Goal: Information Seeking & Learning: Learn about a topic

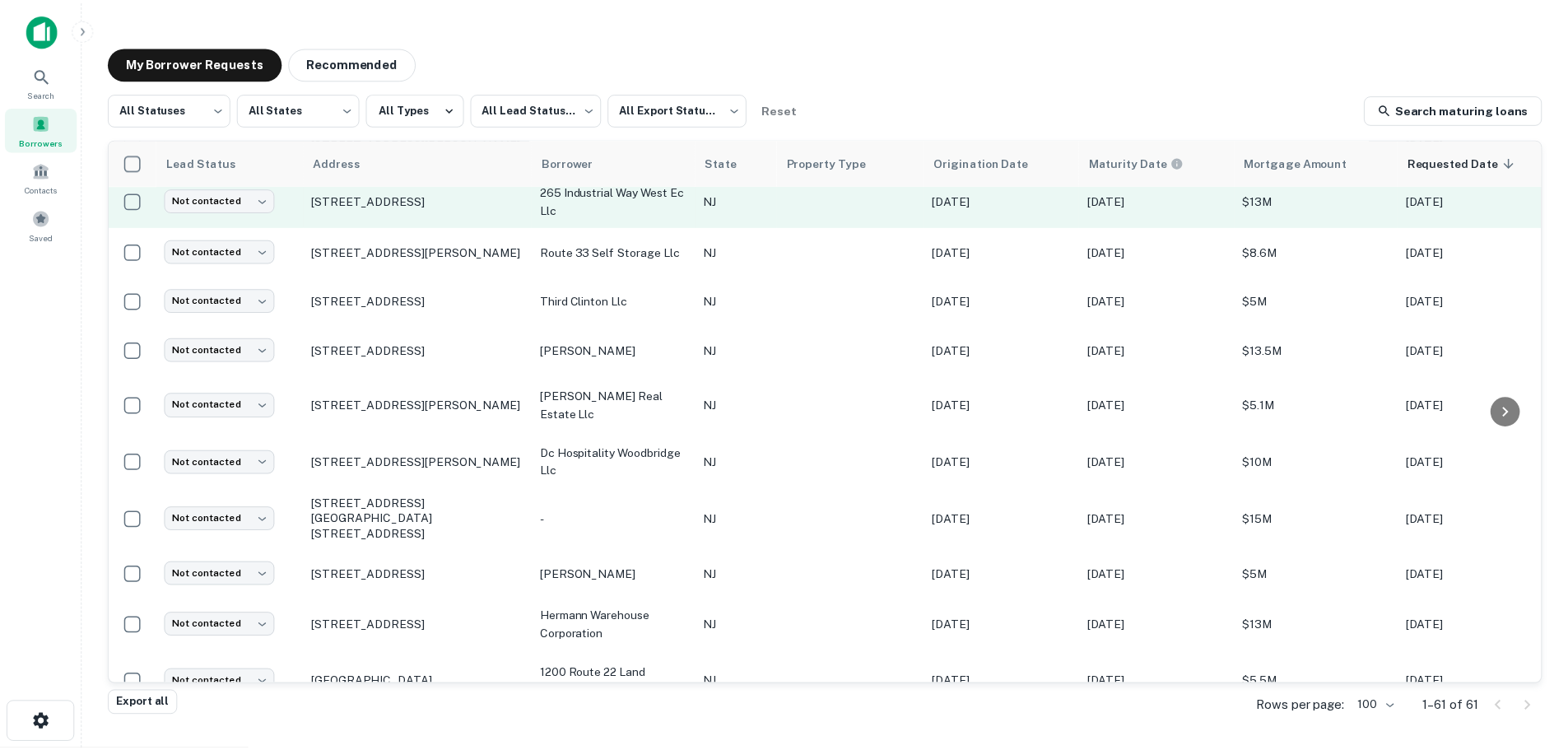
scroll to position [1068, 0]
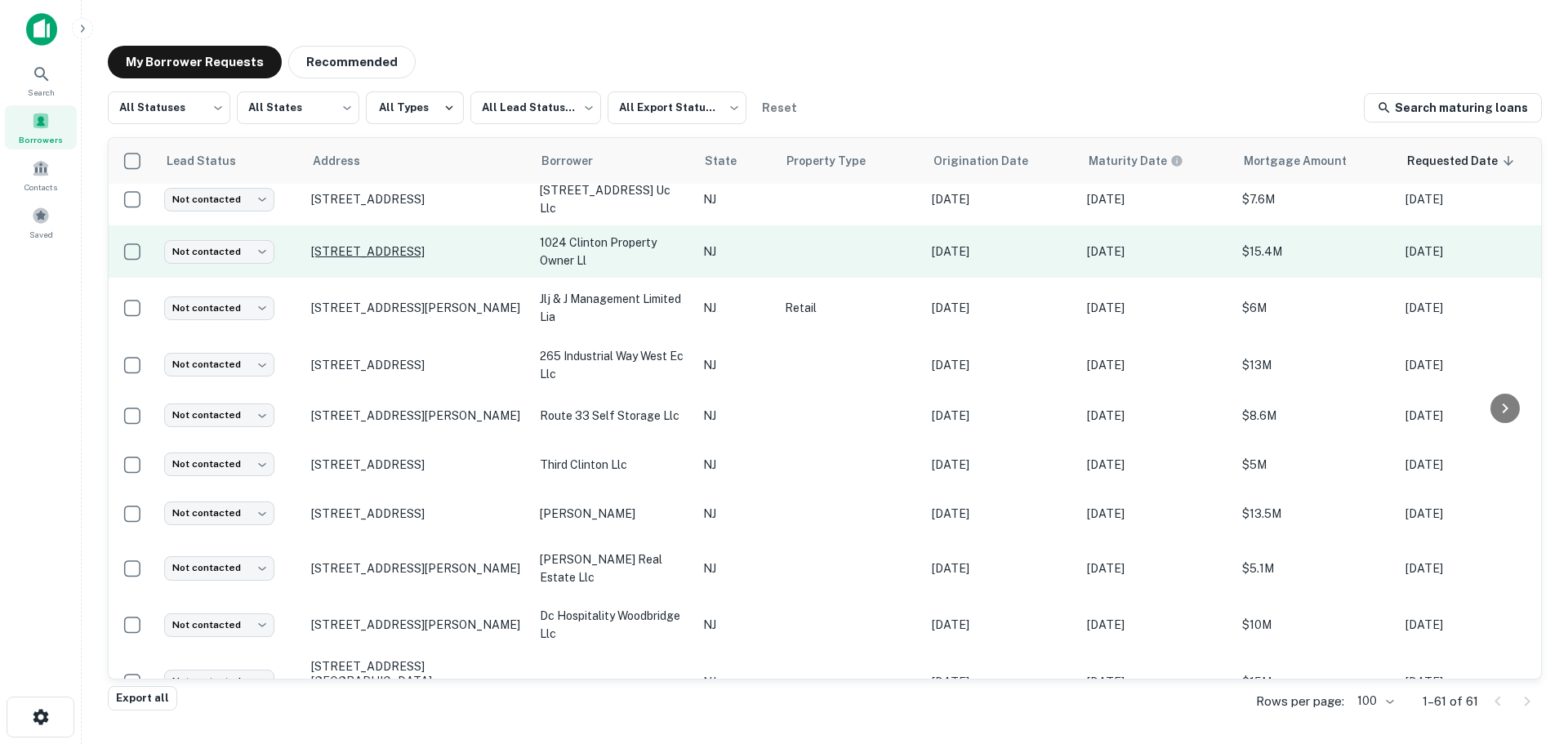
click at [406, 244] on p "[STREET_ADDRESS]" at bounding box center [418, 251] width 213 height 14
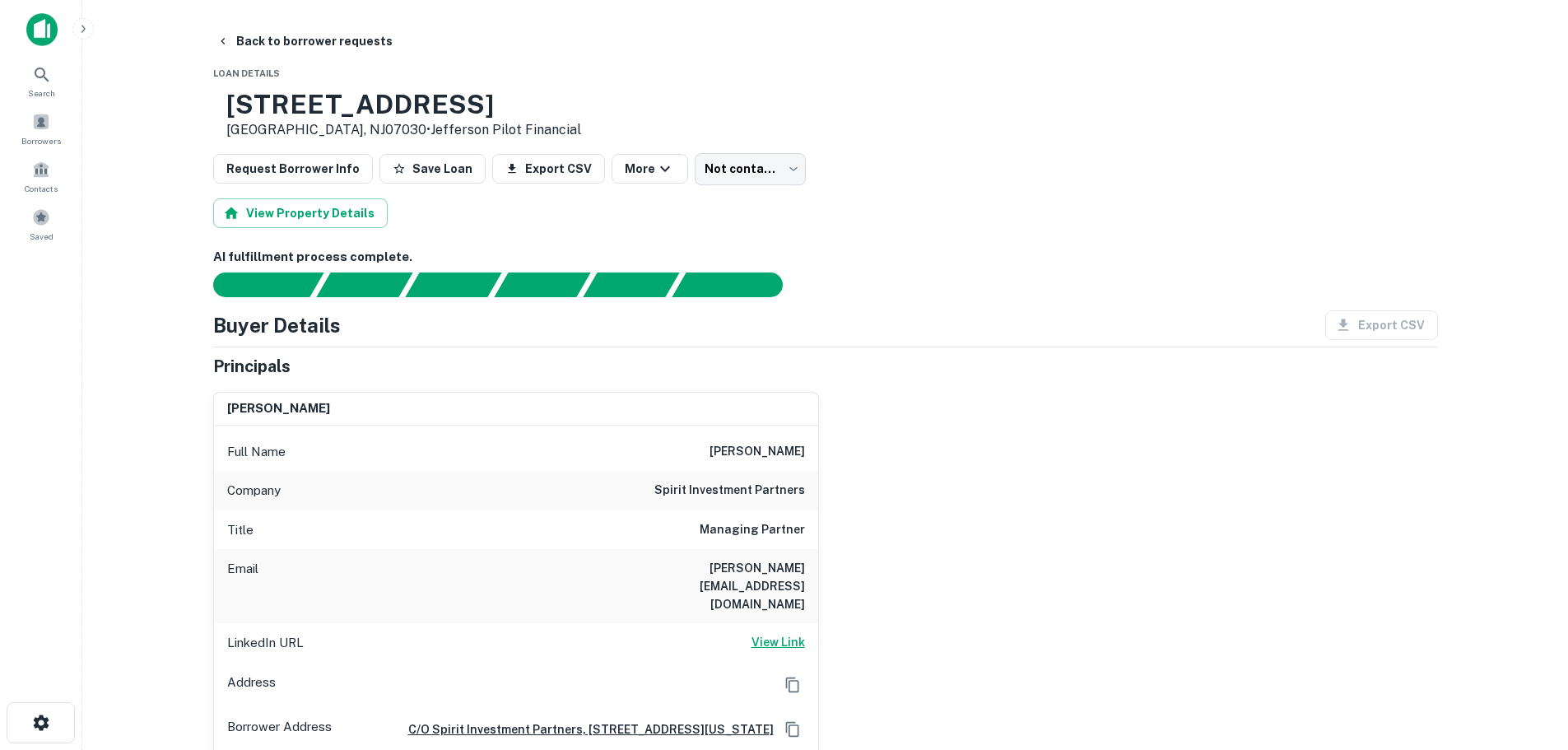
click at [780, 633] on h6 "View Link" at bounding box center [778, 642] width 54 height 18
click at [56, 117] on div "Borrowers" at bounding box center [41, 128] width 73 height 44
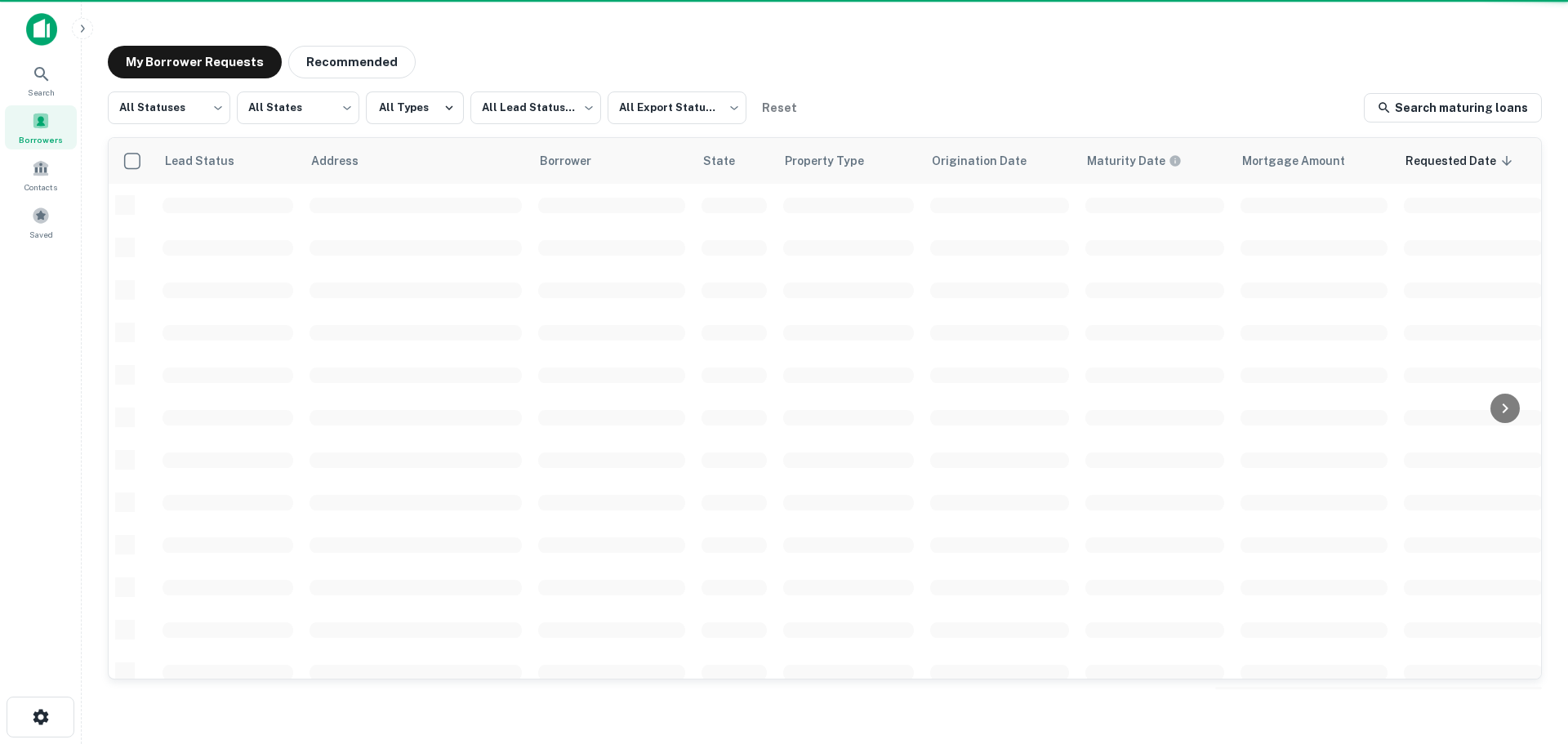
scroll to position [580, 0]
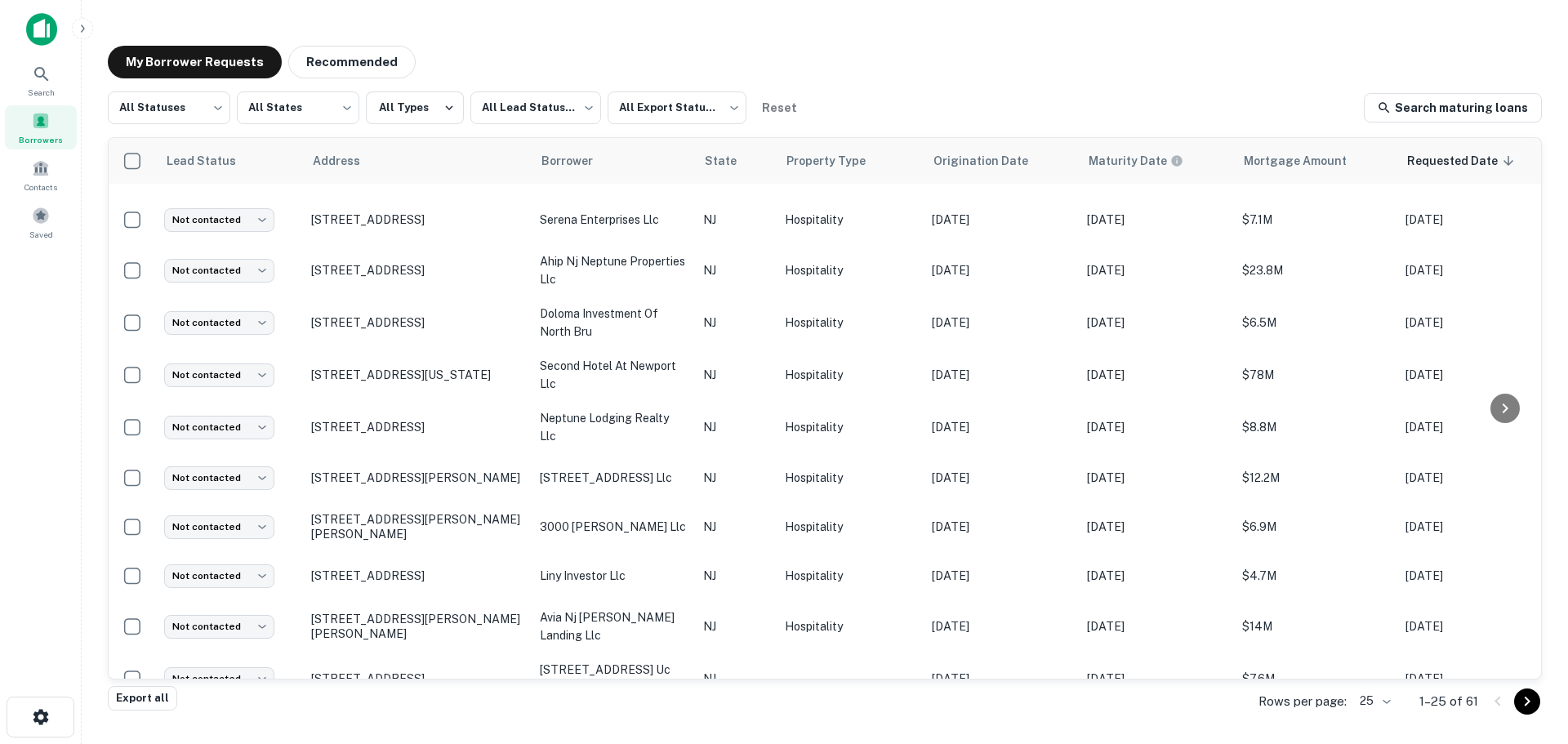
click at [1357, 697] on body "Search Borrowers Contacts Saved My Borrower Requests Recommended All Statuses *…" at bounding box center [784, 372] width 1568 height 744
click at [1376, 611] on li "100" at bounding box center [1375, 621] width 55 height 29
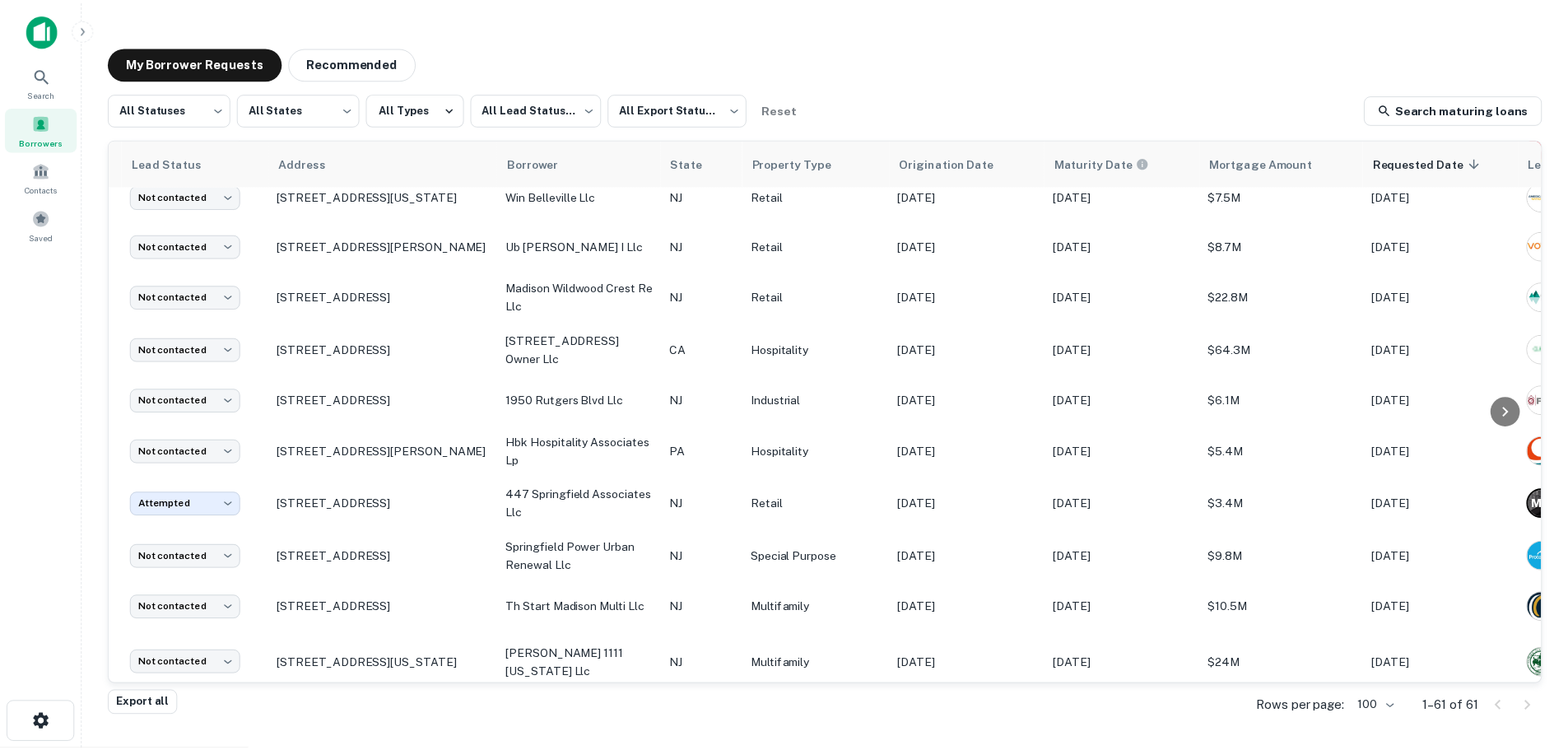
scroll to position [2544, 33]
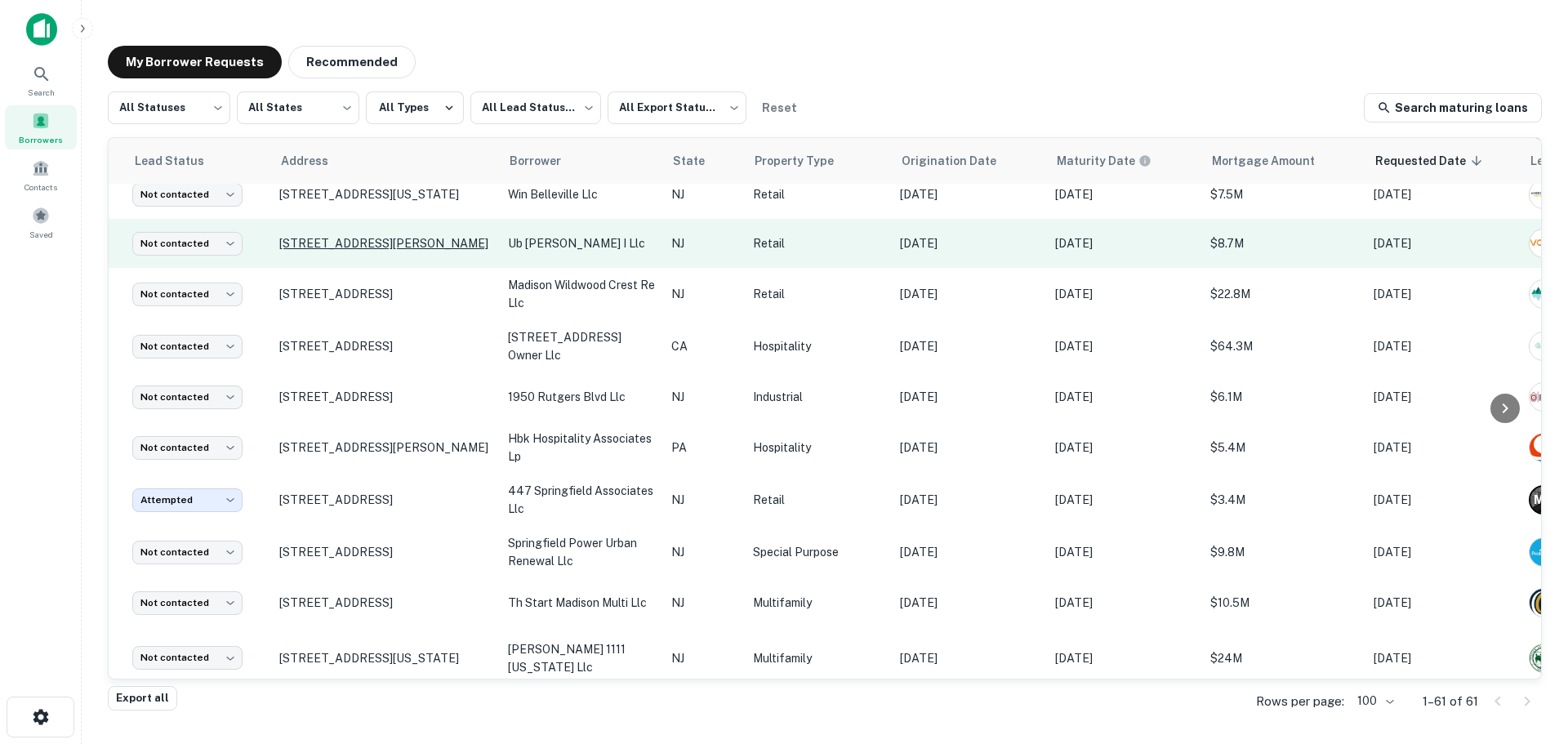
click at [417, 237] on p "525 Cedar Hill Ave Wyckoff, NJ07481" at bounding box center [386, 243] width 213 height 14
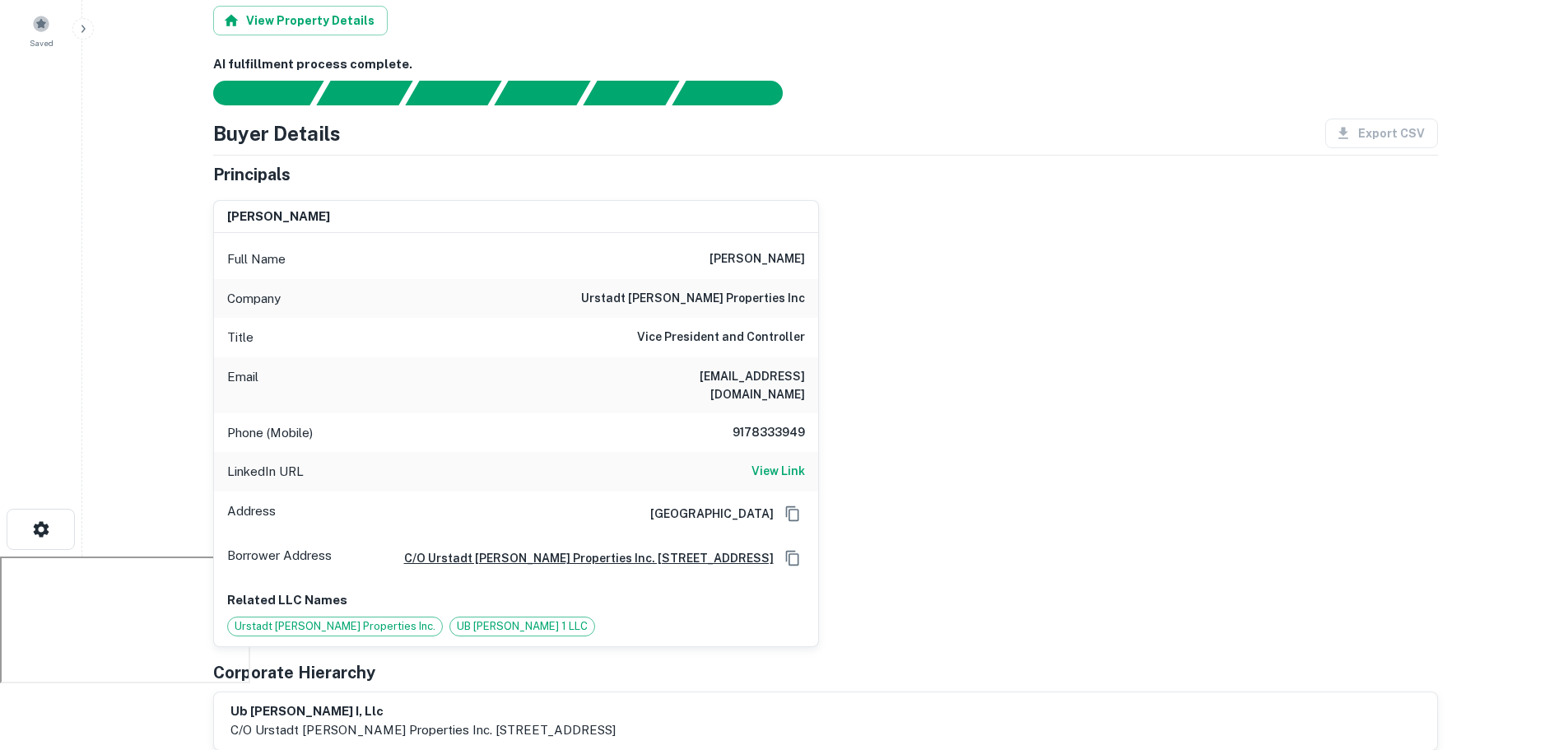
scroll to position [247, 0]
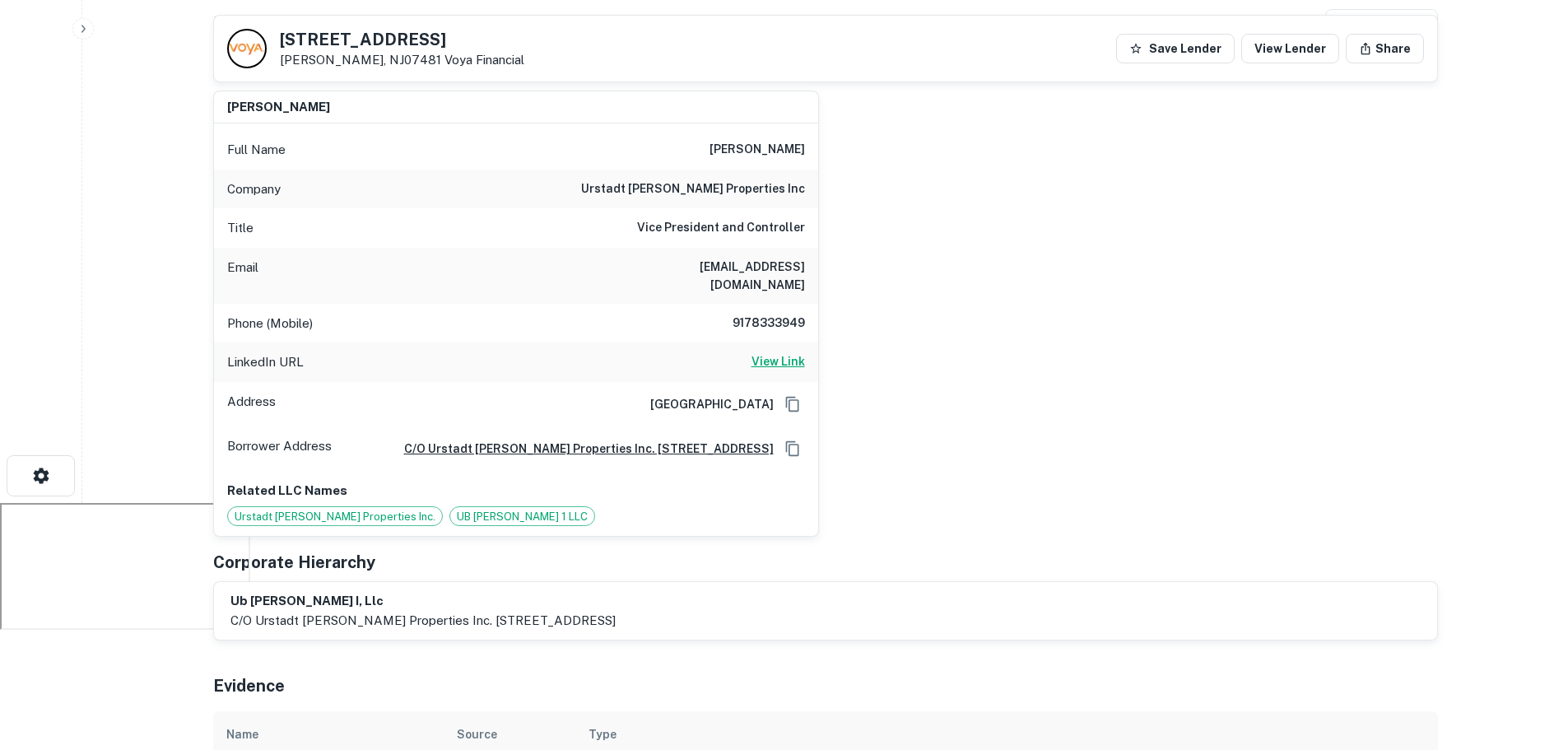
click at [788, 352] on h6 "View Link" at bounding box center [778, 361] width 54 height 18
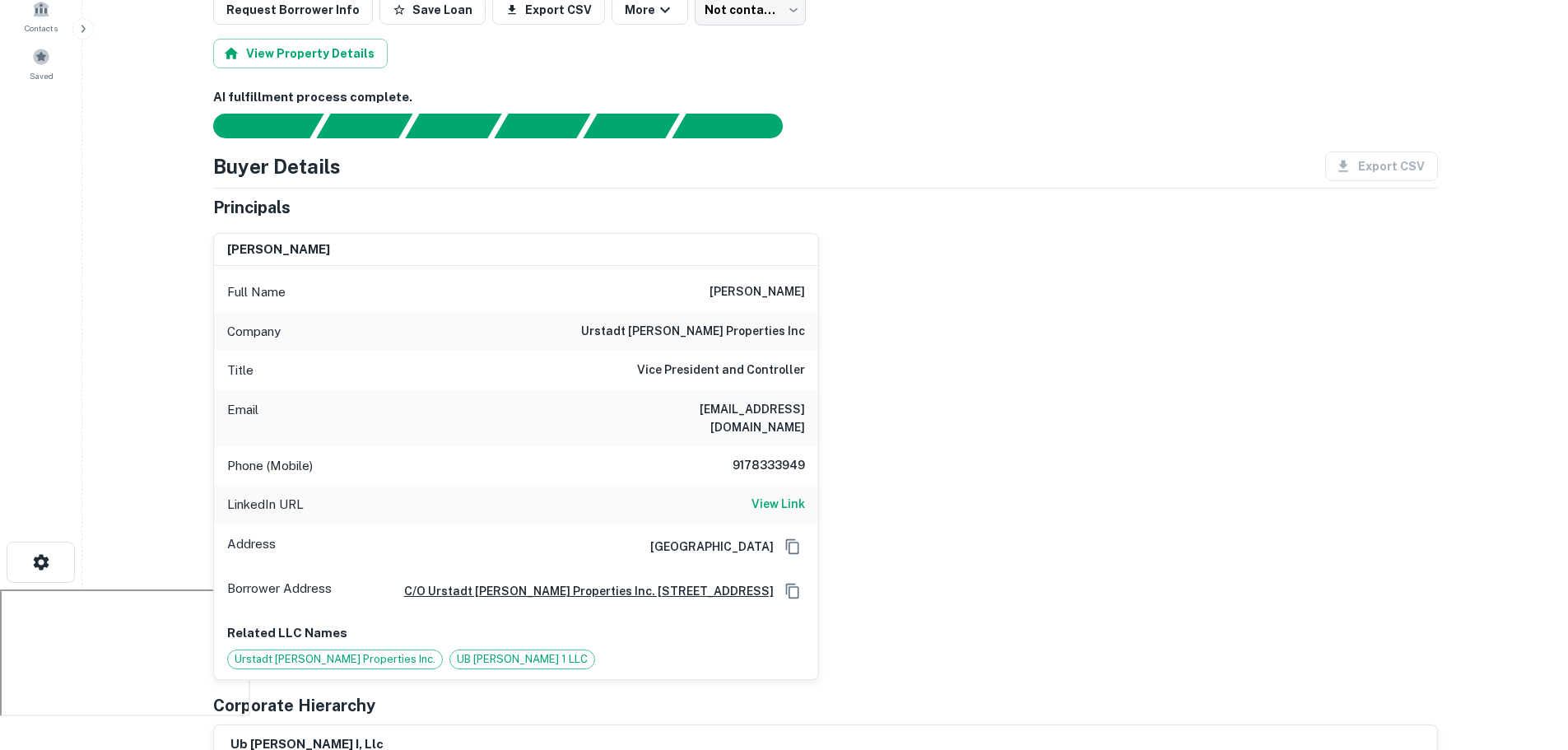
scroll to position [0, 0]
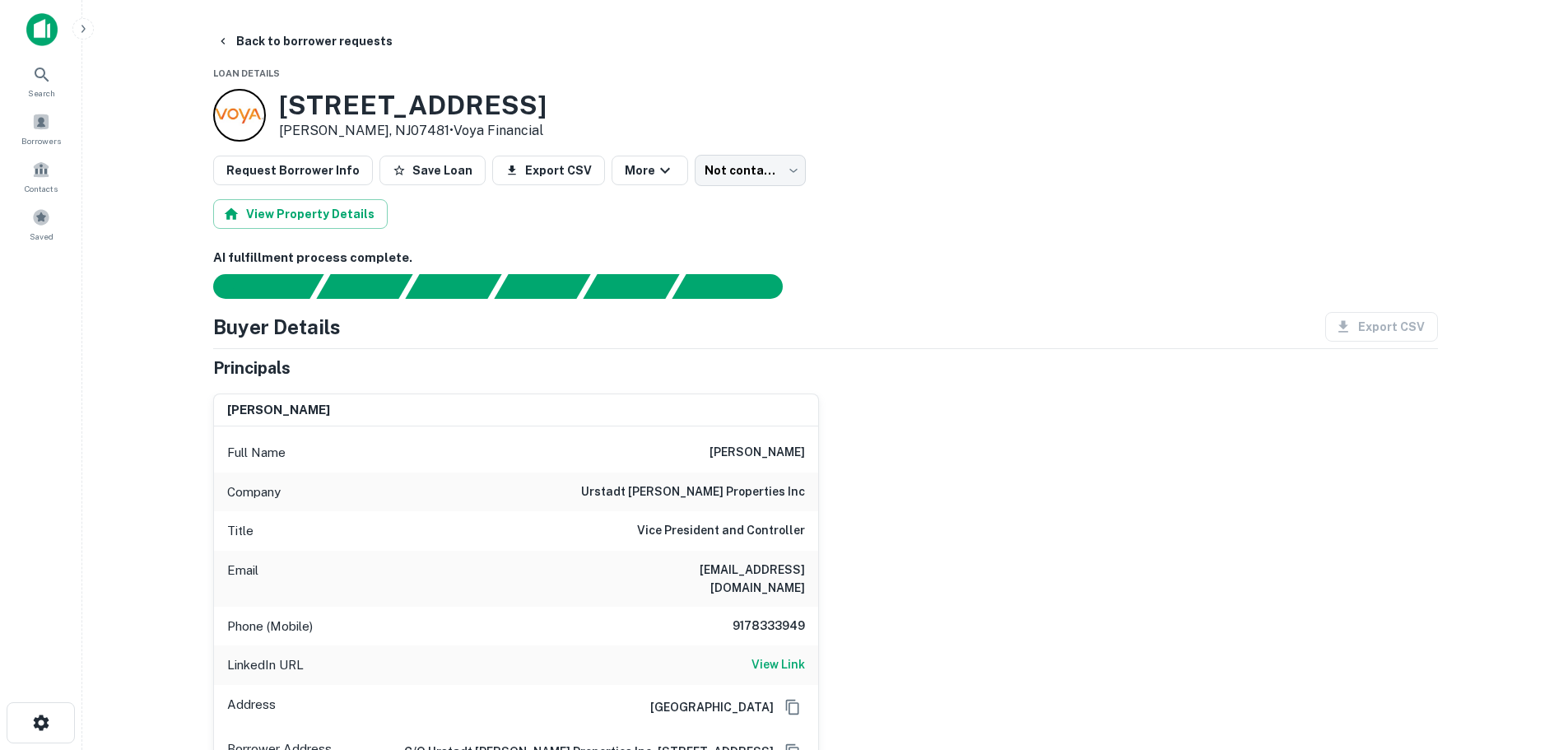
click at [768, 491] on h6 "urstadt biddle properties inc" at bounding box center [693, 492] width 224 height 20
click at [768, 492] on h6 "urstadt biddle properties inc" at bounding box center [693, 492] width 224 height 20
click at [770, 492] on h6 "urstadt biddle properties inc" at bounding box center [693, 492] width 224 height 20
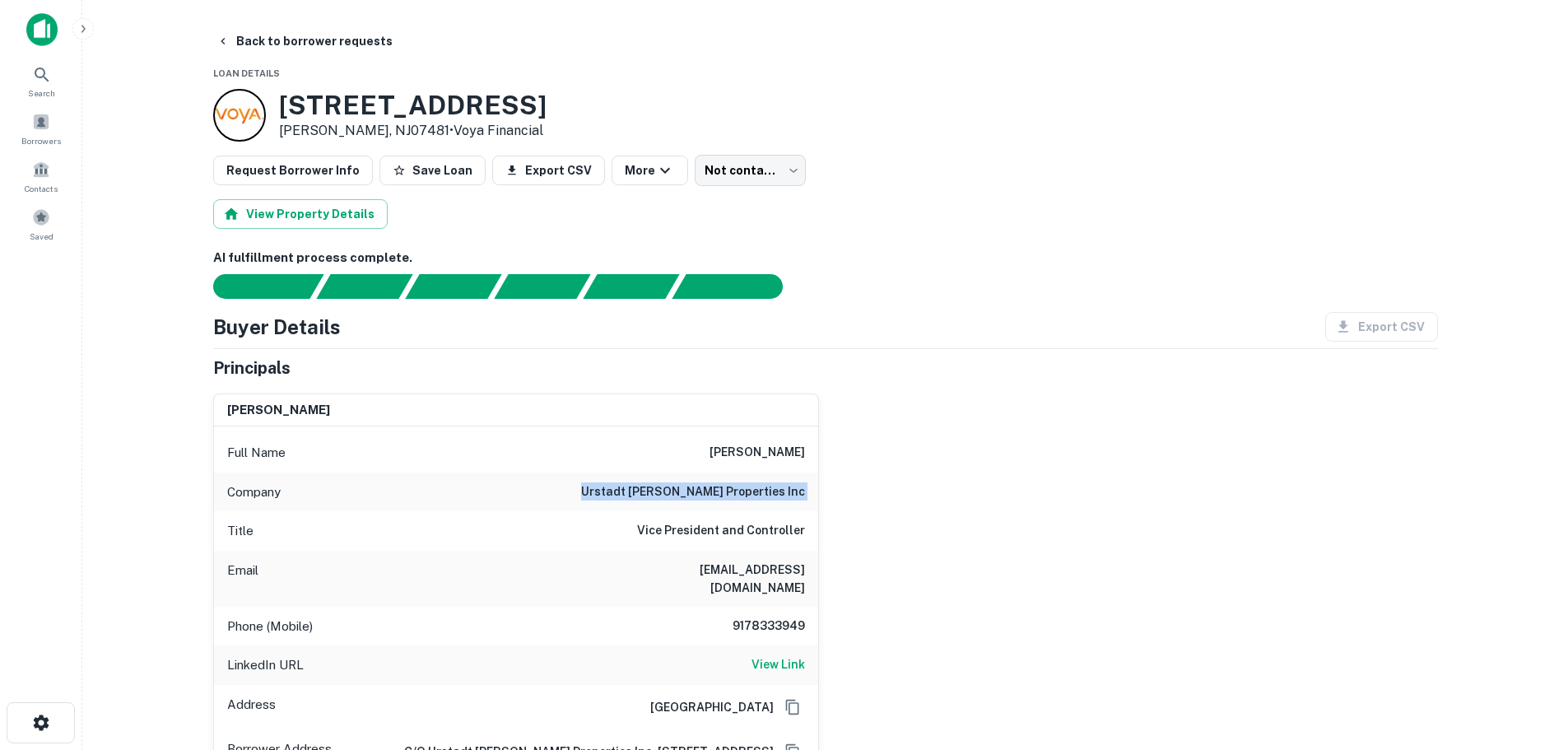
click at [773, 492] on h6 "urstadt biddle properties inc" at bounding box center [693, 492] width 224 height 20
copy h6 "urstadt biddle properties inc"
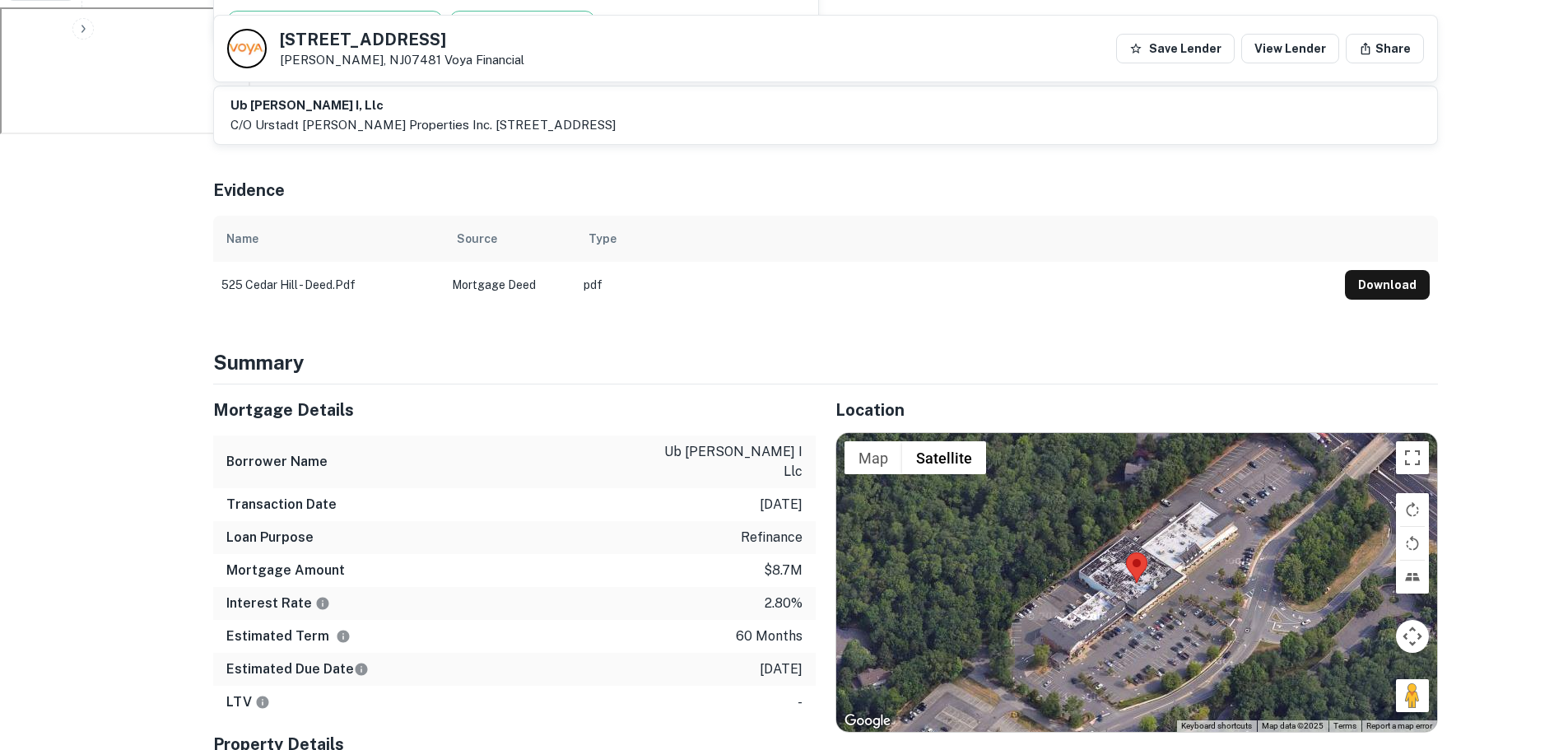
scroll to position [906, 0]
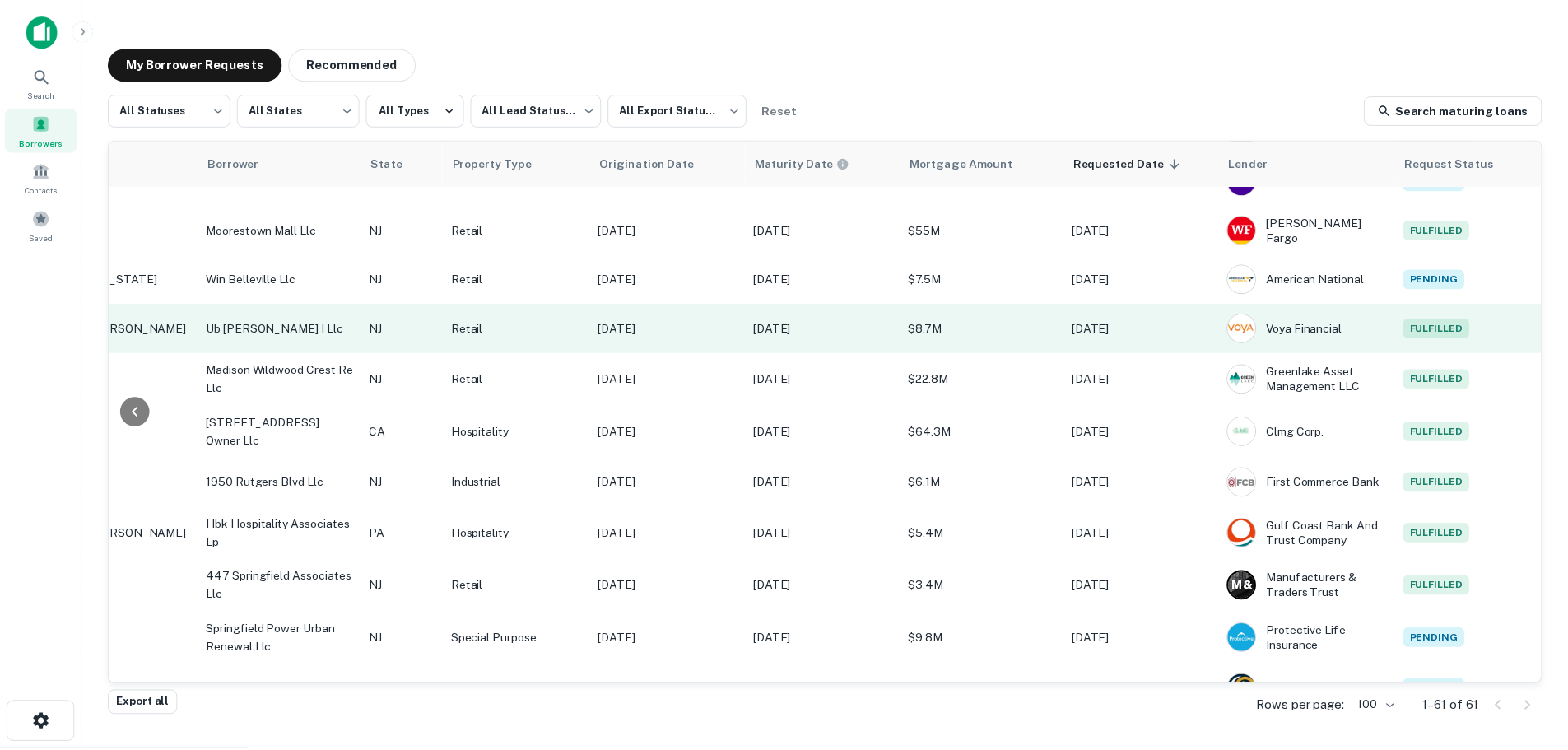
scroll to position [2379, 337]
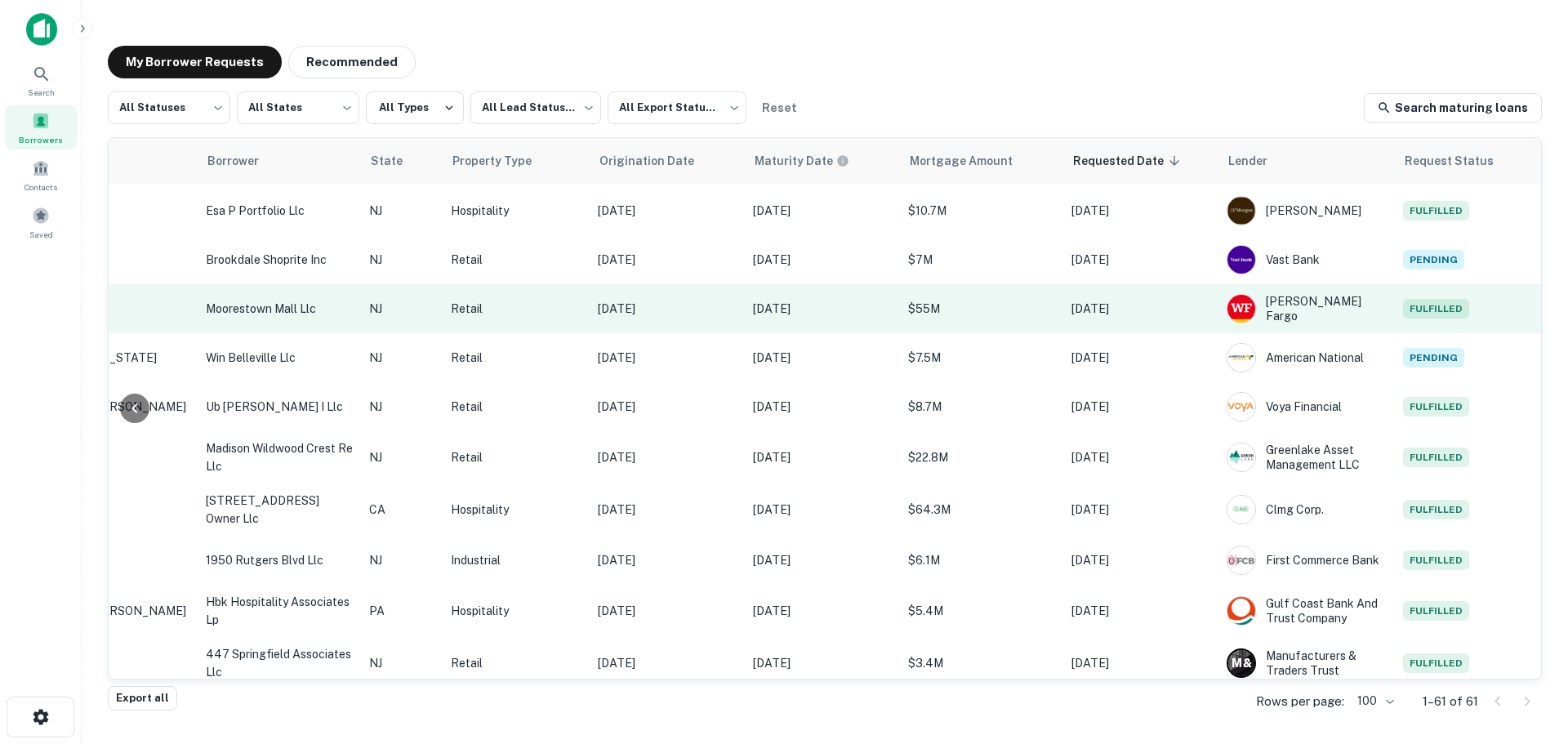
click at [167, 302] on p "400 W Route 38 Moorestown, NJ08057" at bounding box center [84, 308] width 213 height 14
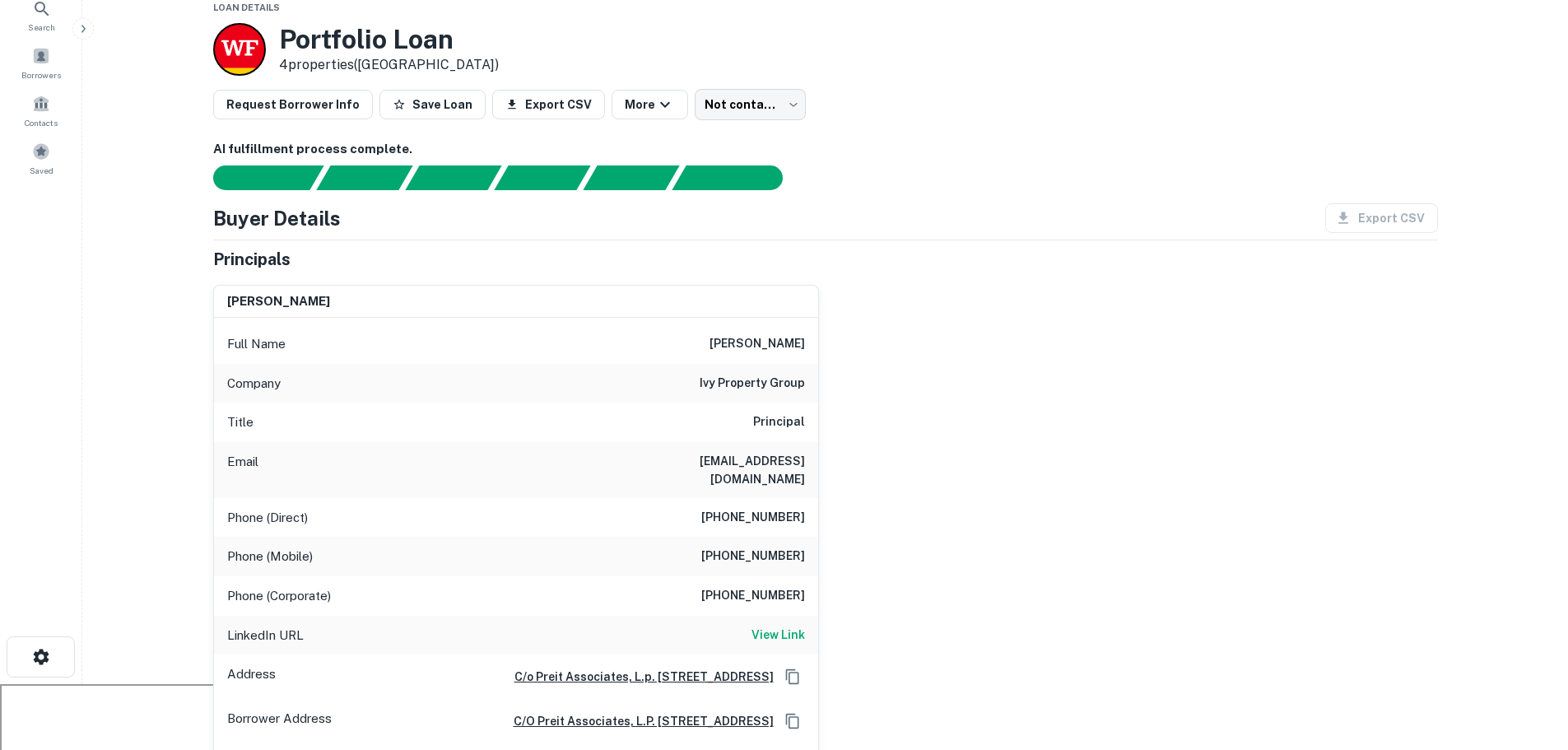
scroll to position [165, 0]
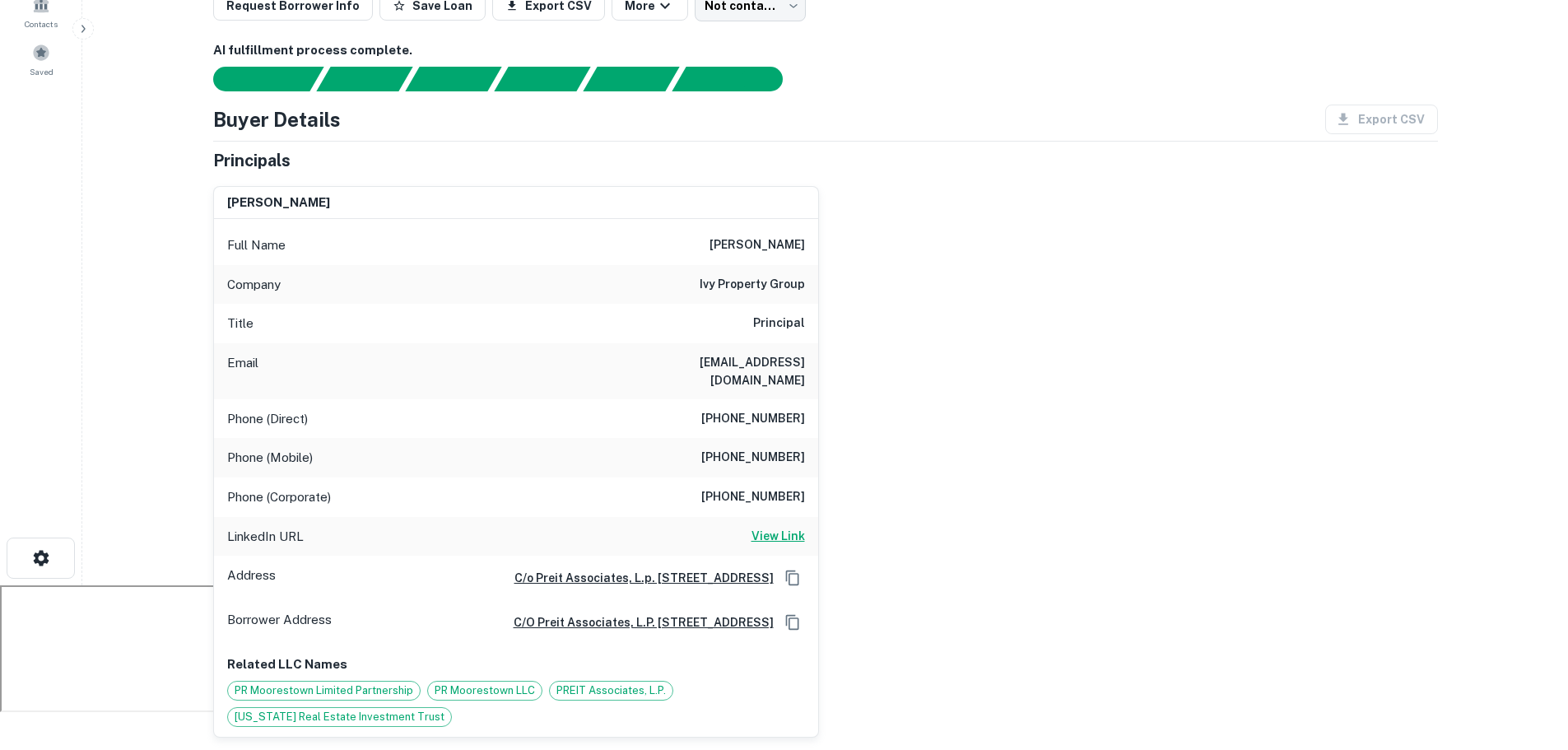
click at [769, 527] on h6 "View Link" at bounding box center [778, 535] width 54 height 18
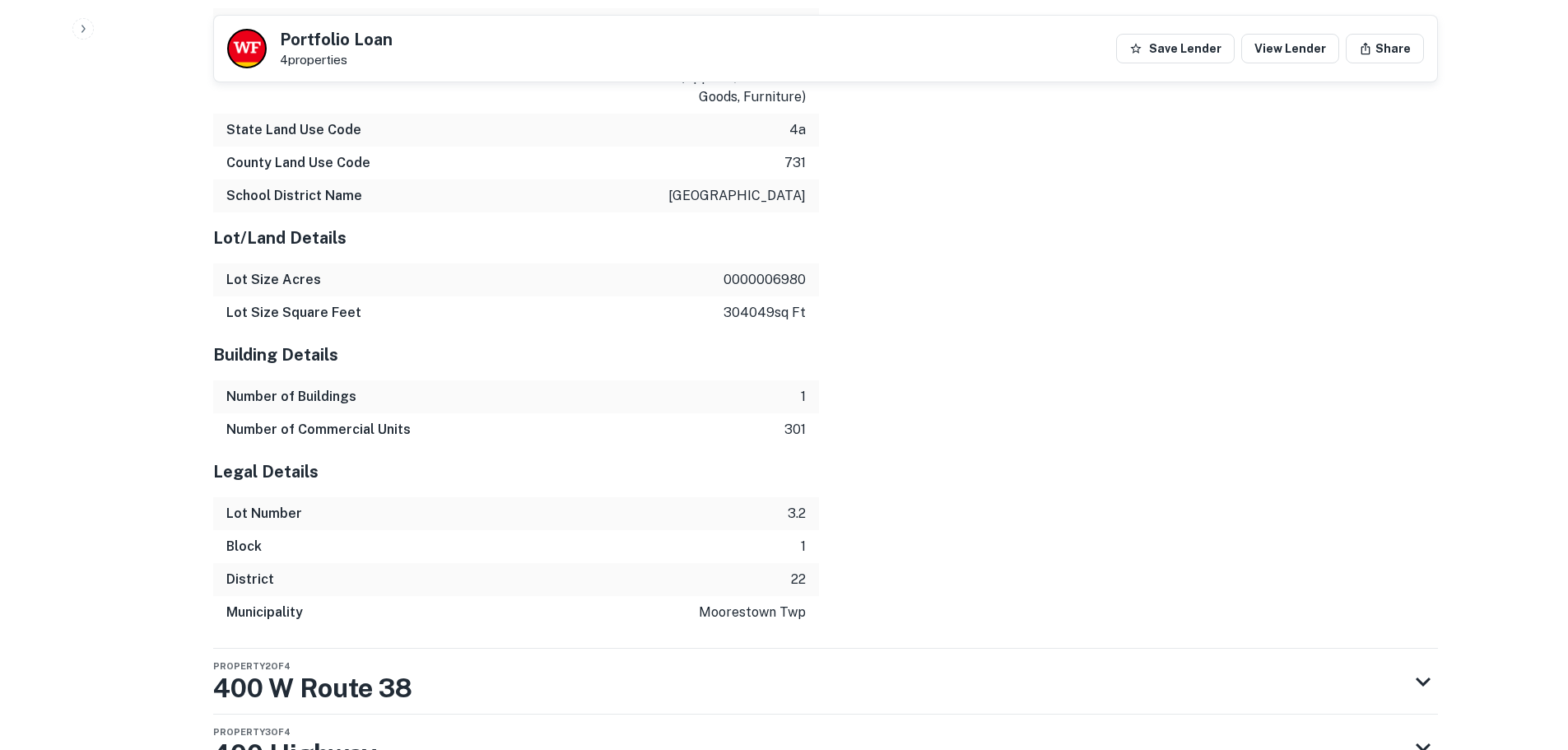
scroll to position [2732, 0]
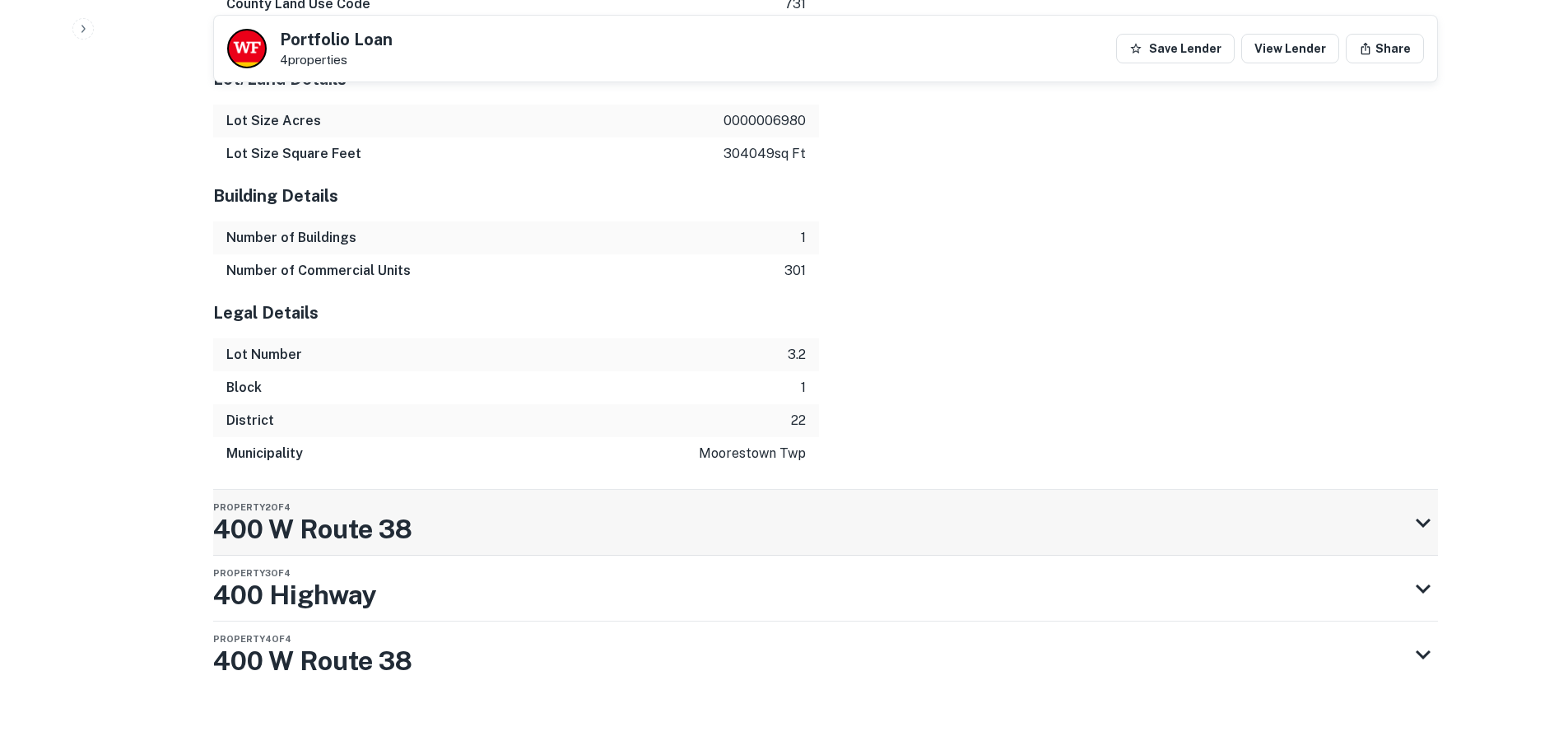
click at [766, 493] on div "Property 2 of 4 400 W Route 38" at bounding box center [811, 523] width 1196 height 66
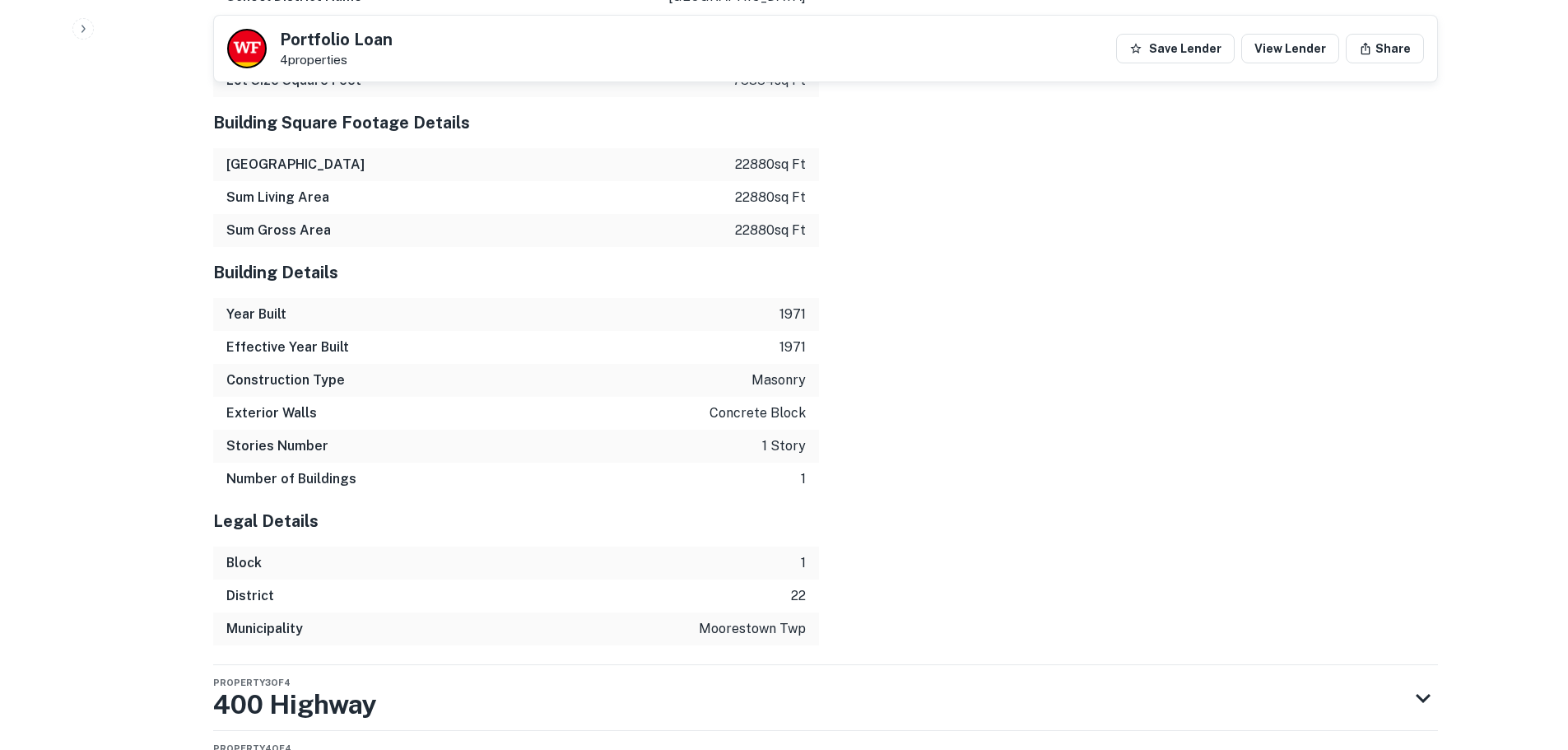
scroll to position [3927, 0]
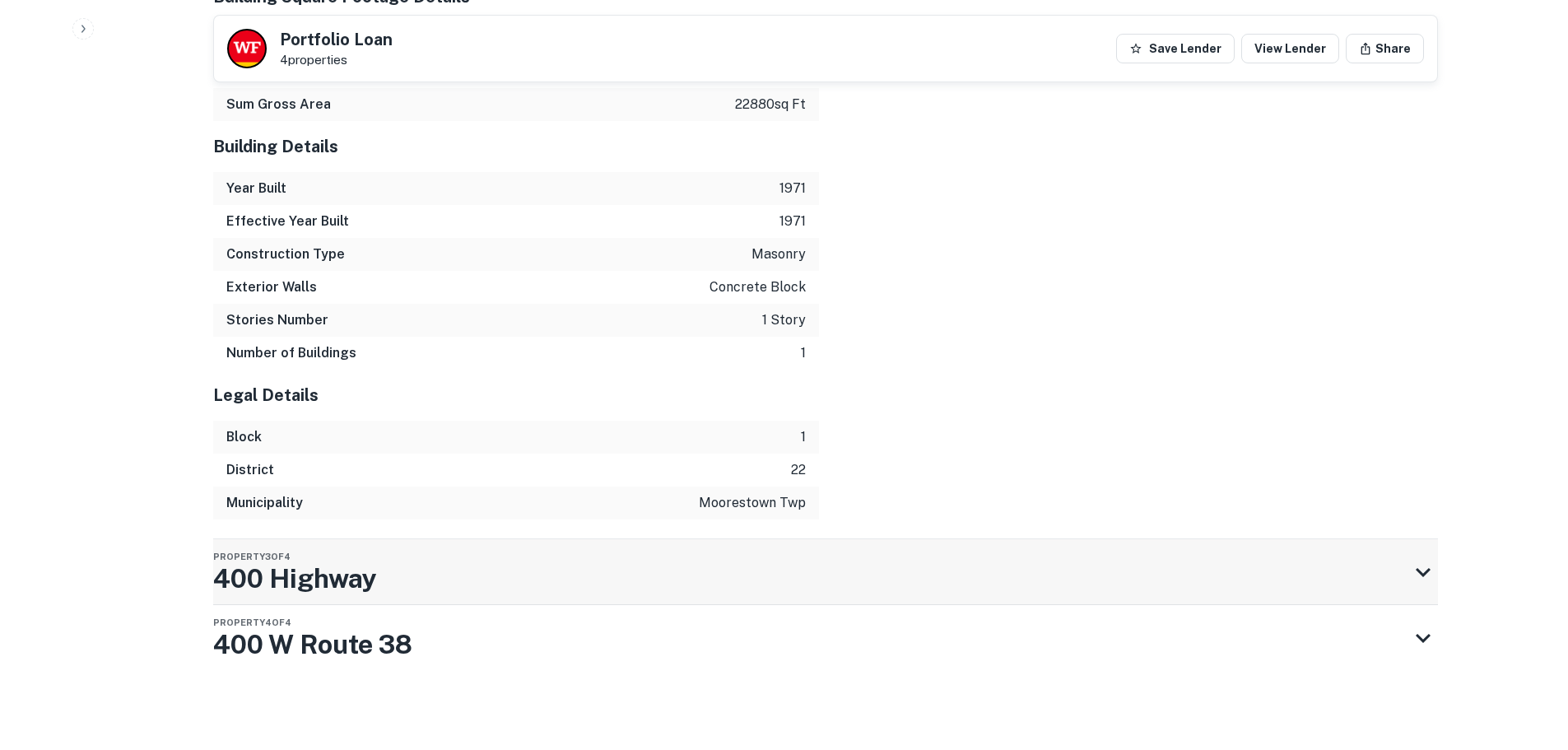
drag, startPoint x: 925, startPoint y: 585, endPoint x: 920, endPoint y: 578, distance: 8.6
click at [923, 580] on div "Property 3 of 4 400 Highway" at bounding box center [811, 572] width 1196 height 66
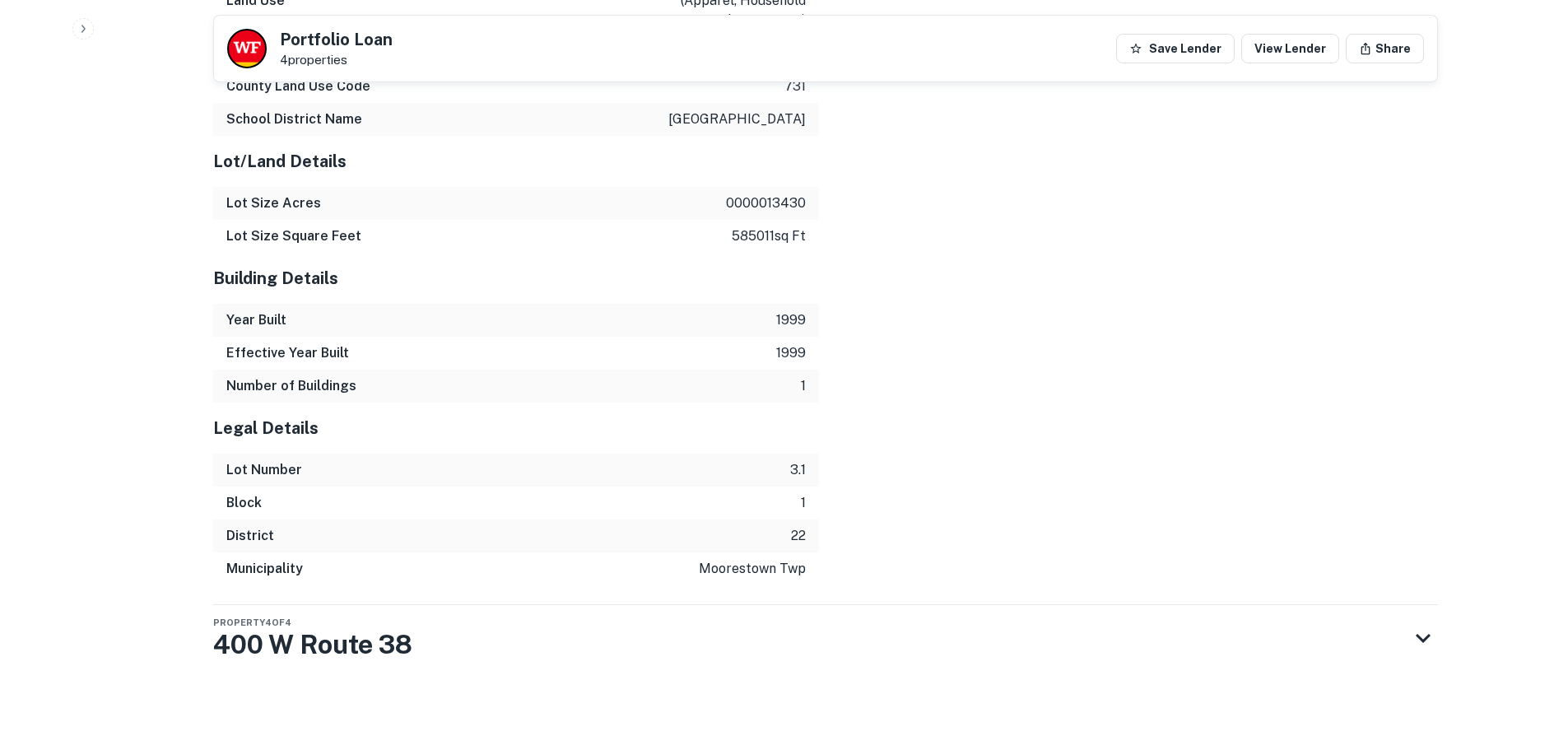
scroll to position [4972, 0]
click at [897, 614] on div "Property 4 of 4 400 W Route 38" at bounding box center [811, 638] width 1196 height 66
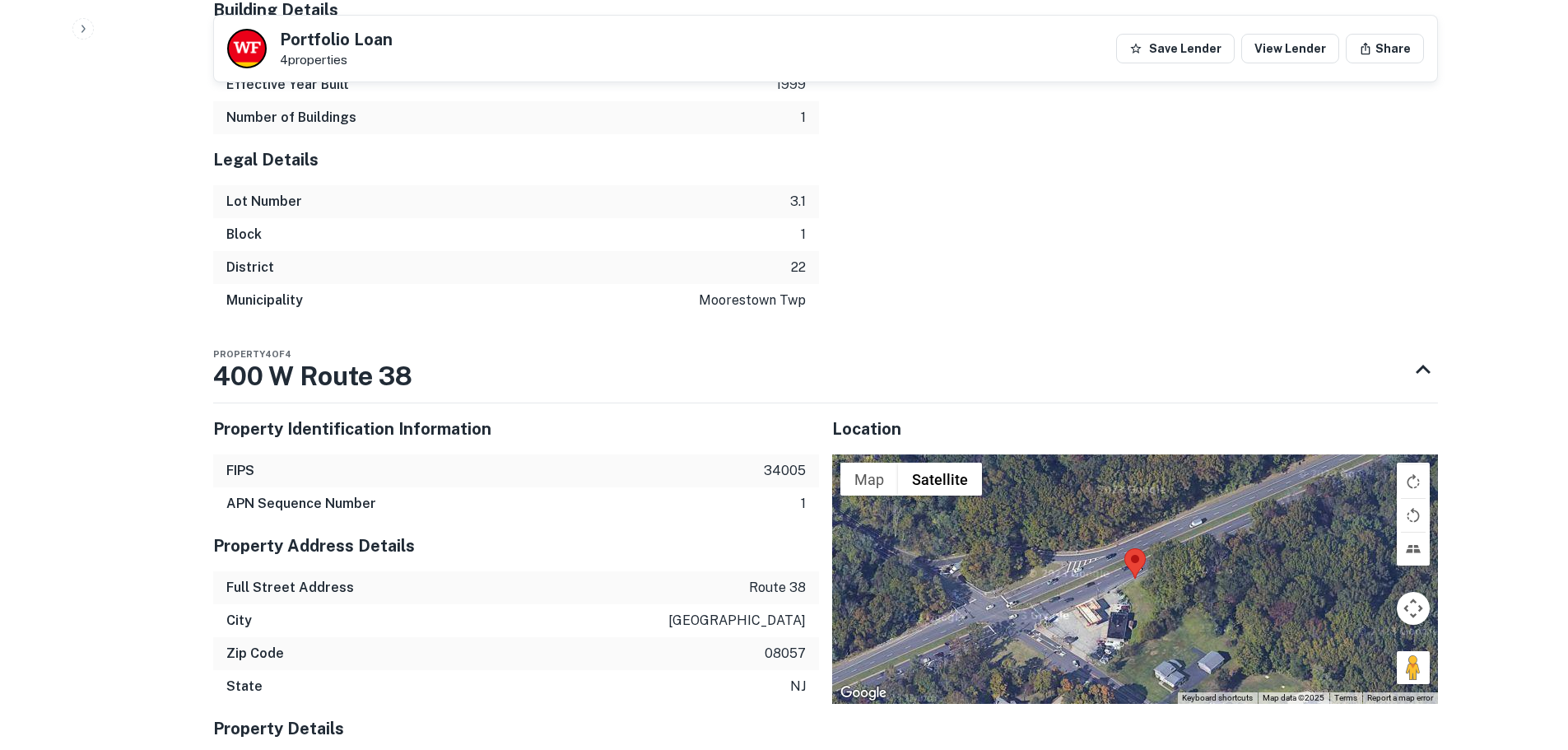
scroll to position [5055, 0]
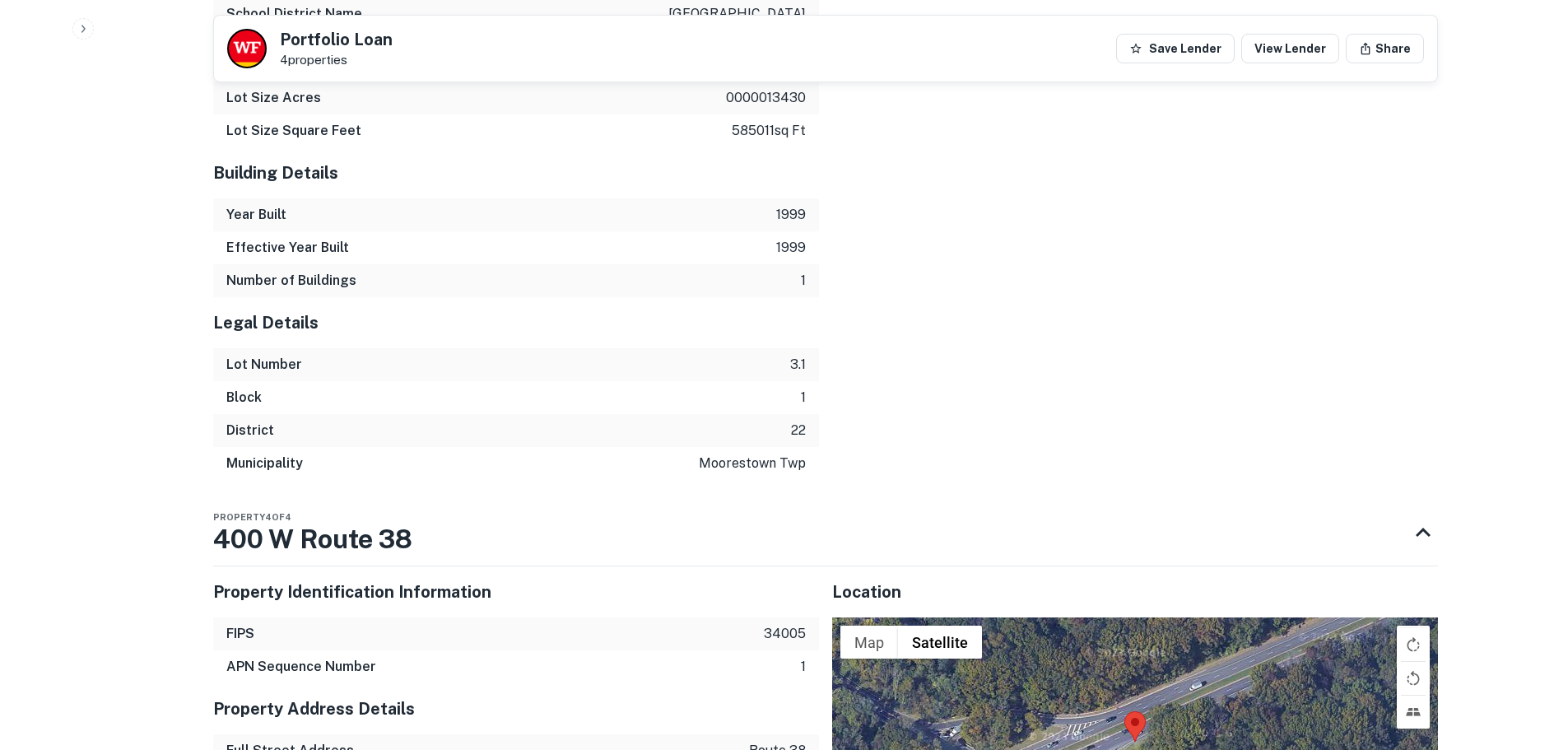
click at [76, 25] on button "button" at bounding box center [83, 29] width 21 height 21
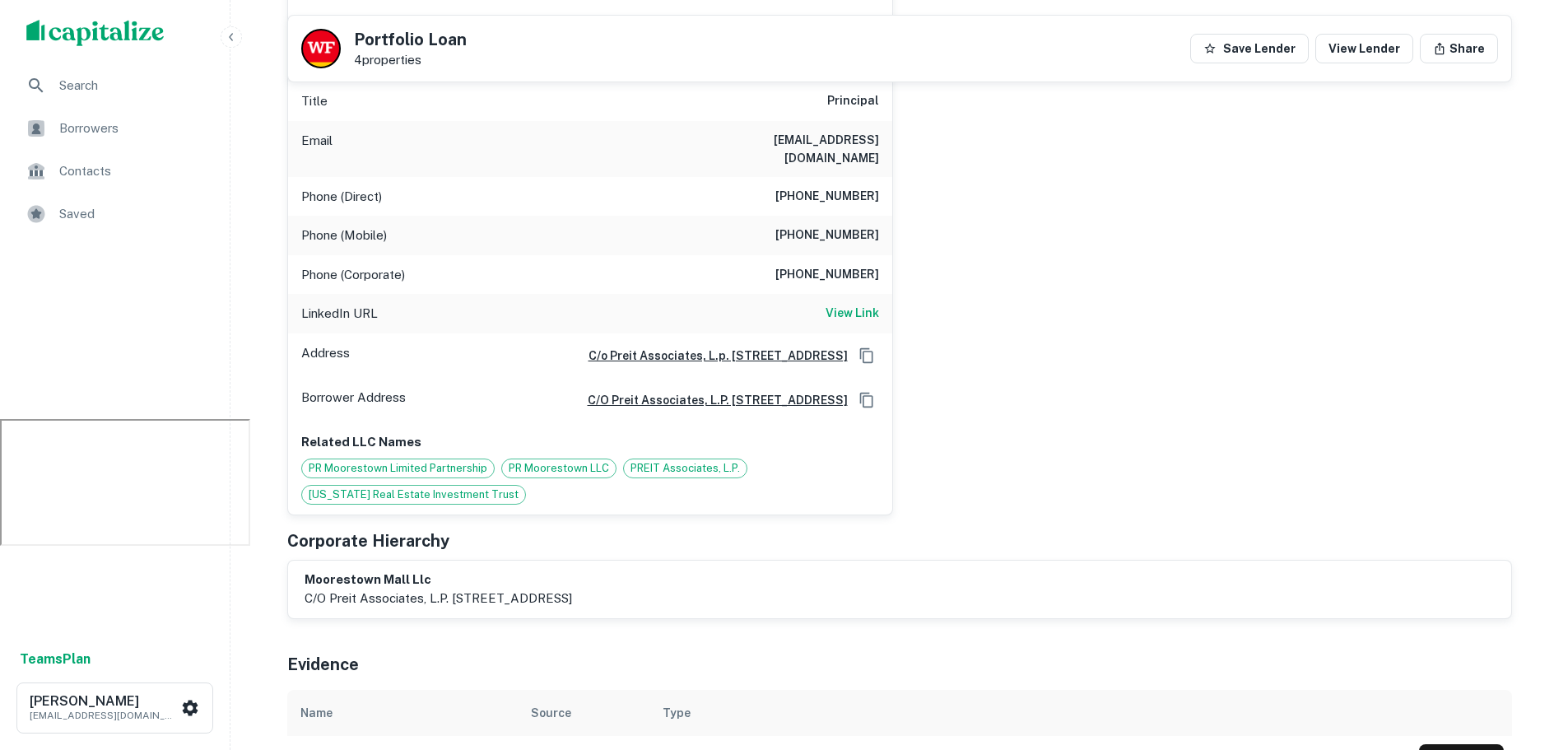
scroll to position [0, 0]
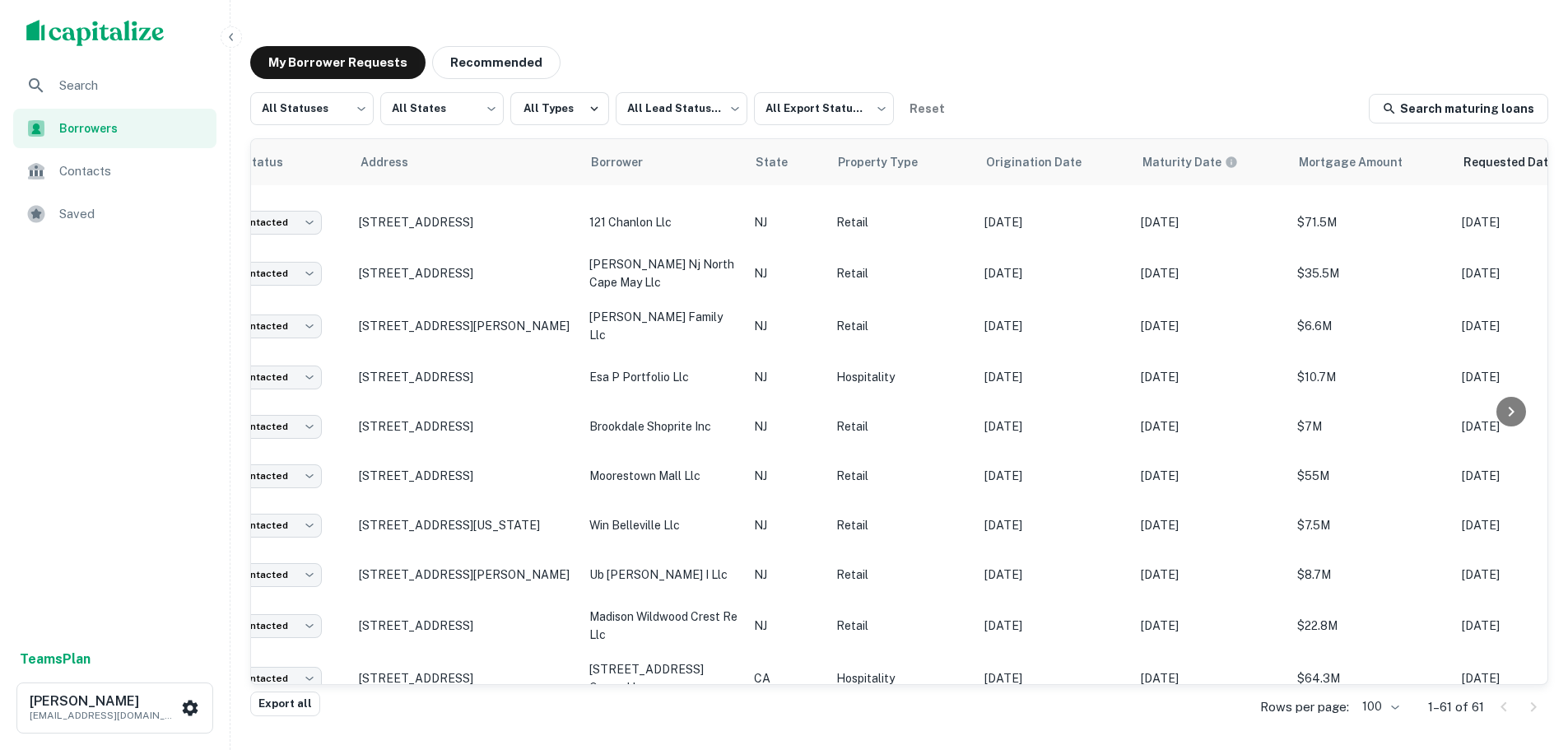
scroll to position [2215, 0]
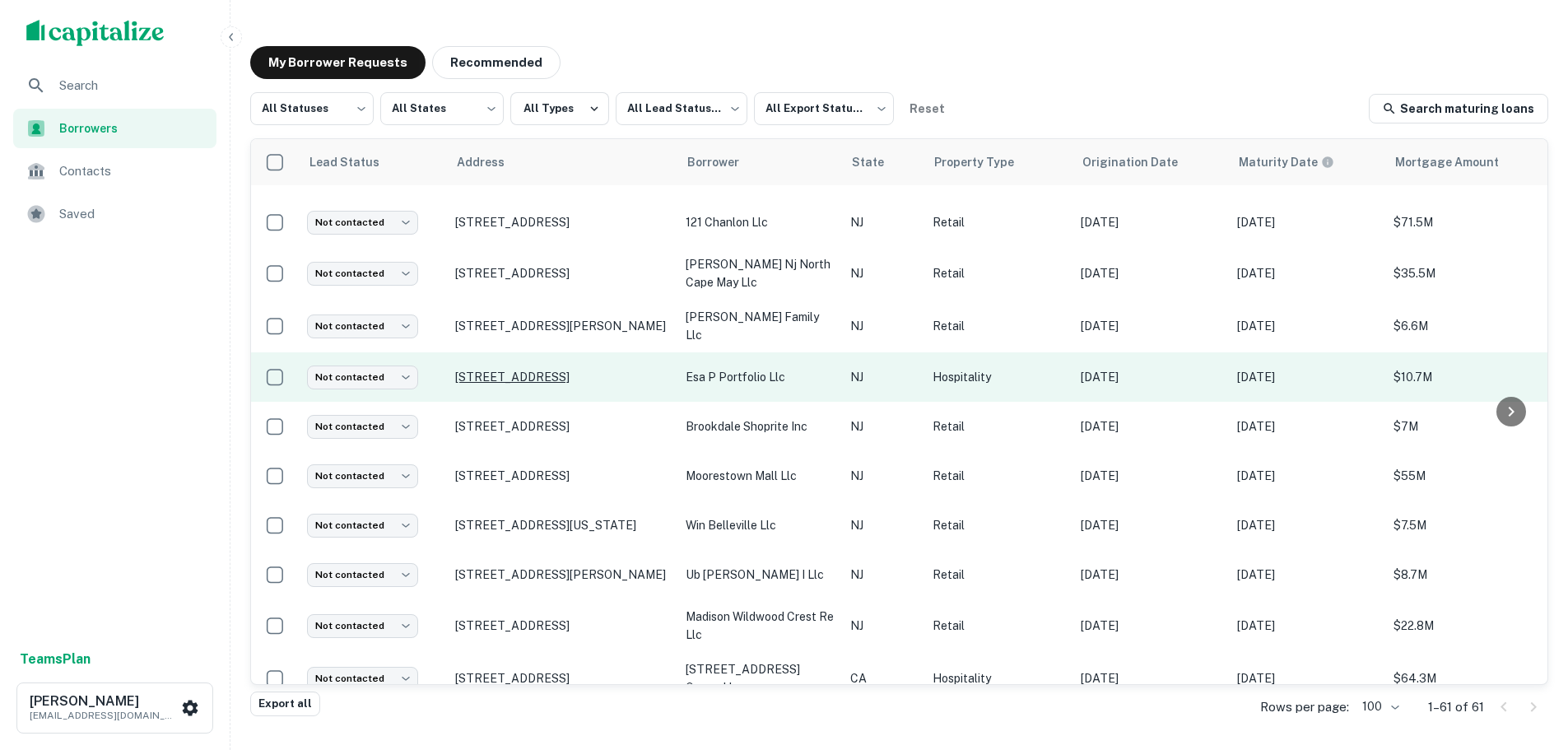
click at [573, 370] on p "1 Fieldcrest Ave Edison, NJ08837" at bounding box center [563, 376] width 214 height 14
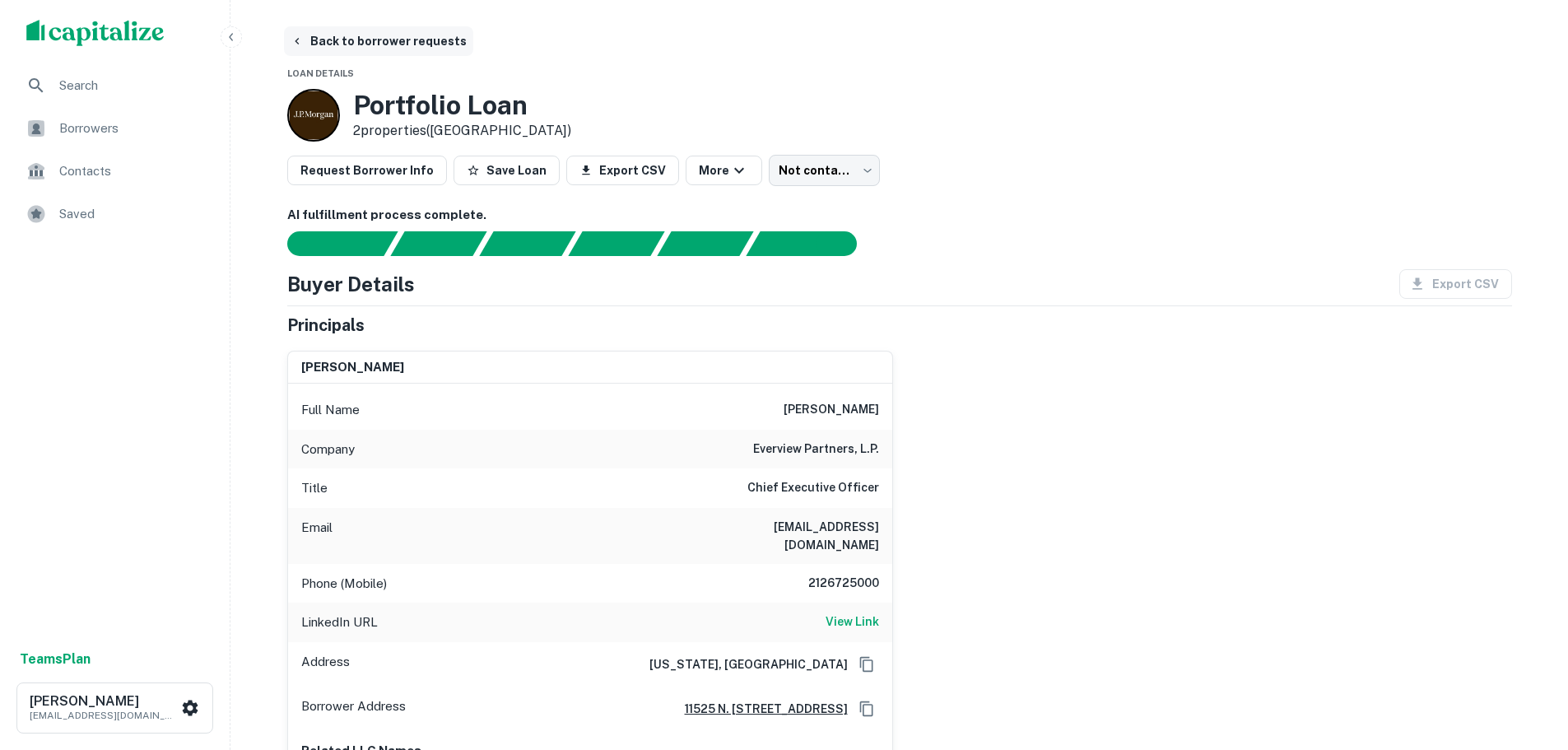
click at [298, 38] on icon "button" at bounding box center [297, 41] width 4 height 7
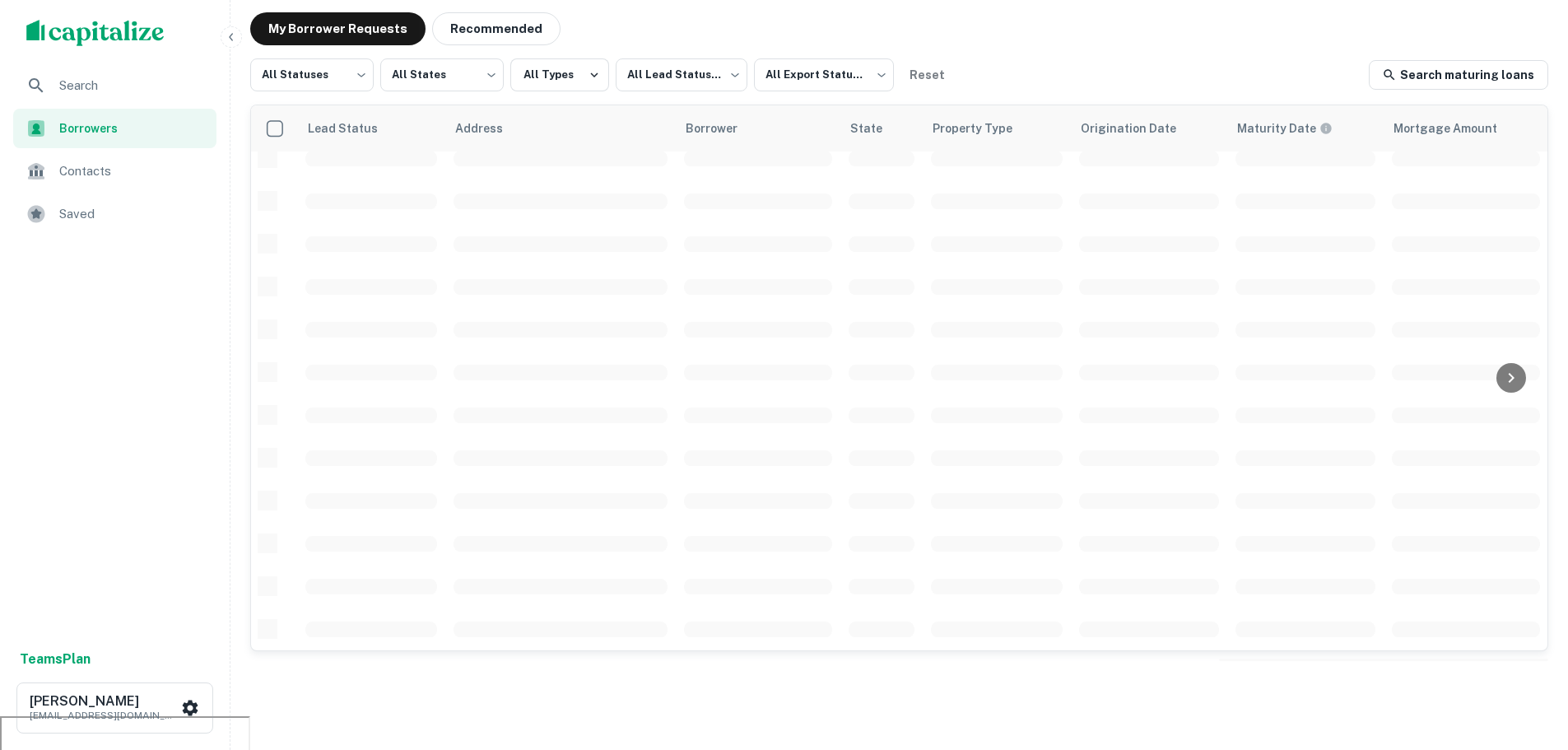
scroll to position [50, 0]
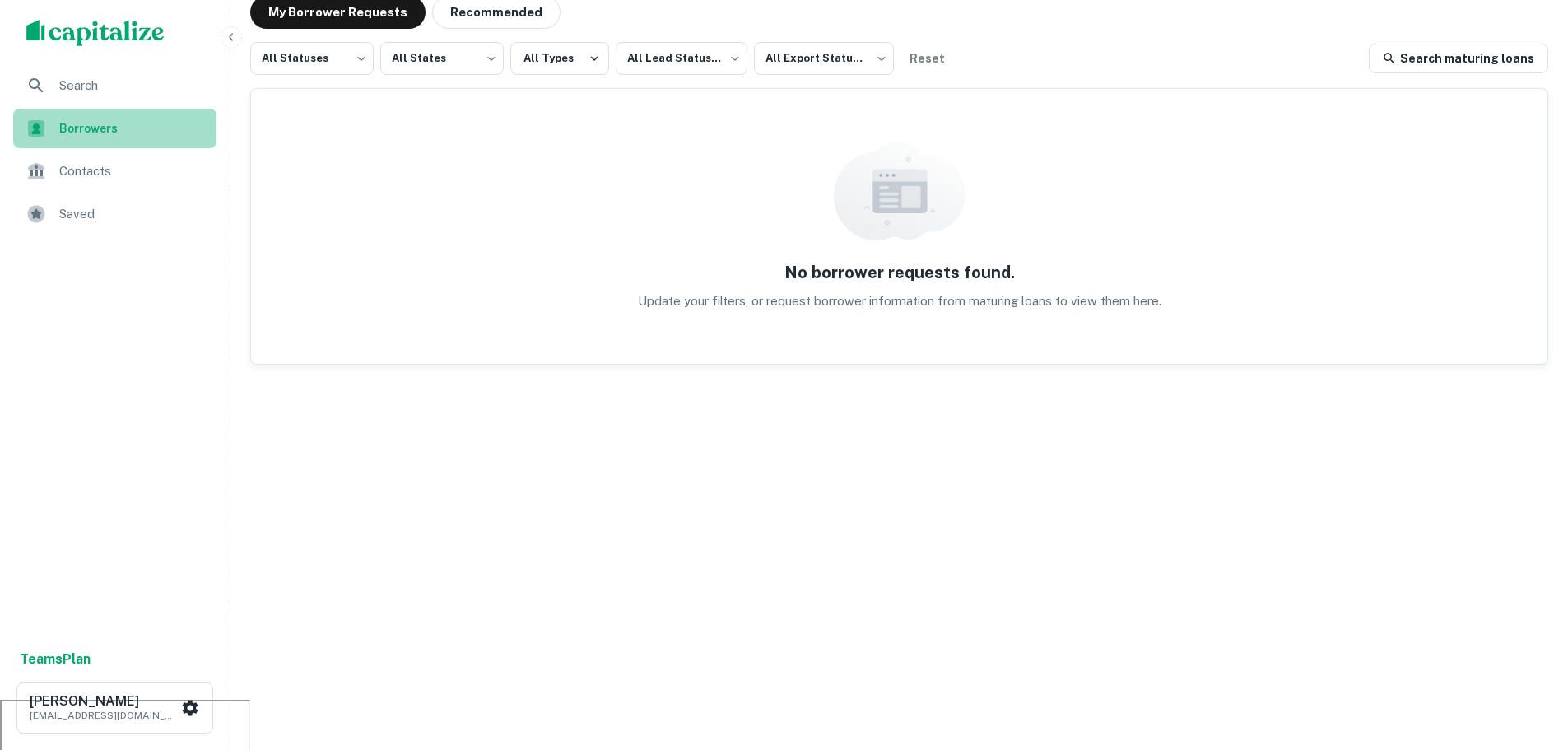
click at [105, 126] on span "Borrowers" at bounding box center [133, 128] width 147 height 18
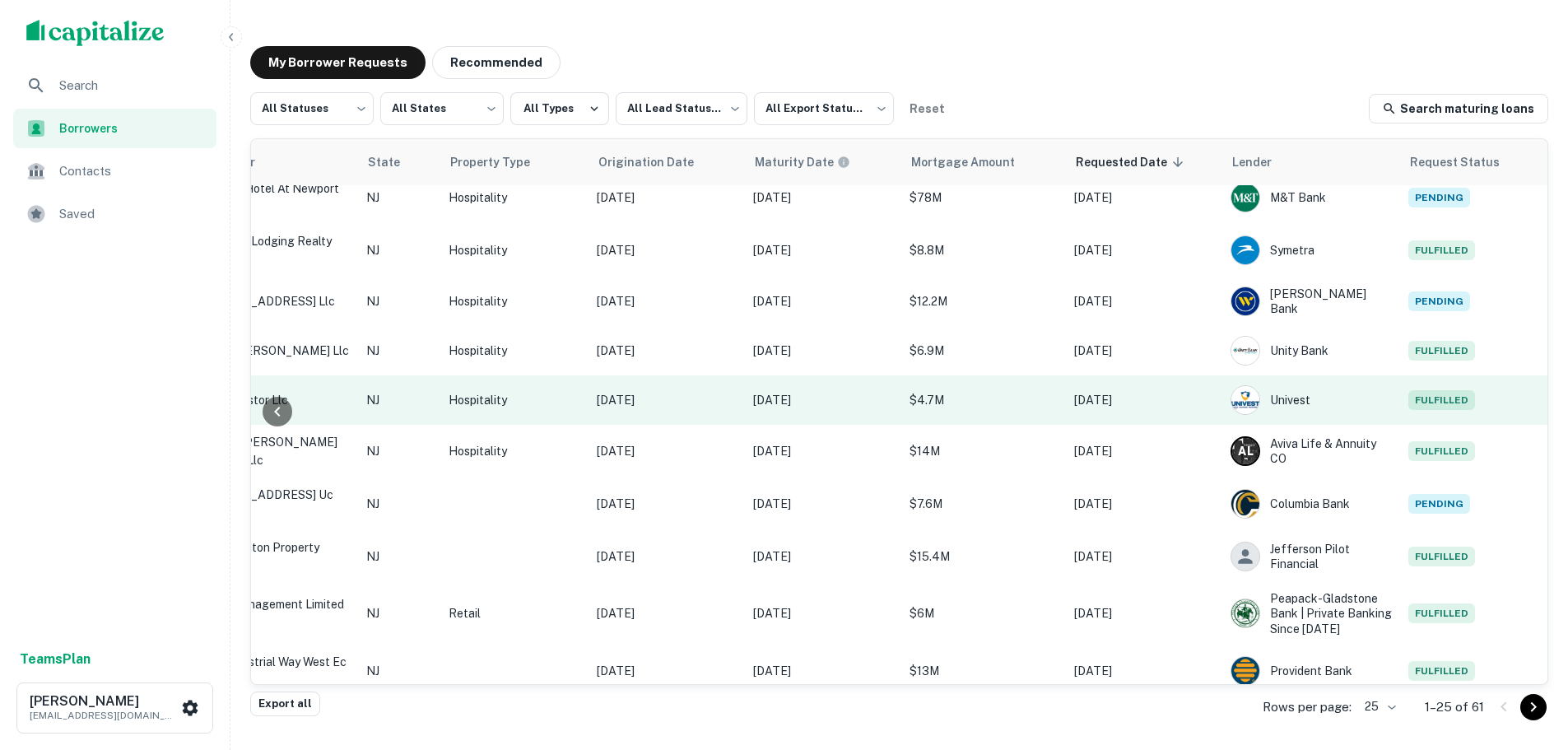
scroll to position [830, 484]
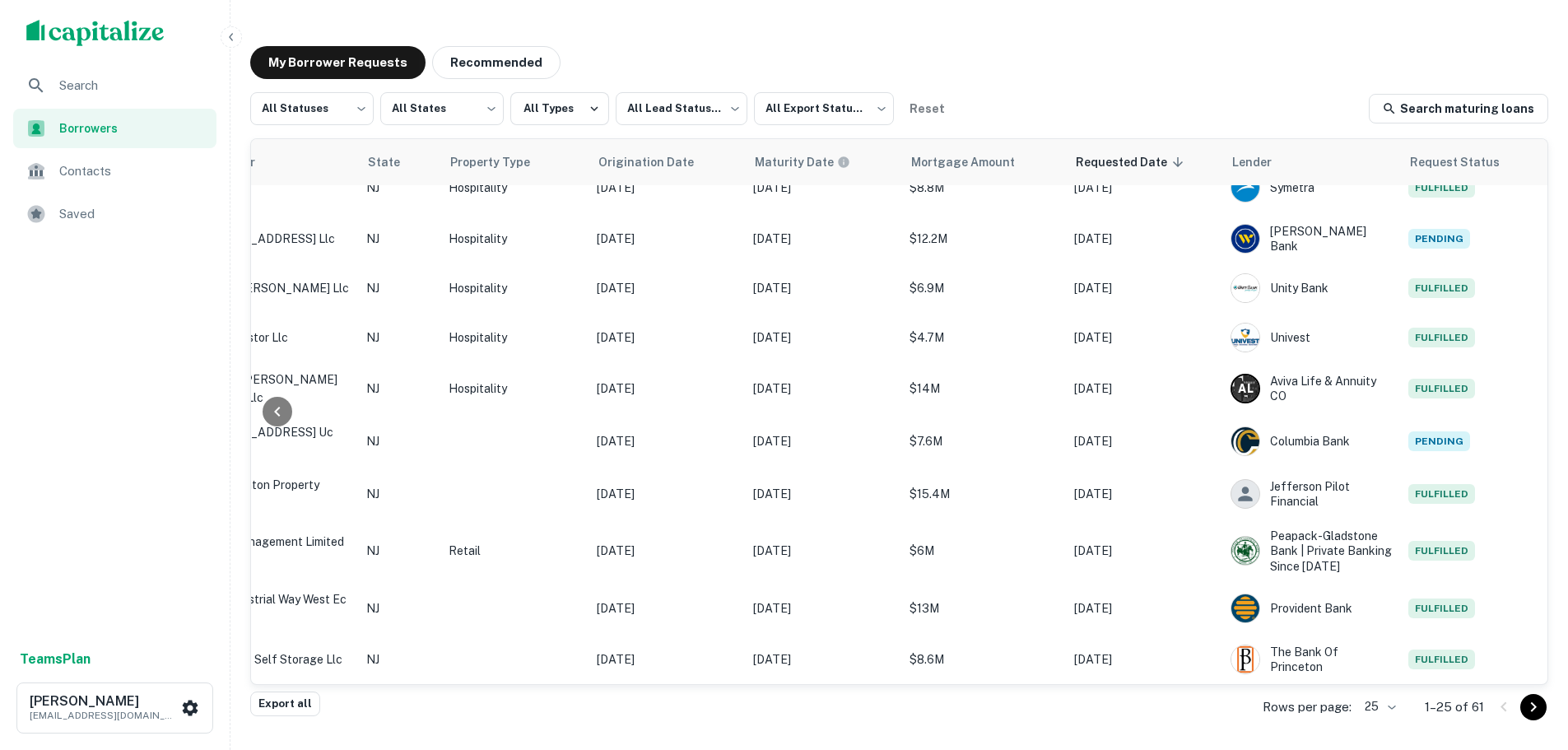
click at [1394, 706] on body "Search Borrowers Contacts Saved Teams Plan Matt Sweeney msweeney@largocapital.c…" at bounding box center [784, 375] width 1568 height 750
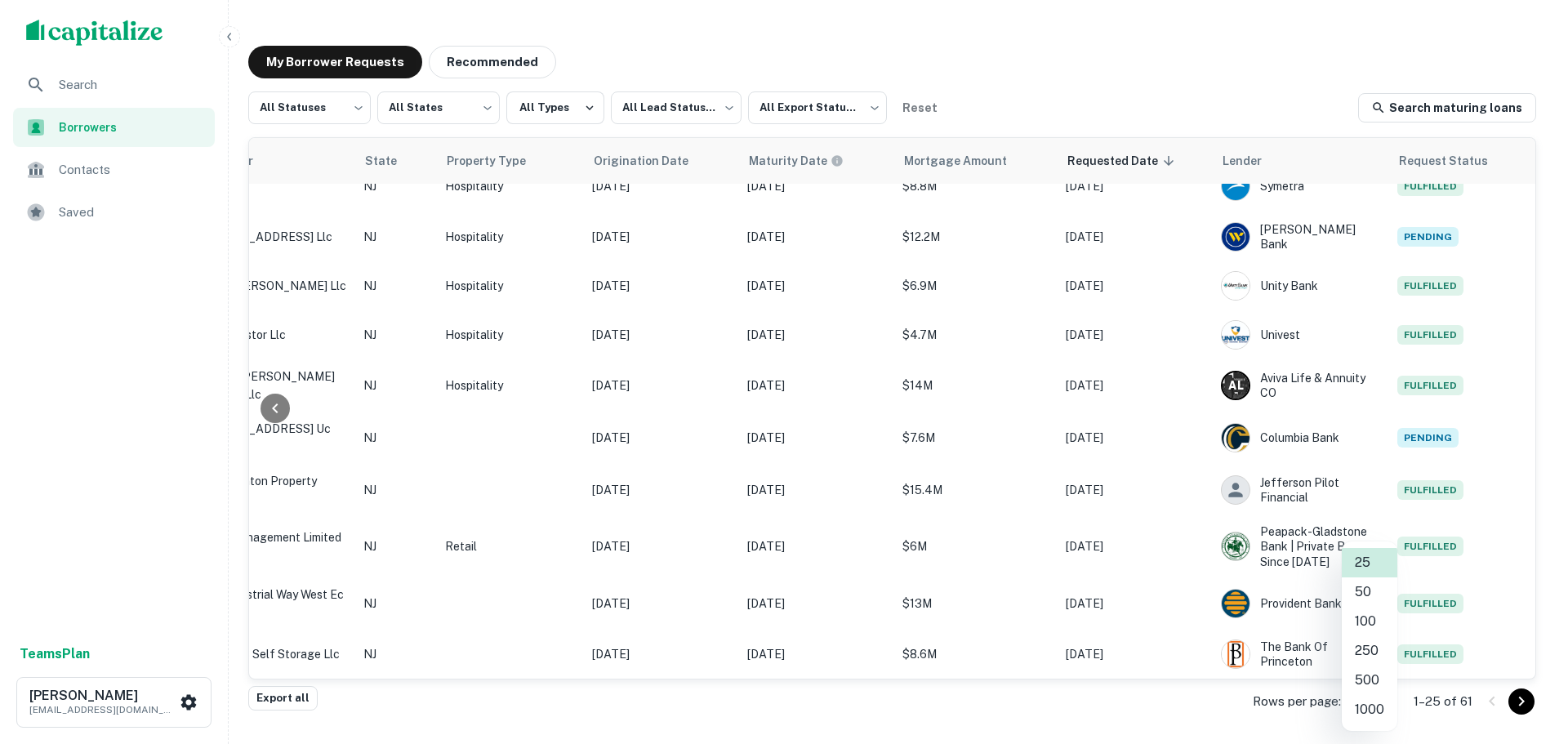
click at [1371, 613] on li "100" at bounding box center [1370, 621] width 55 height 29
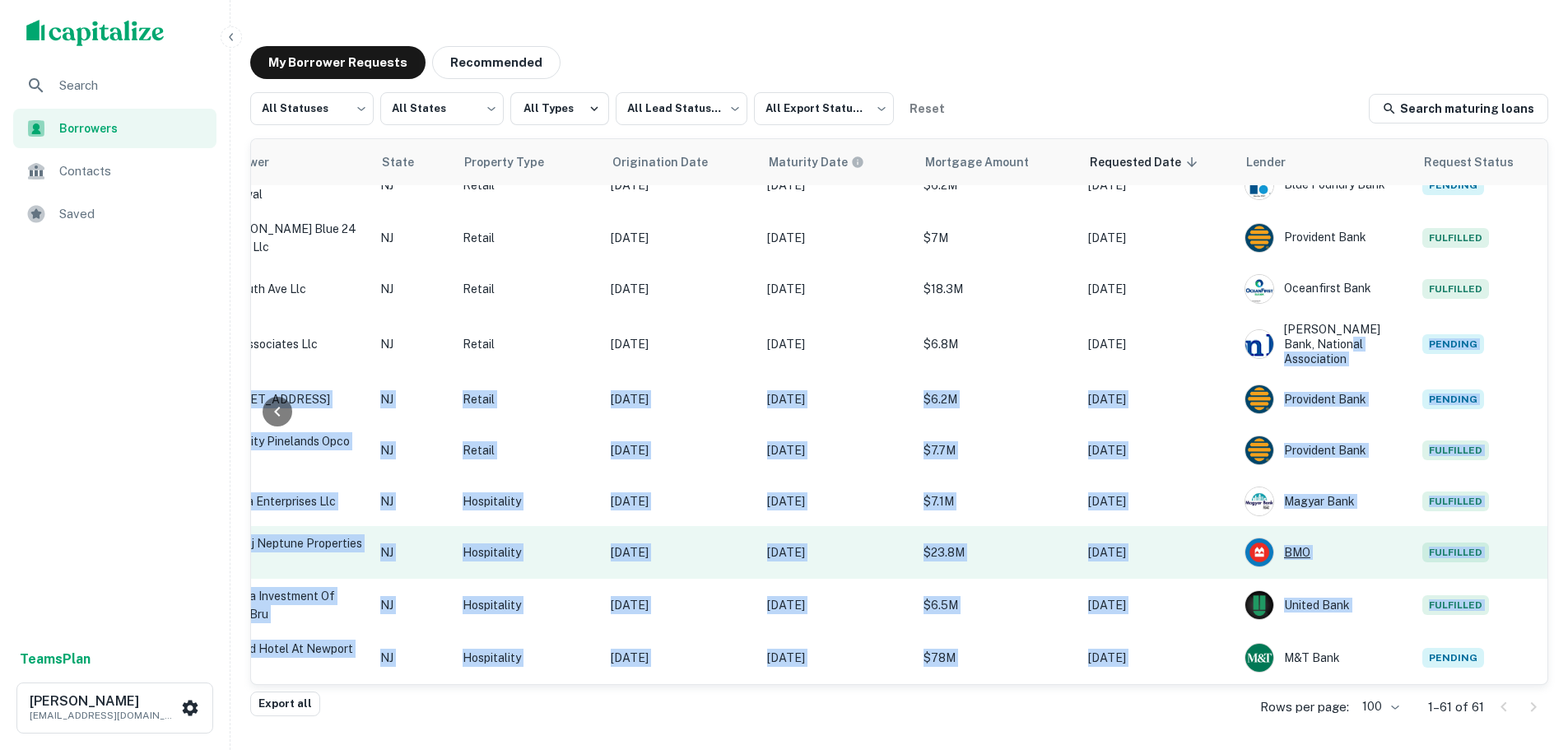
scroll to position [345, 470]
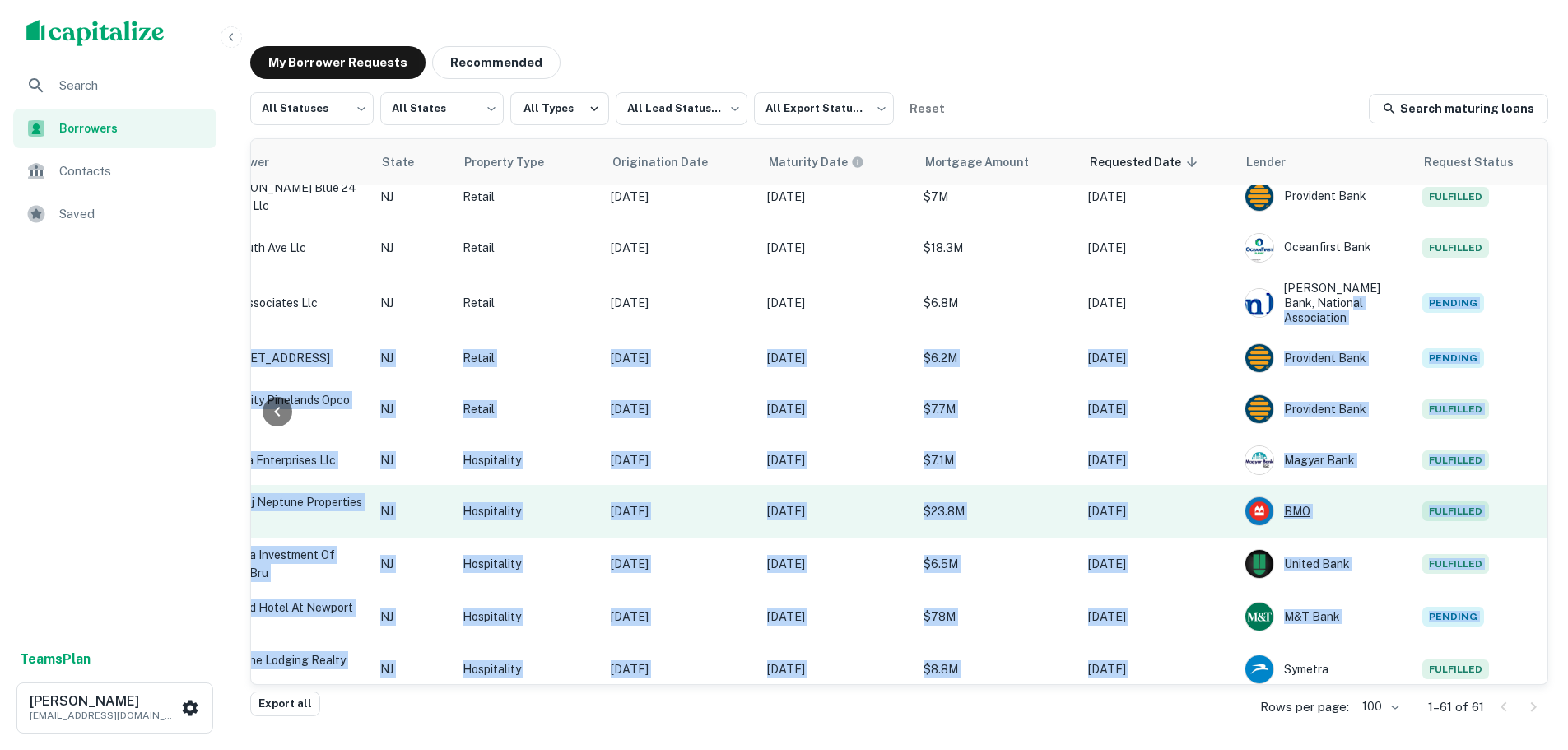
drag, startPoint x: 1309, startPoint y: 671, endPoint x: 1391, endPoint y: 663, distance: 82.4
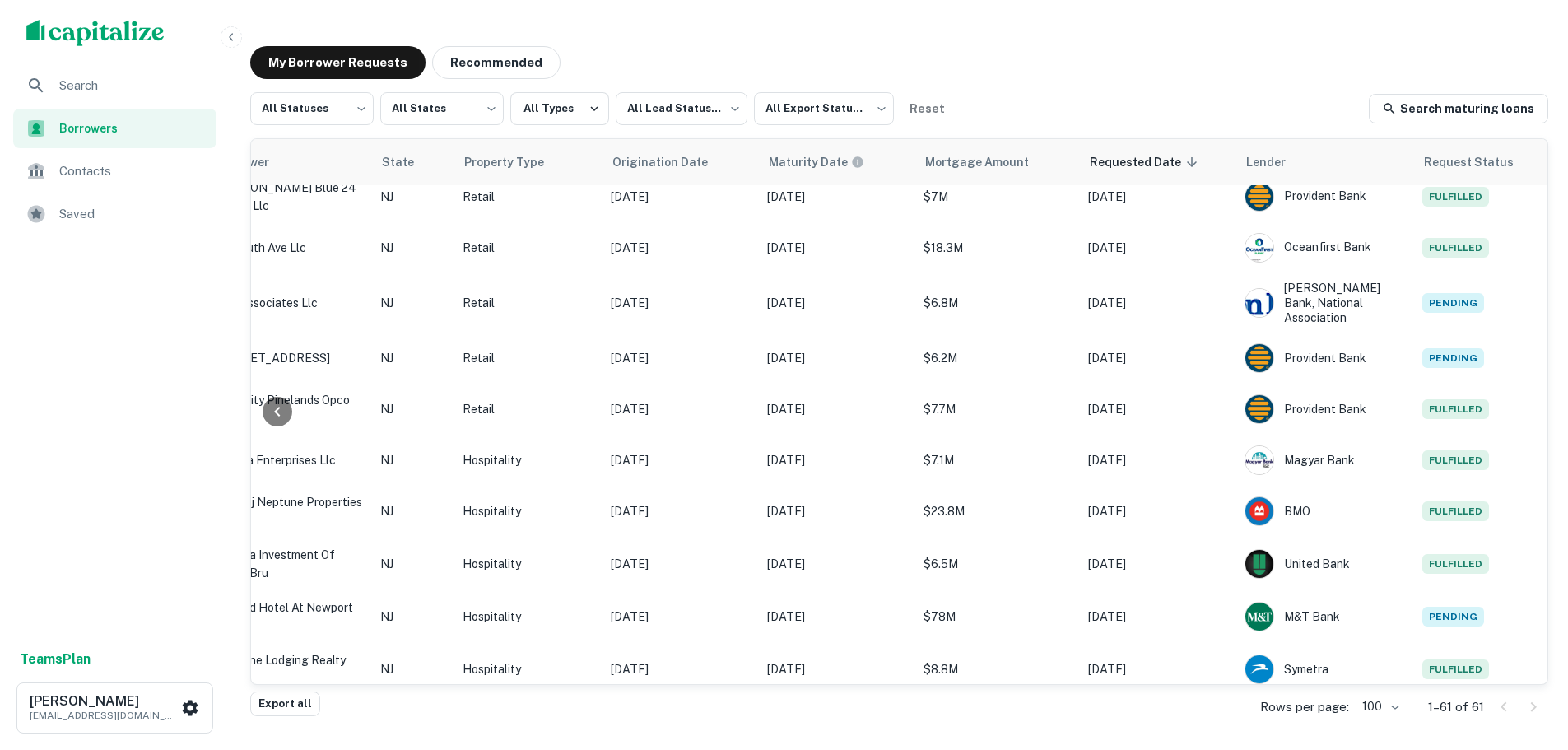
click at [997, 699] on div "Export all Rows per page: 100 *** 1–61 of 61" at bounding box center [899, 708] width 1298 height 44
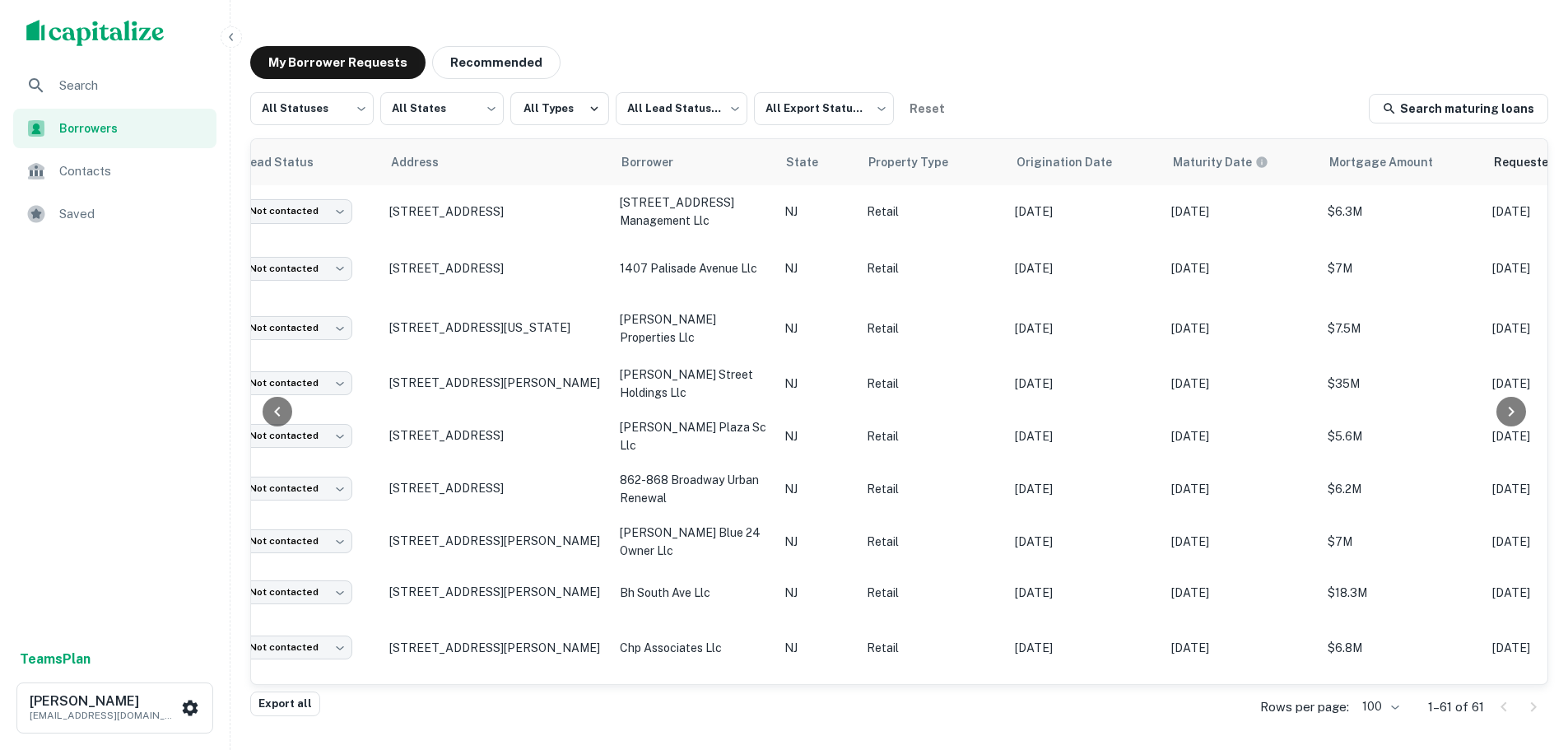
scroll to position [0, 0]
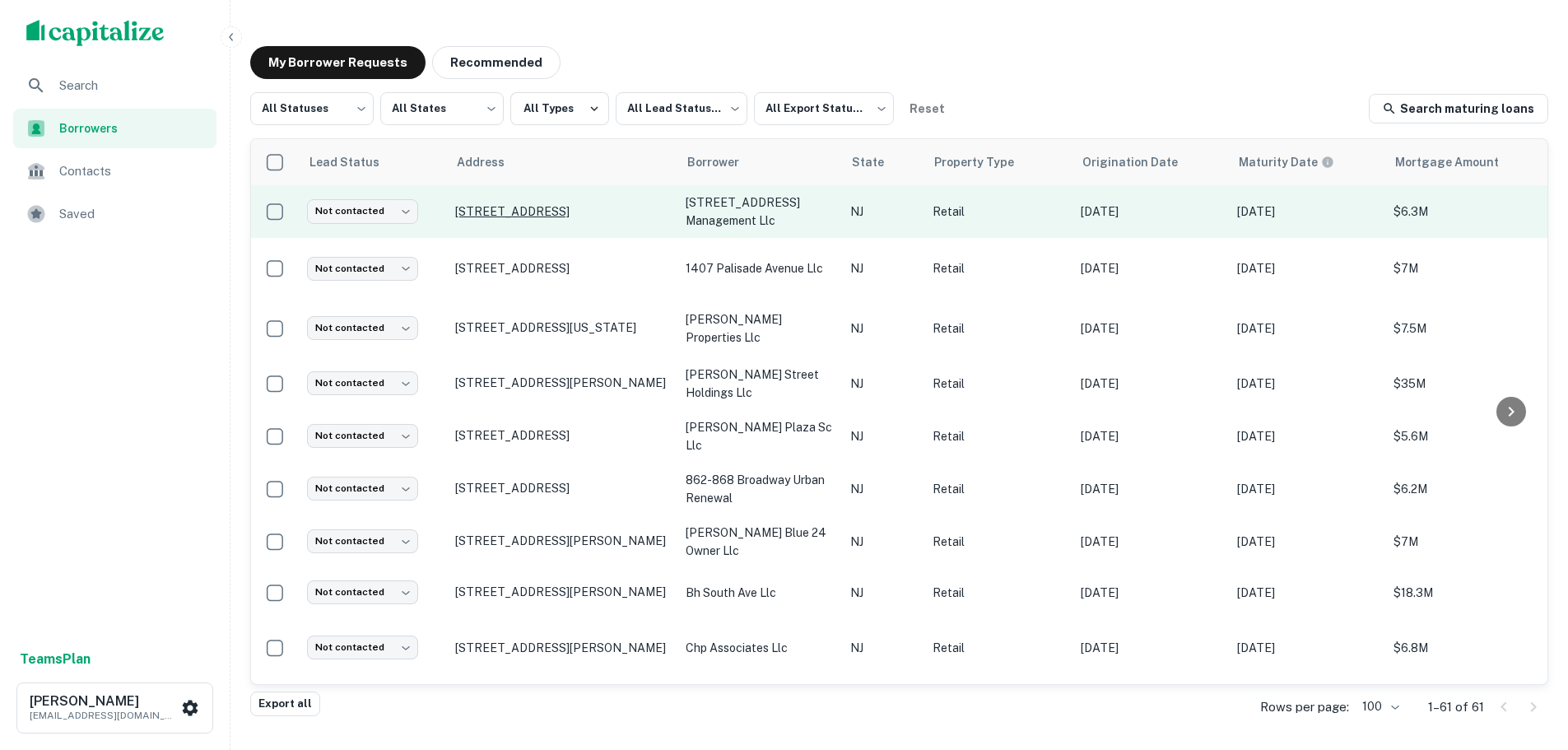
click at [584, 215] on p "[STREET_ADDRESS]" at bounding box center [563, 211] width 214 height 14
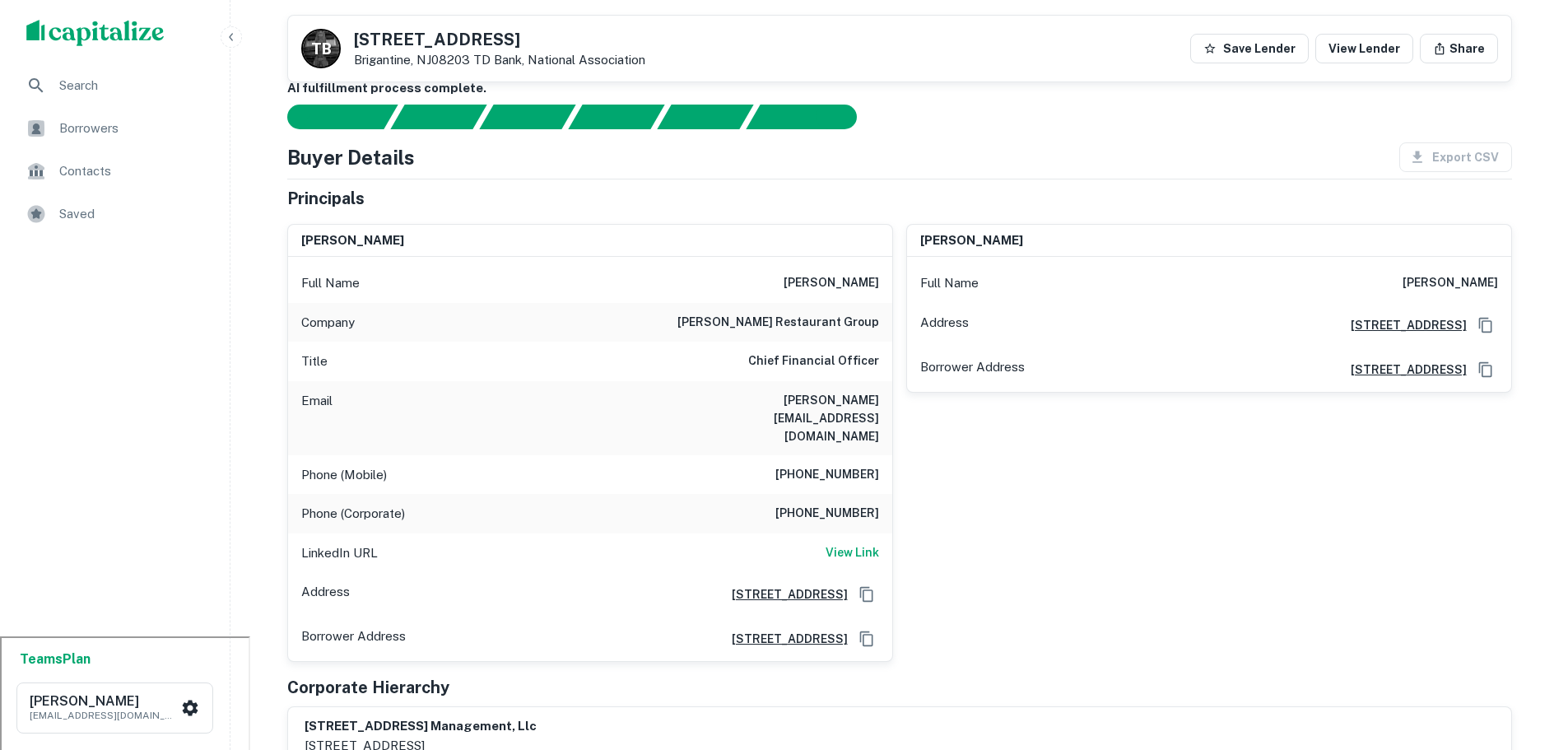
scroll to position [247, 0]
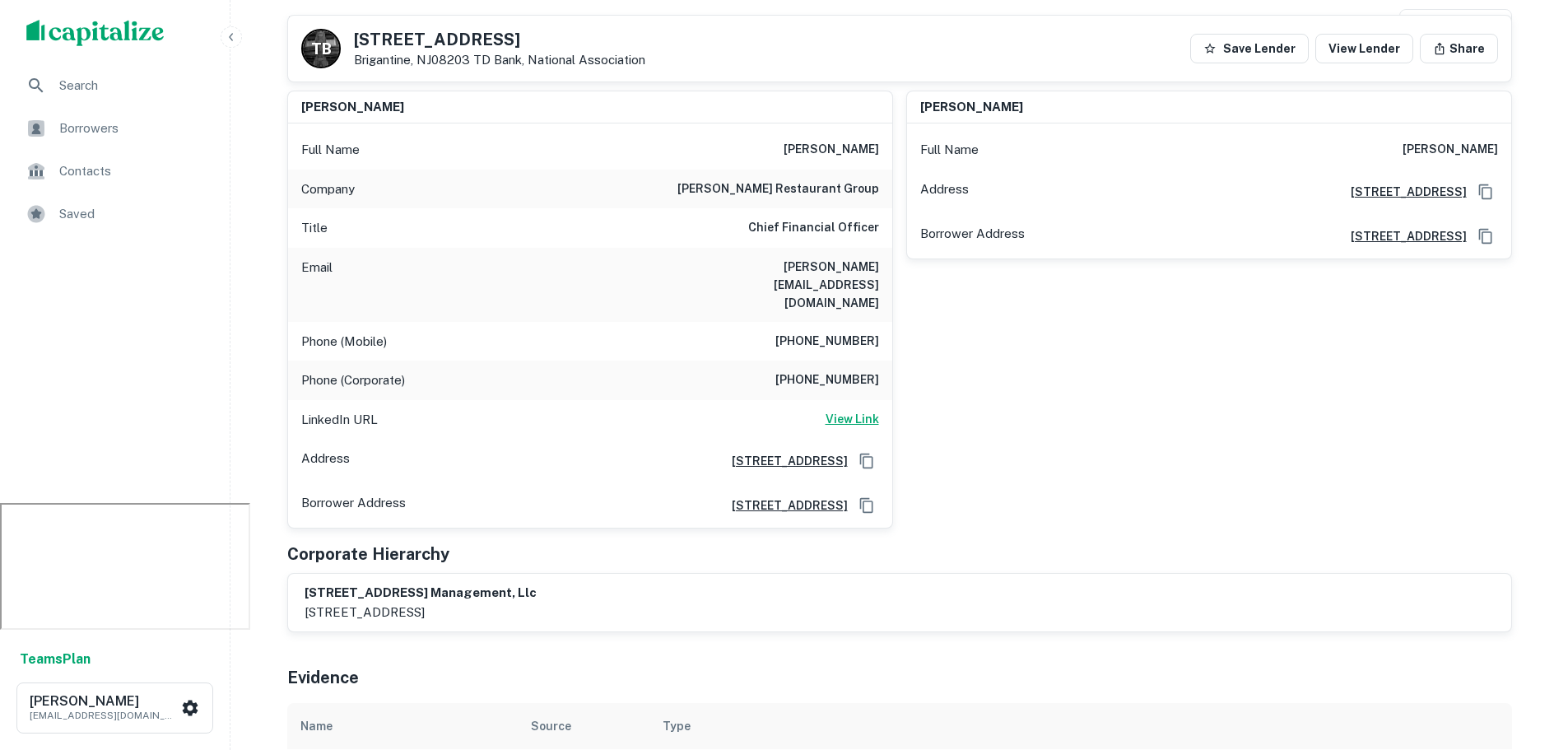
click at [845, 410] on h6 "View Link" at bounding box center [853, 419] width 54 height 18
click at [850, 332] on h6 "(267) 402-8837" at bounding box center [827, 342] width 103 height 20
copy h6 "(267) 402-8837"
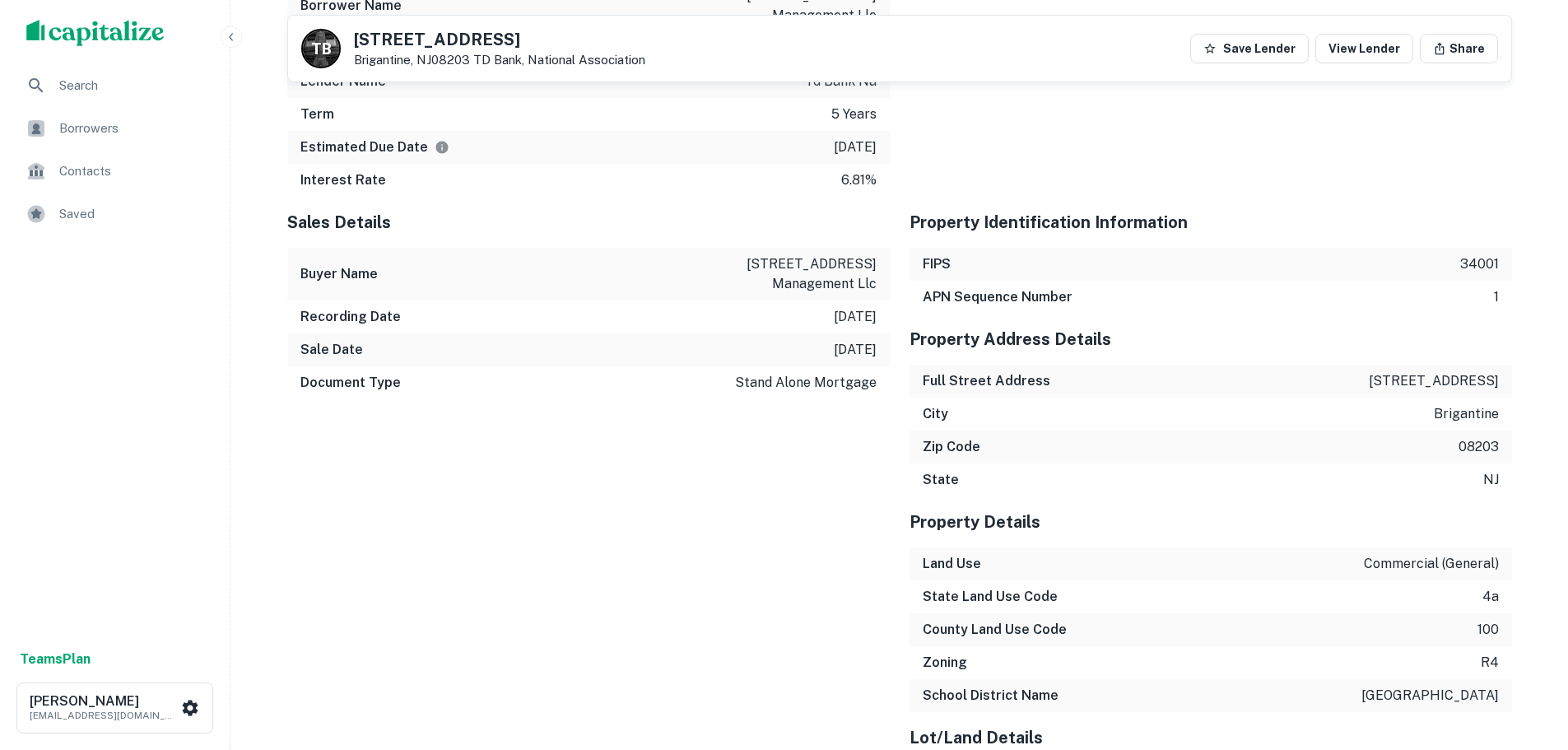
scroll to position [1749, 0]
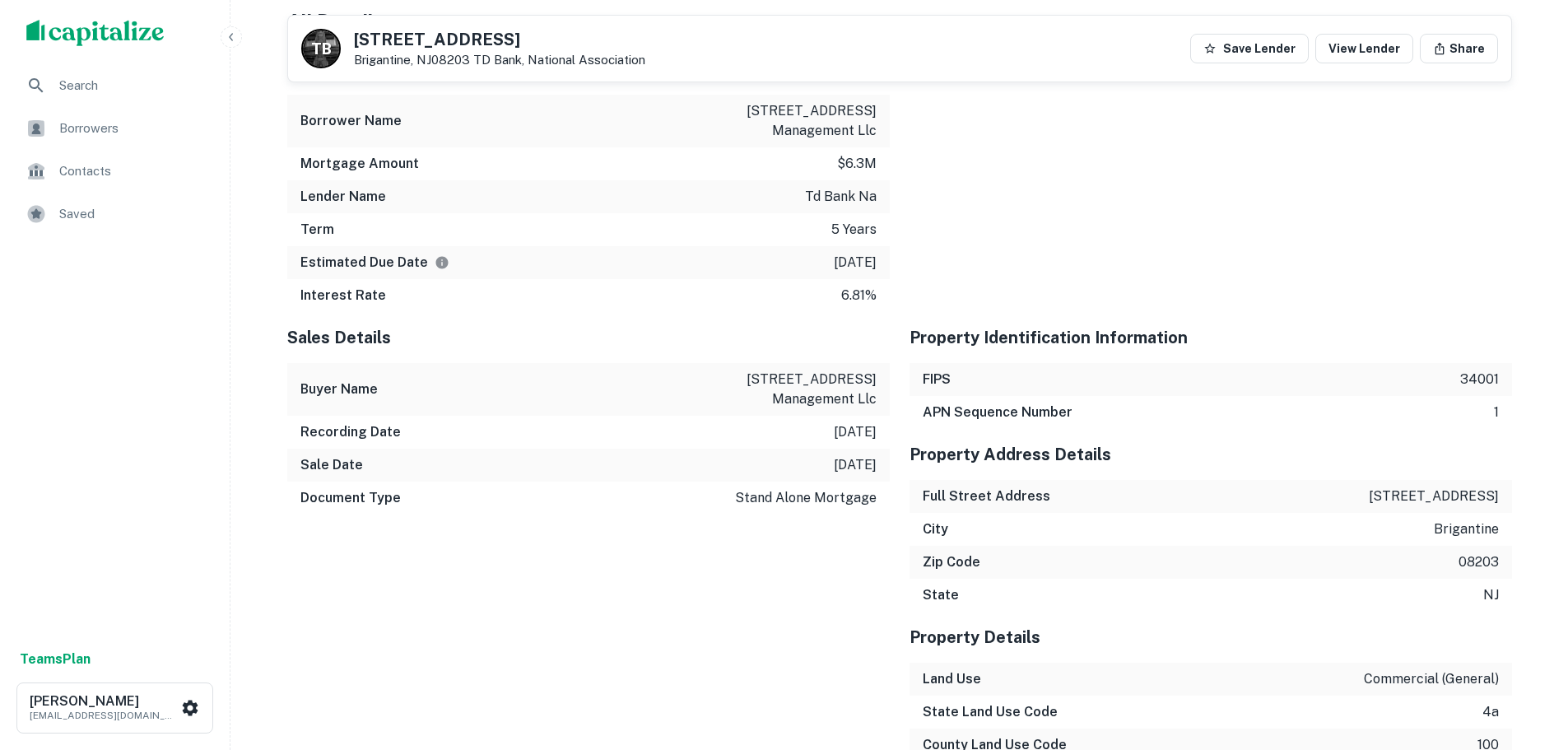
click at [75, 116] on div "Borrowers" at bounding box center [115, 128] width 203 height 39
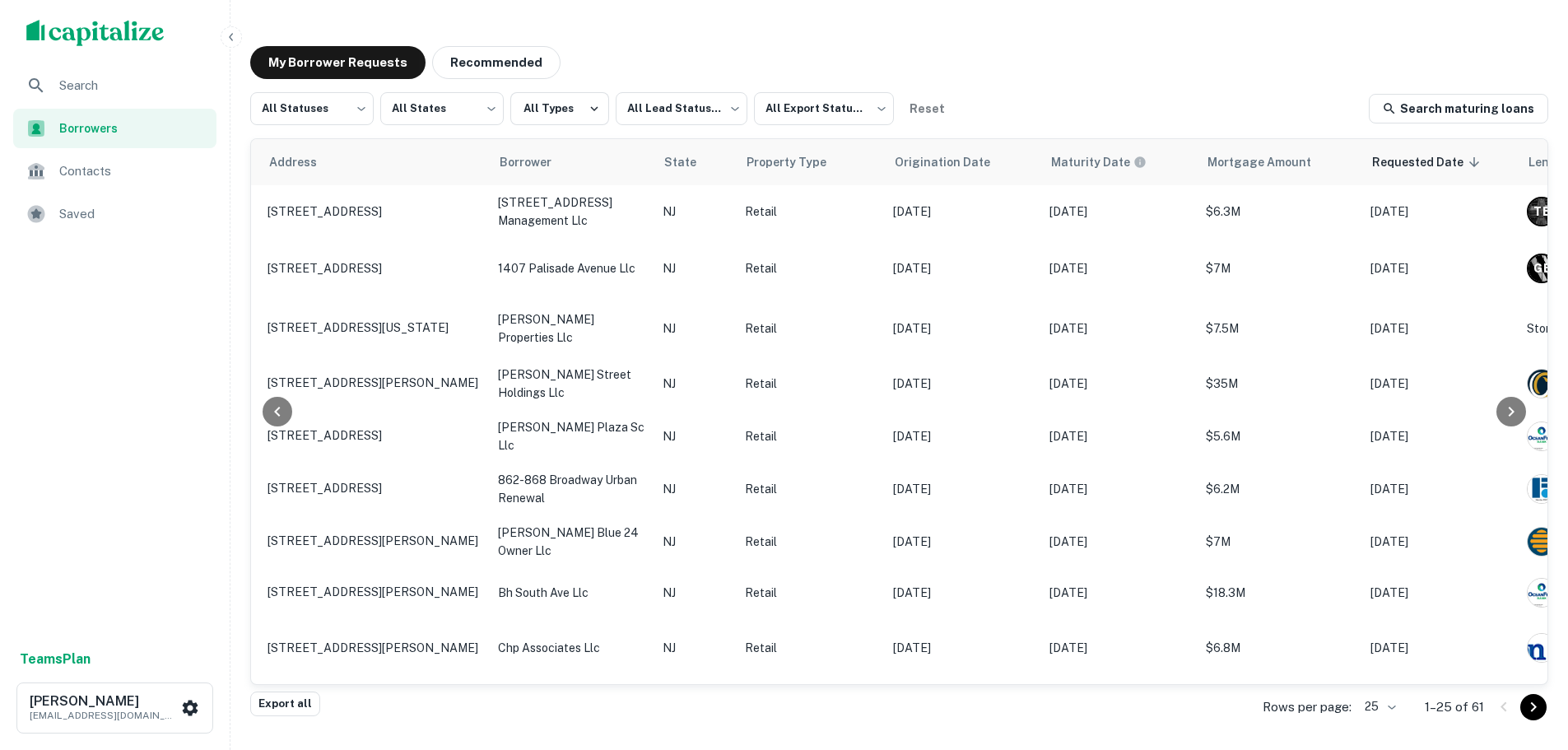
scroll to position [0, 187]
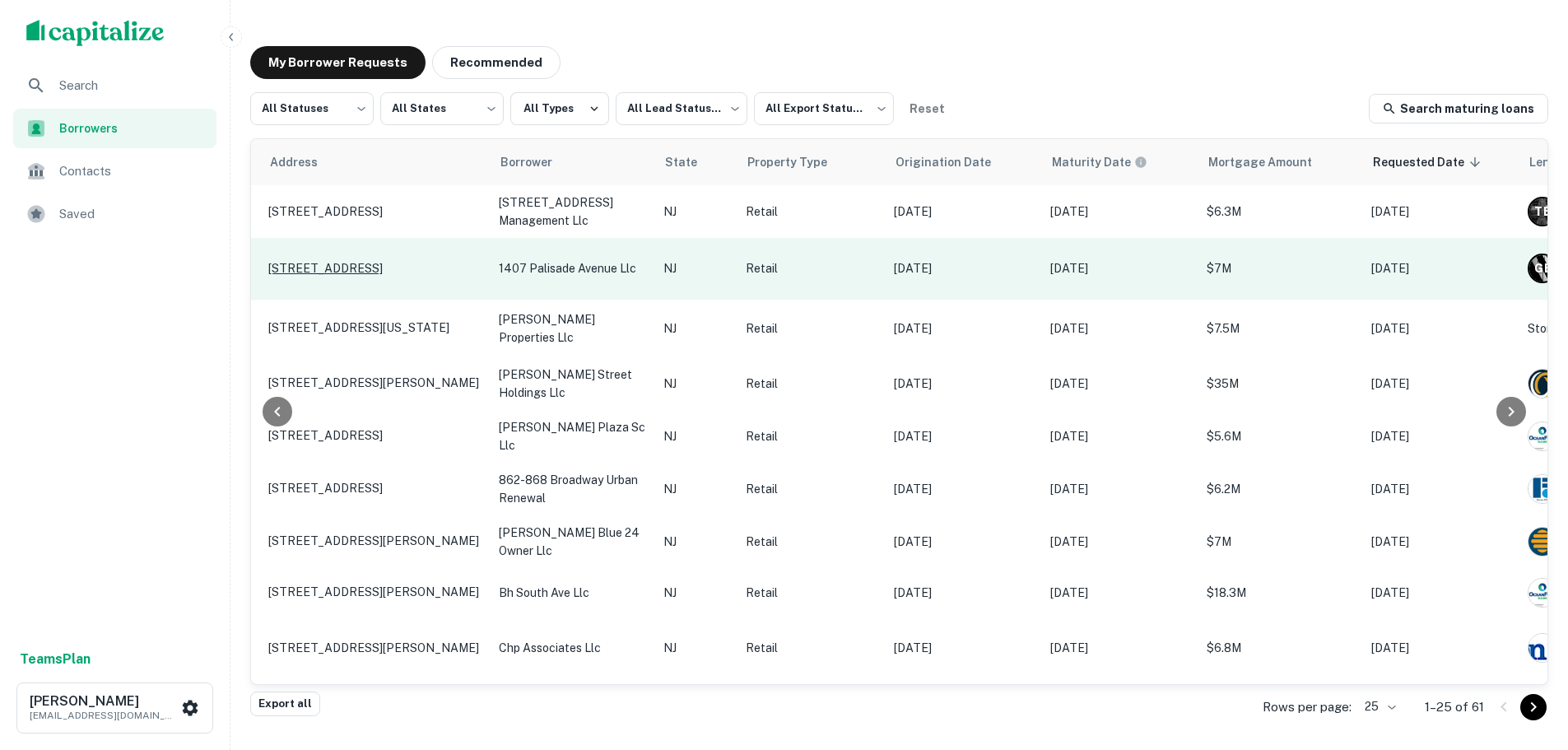
click at [404, 270] on p "[STREET_ADDRESS]" at bounding box center [375, 268] width 214 height 14
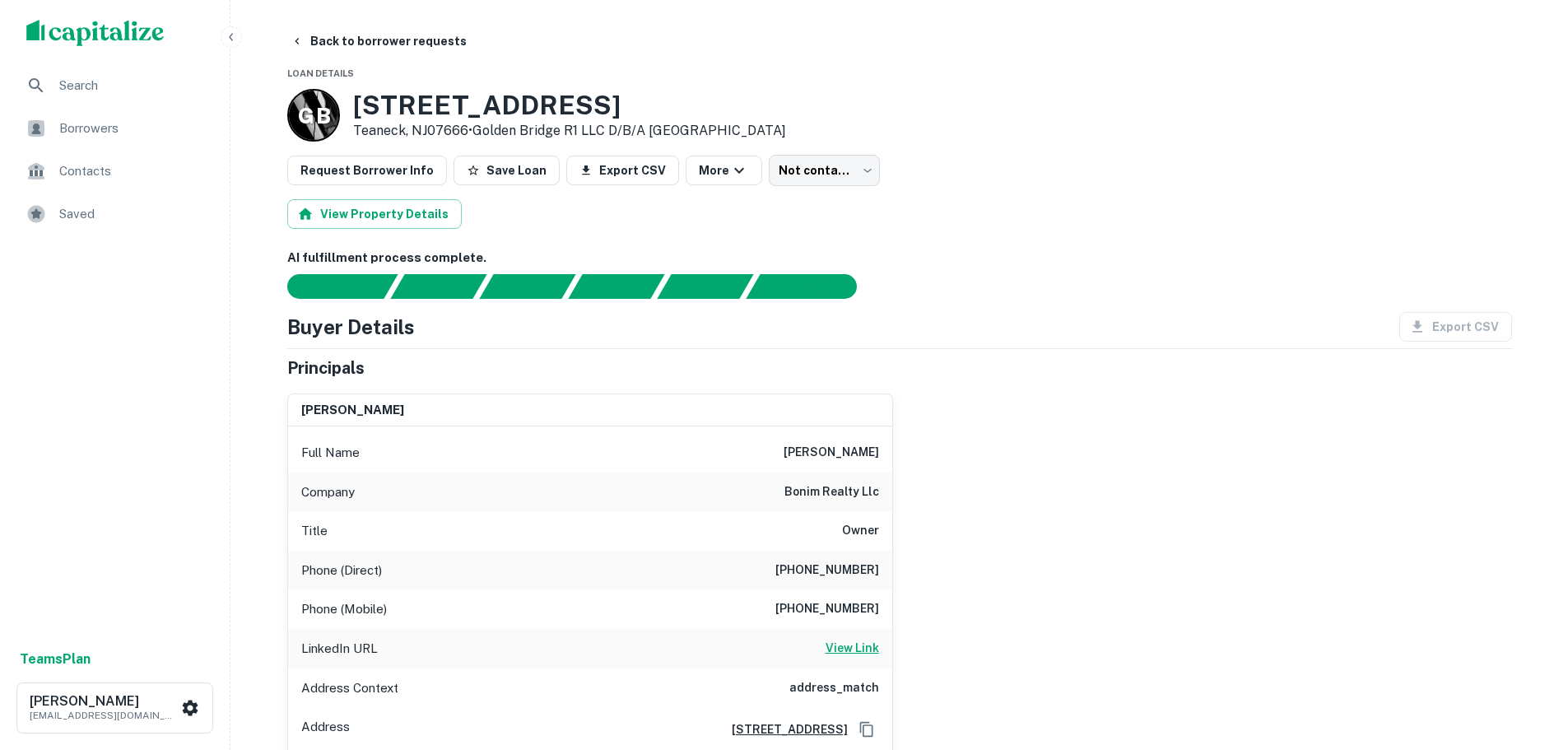
click at [859, 647] on h6 "View Link" at bounding box center [853, 648] width 54 height 18
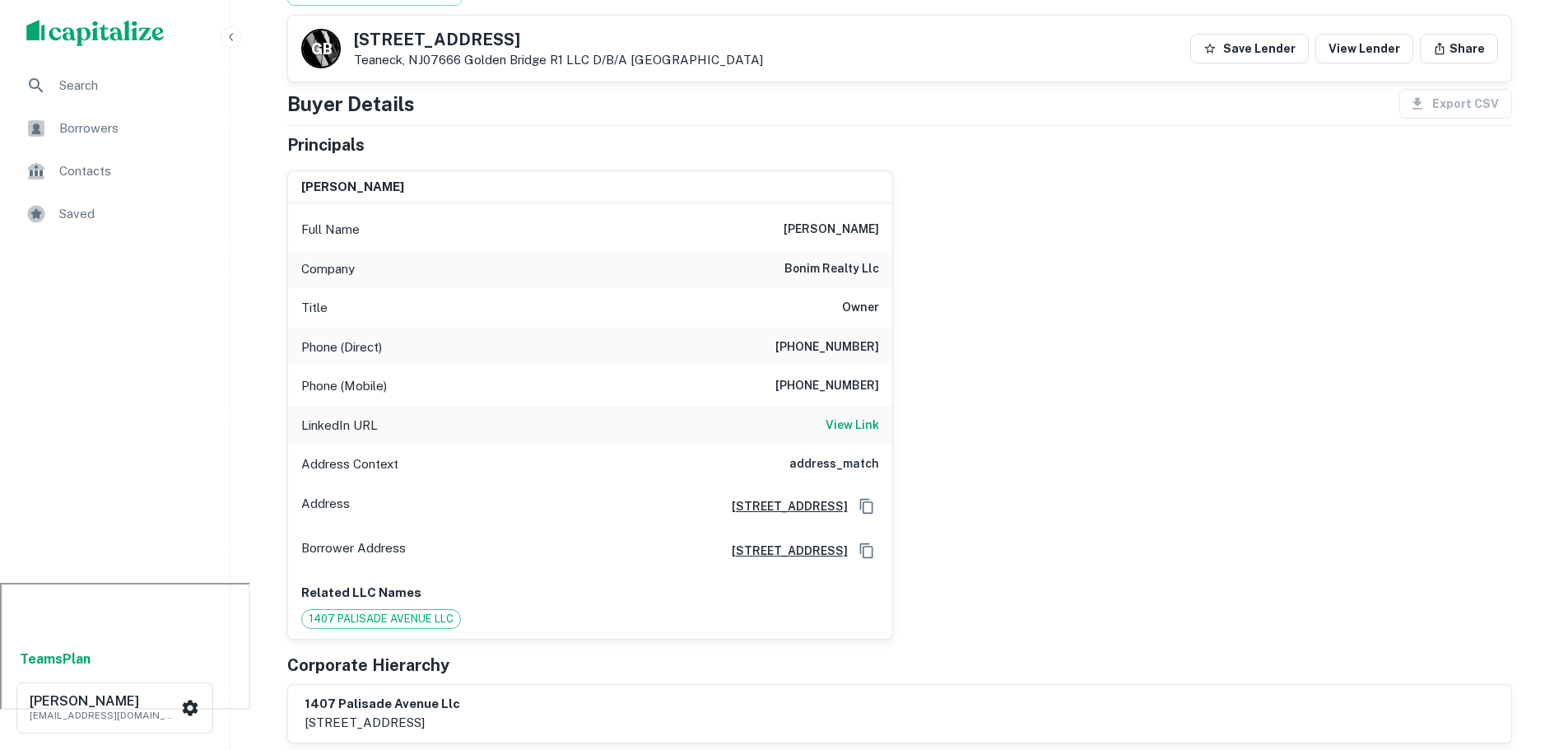
scroll to position [165, 0]
click at [851, 425] on h6 "View Link" at bounding box center [853, 427] width 54 height 18
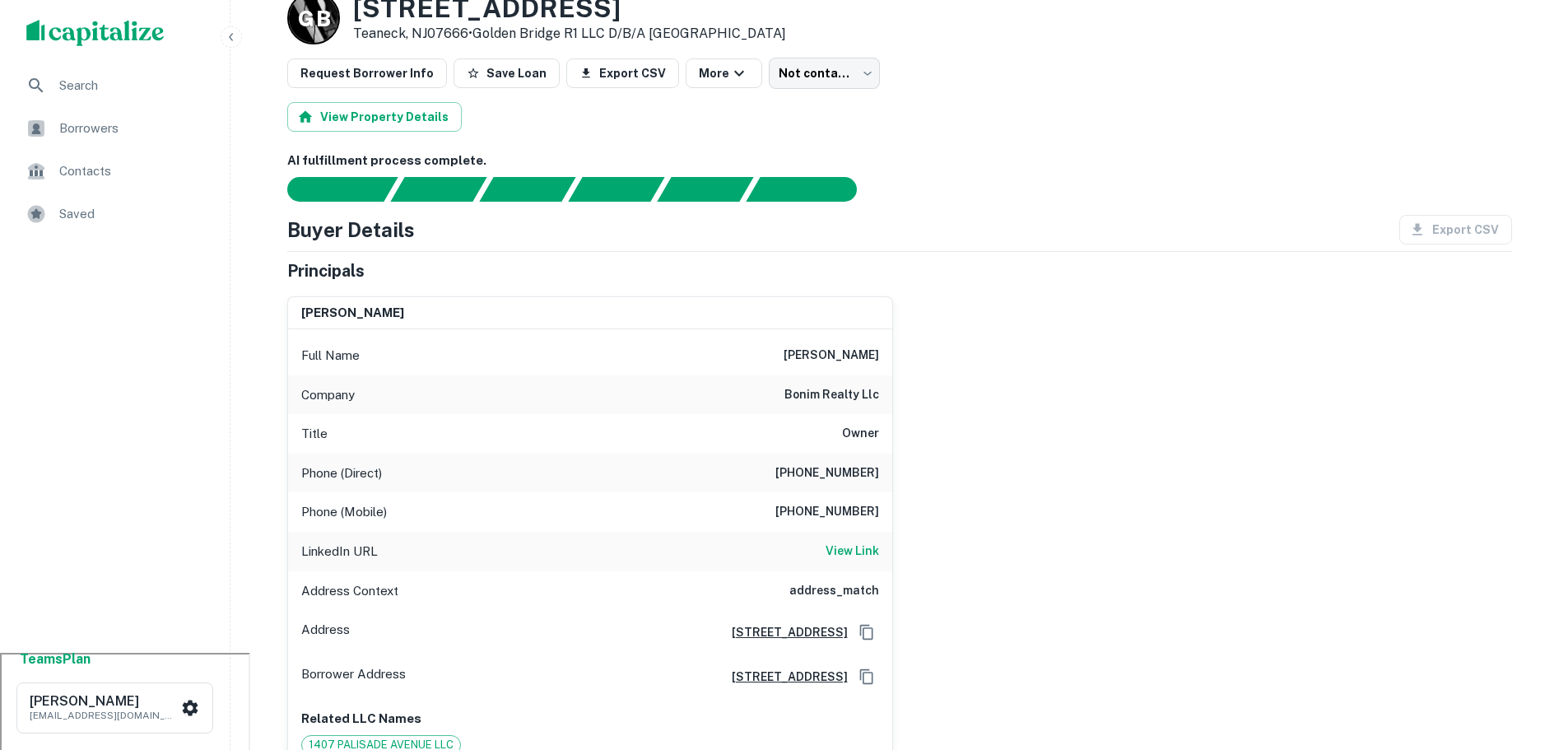
scroll to position [330, 0]
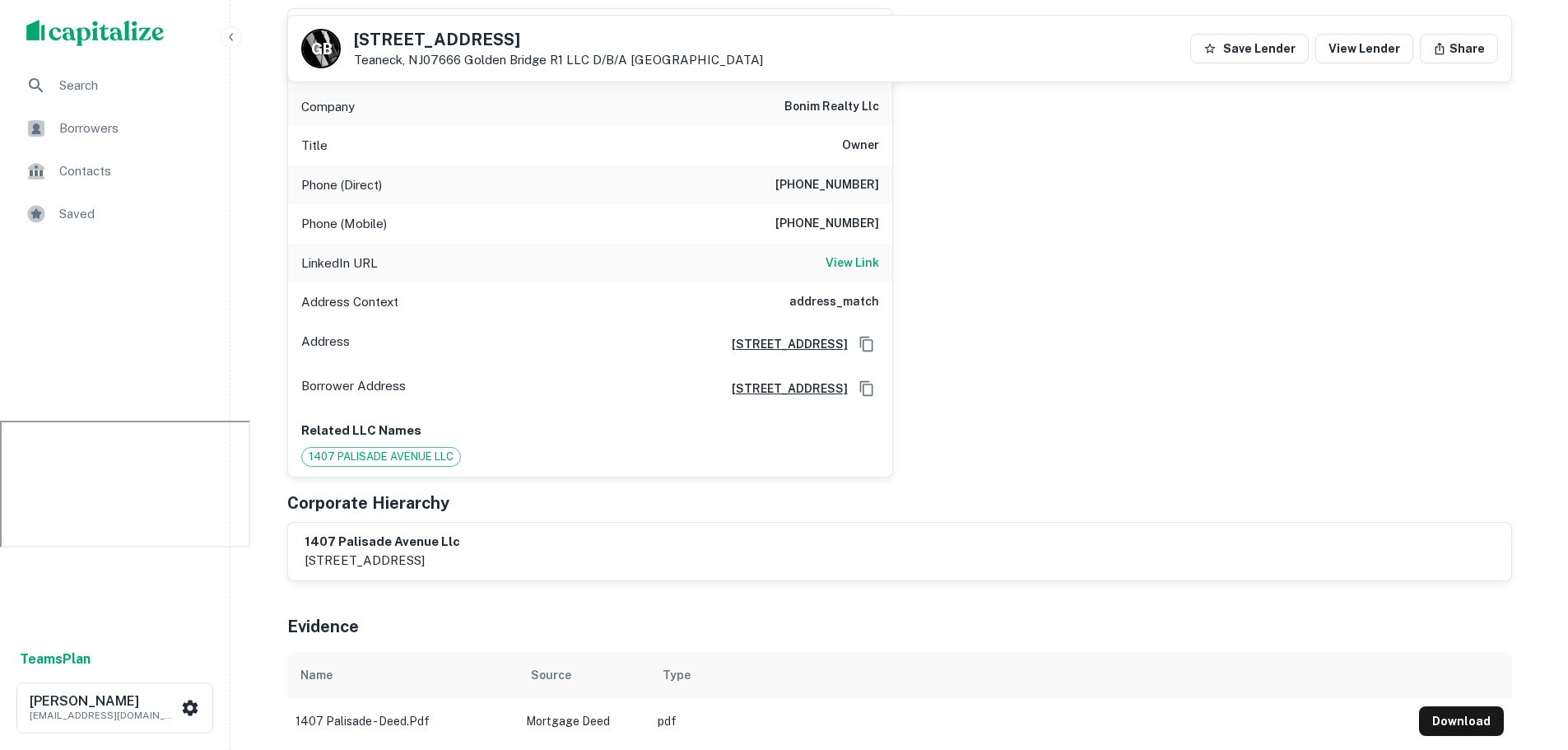
click at [122, 124] on span "Borrowers" at bounding box center [133, 128] width 147 height 20
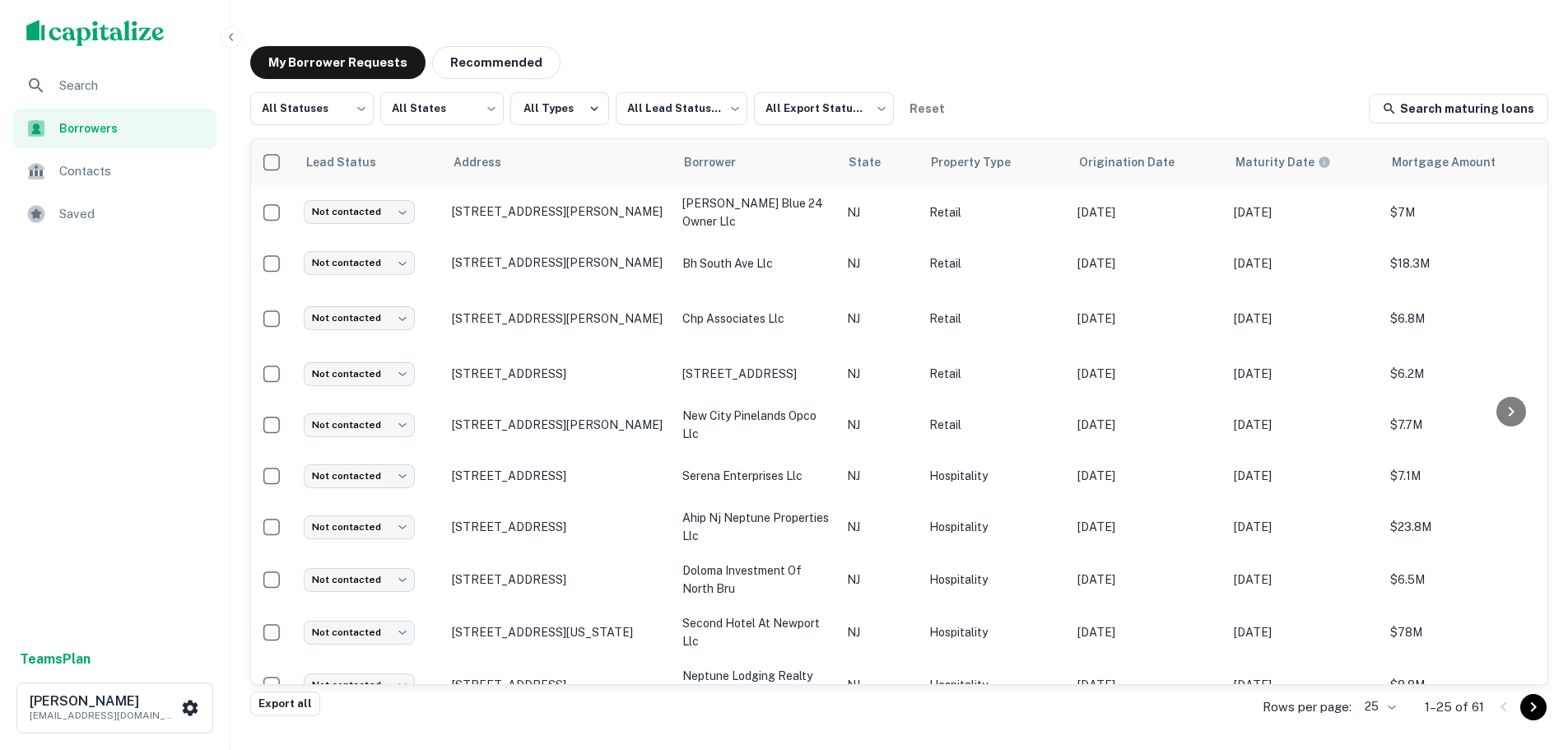
scroll to position [330, 0]
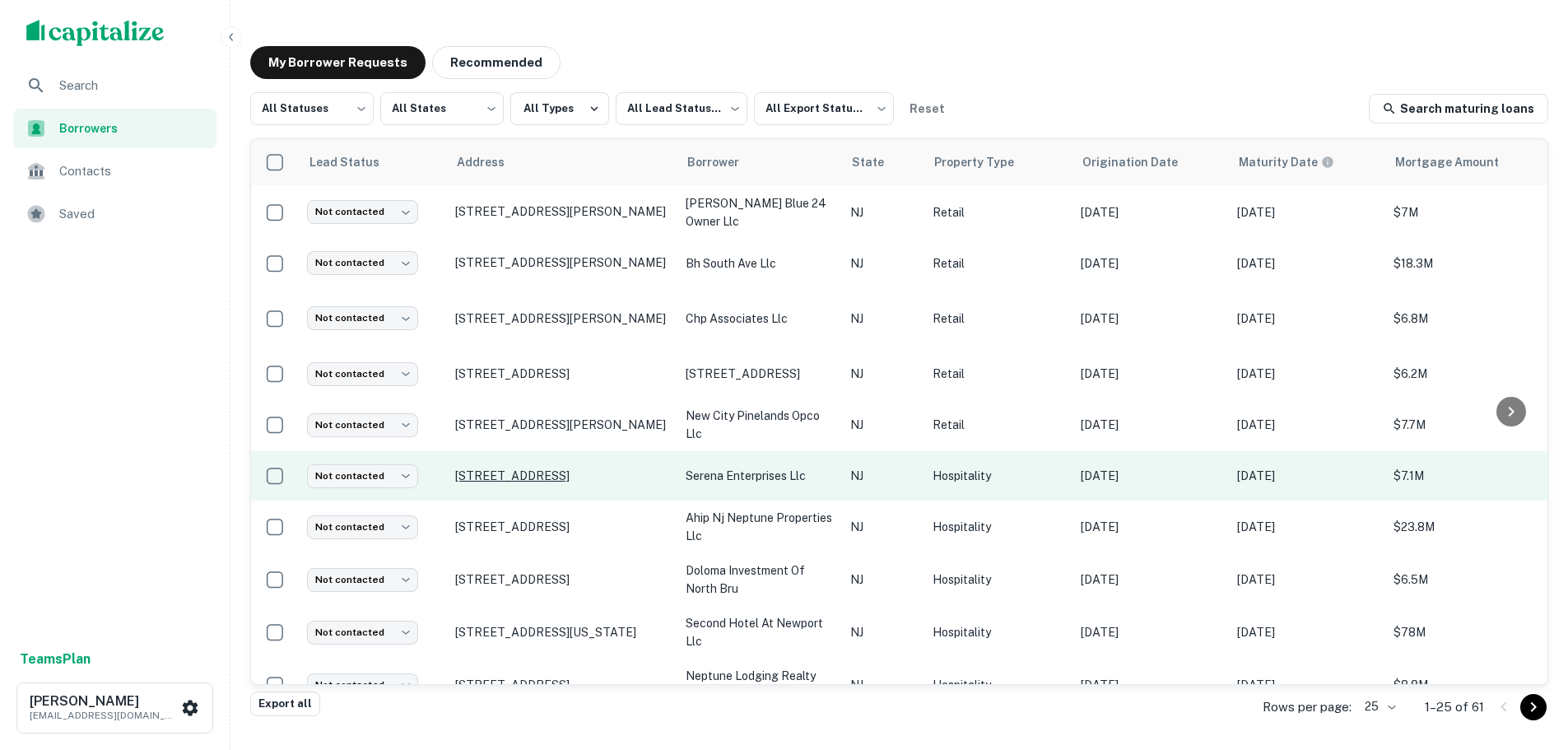
click at [495, 474] on p "[STREET_ADDRESS]" at bounding box center [563, 475] width 214 height 14
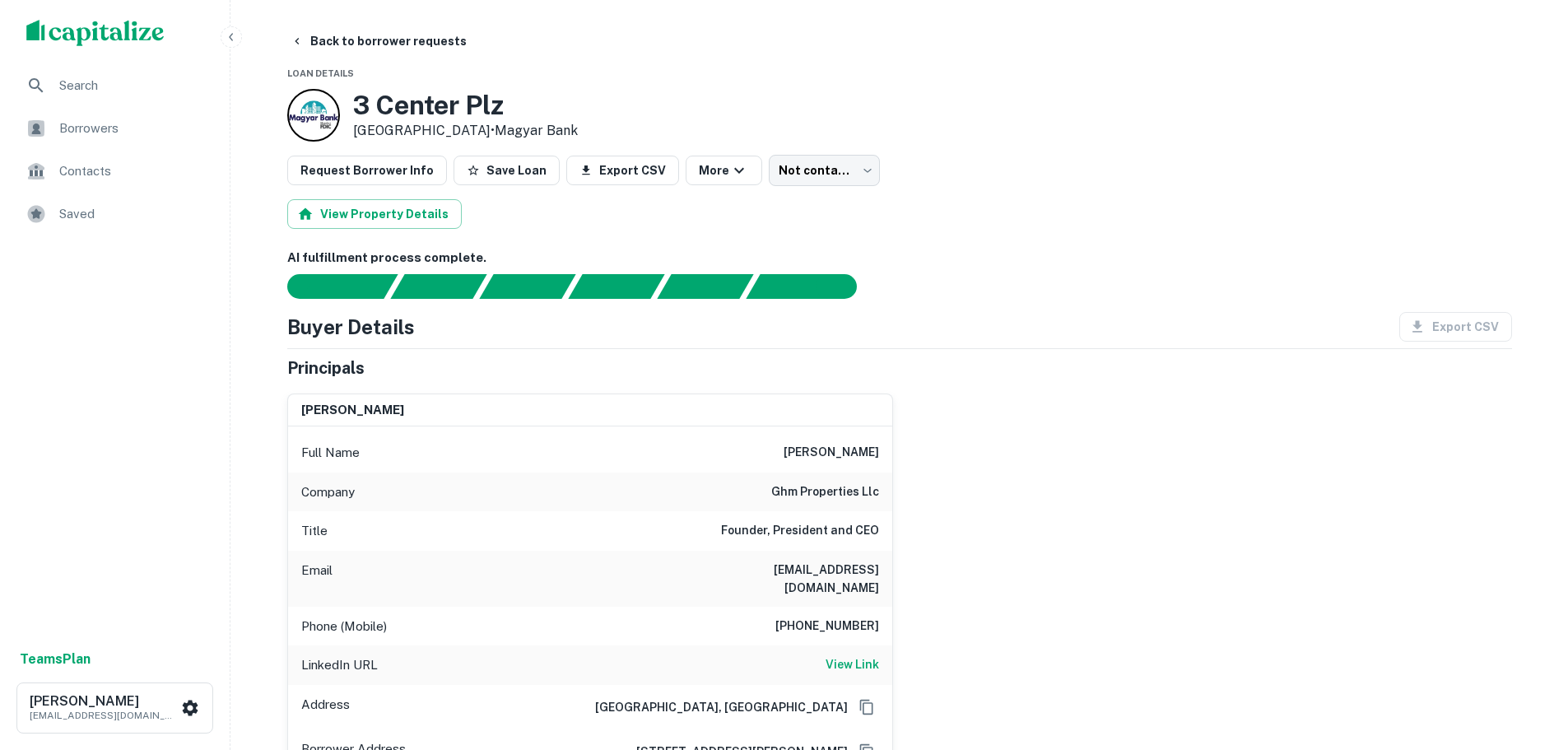
click at [238, 45] on button "button" at bounding box center [231, 37] width 21 height 21
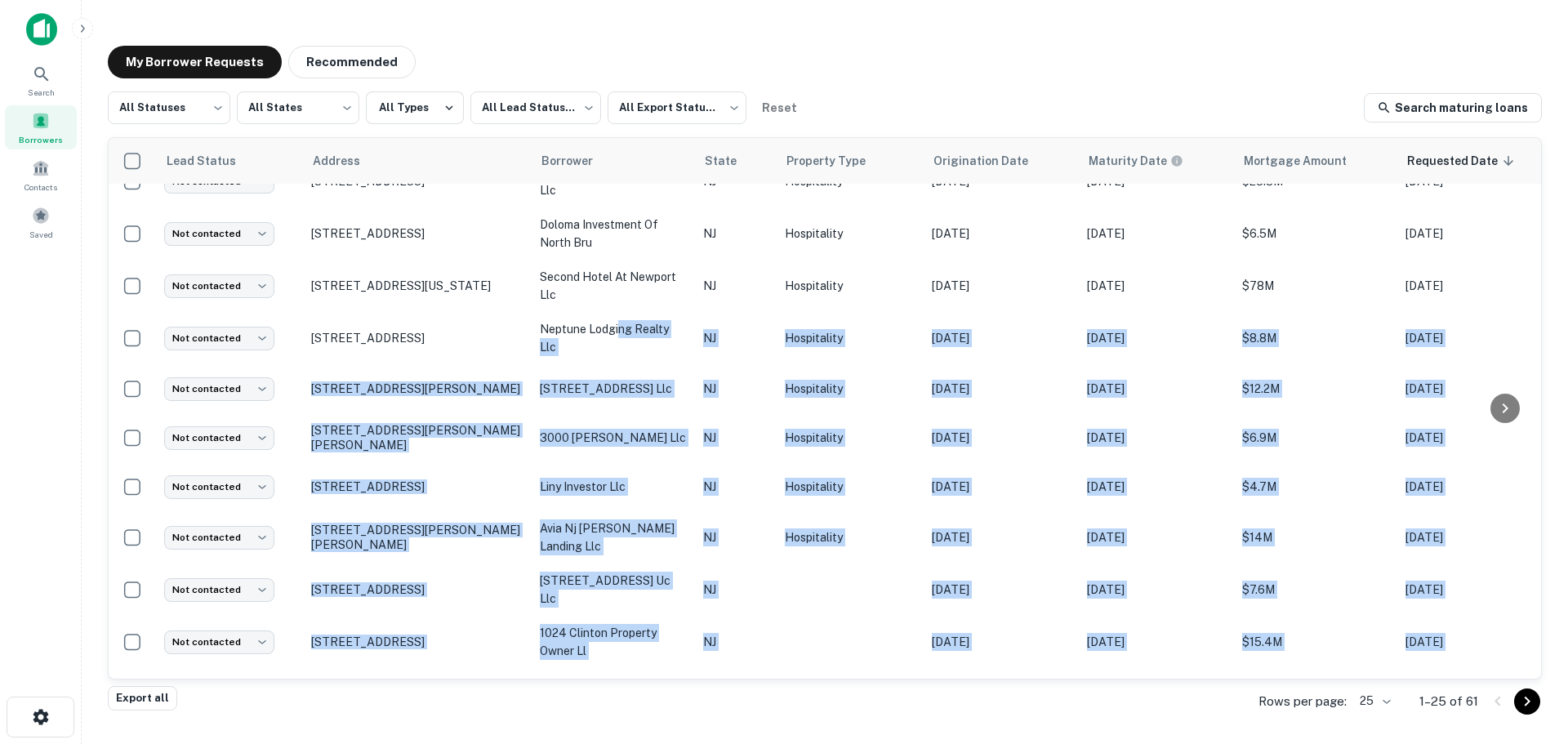
scroll to position [823, 0]
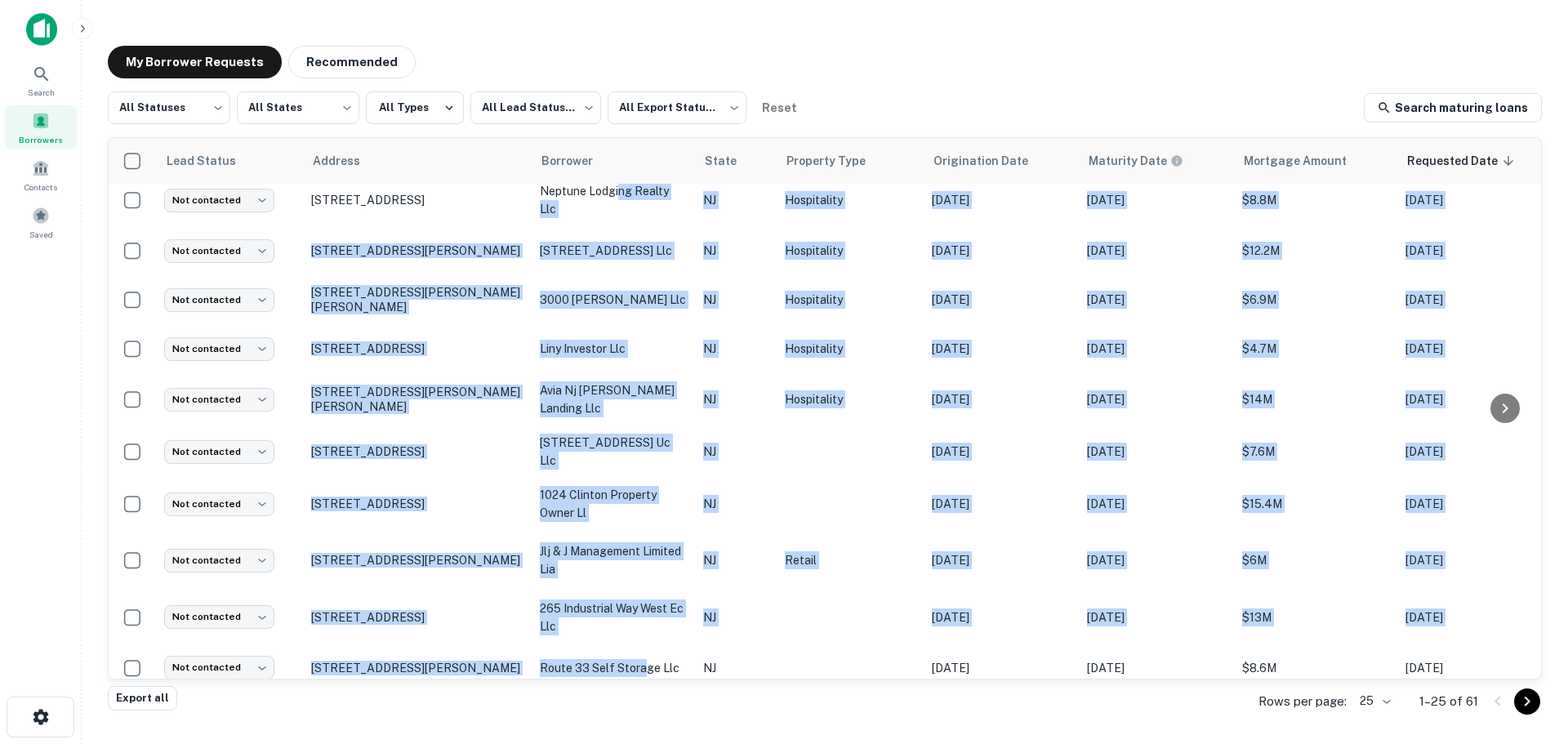
drag, startPoint x: 620, startPoint y: 666, endPoint x: 642, endPoint y: 668, distance: 22.1
click at [642, 668] on div "Lead Status Address Borrower State Property Type Origination Date Maturity Date…" at bounding box center [824, 408] width 1432 height 541
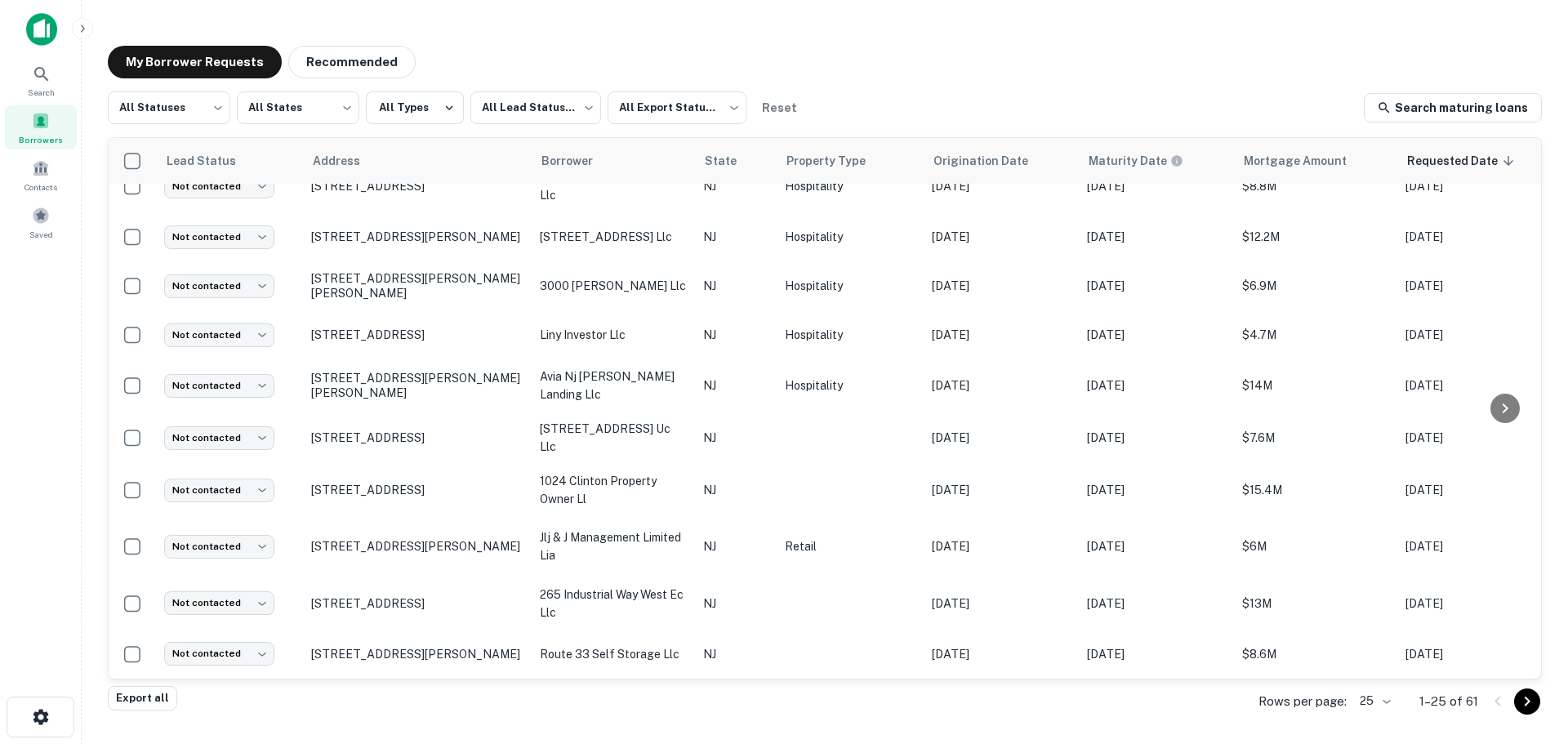
click at [707, 721] on div "Export all Rows per page: 25 ** 1–25 of 61" at bounding box center [825, 702] width 1434 height 44
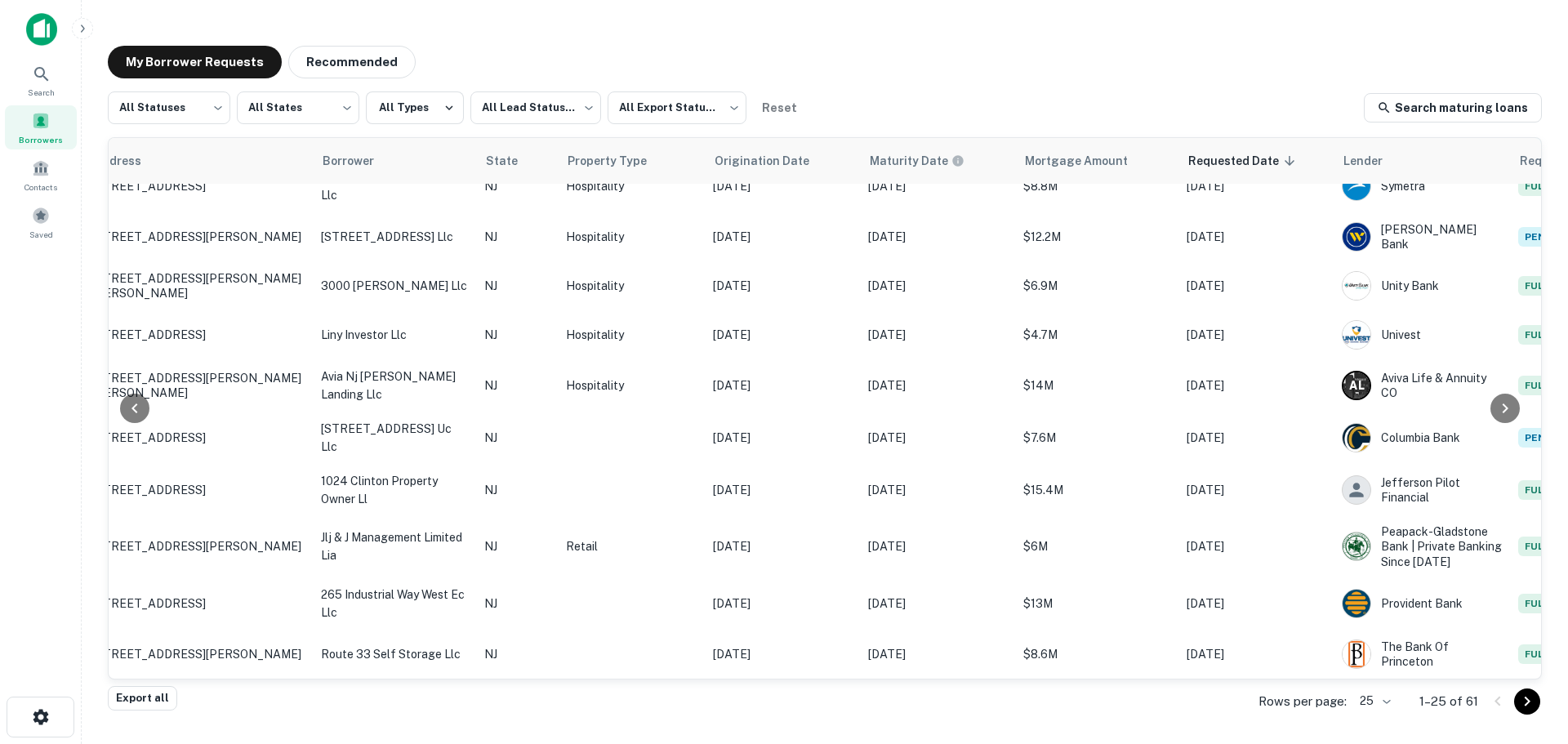
scroll to position [823, 334]
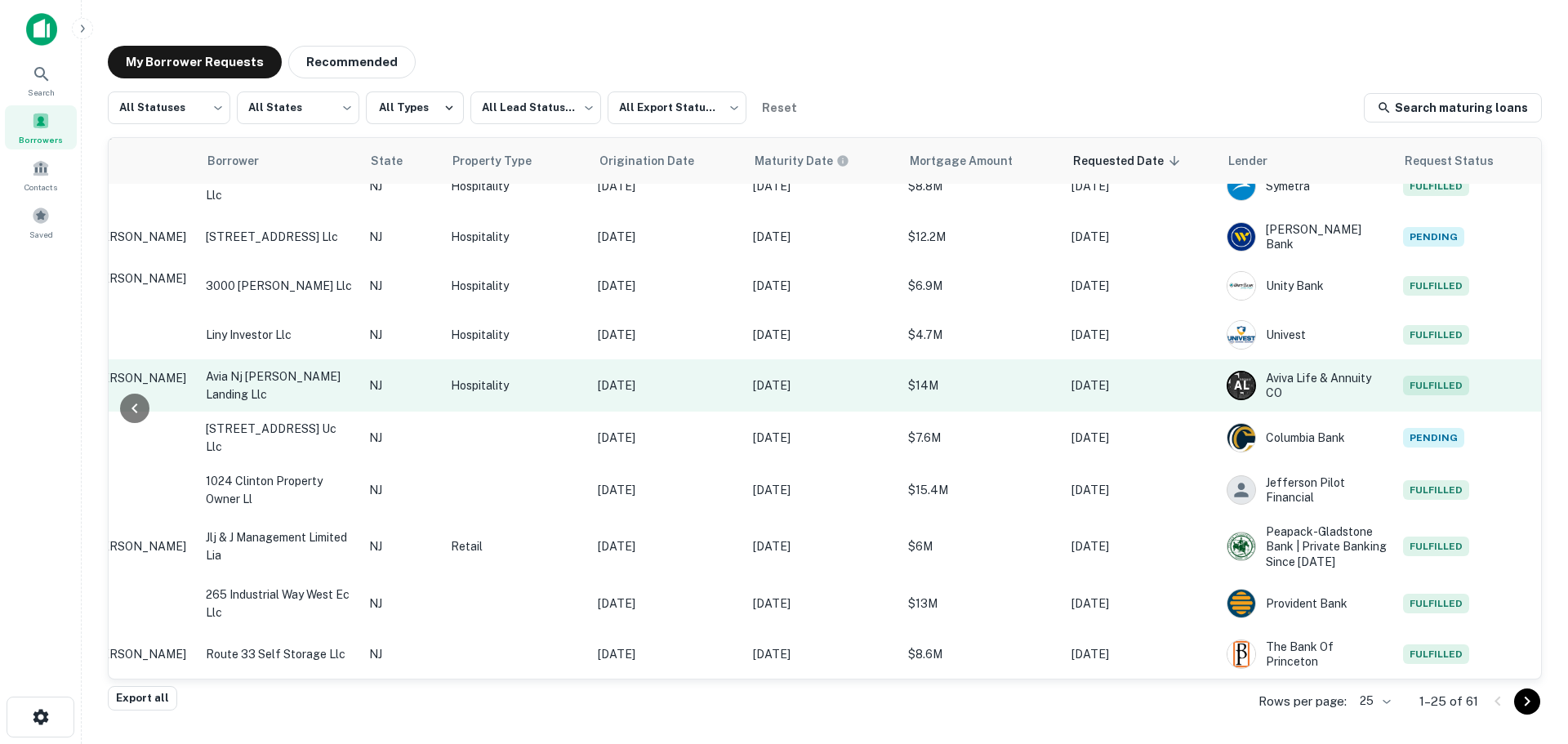
click at [792, 377] on p "Jul 22, 2030" at bounding box center [822, 385] width 139 height 18
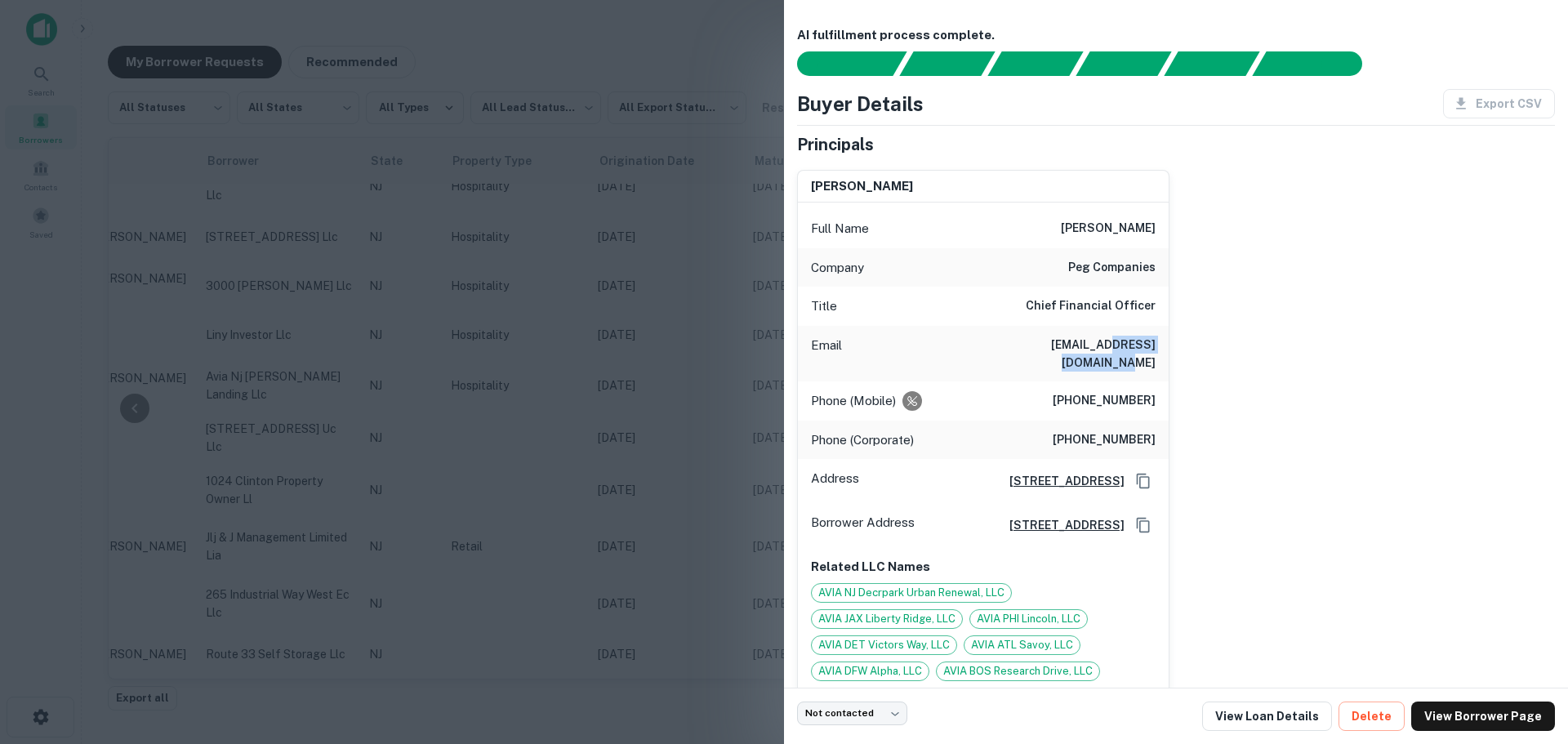
drag, startPoint x: 1044, startPoint y: 344, endPoint x: 1182, endPoint y: 345, distance: 138.0
click at [1182, 345] on div "craig bingham Full Name craig bingham Company peg companies Title Chief Financi…" at bounding box center [1170, 437] width 771 height 562
copy h6 "pegcompanies.com"
click at [1314, 486] on div "craig bingham Full Name craig bingham Company peg companies Title Chief Financi…" at bounding box center [1170, 437] width 771 height 562
click at [702, 347] on div at bounding box center [784, 372] width 1568 height 744
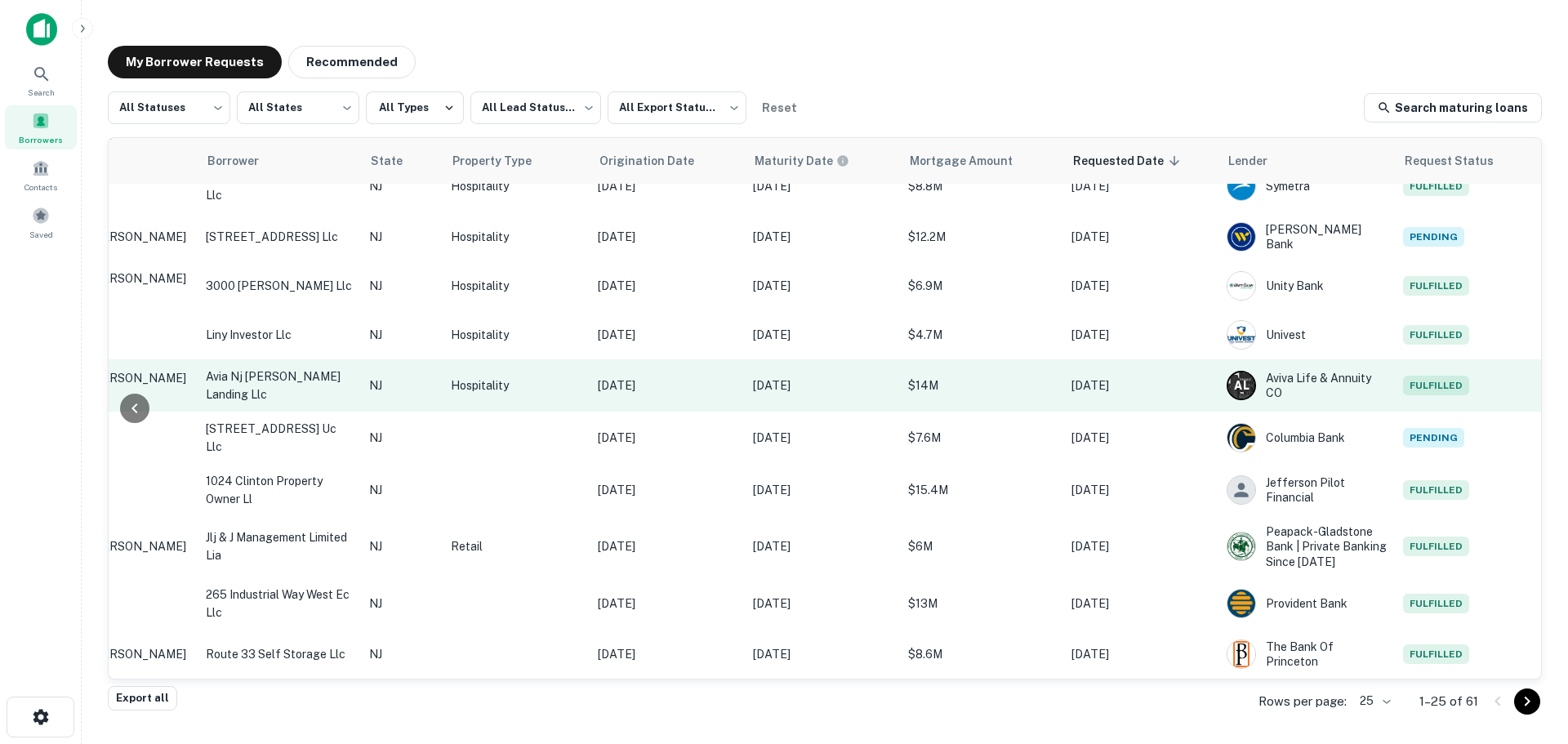
click at [297, 383] on p "avia nj mays landing llc" at bounding box center [279, 386] width 147 height 36
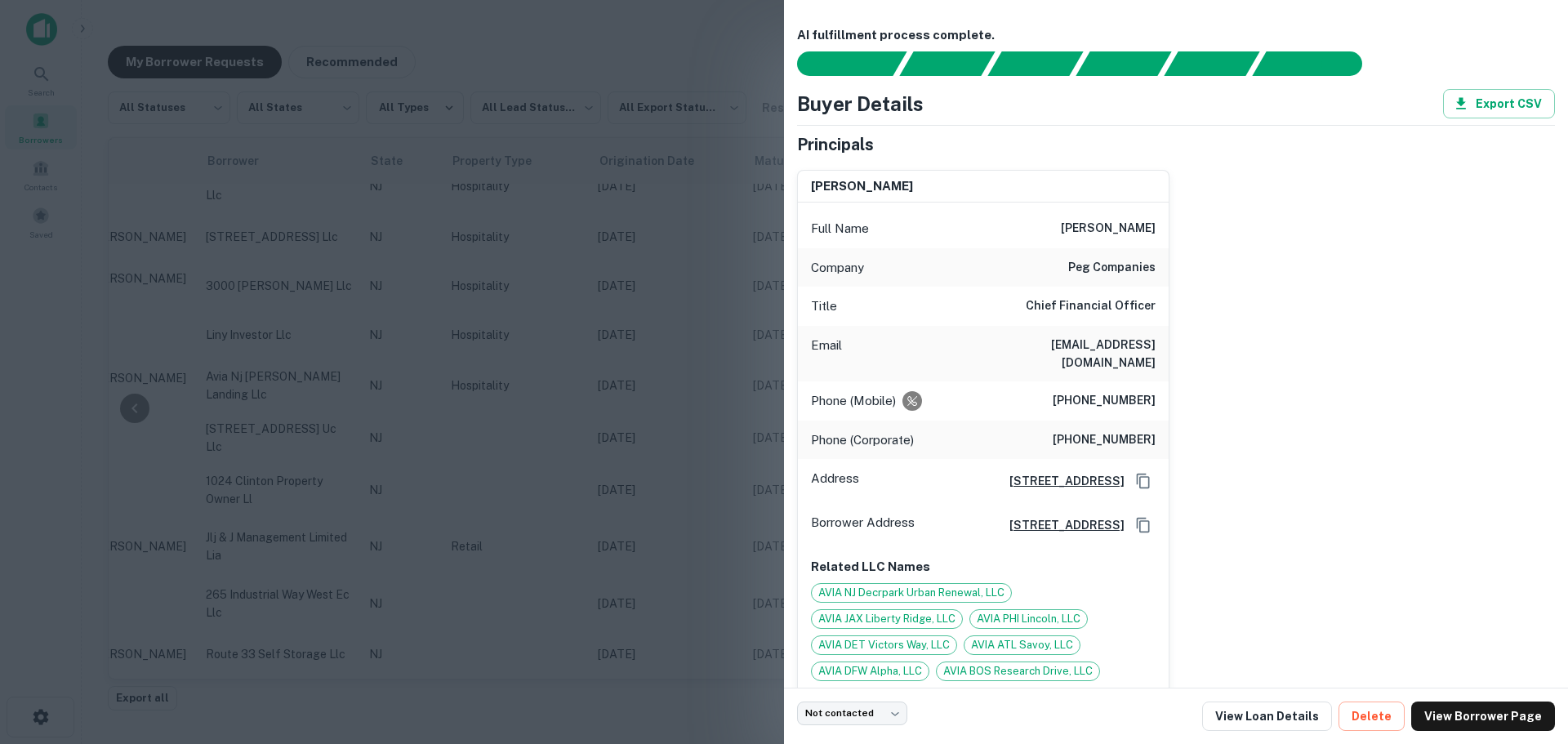
click at [470, 379] on div at bounding box center [784, 372] width 1568 height 744
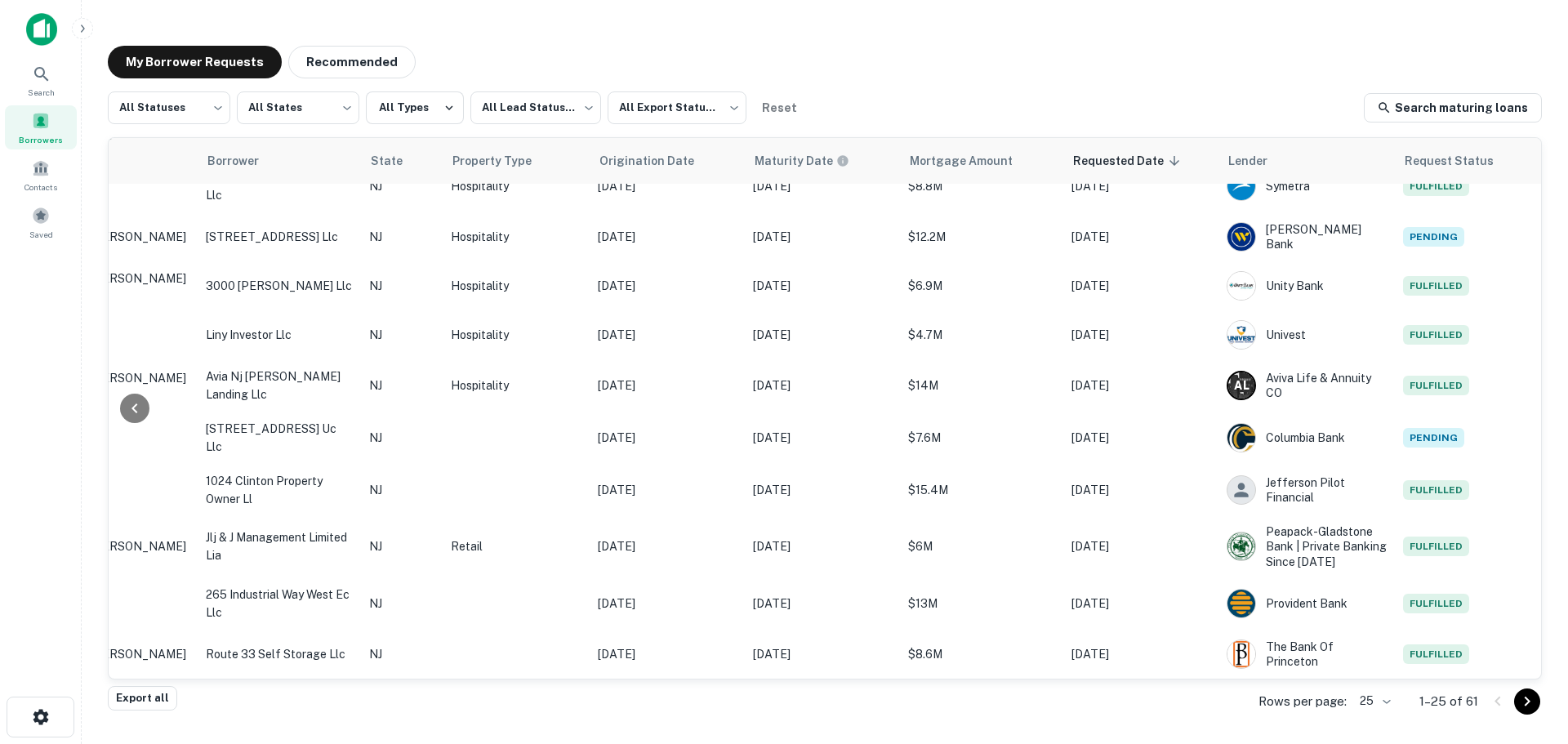
click at [145, 370] on div at bounding box center [134, 408] width 52 height 541
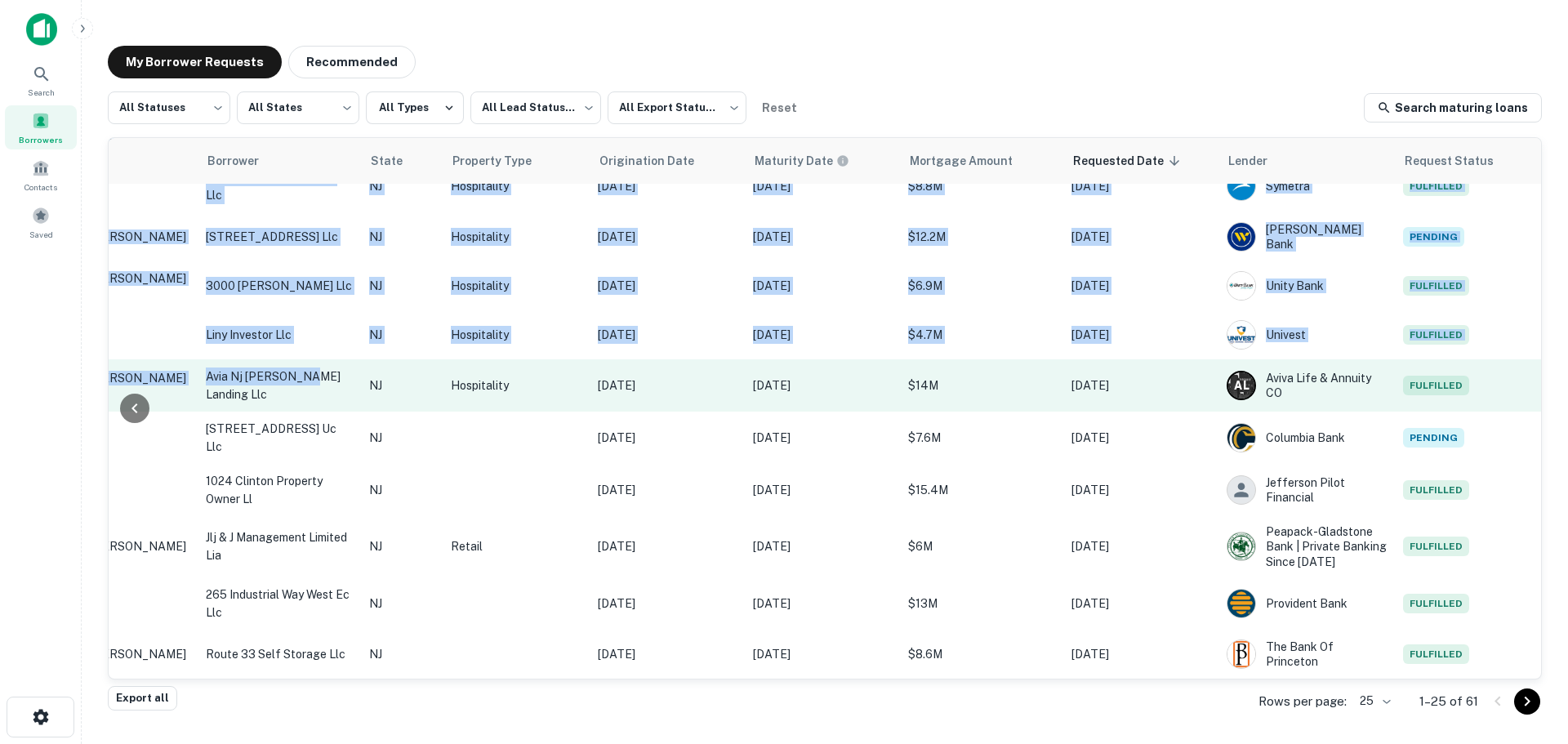
drag, startPoint x: 157, startPoint y: 371, endPoint x: 306, endPoint y: 367, distance: 149.1
click at [306, 367] on div "Lead Status Address Borrower State Property Type Origination Date Maturity Date…" at bounding box center [825, 408] width 1434 height 543
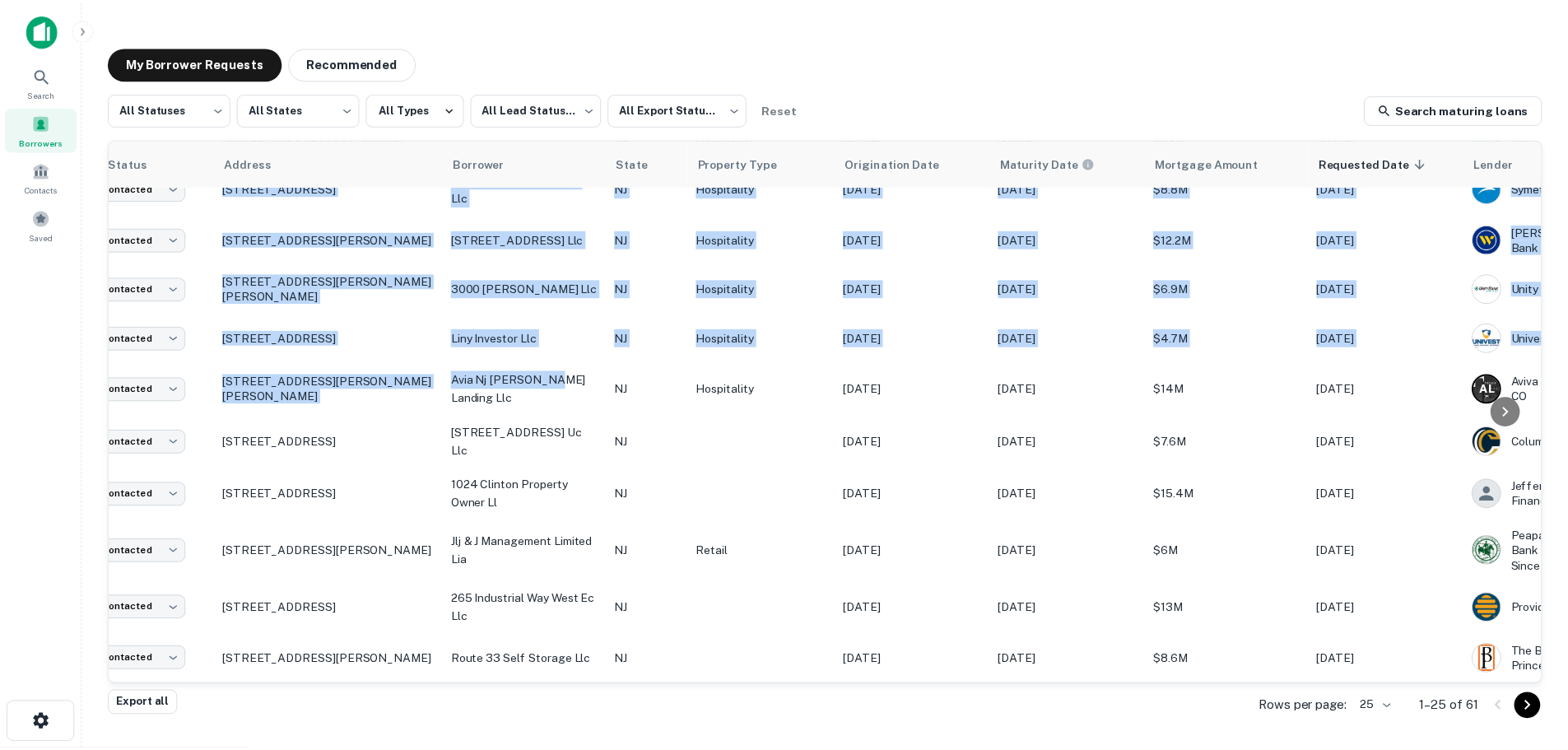
scroll to position [830, 21]
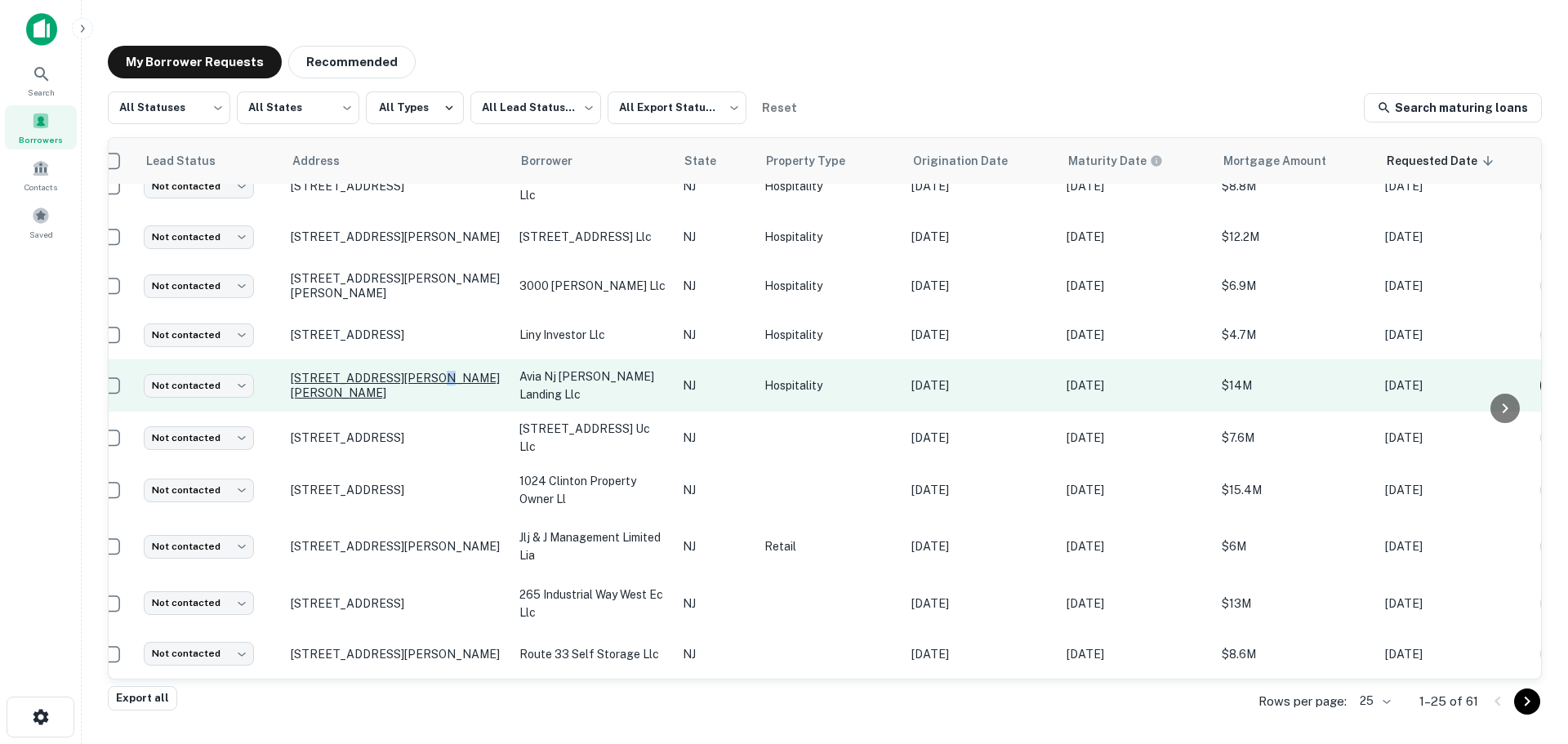
click at [427, 377] on p "900 Mays Landing Rd Somers Point, NJ08244" at bounding box center [397, 385] width 213 height 29
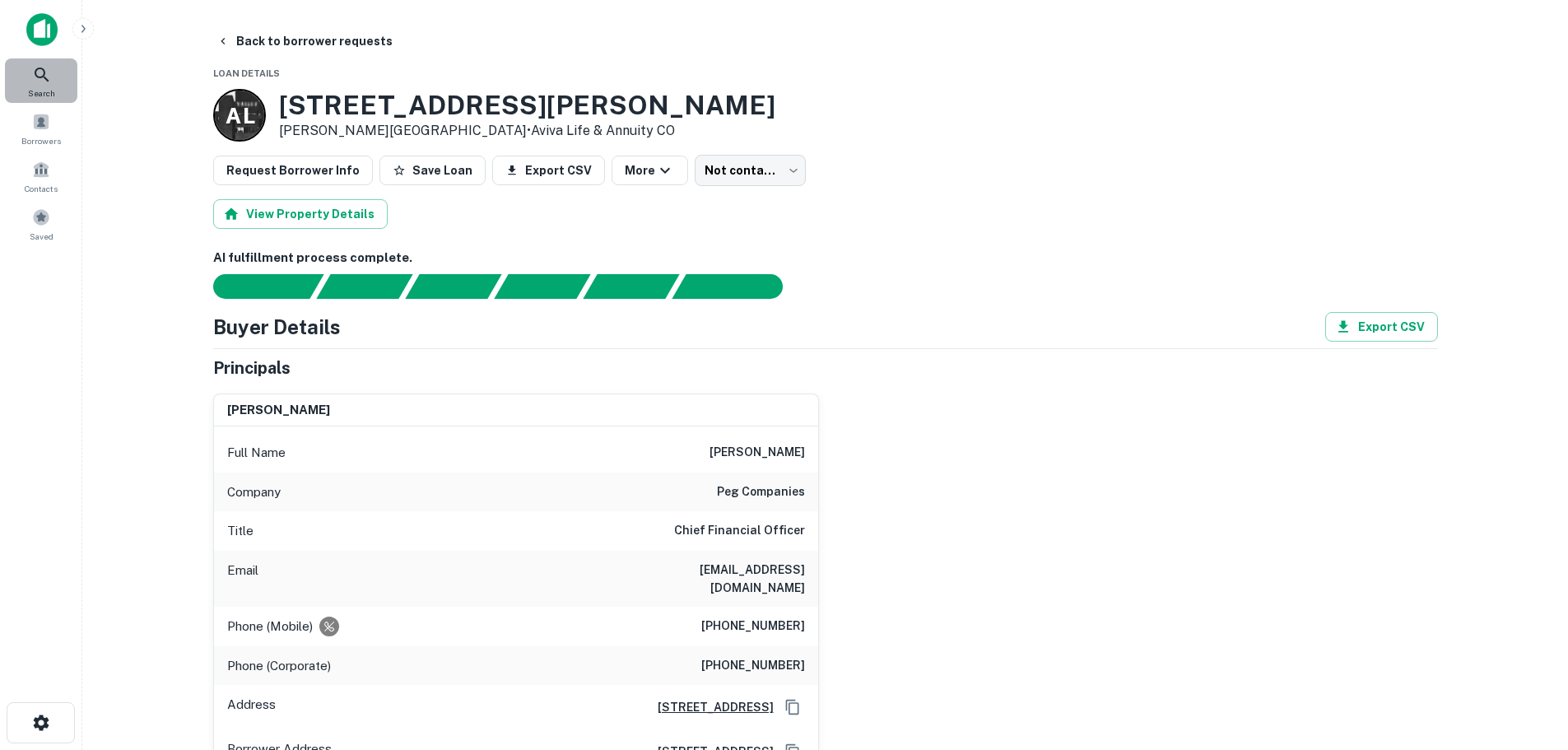
click at [27, 65] on div "Search" at bounding box center [41, 80] width 73 height 44
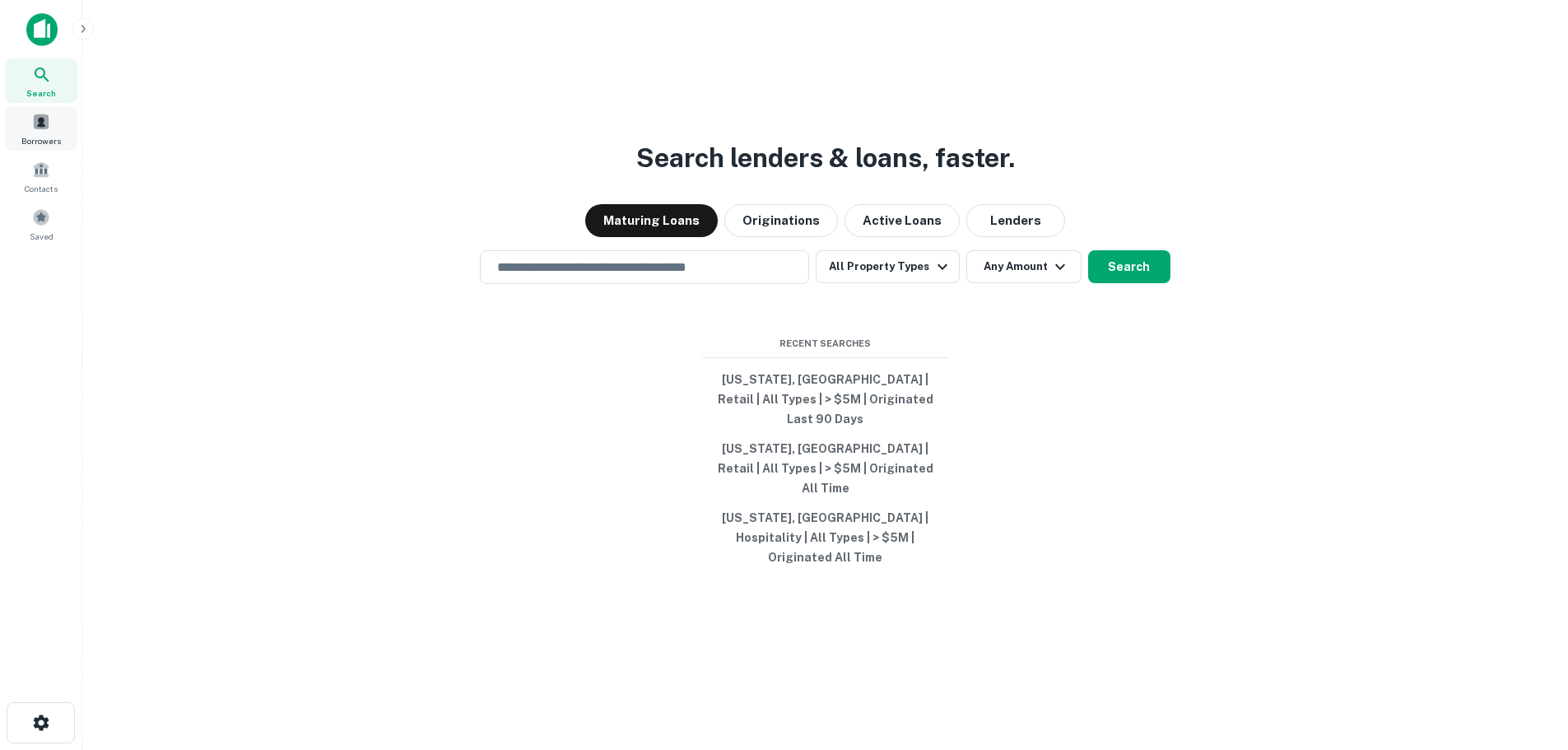
click at [41, 139] on span "Borrowers" at bounding box center [40, 141] width 39 height 13
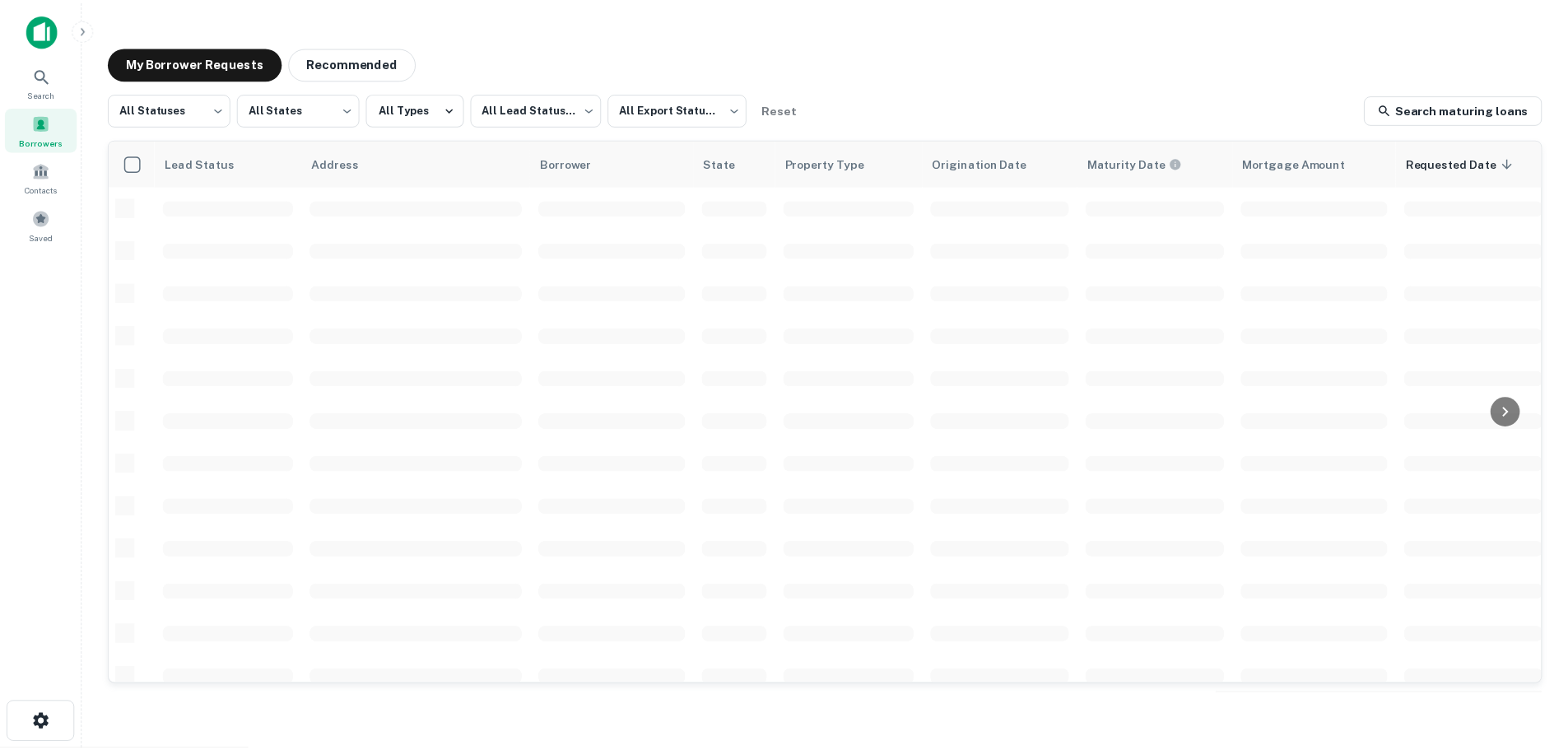
scroll to position [584, 0]
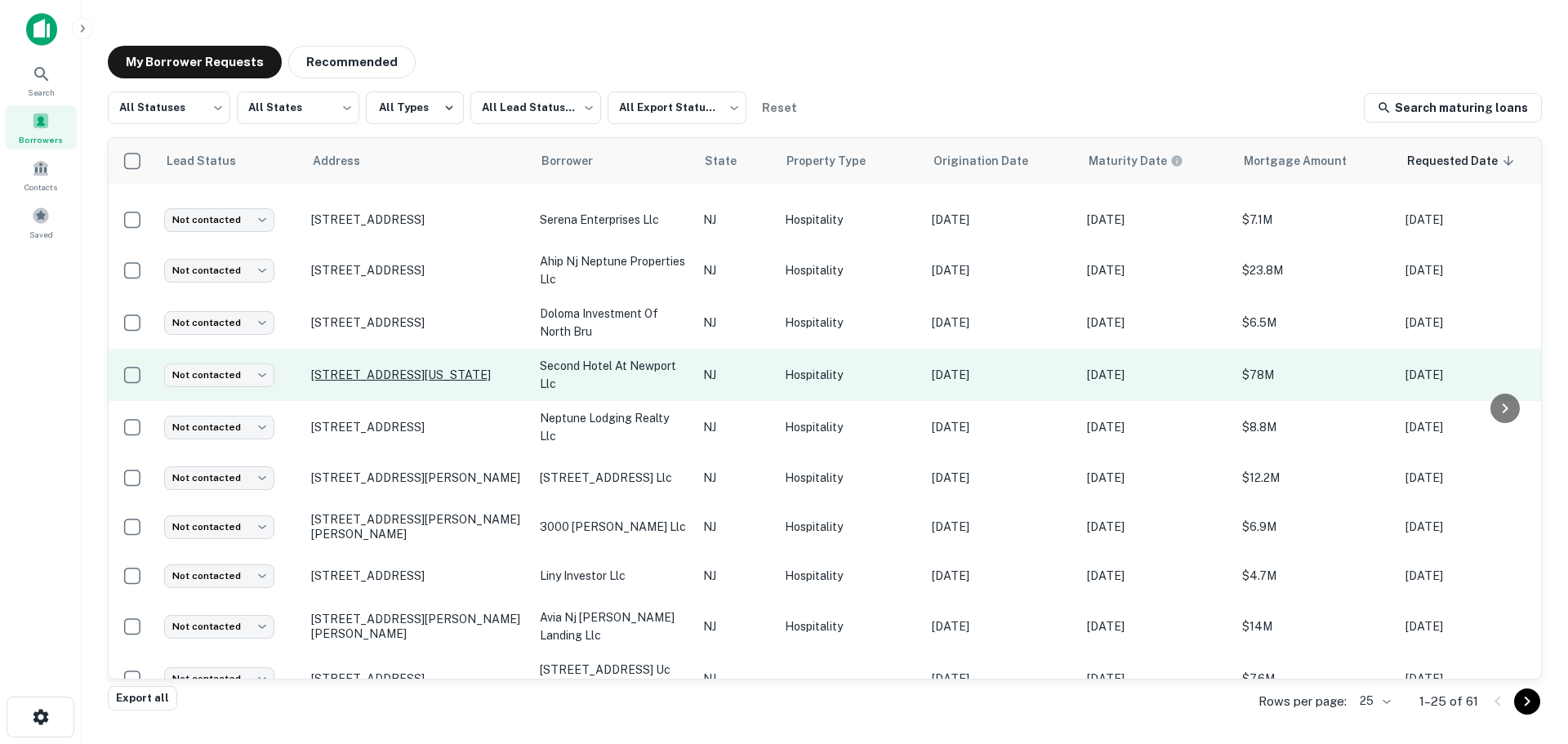
click at [377, 368] on p "[STREET_ADDRESS][US_STATE]" at bounding box center [418, 374] width 213 height 14
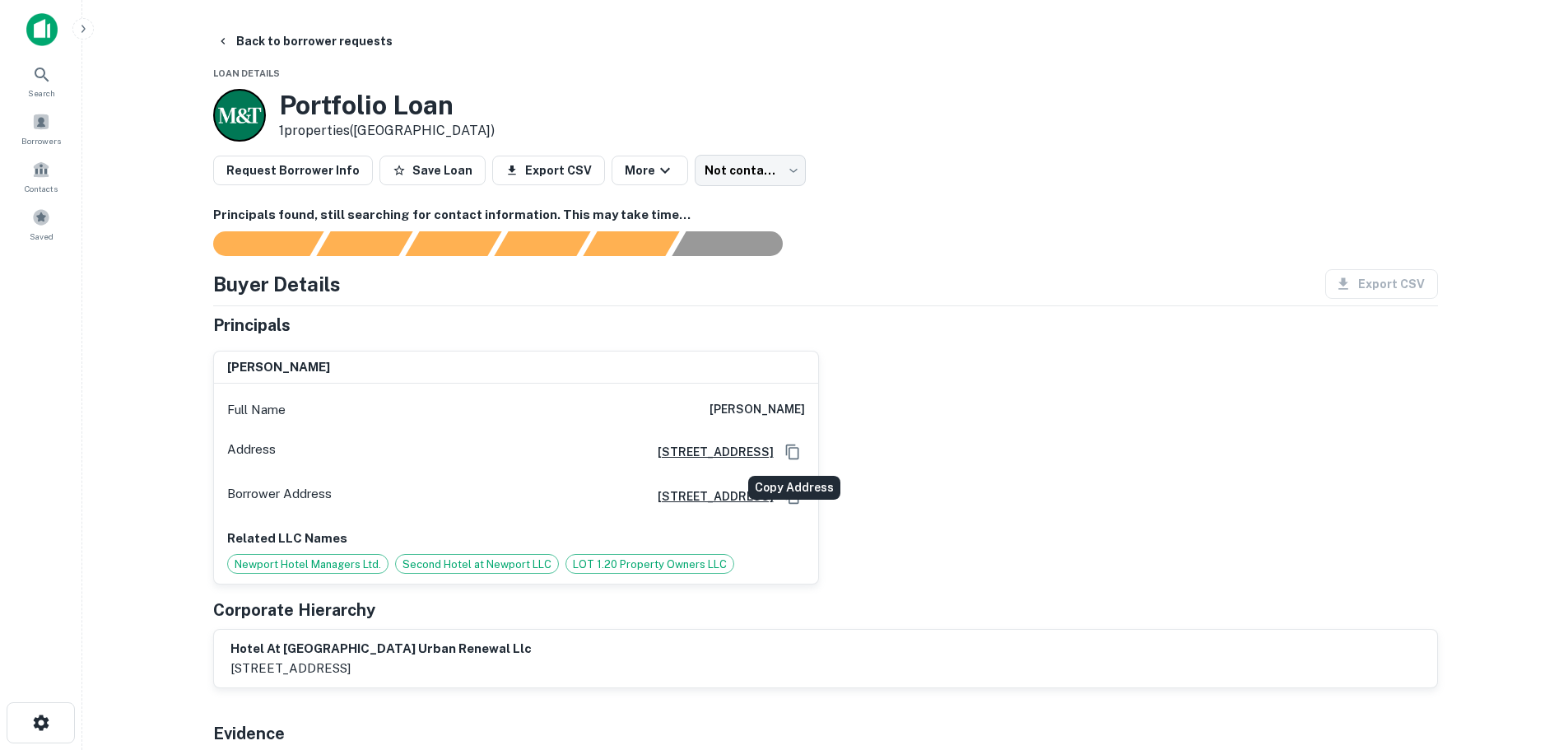
click at [790, 455] on icon "Copy Address" at bounding box center [792, 451] width 13 height 14
click at [58, 132] on div "Borrowers" at bounding box center [41, 128] width 73 height 44
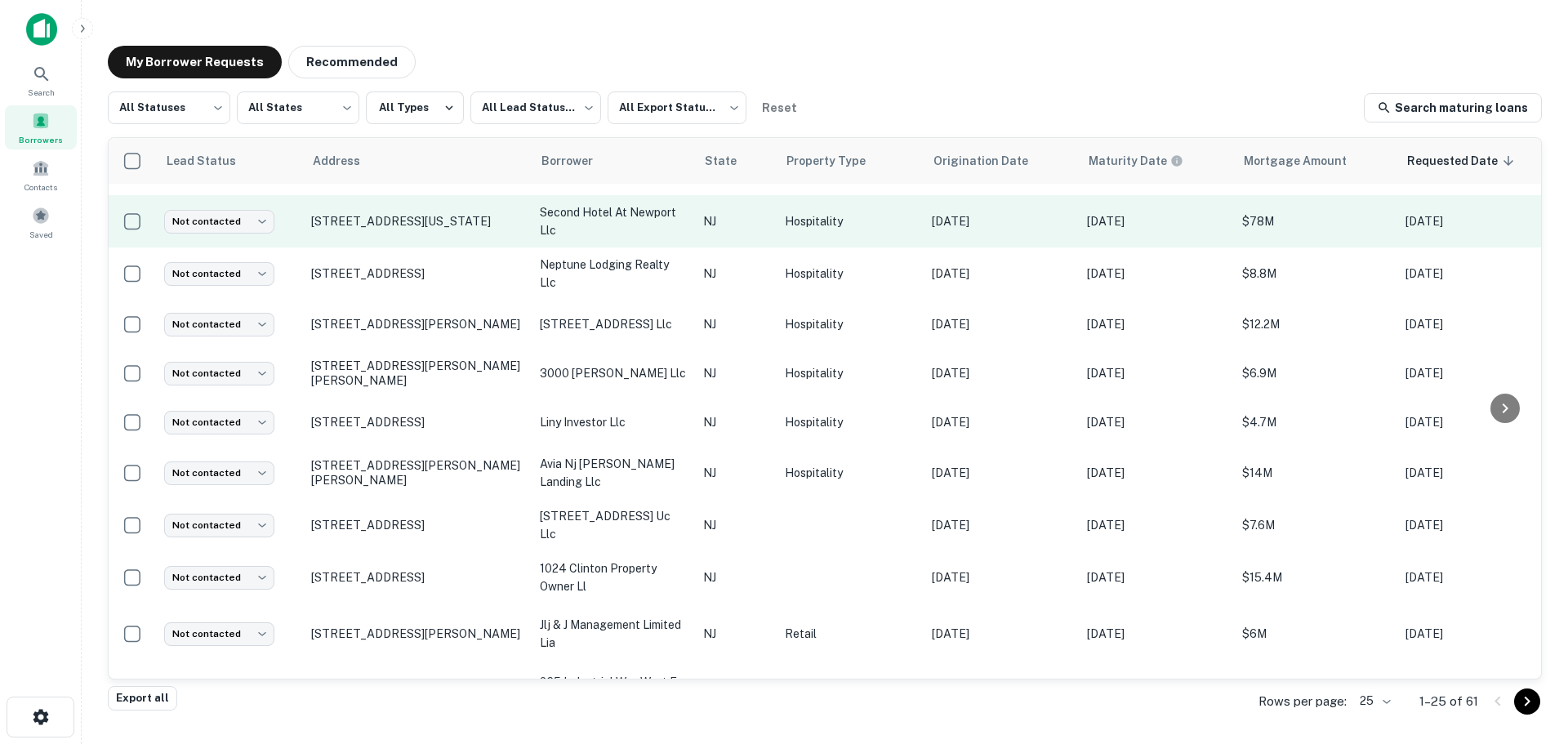
scroll to position [823, 0]
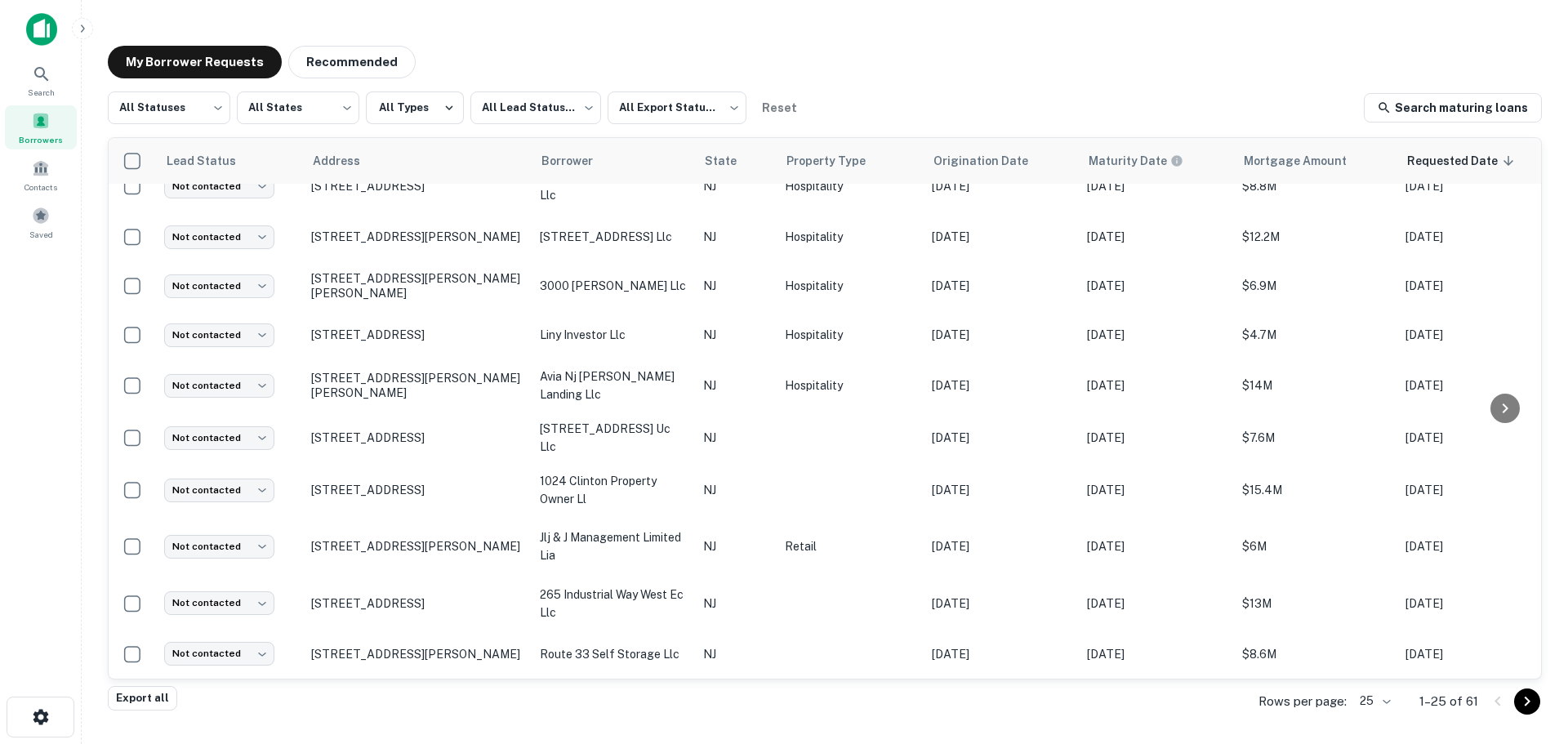
click at [1387, 696] on body "Search Borrowers Contacts Saved My Borrower Requests Recommended All Statuses *…" at bounding box center [784, 372] width 1568 height 744
click at [1385, 625] on li "100" at bounding box center [1375, 621] width 55 height 29
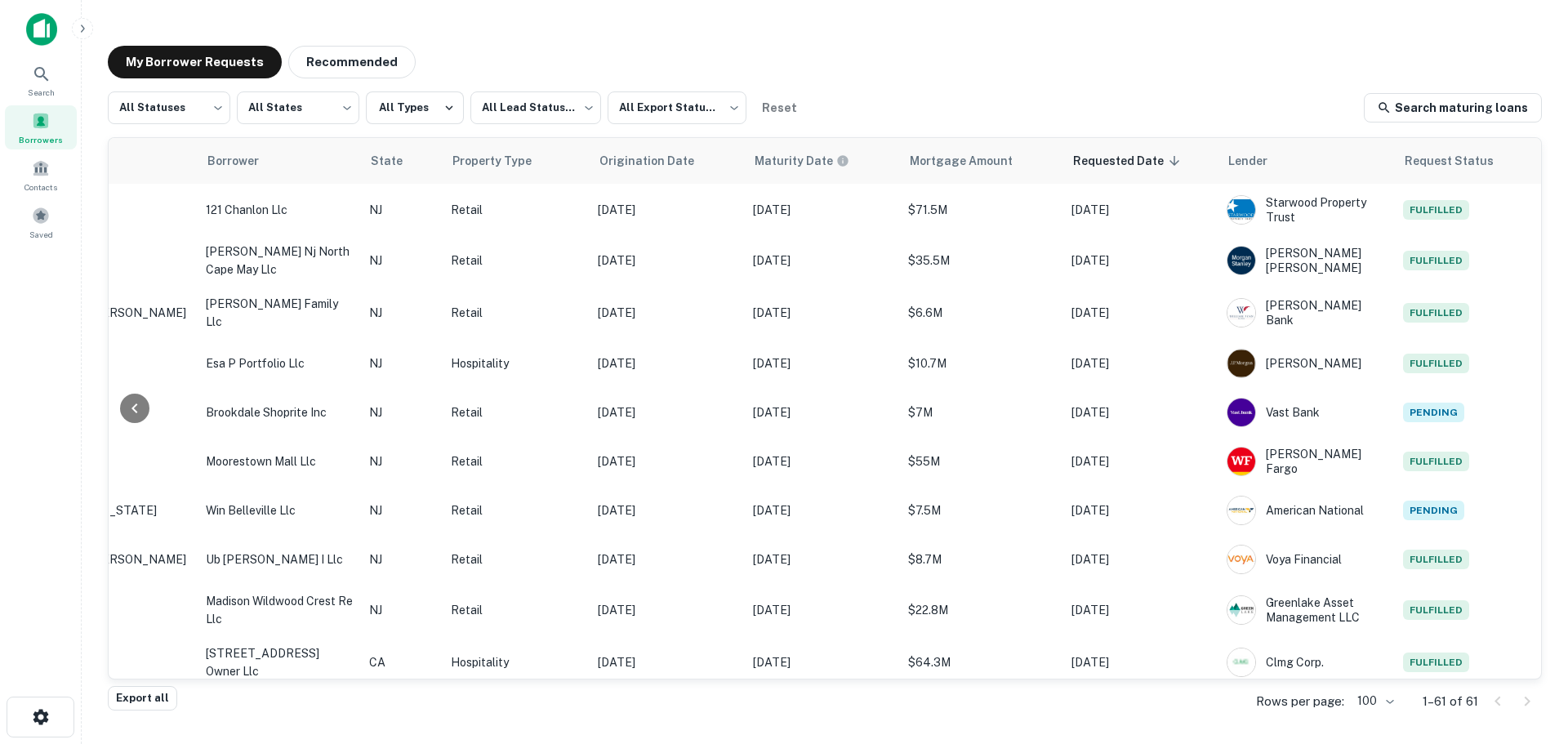
scroll to position [2197, 334]
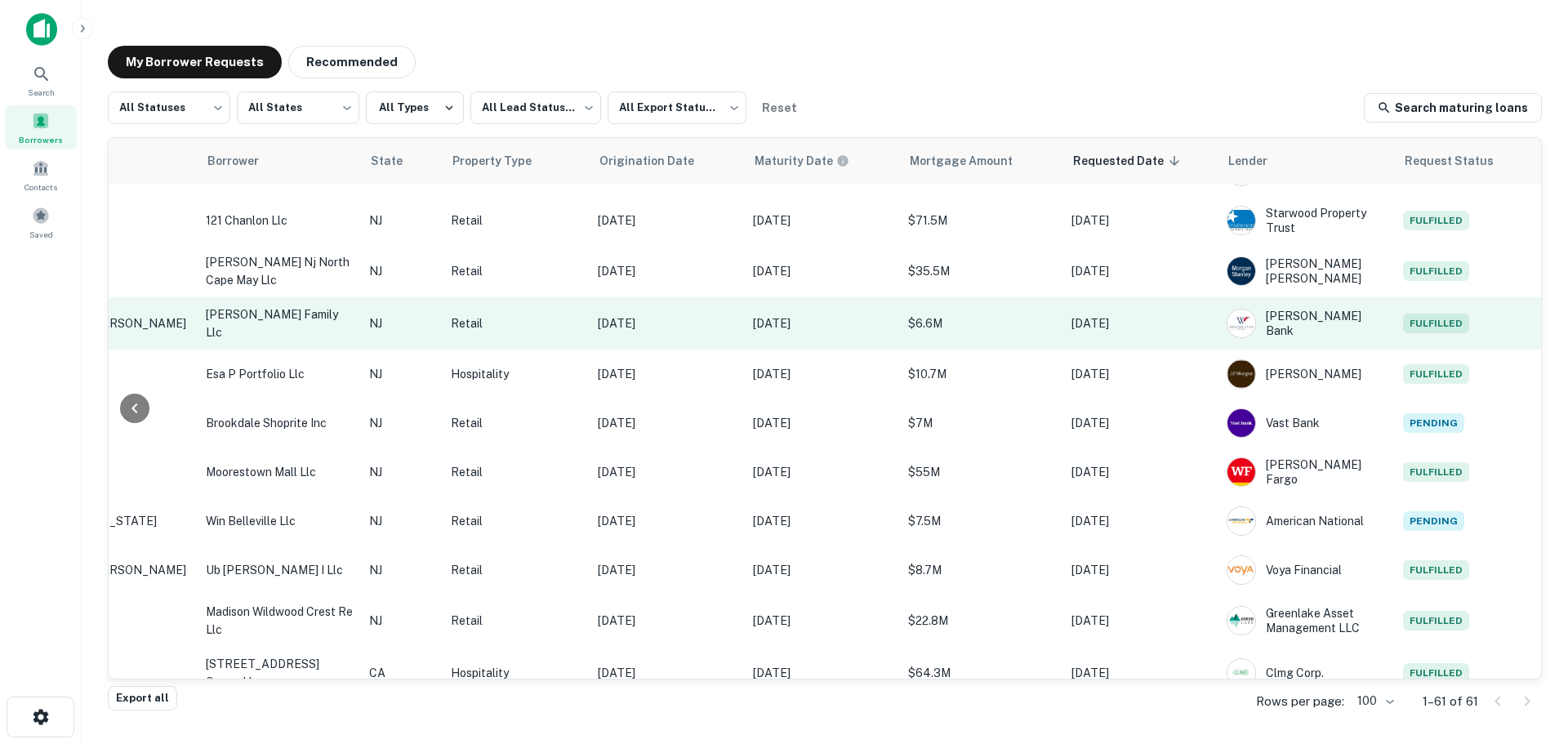
click at [275, 317] on p "ricciardi family llc" at bounding box center [279, 324] width 147 height 36
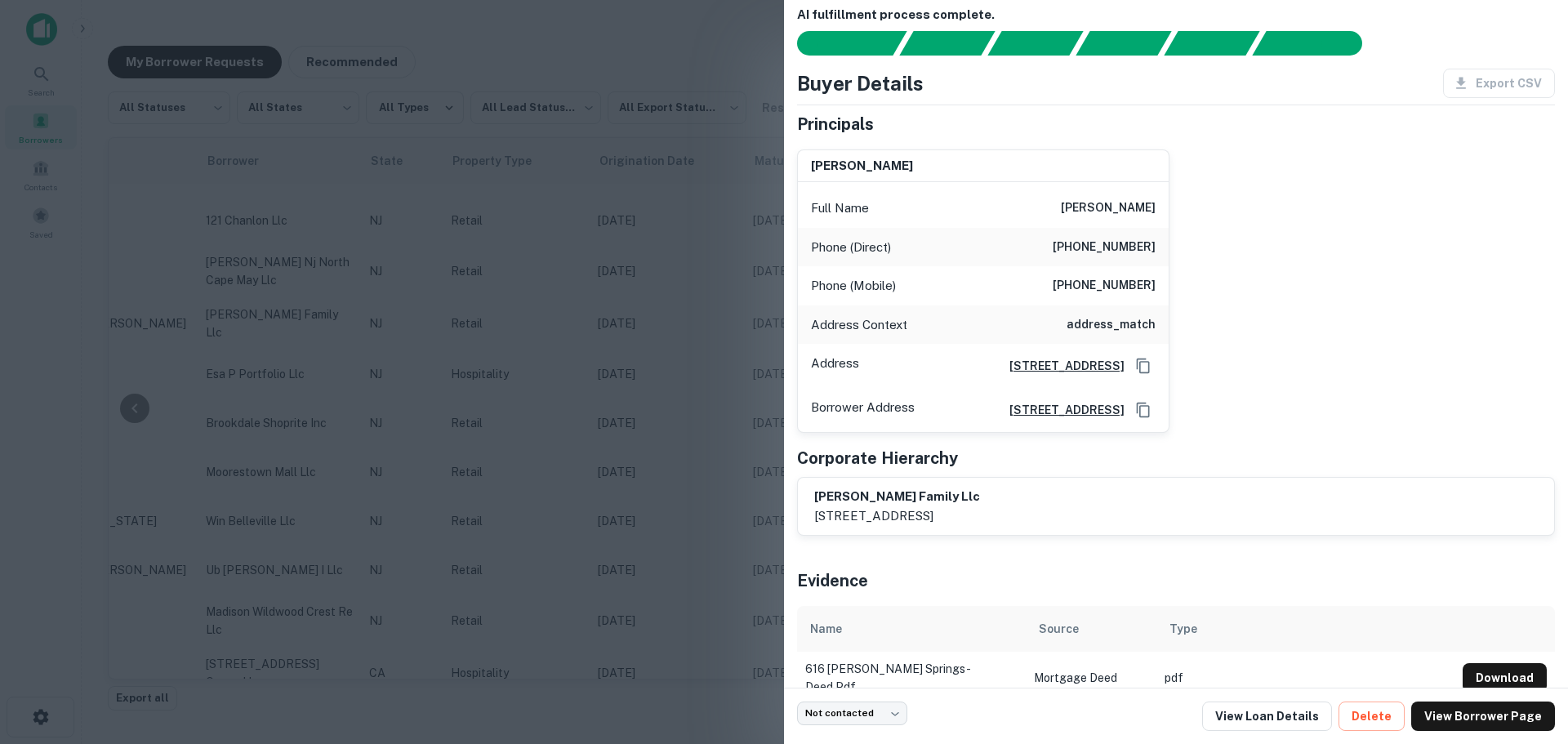
scroll to position [0, 0]
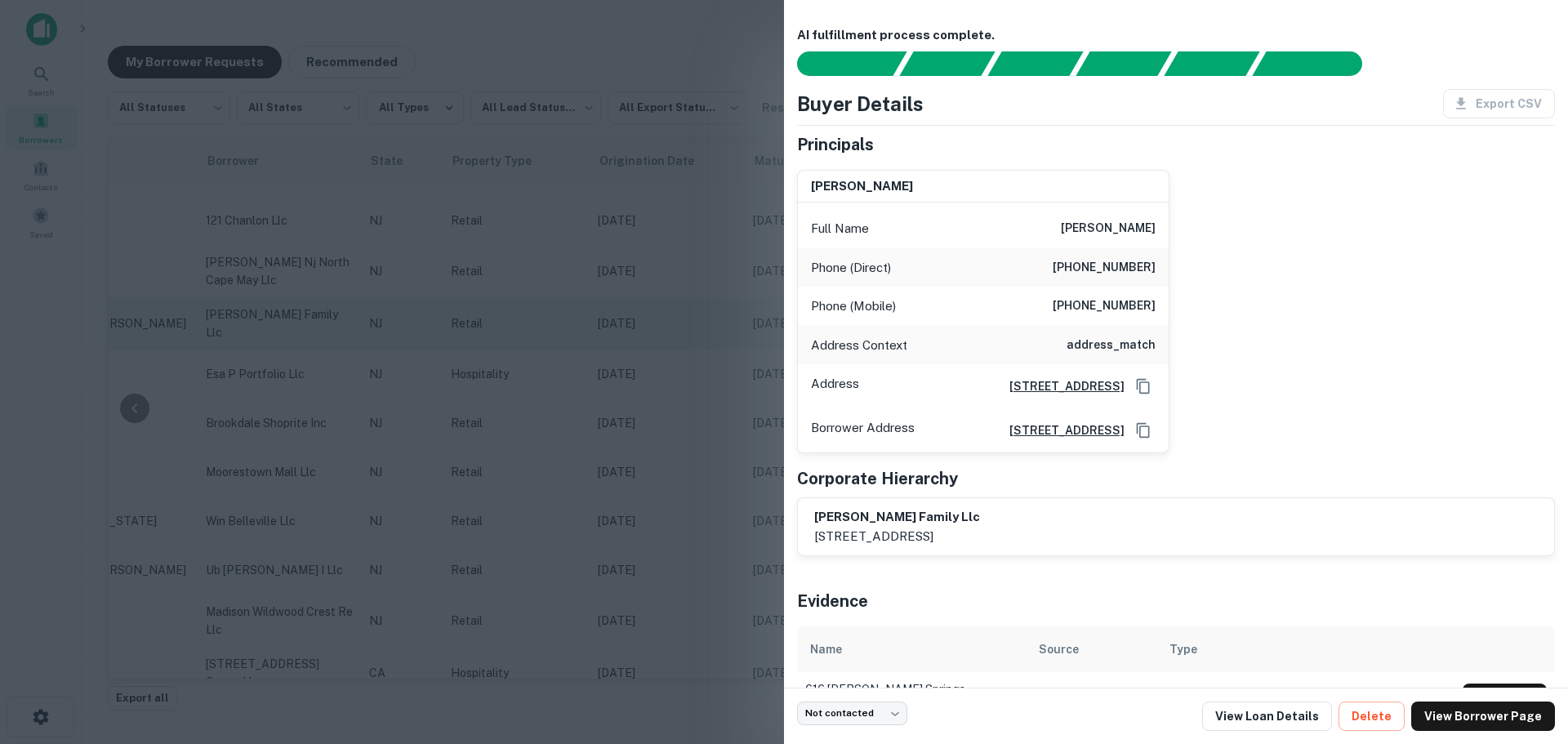
drag, startPoint x: 633, startPoint y: 341, endPoint x: 639, endPoint y: 335, distance: 8.5
click at [649, 336] on div at bounding box center [784, 372] width 1568 height 744
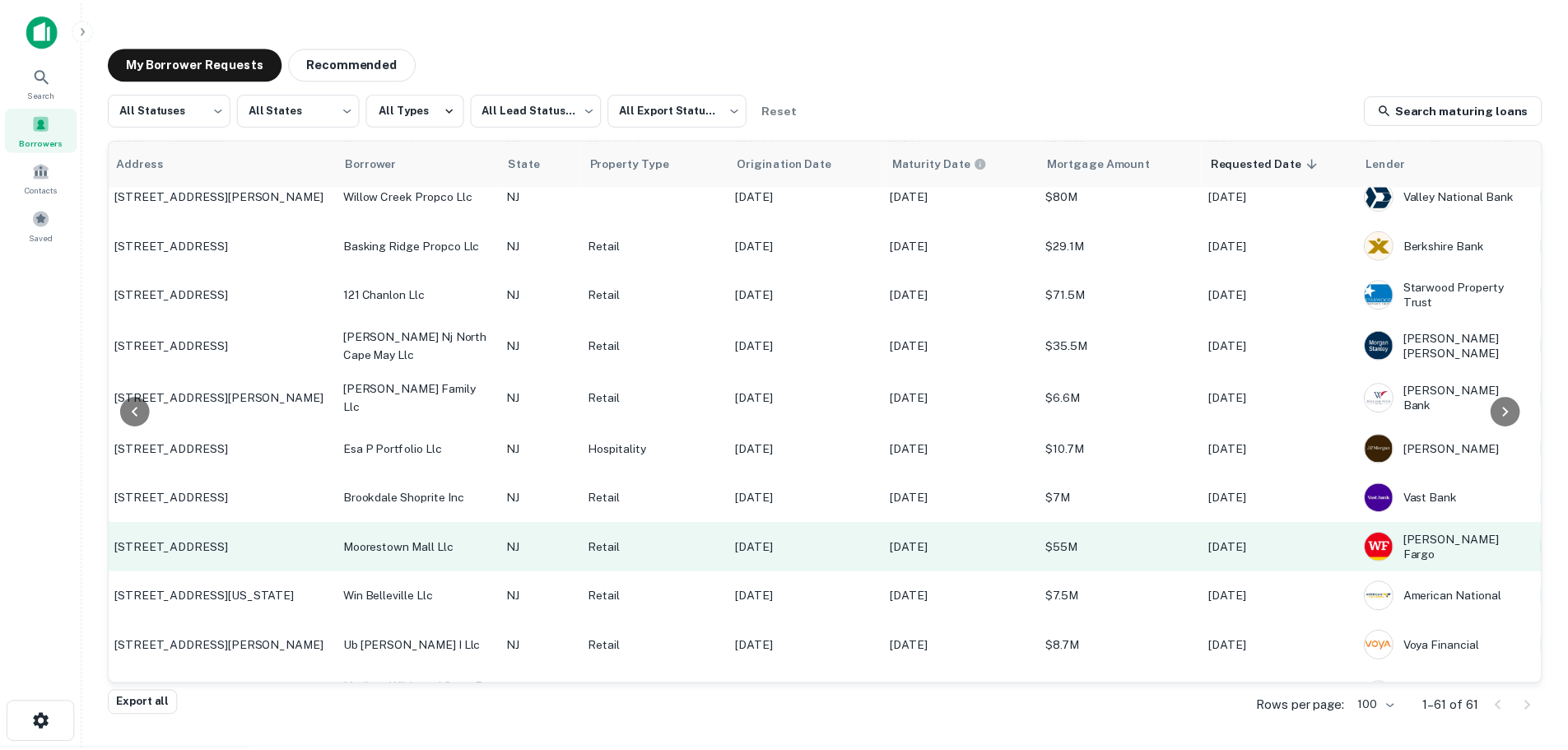
scroll to position [2050, 198]
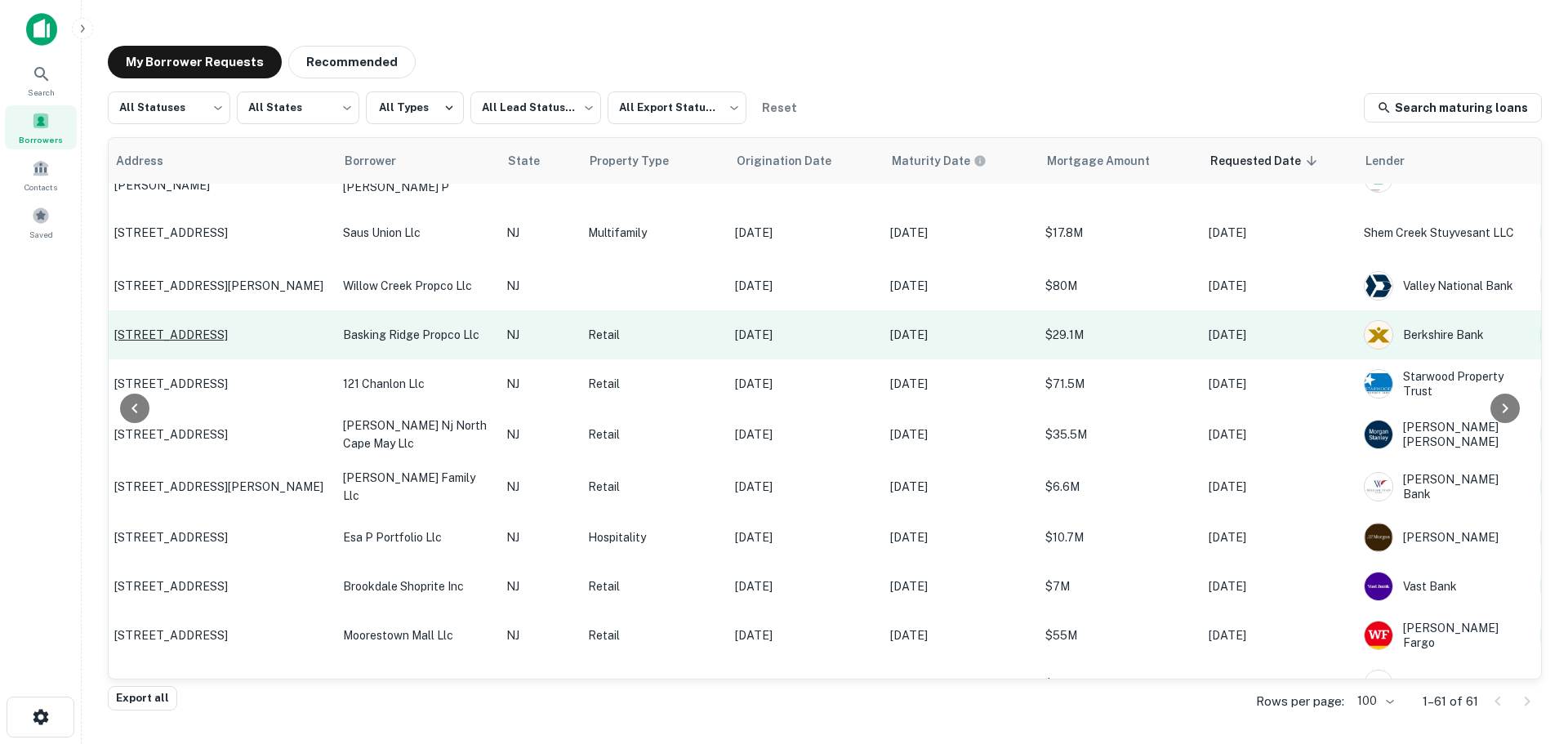
click at [245, 328] on p "219 Mount Airy Rd Basking Ridge, NJ07920" at bounding box center [220, 334] width 213 height 14
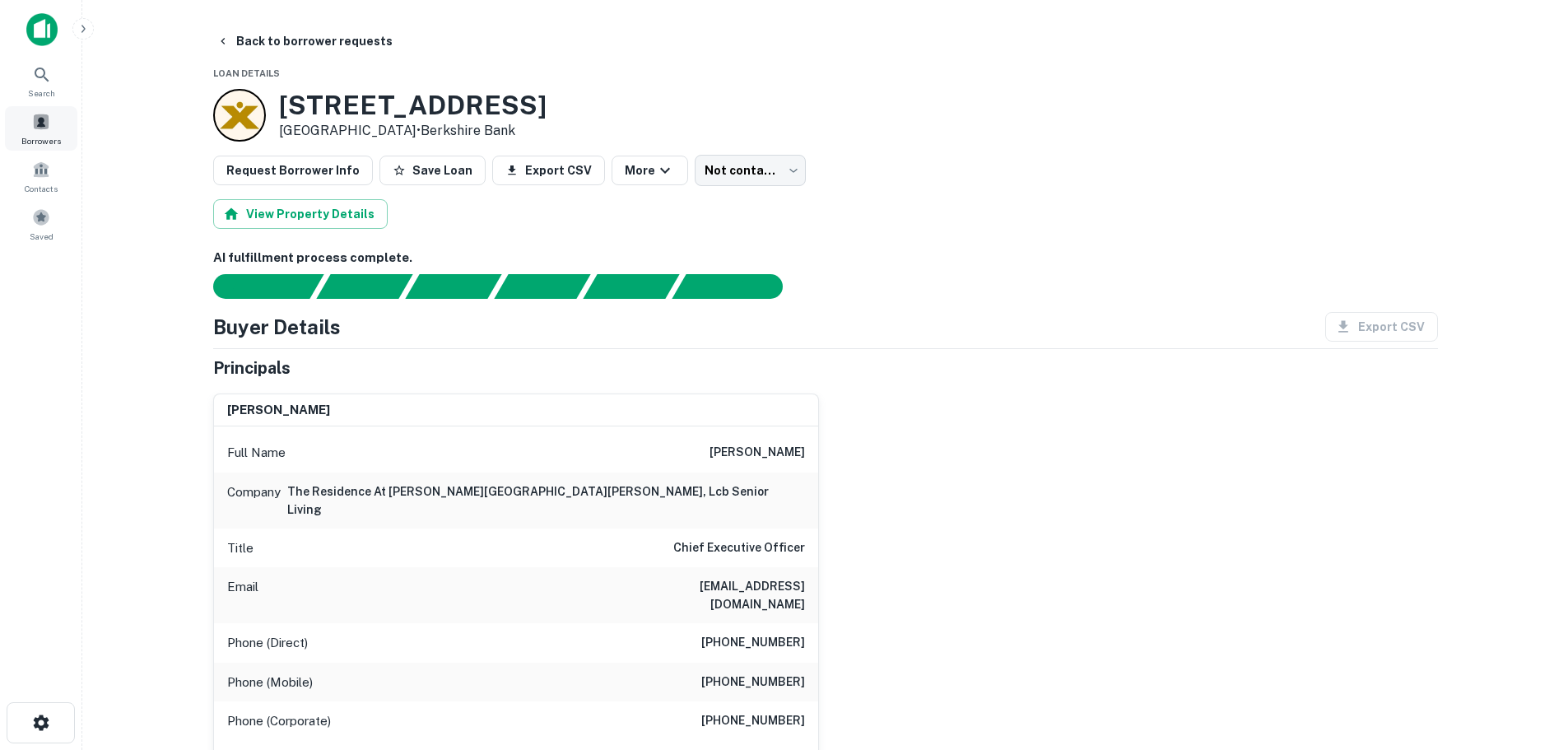
click at [50, 148] on div "Borrowers" at bounding box center [41, 128] width 73 height 44
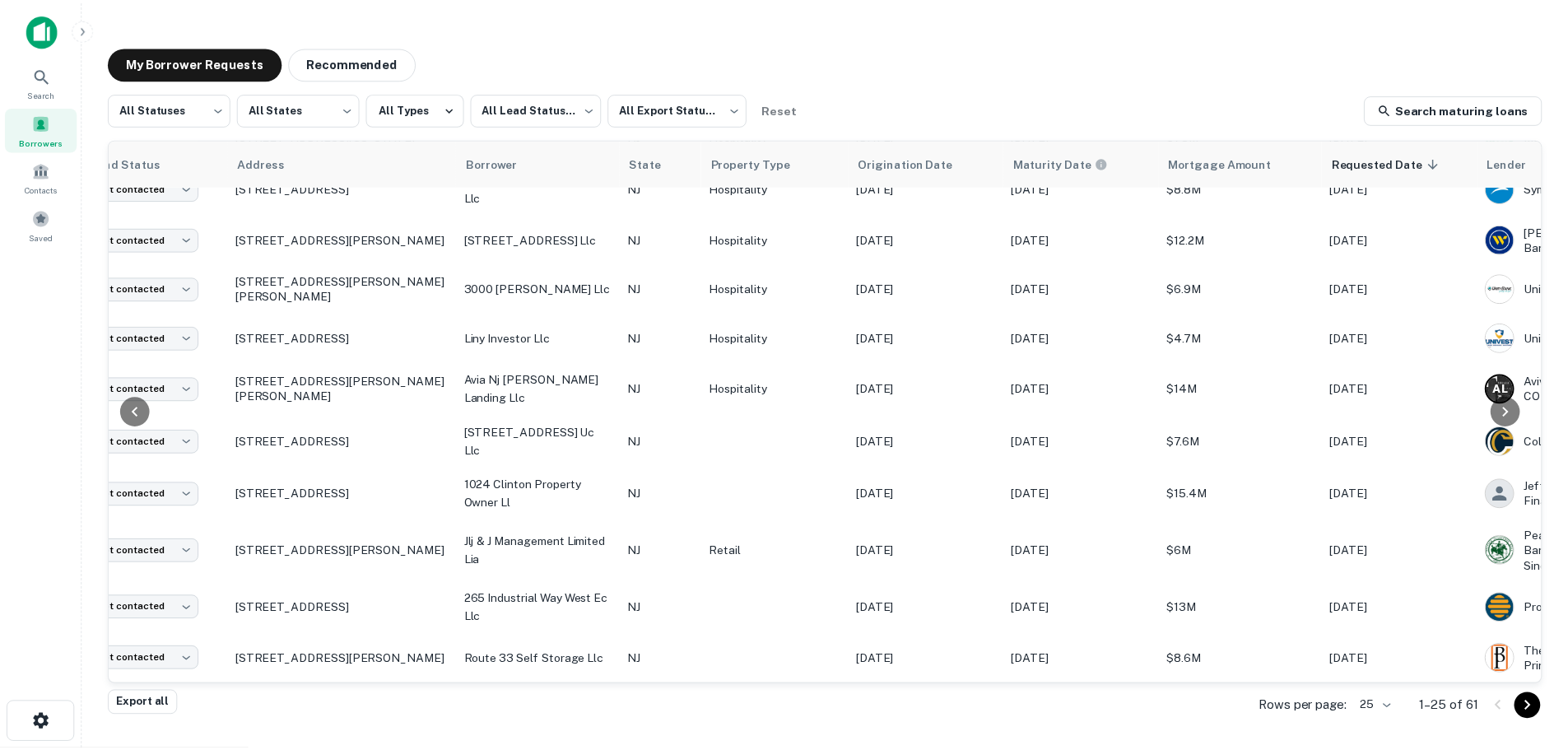
scroll to position [830, 0]
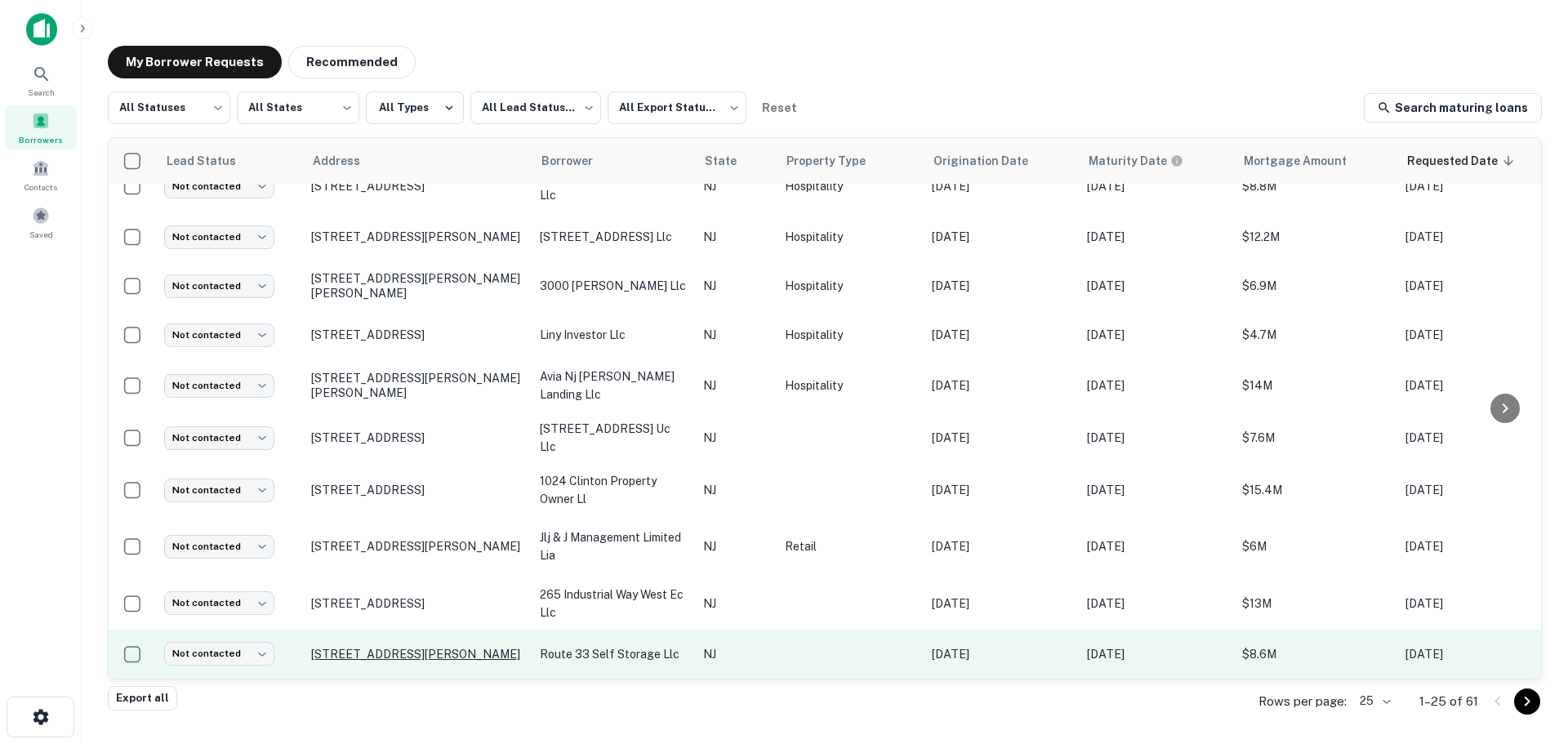
click at [468, 647] on p "[STREET_ADDRESS][PERSON_NAME]" at bounding box center [418, 654] width 213 height 14
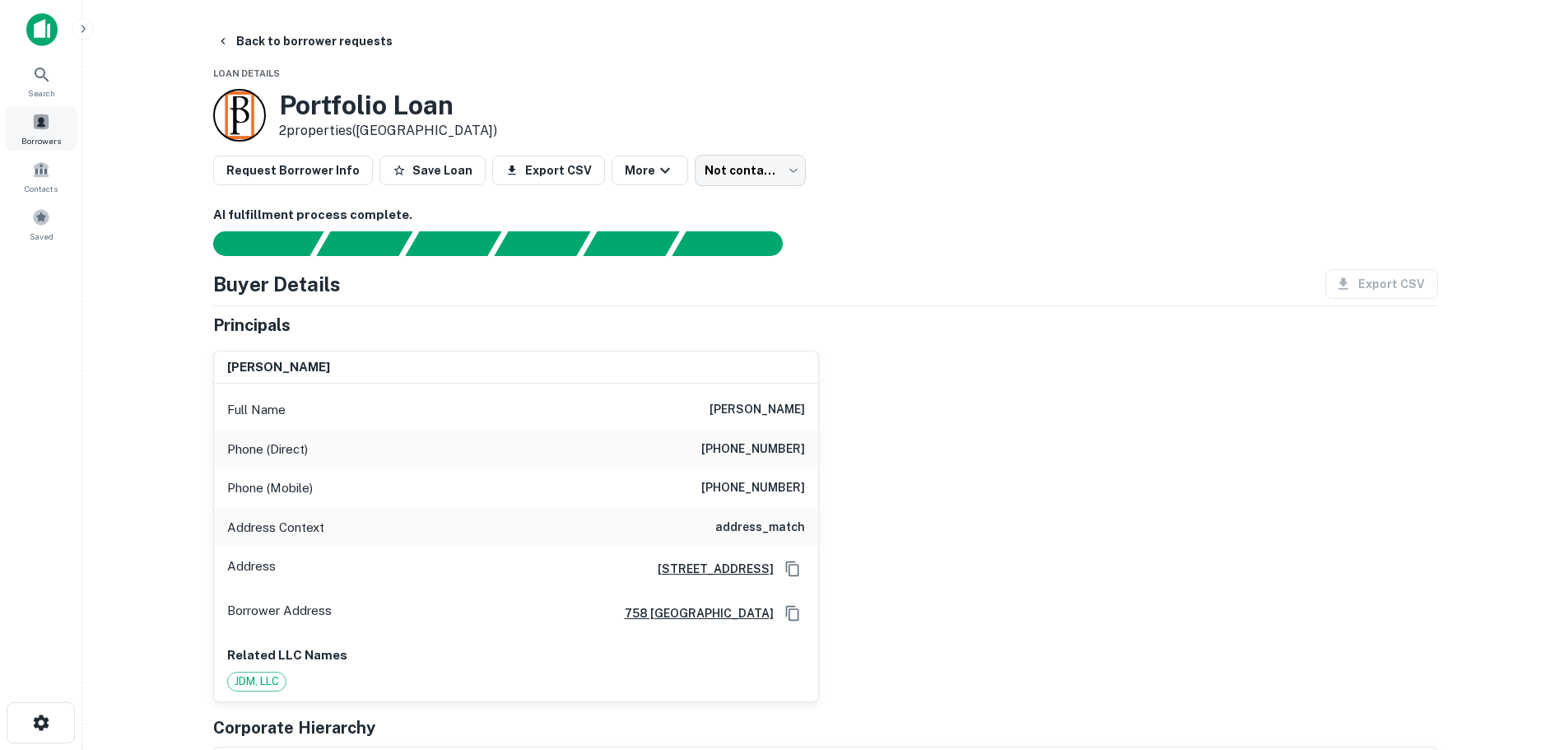
click at [43, 122] on span at bounding box center [41, 122] width 18 height 18
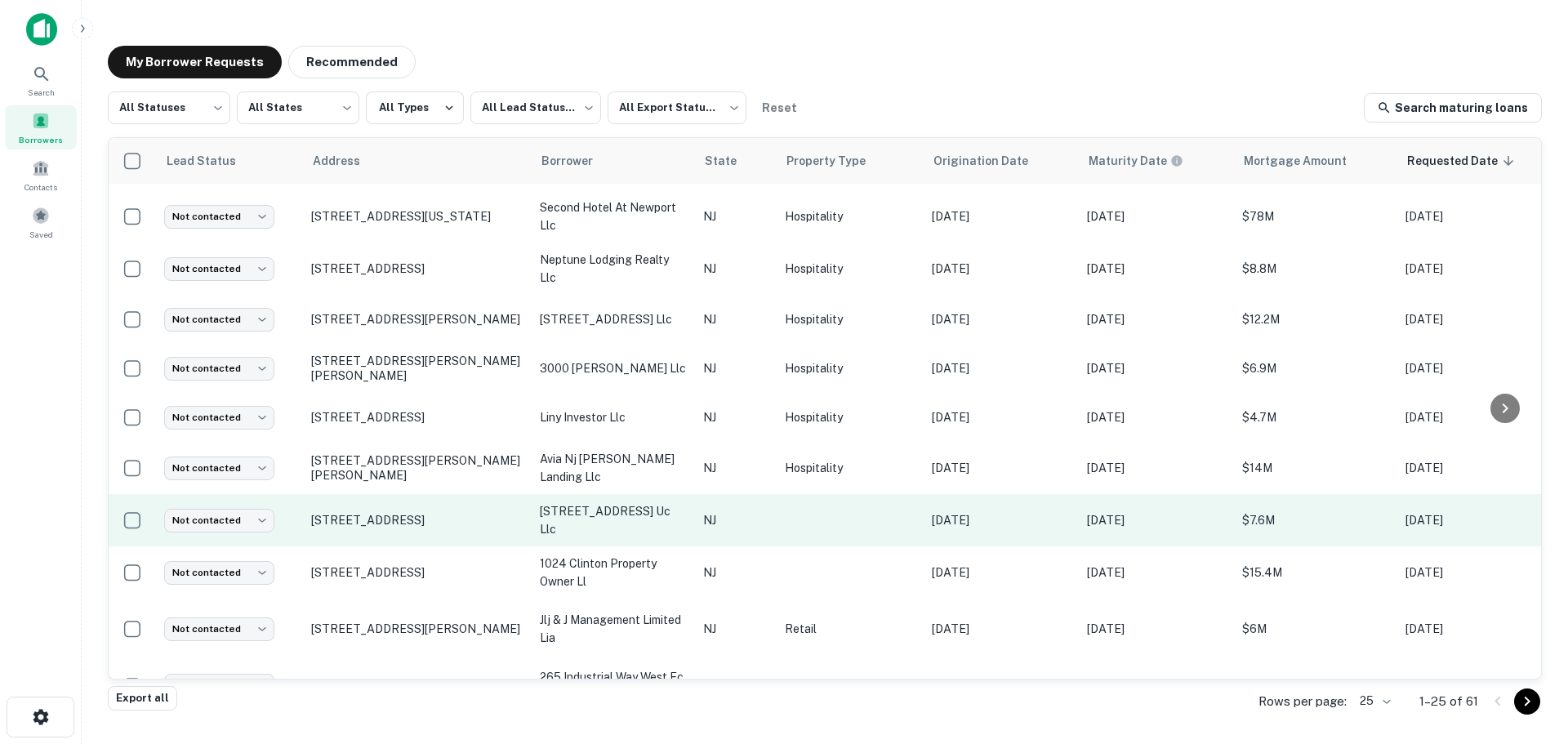
scroll to position [823, 0]
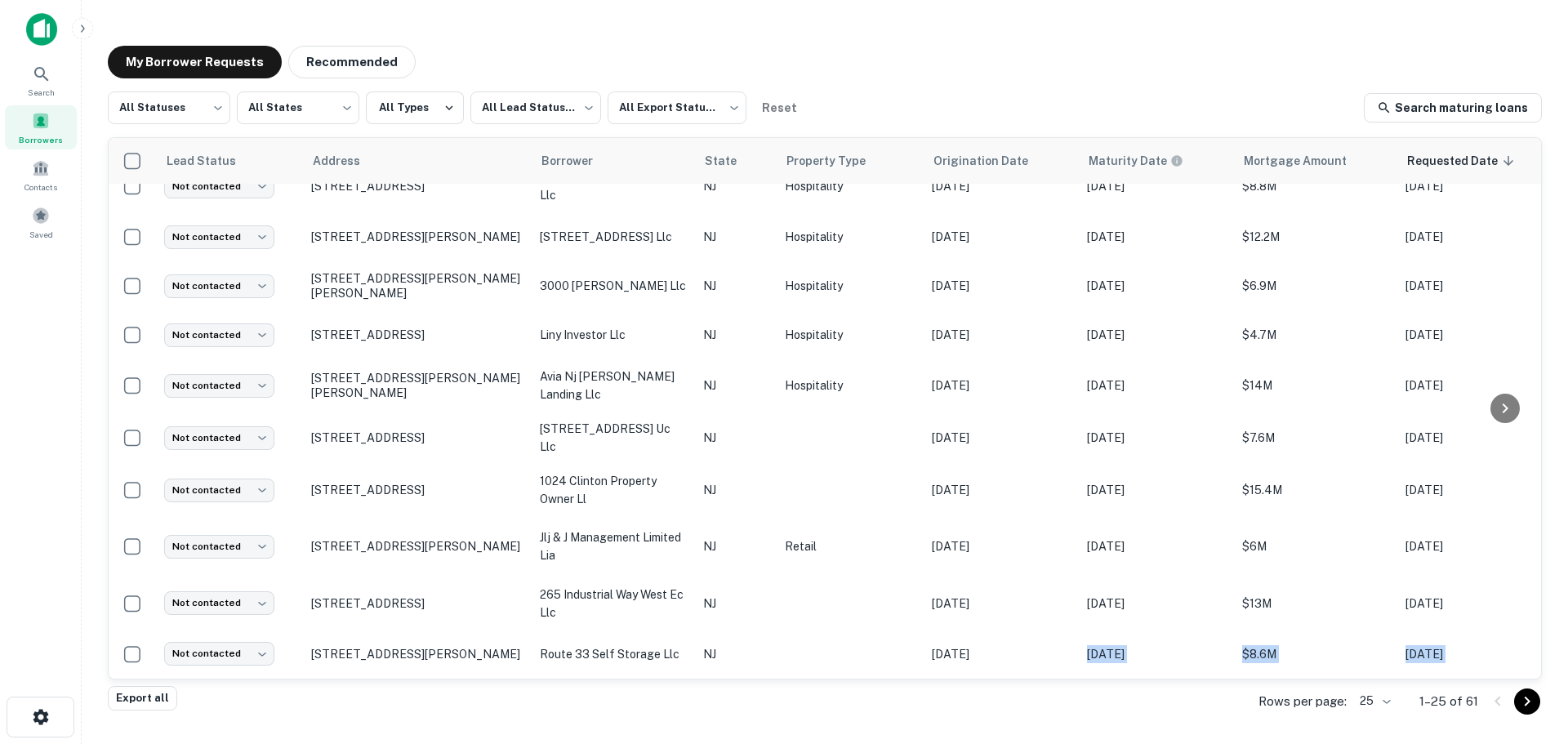
drag, startPoint x: 969, startPoint y: 666, endPoint x: 966, endPoint y: 698, distance: 32.1
click at [968, 686] on div "All Statuses *** ​ All States *** ​ All Types All Lead Statuses *** ​ All Expor…" at bounding box center [825, 389] width 1434 height 595
click at [966, 698] on div "Export all Rows per page: 25 ** 1–25 of 61" at bounding box center [825, 702] width 1434 height 44
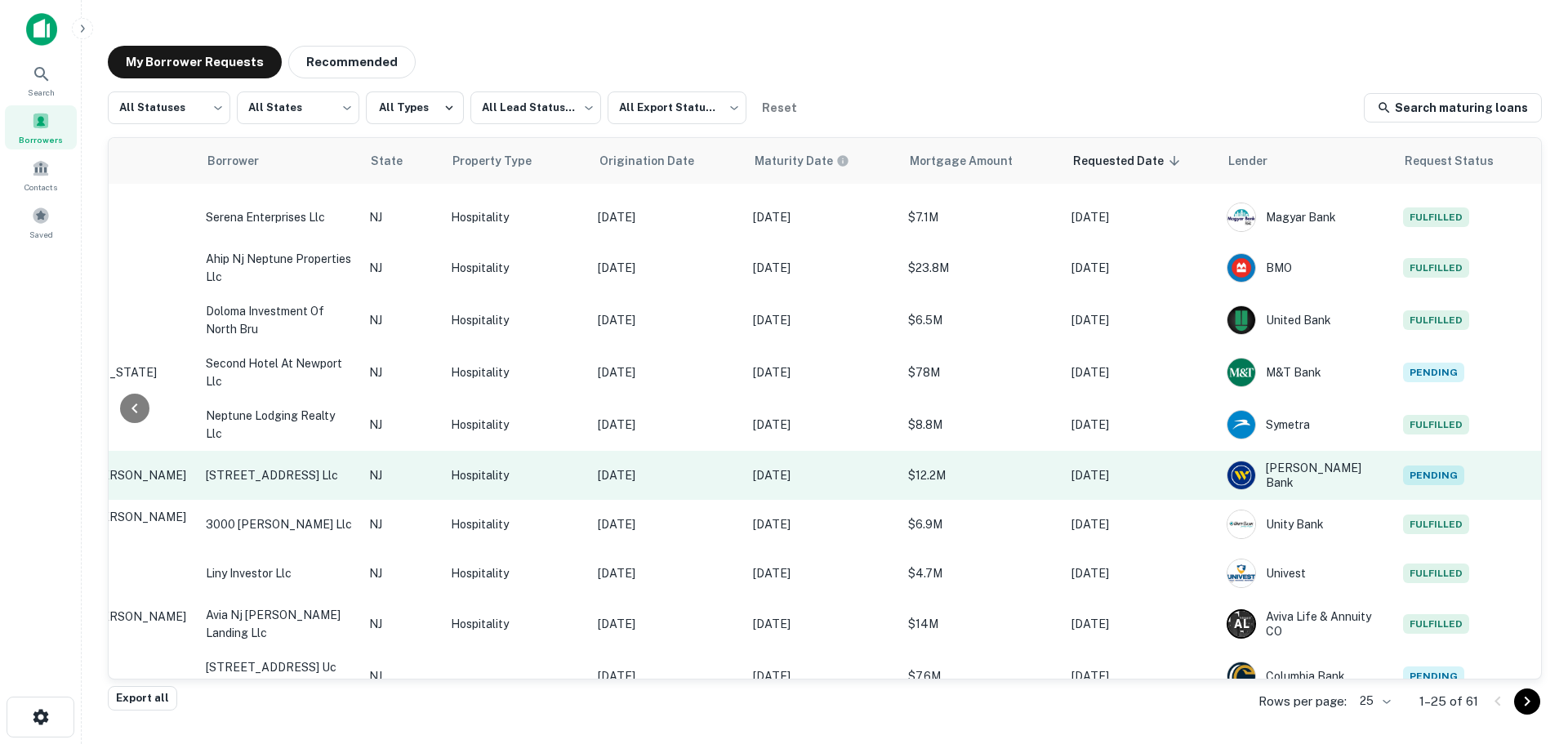
scroll to position [578, 334]
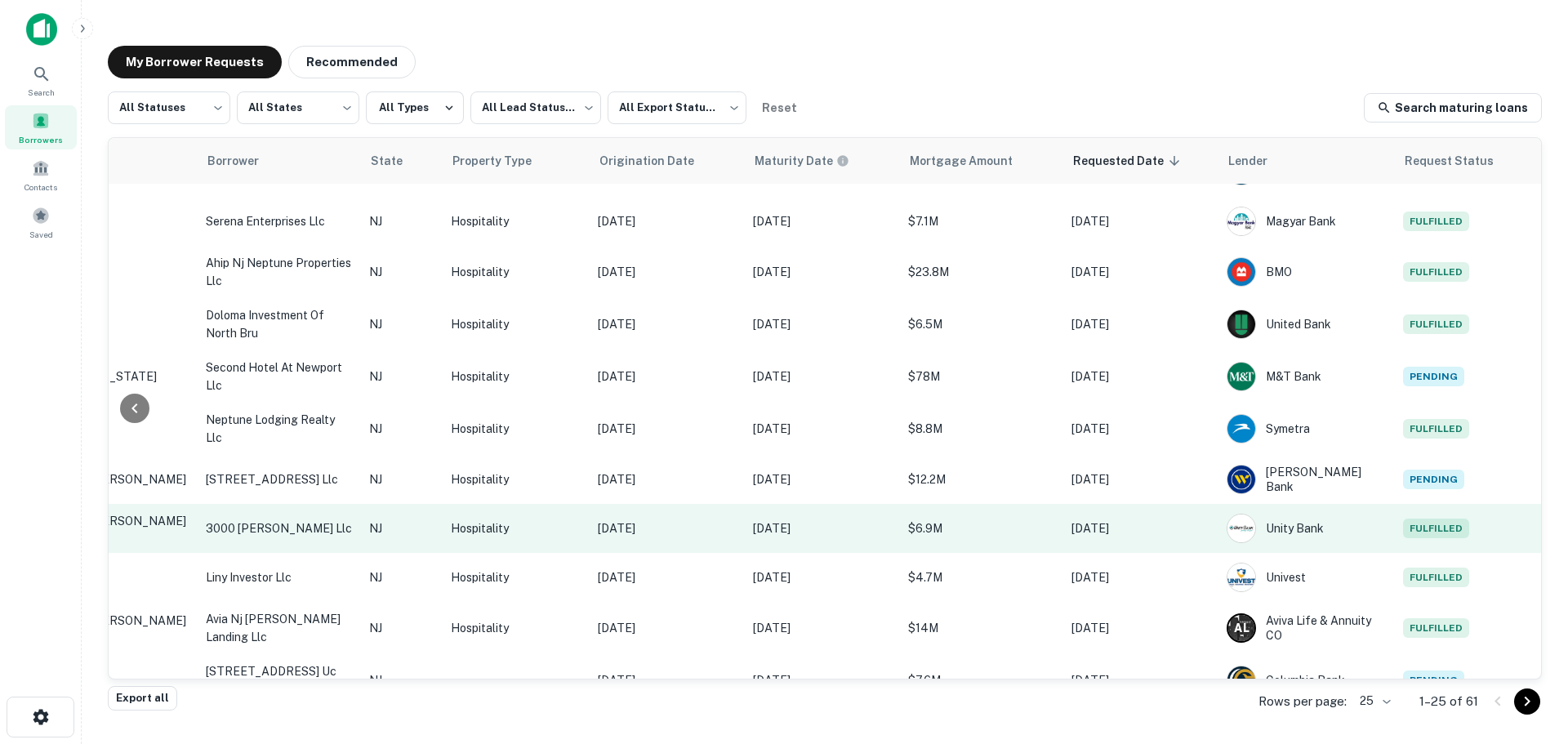
click at [277, 520] on p "3000 [PERSON_NAME] llc" at bounding box center [279, 528] width 147 height 18
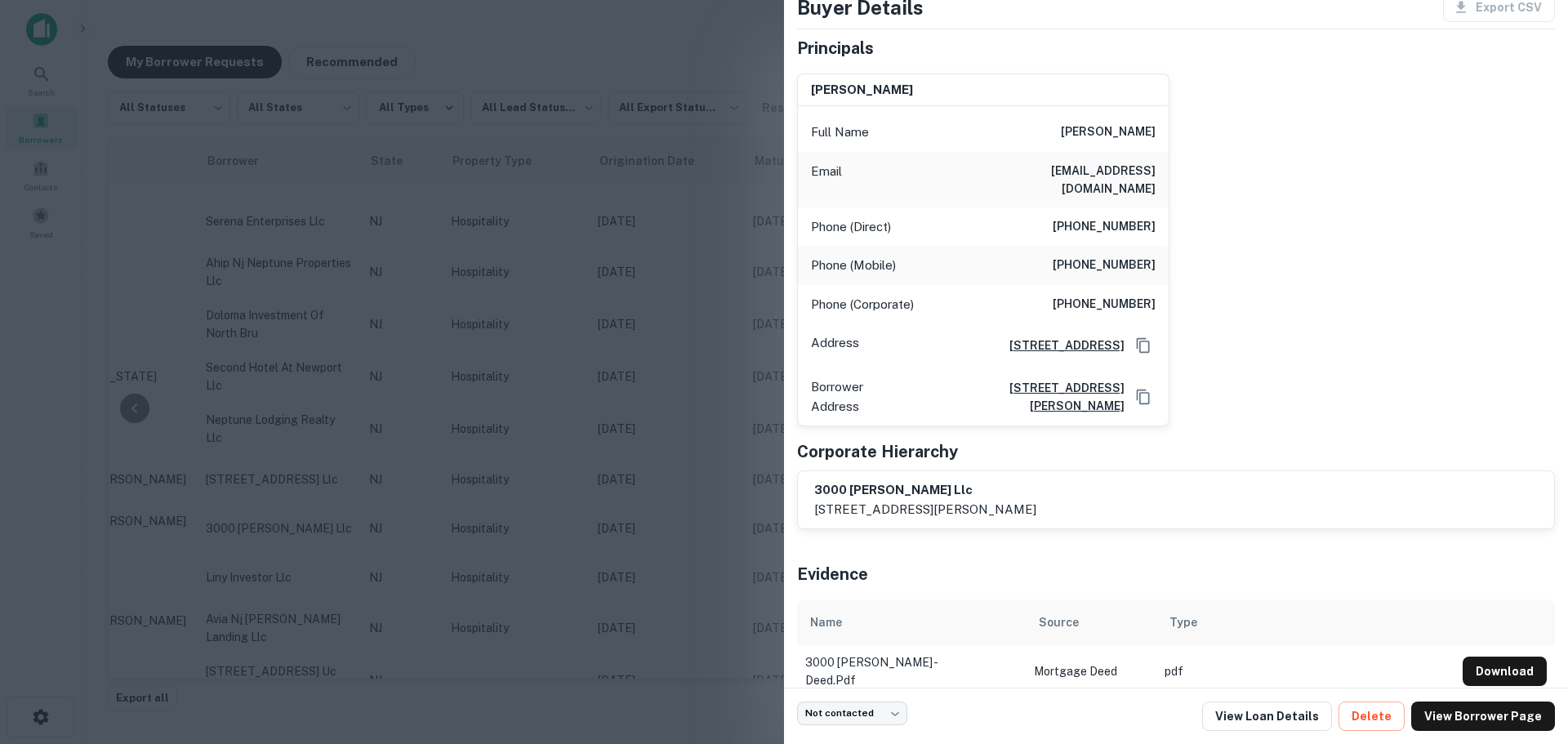
scroll to position [0, 0]
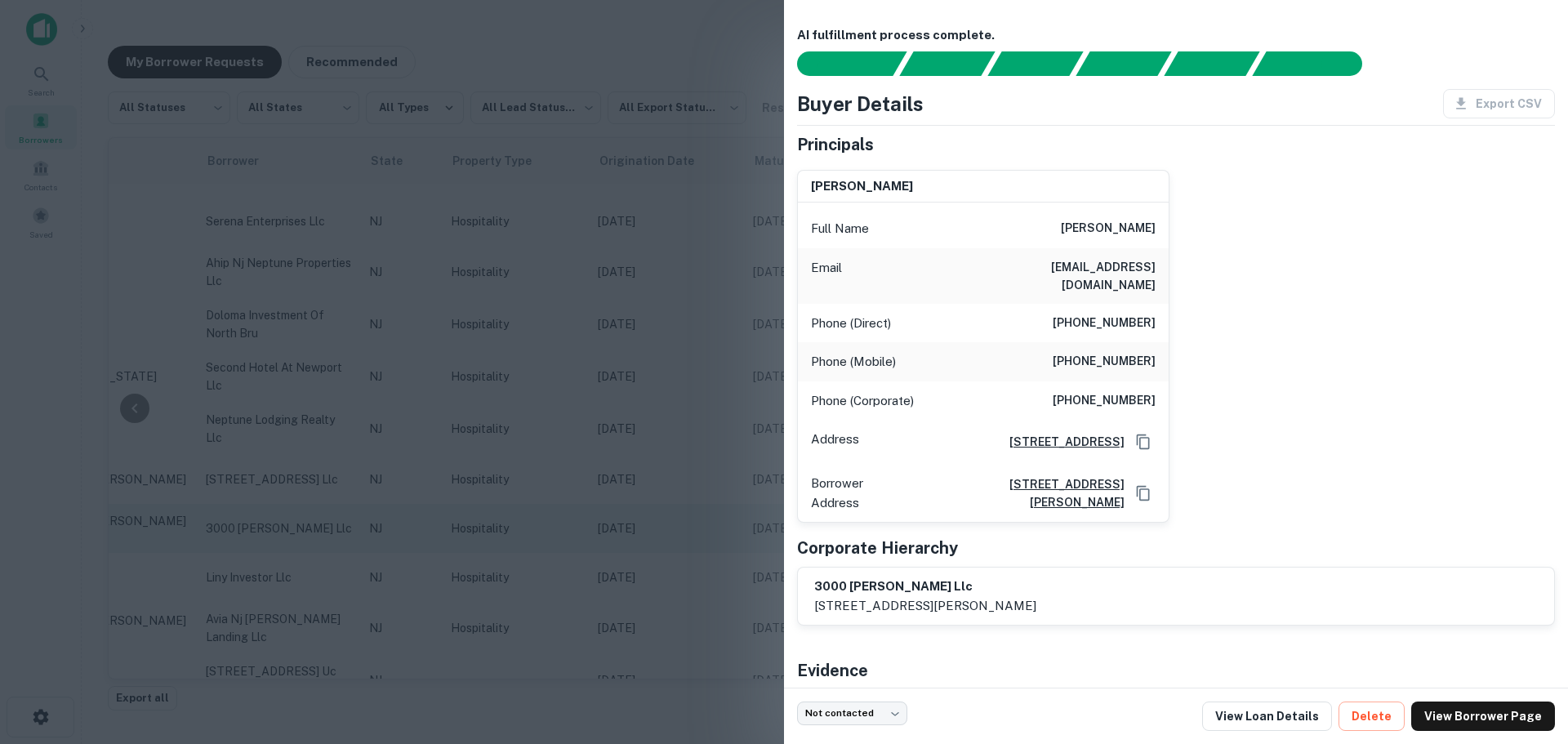
drag, startPoint x: 215, startPoint y: 505, endPoint x: 207, endPoint y: 510, distance: 9.4
click at [213, 509] on div at bounding box center [784, 372] width 1568 height 744
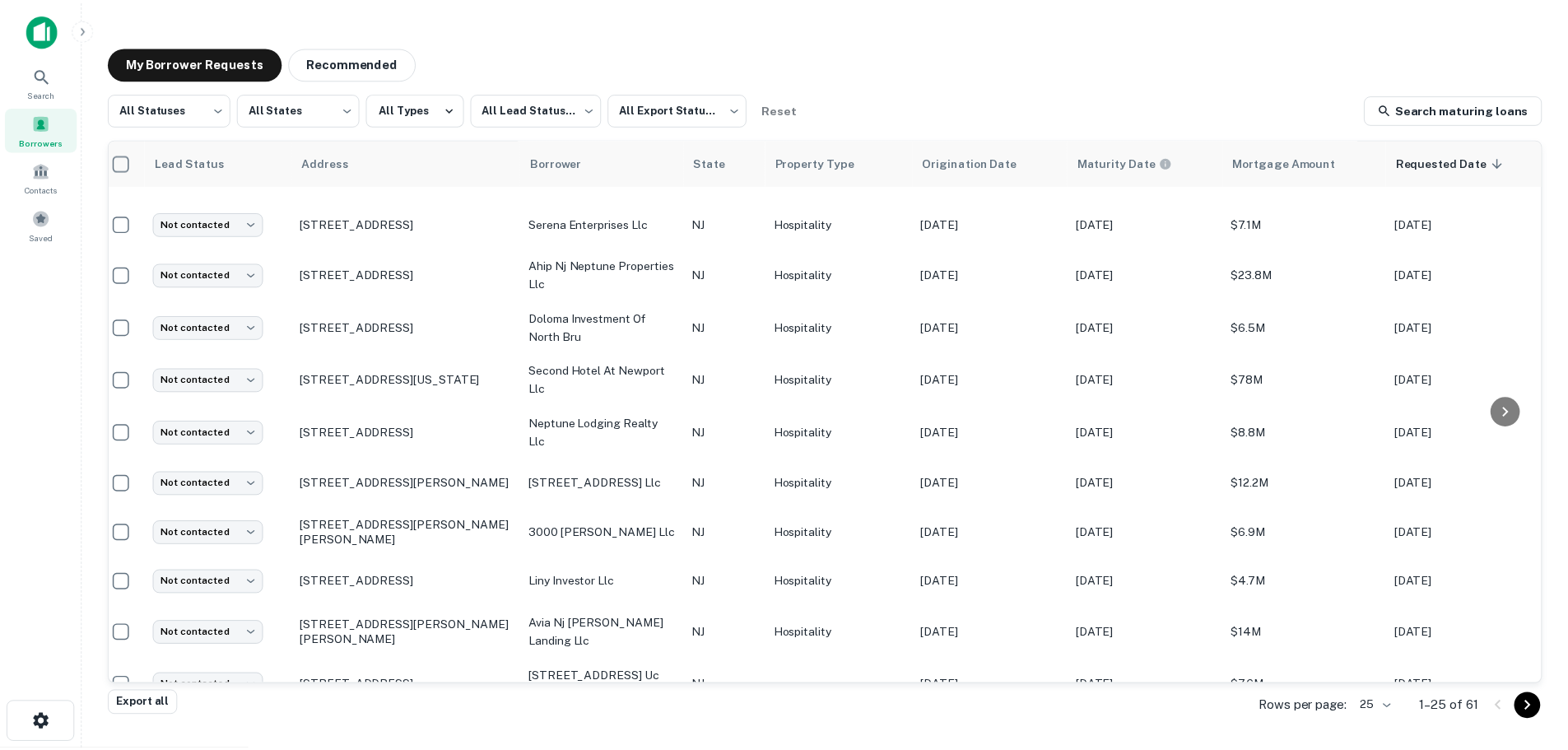
scroll to position [582, 0]
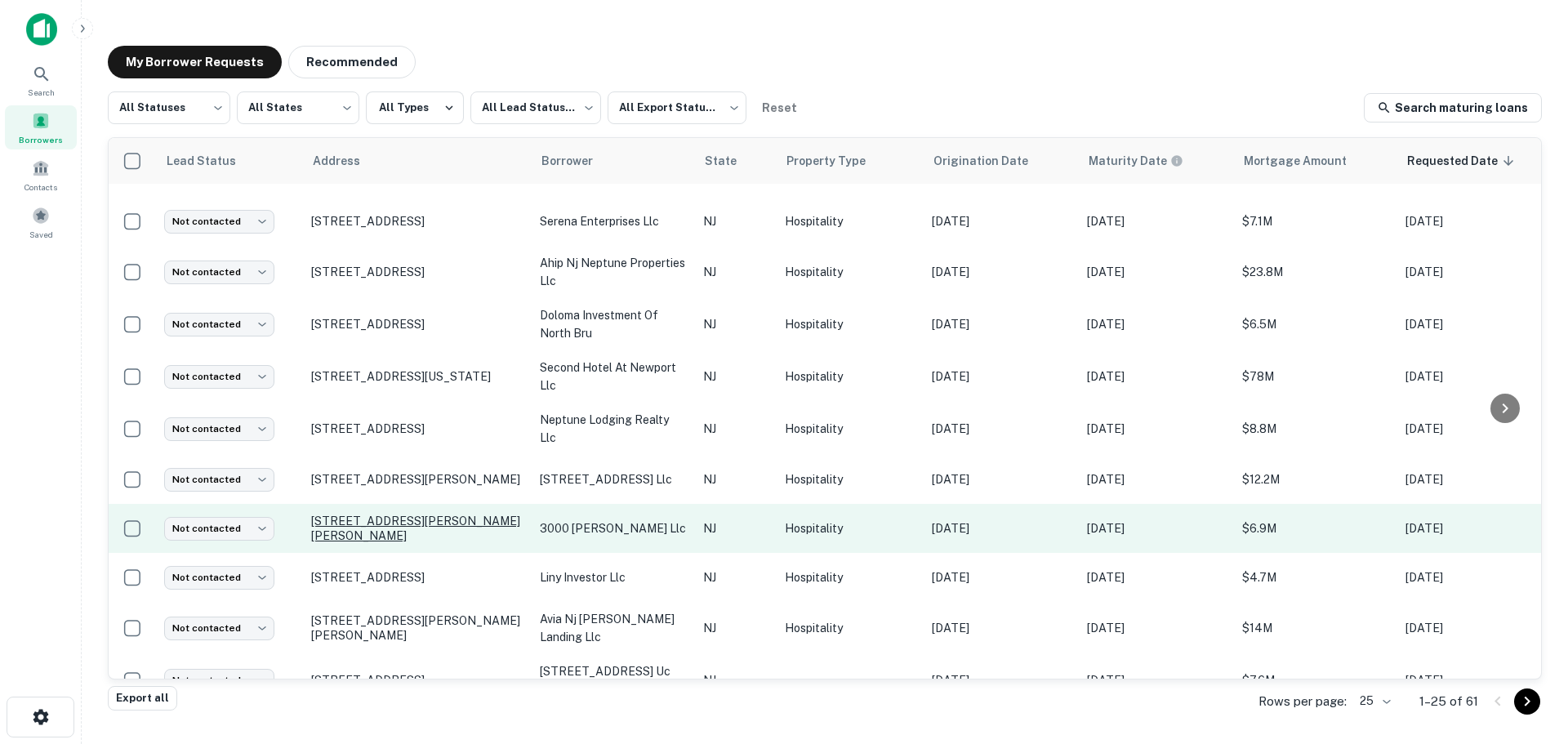
click at [412, 519] on p "[STREET_ADDRESS][PERSON_NAME][PERSON_NAME]" at bounding box center [418, 528] width 213 height 29
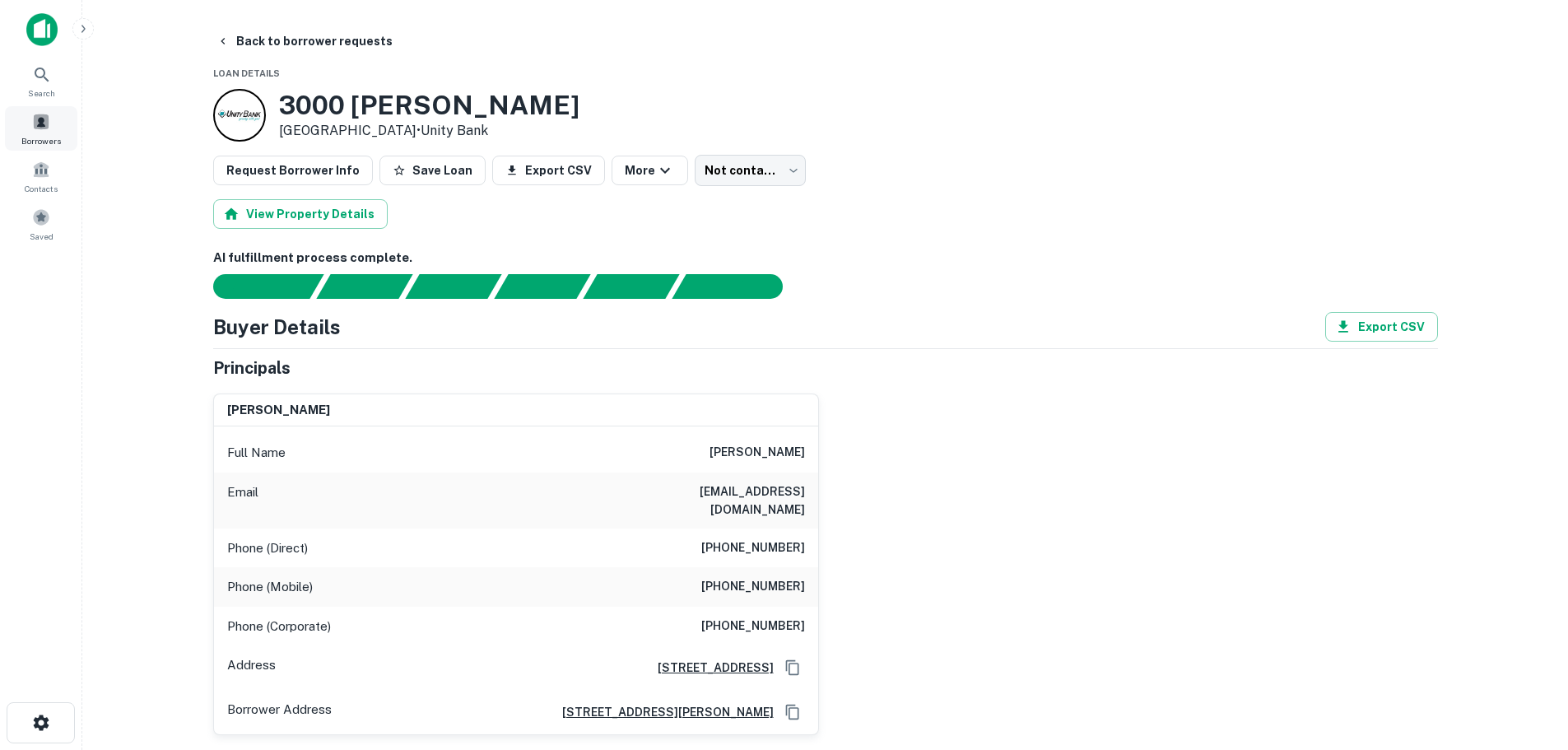
click at [7, 135] on div "Borrowers" at bounding box center [41, 128] width 73 height 44
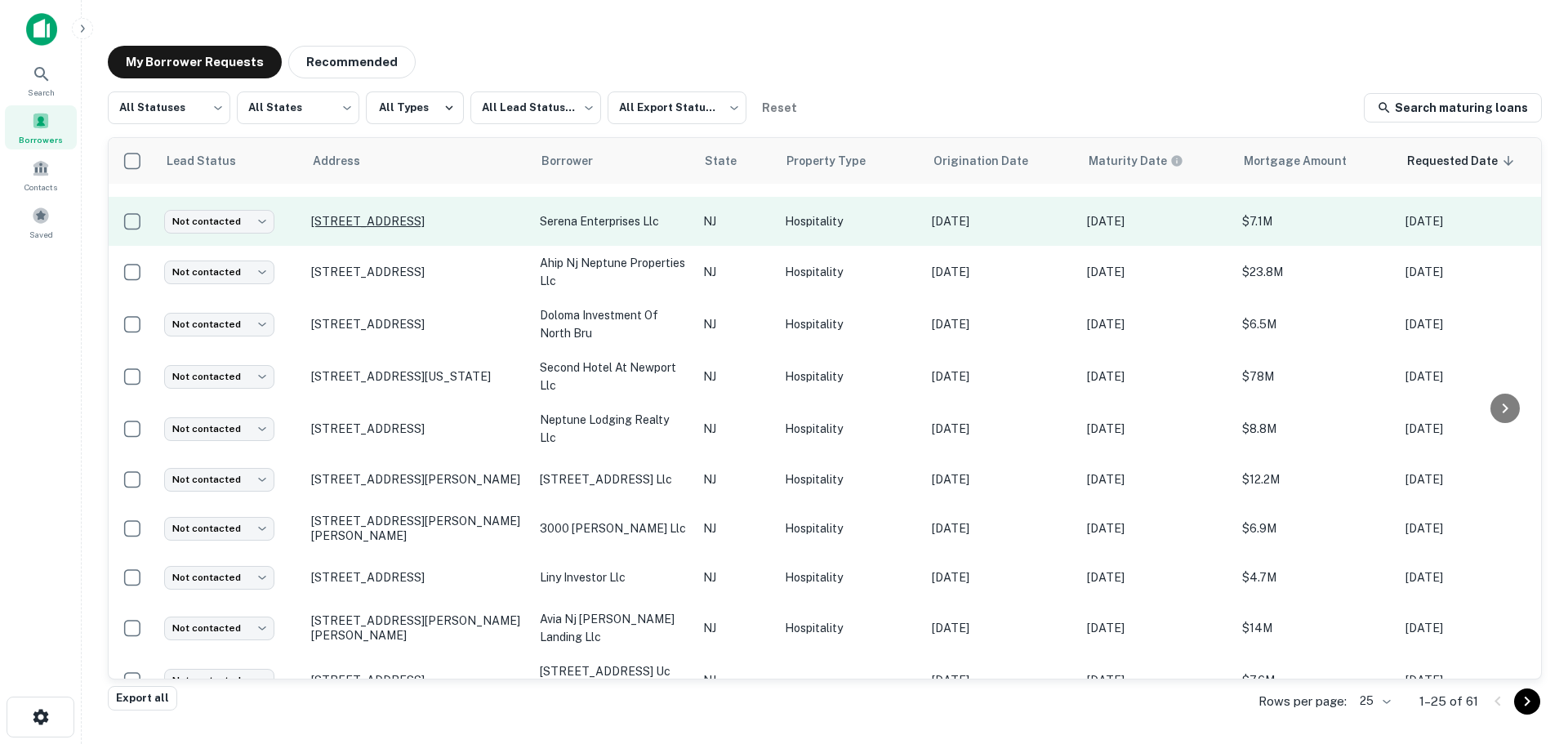
click at [424, 214] on p "[STREET_ADDRESS]" at bounding box center [418, 220] width 213 height 14
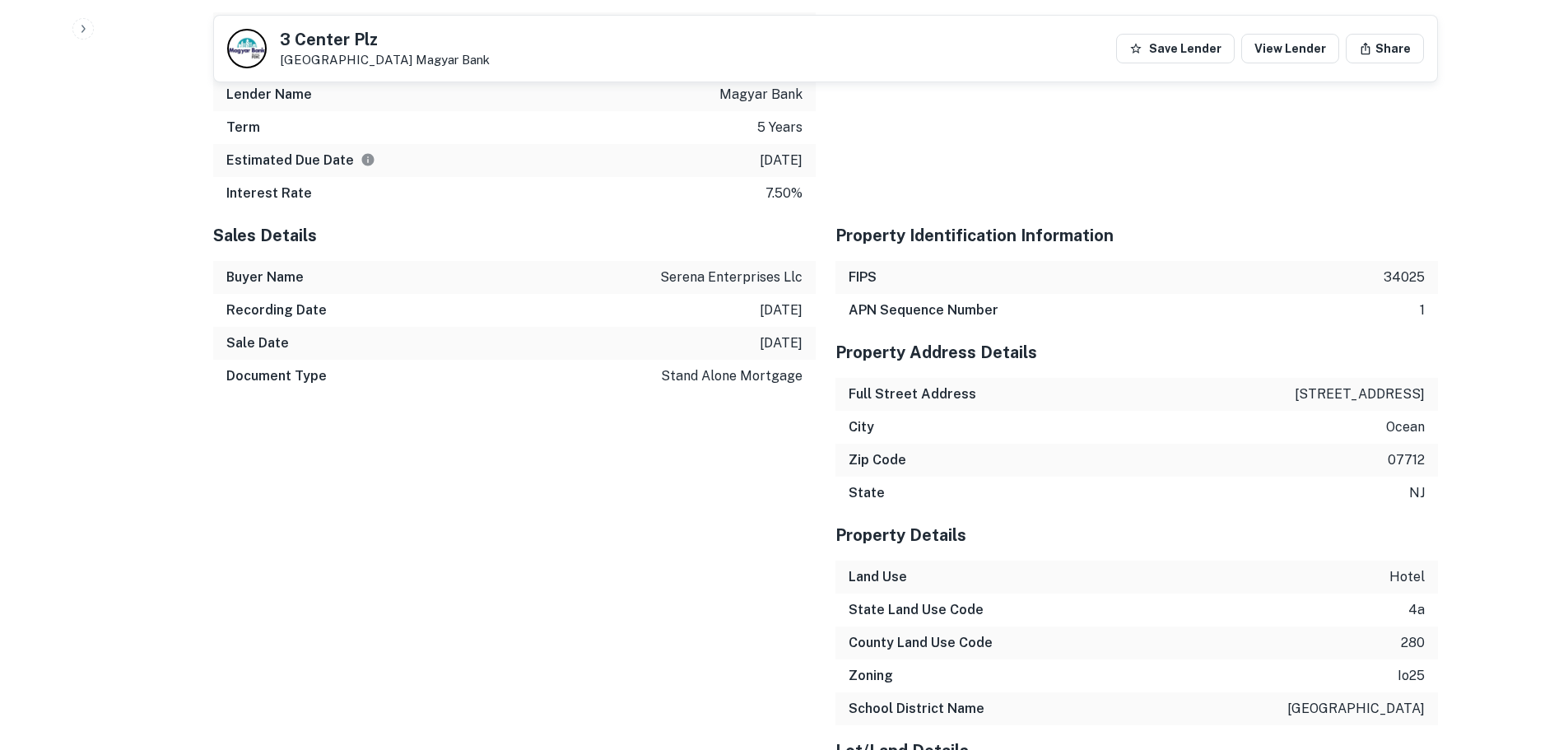
scroll to position [2142, 0]
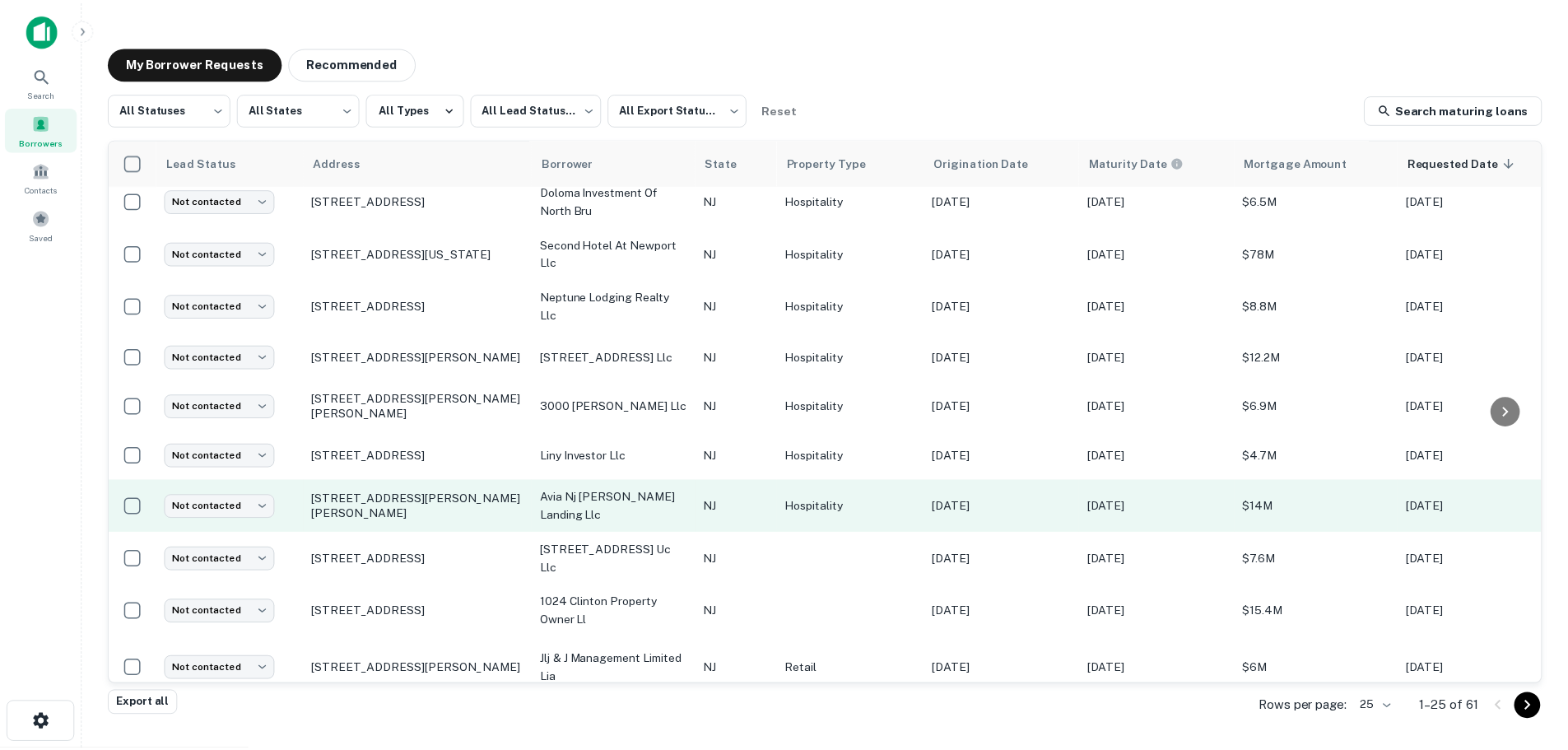
scroll to position [830, 0]
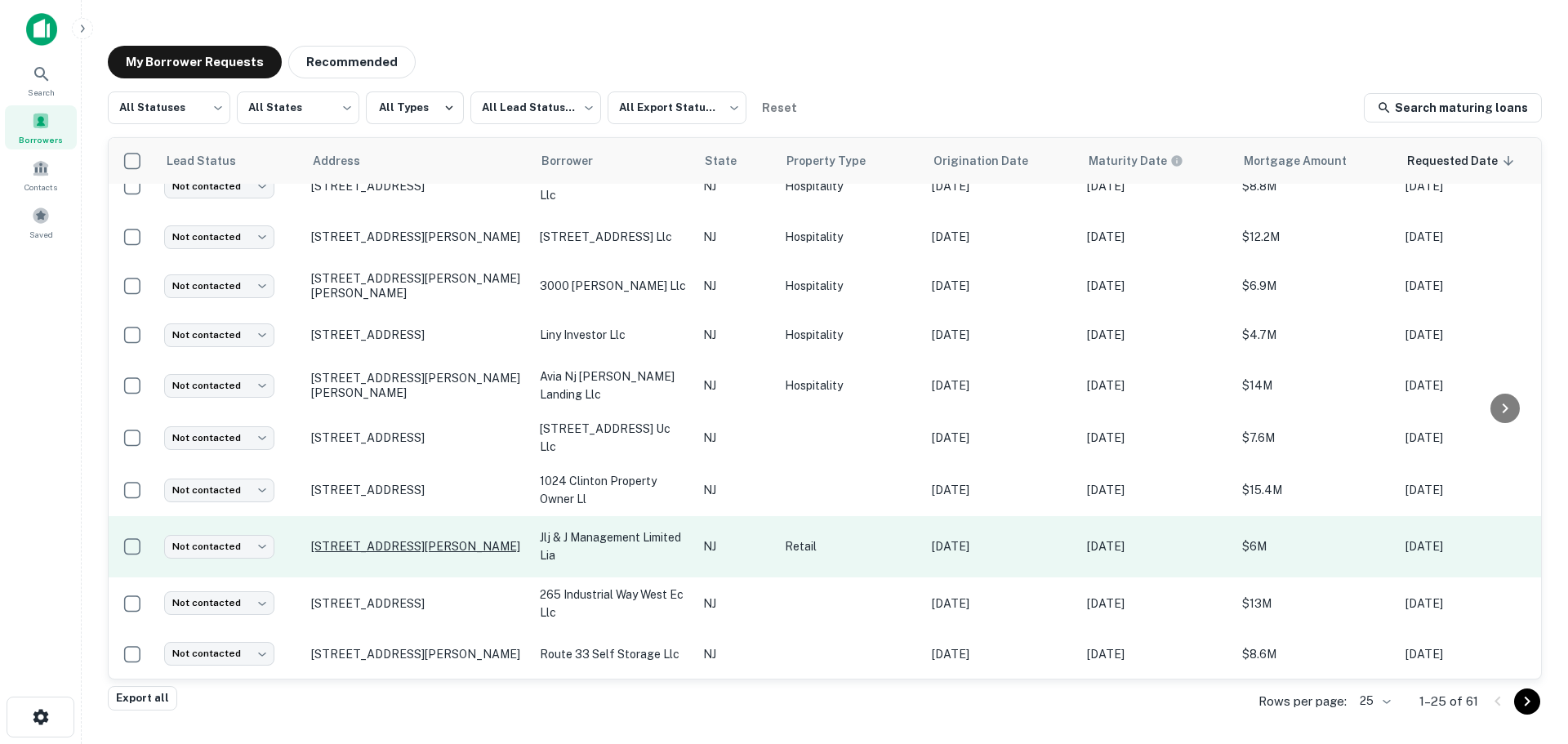
click at [446, 540] on p "[STREET_ADDRESS][PERSON_NAME]" at bounding box center [418, 546] width 213 height 14
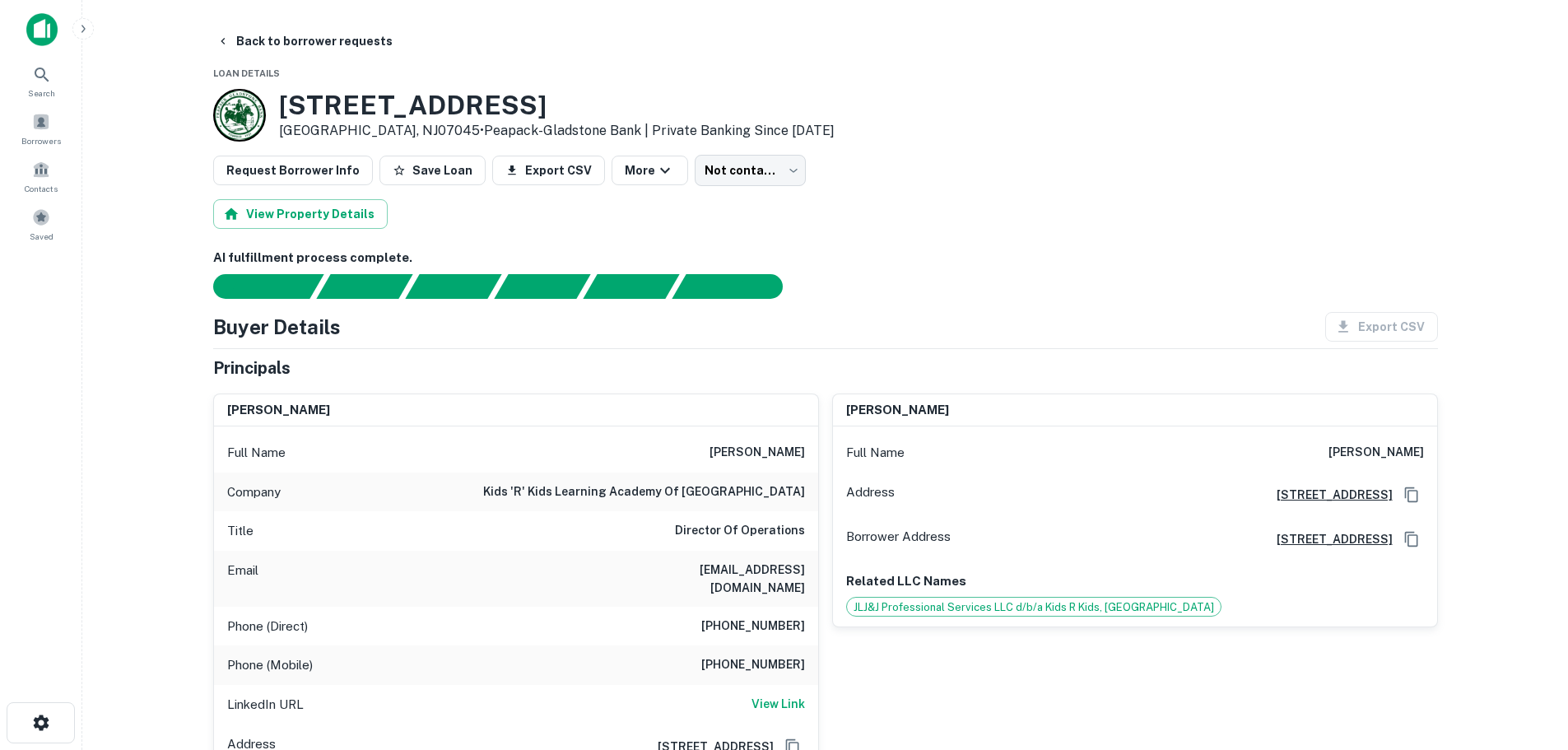
click at [445, 103] on h3 "[STREET_ADDRESS]" at bounding box center [557, 105] width 556 height 32
copy h3 "[STREET_ADDRESS]"
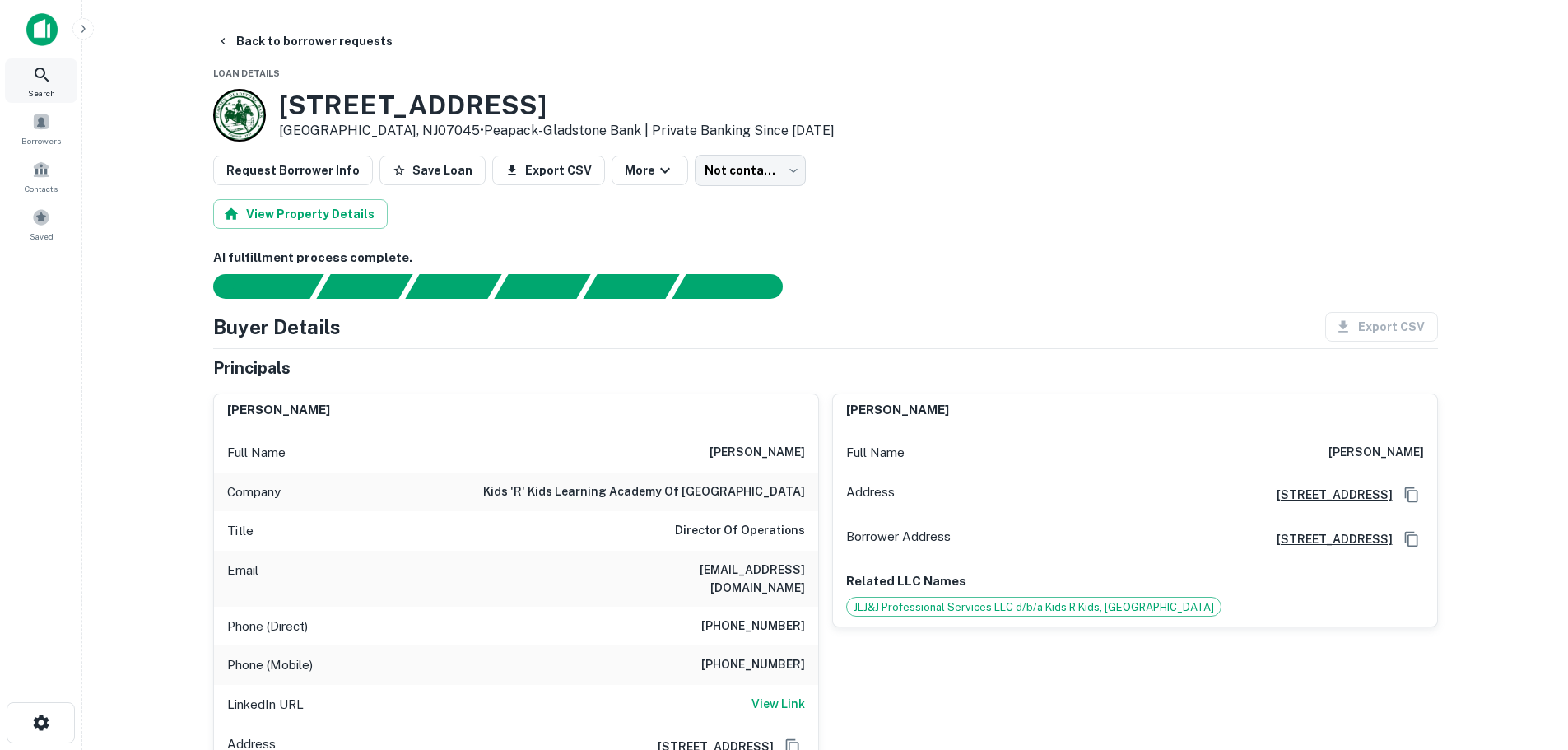
click at [34, 79] on icon at bounding box center [42, 75] width 20 height 20
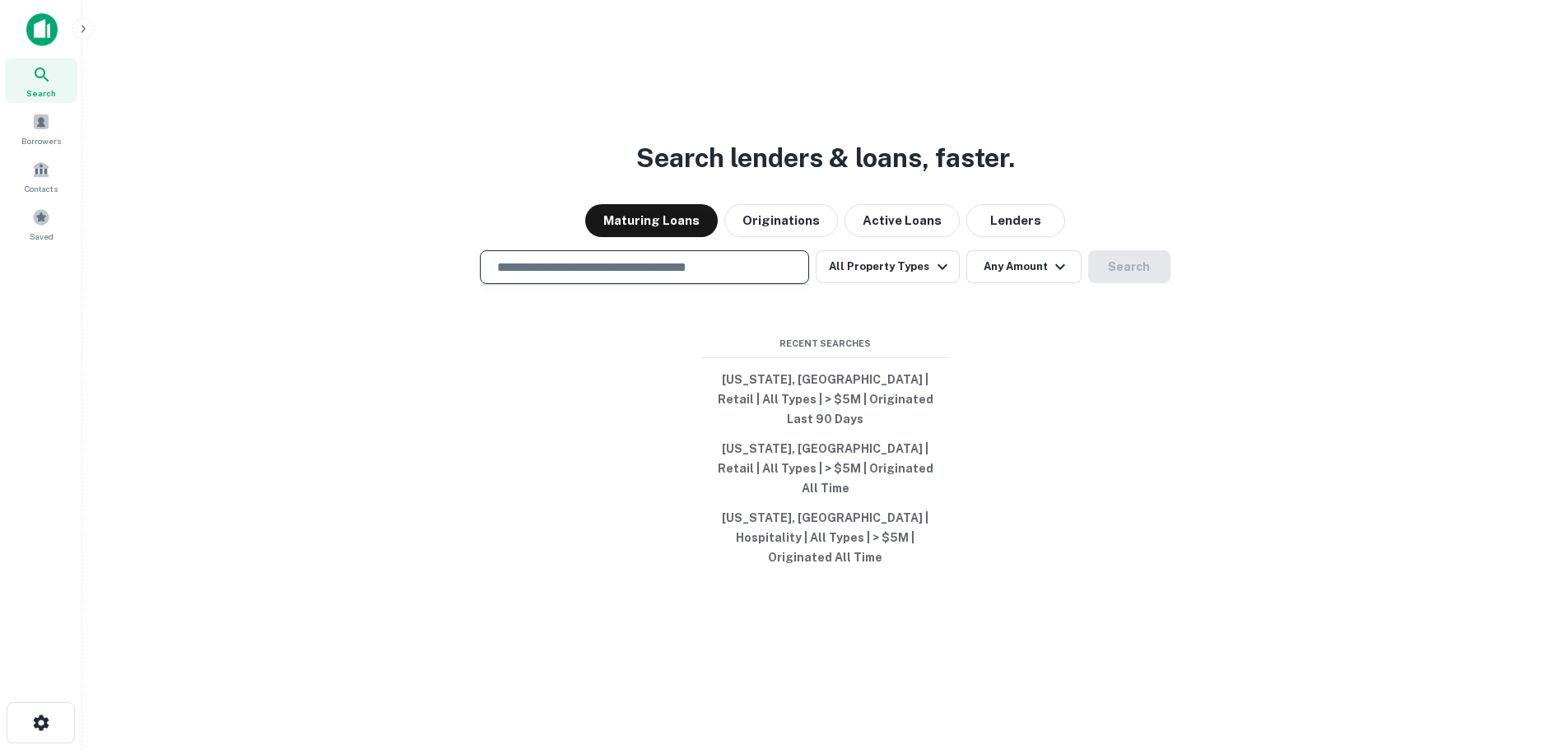
click at [614, 277] on input "text" at bounding box center [644, 267] width 315 height 19
click at [38, 14] on img at bounding box center [42, 30] width 32 height 33
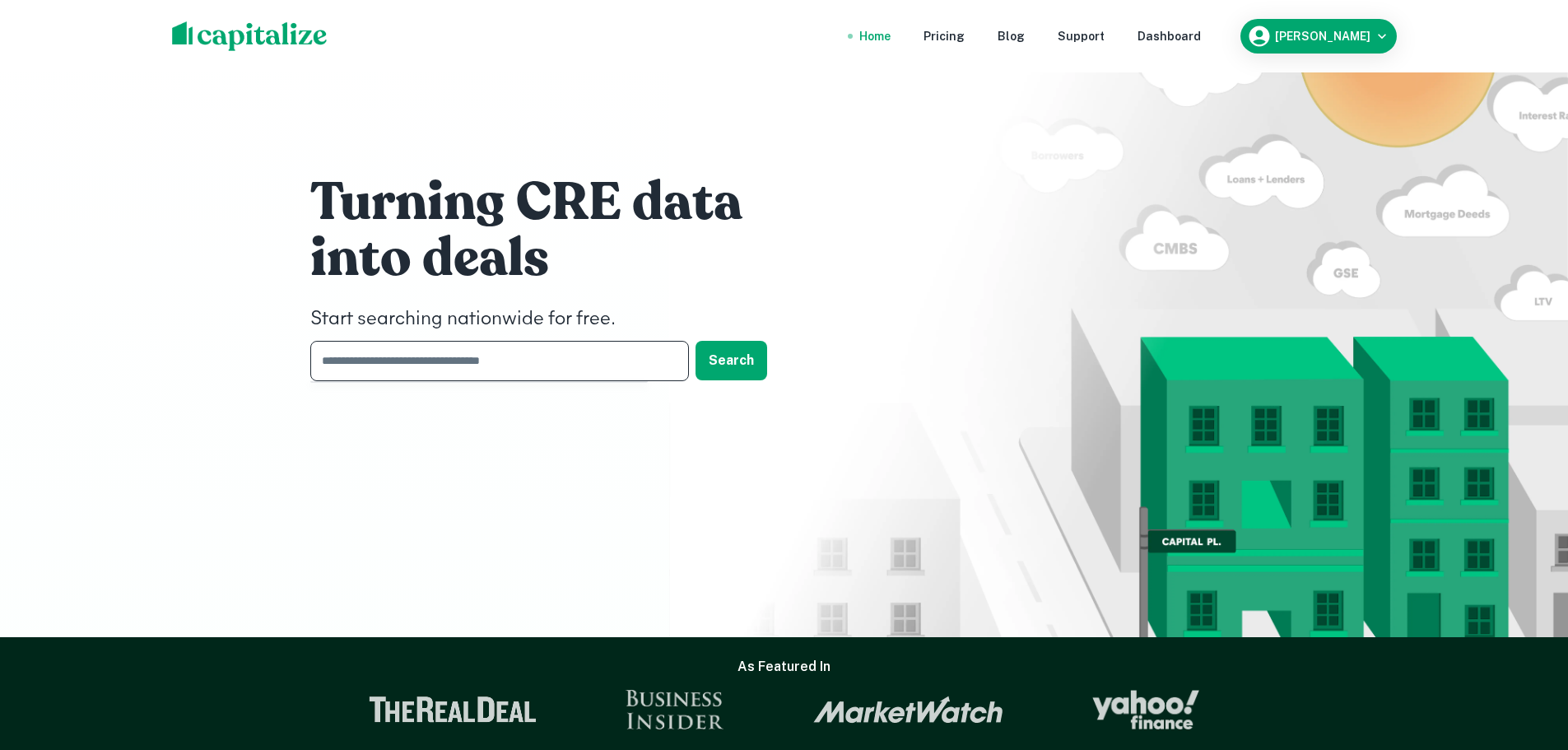
click at [464, 371] on input "text" at bounding box center [494, 361] width 368 height 40
type input "**********"
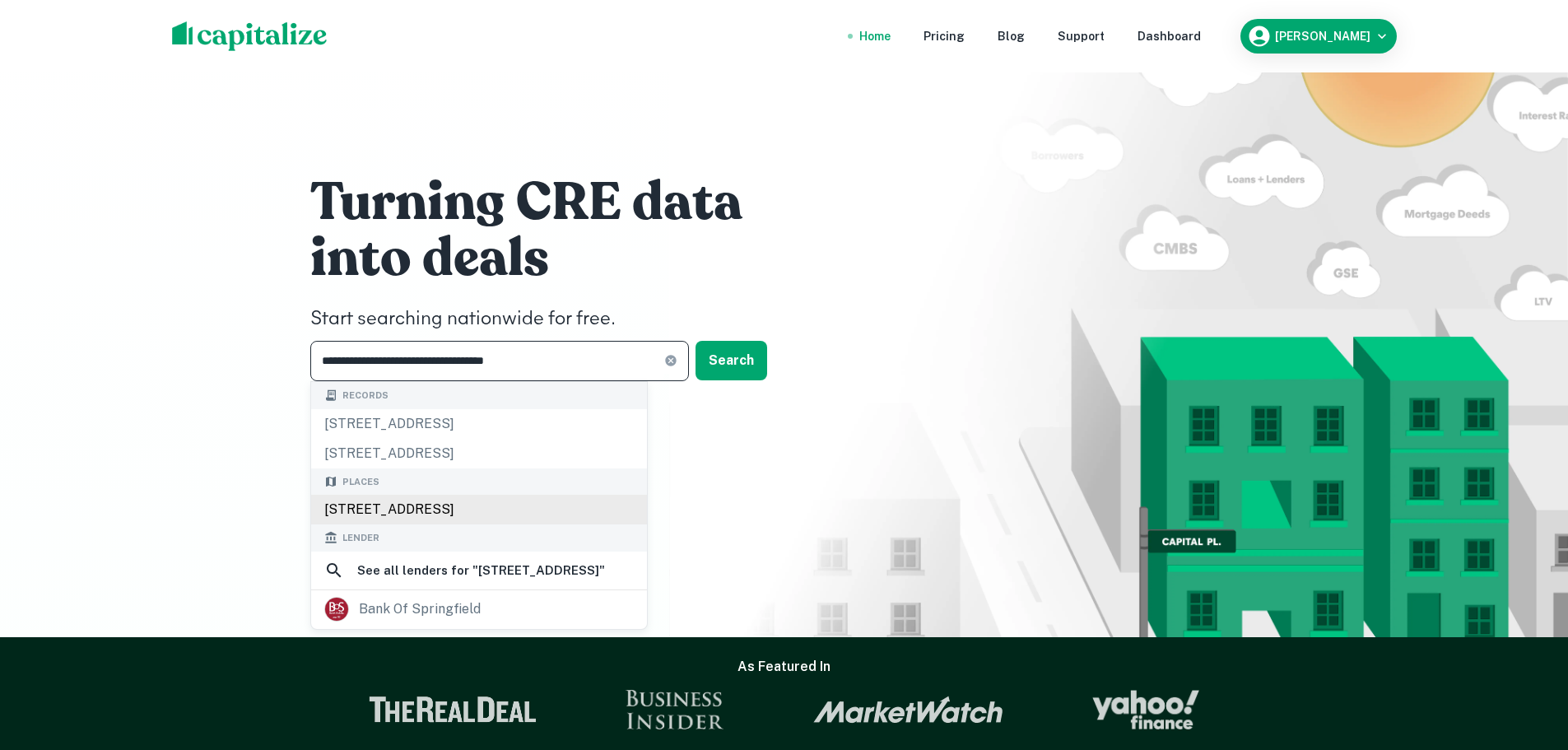
click at [526, 517] on div "404 Springfield Ave, Berkeley Heights, NJ, USA" at bounding box center [479, 510] width 336 height 30
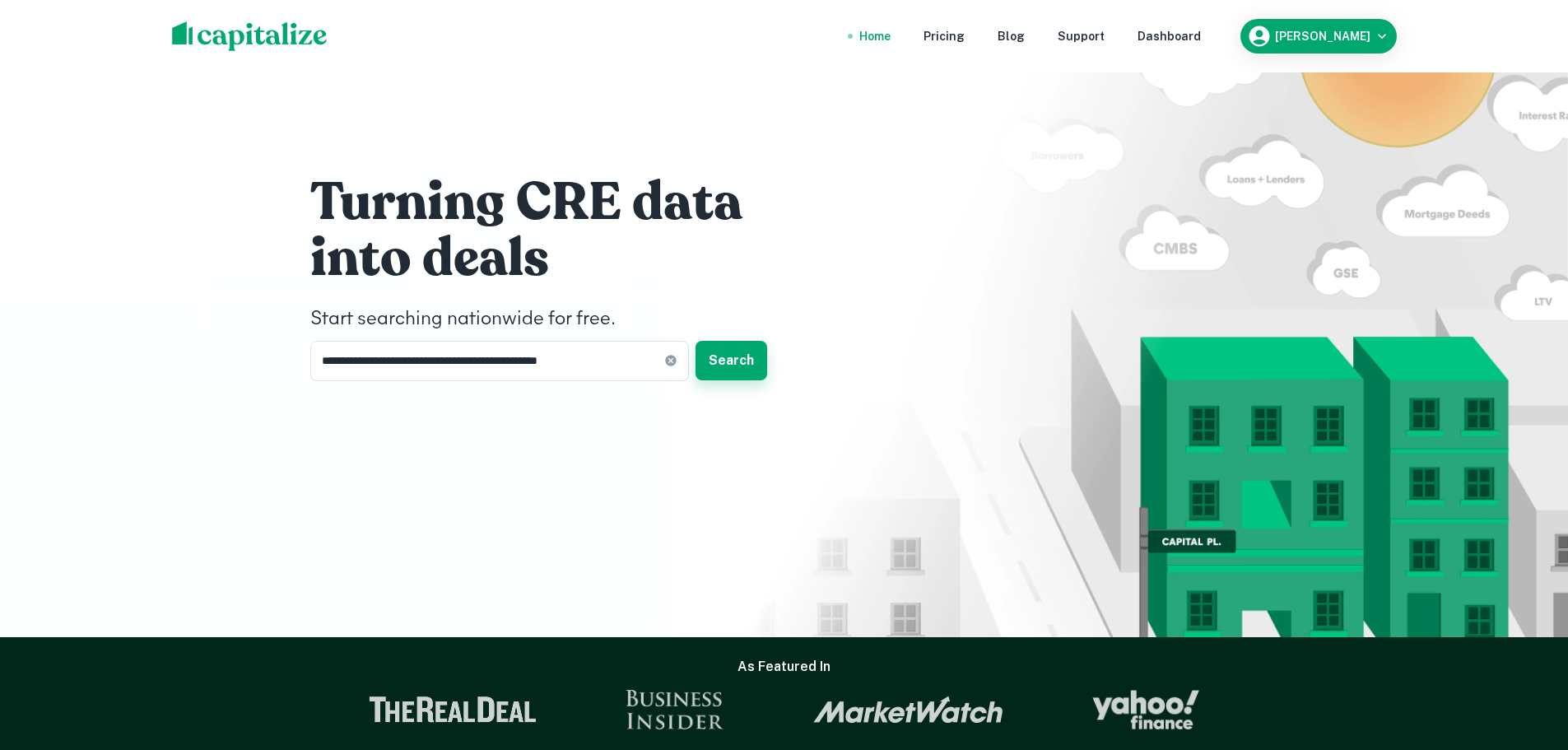
click at [734, 362] on button "Search" at bounding box center [731, 360] width 72 height 39
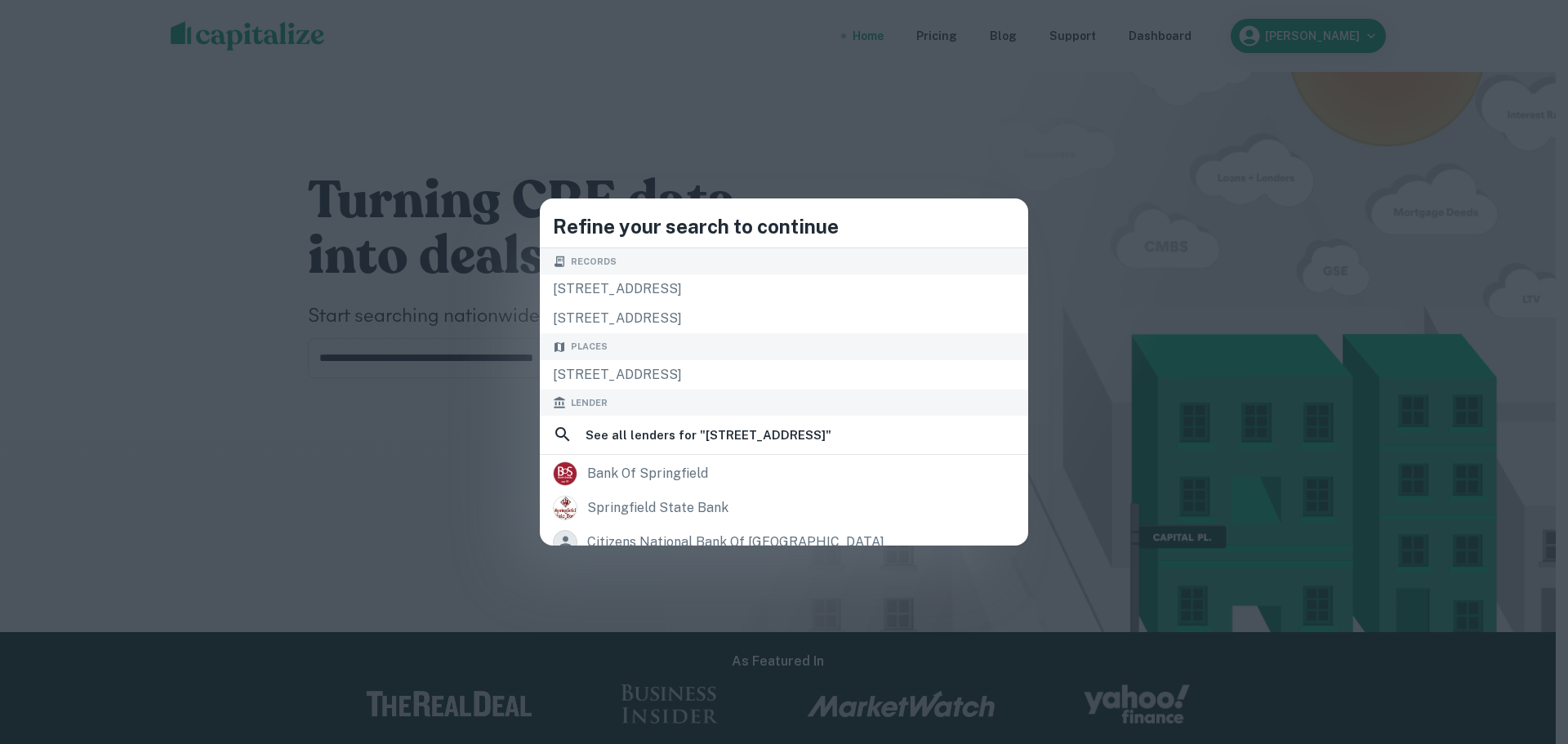
click at [370, 242] on div "Refine your search to continue Records 250 springfield ave, berkeley heights, n…" at bounding box center [784, 372] width 1568 height 744
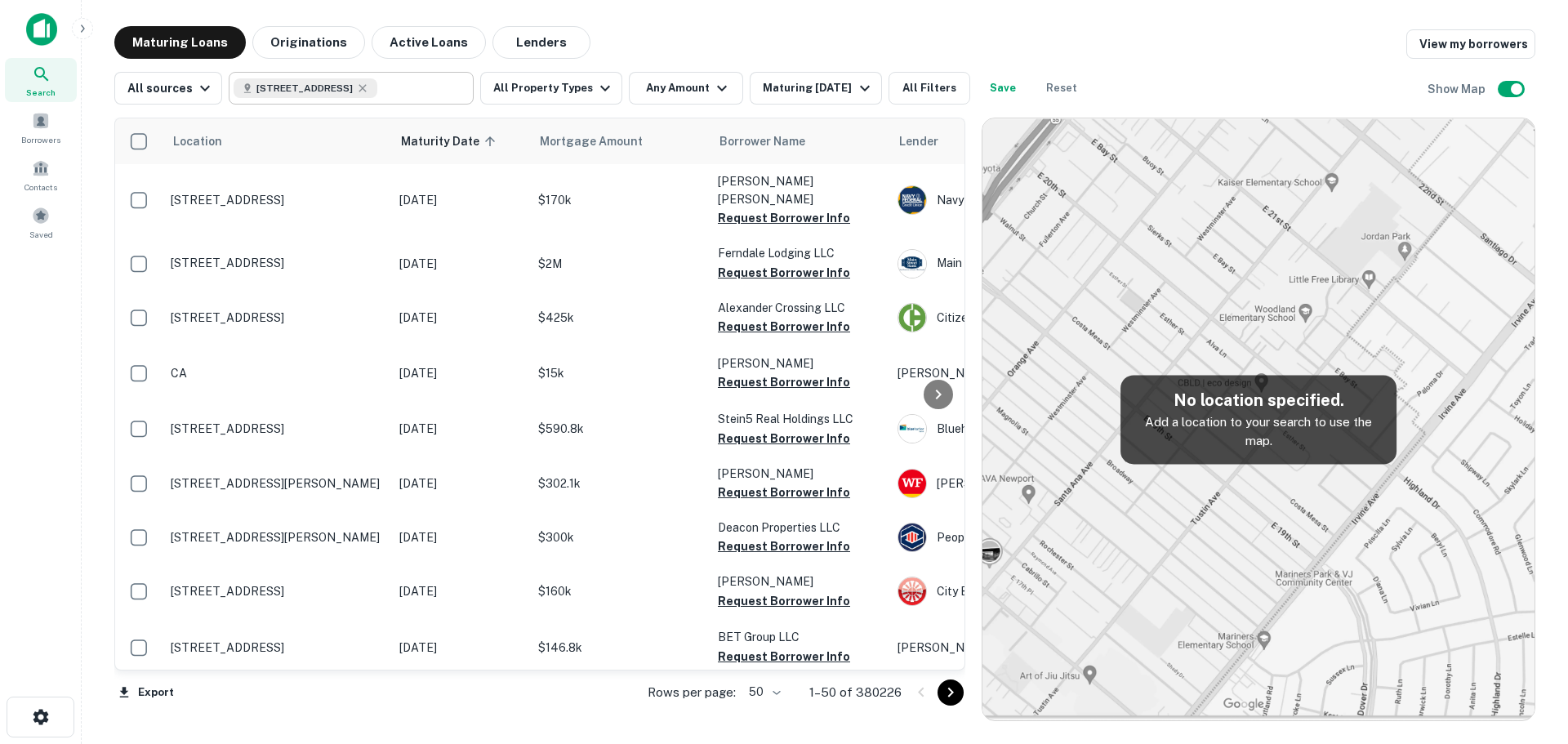
scroll to position [823, 0]
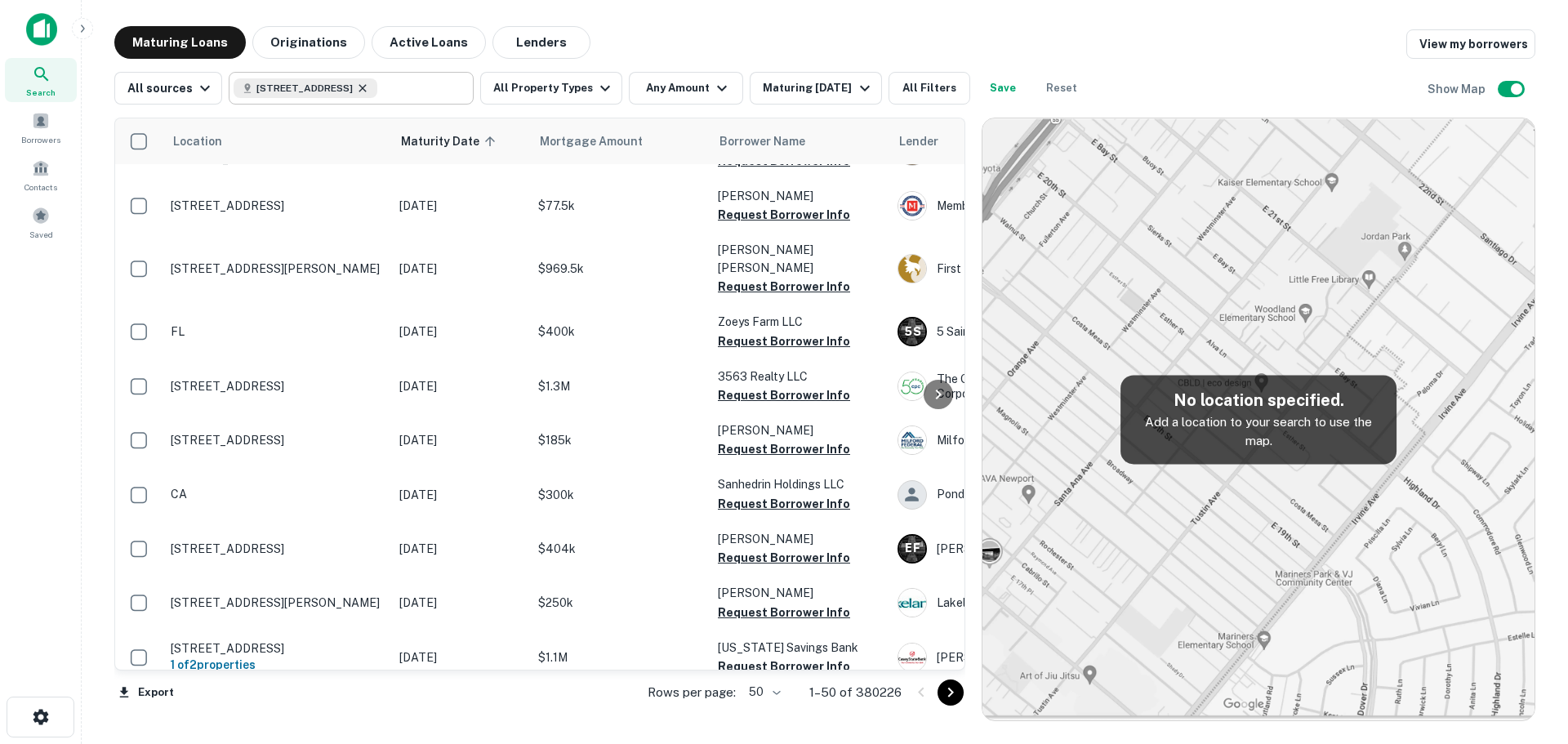
click at [369, 88] on icon at bounding box center [363, 88] width 13 height 13
type input "**********"
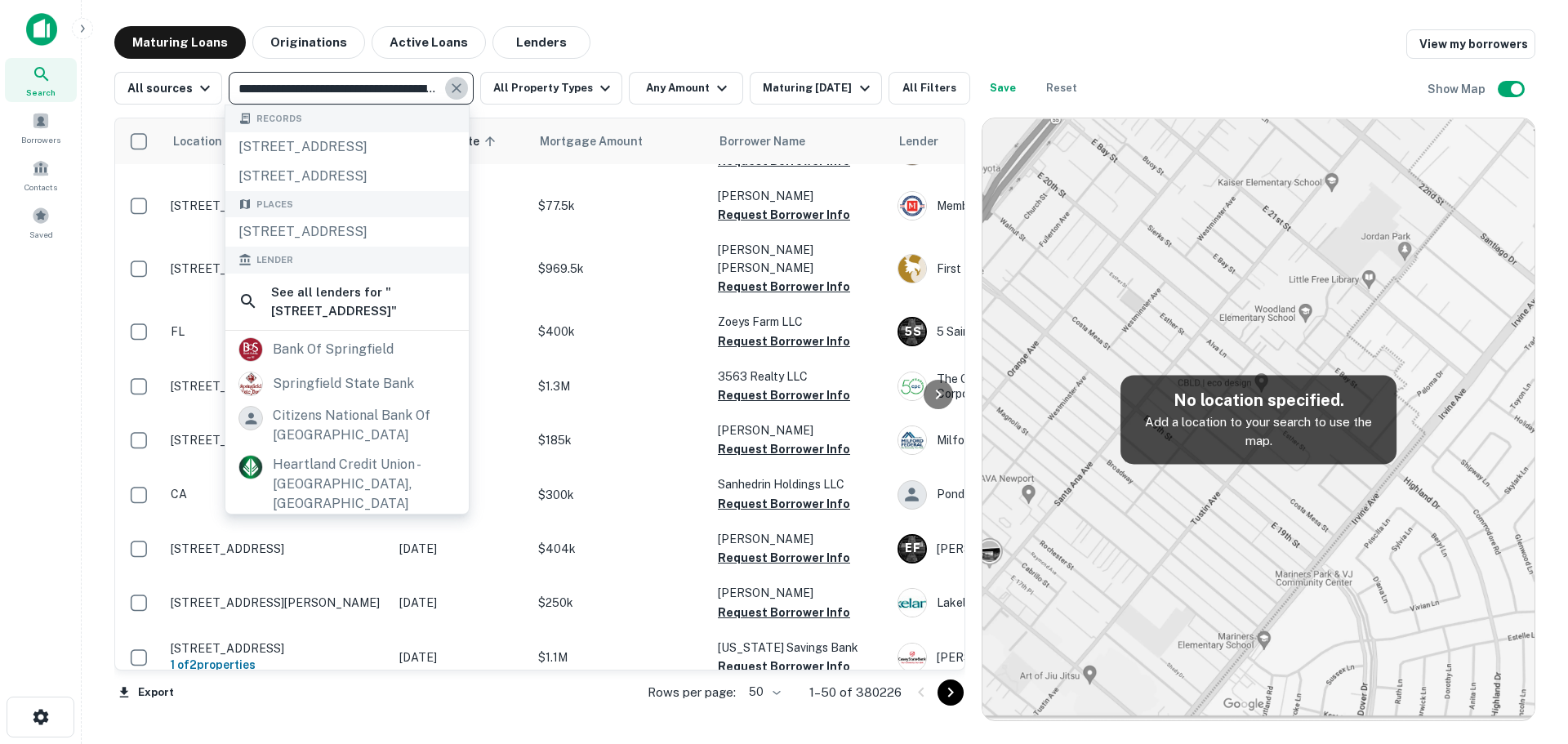
click at [451, 92] on icon "Clear" at bounding box center [456, 87] width 16 height 16
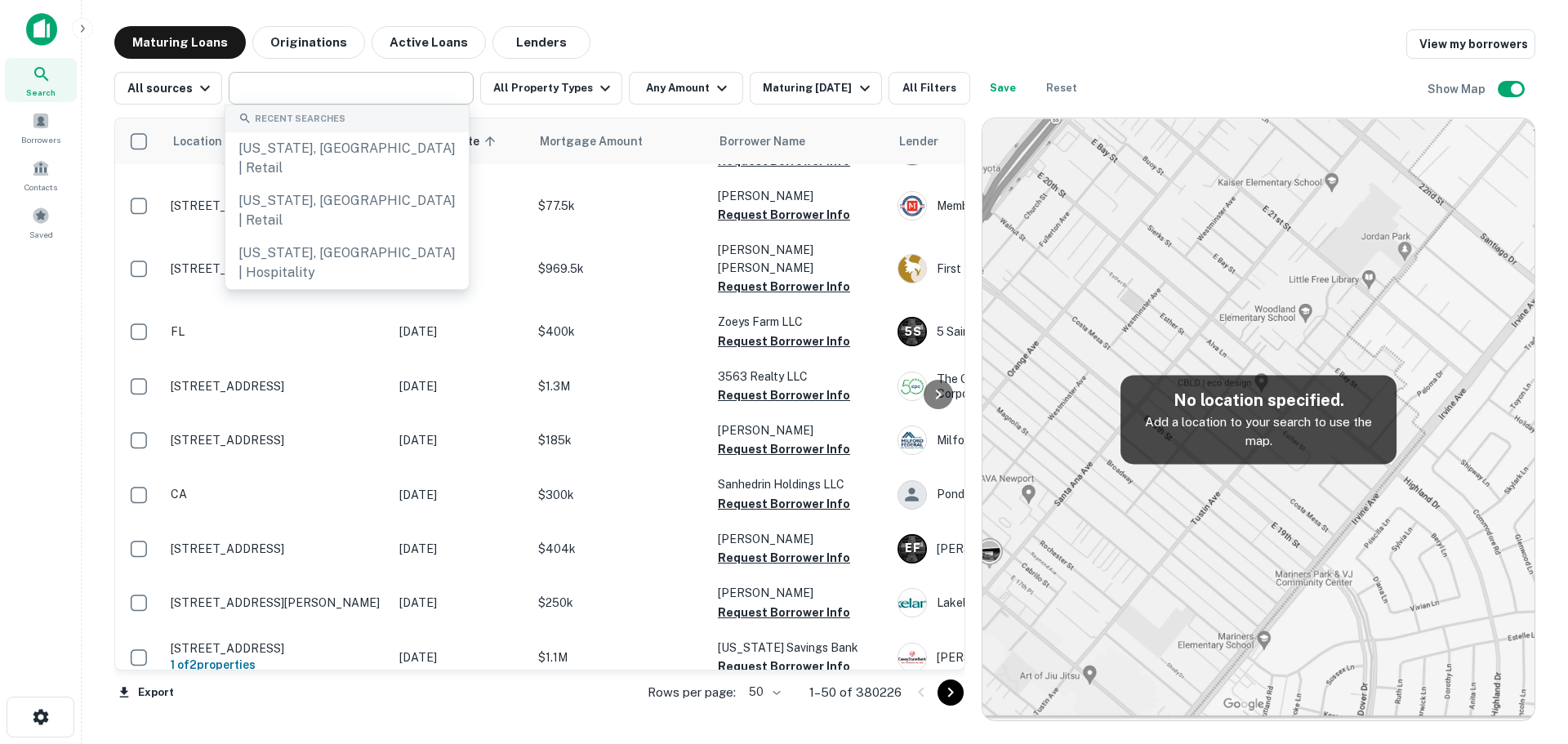
click at [931, 17] on main "Maturing Loans Originations Active Loans Lenders View my borrowers All sources …" at bounding box center [824, 372] width 1486 height 744
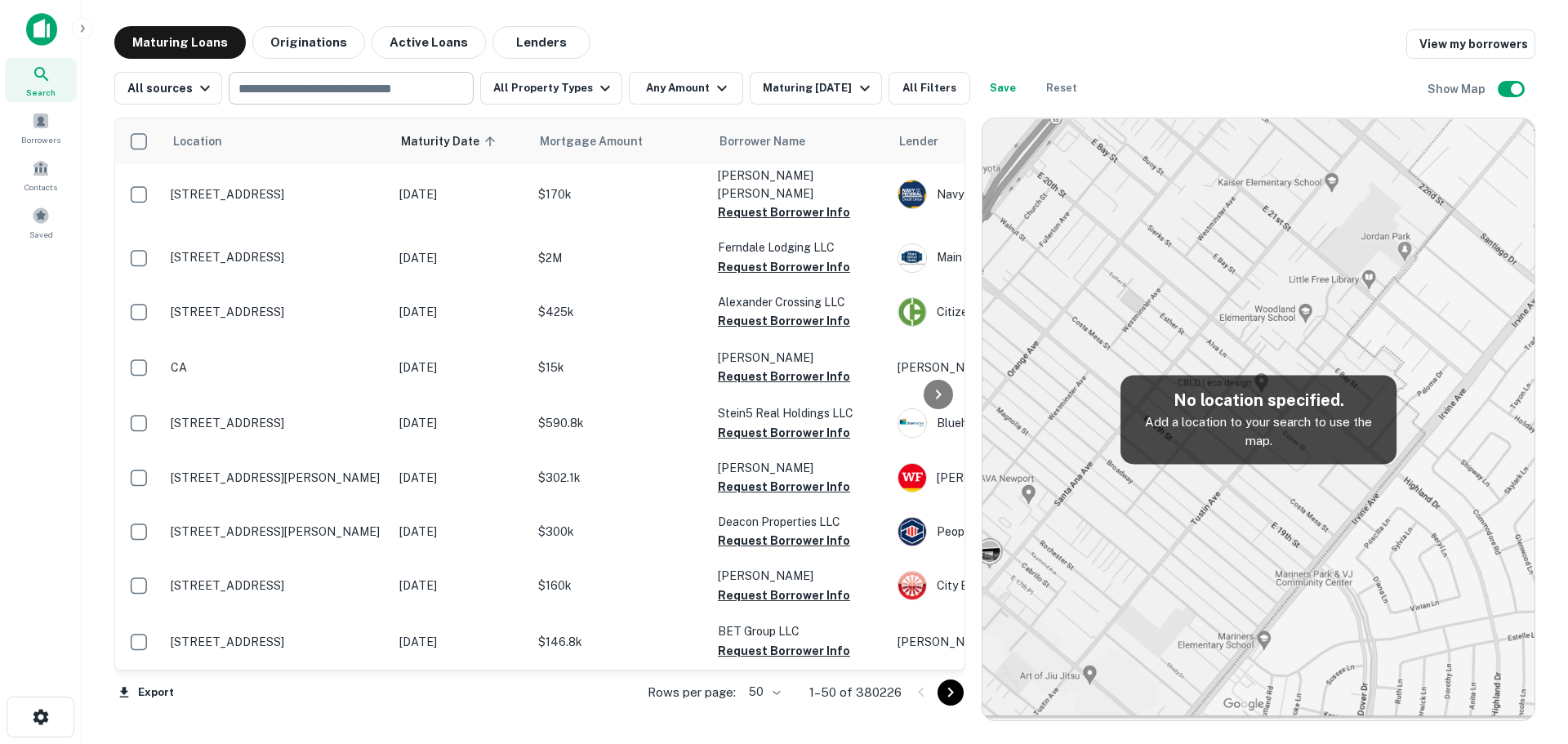
scroll to position [0, 0]
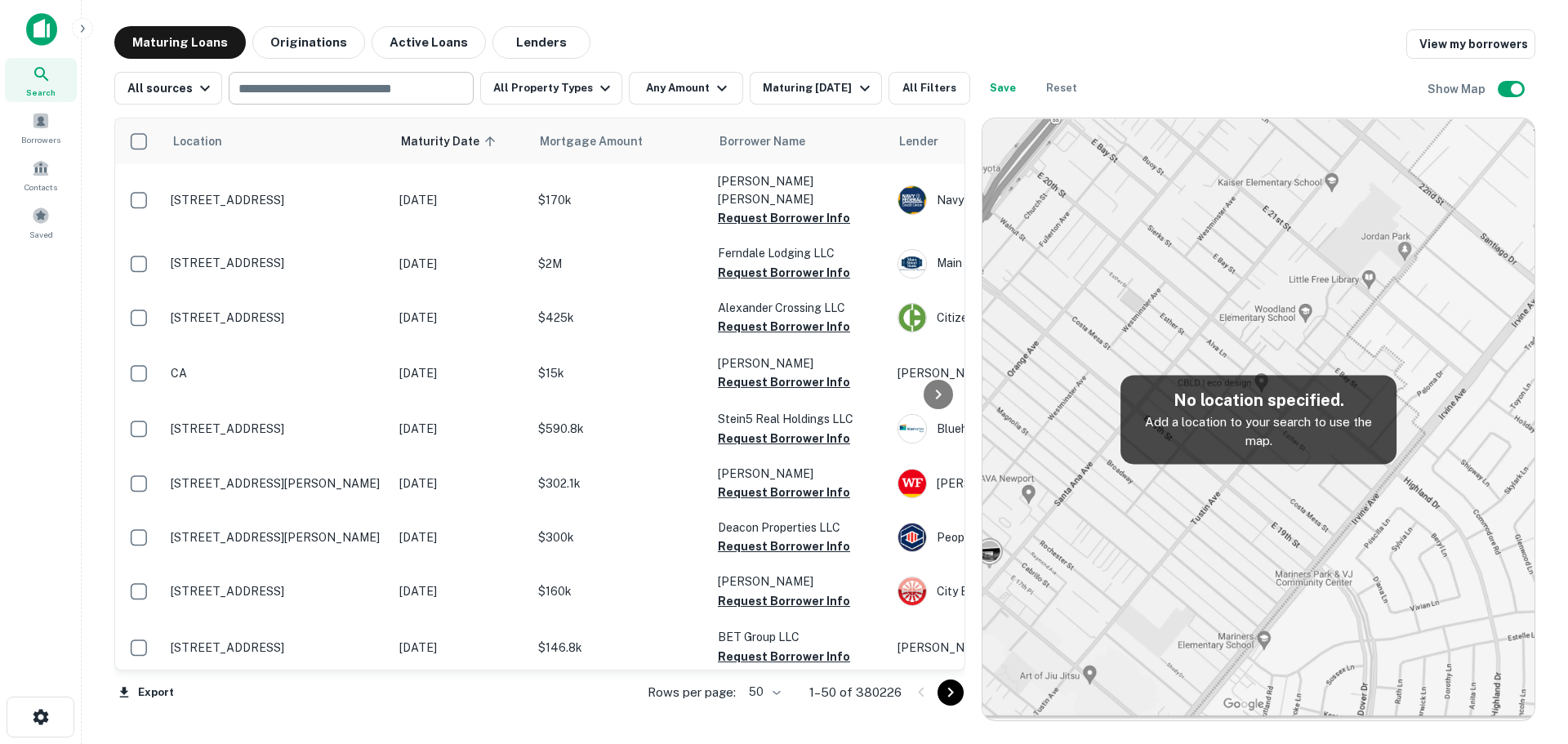
click at [42, 76] on icon at bounding box center [41, 74] width 14 height 14
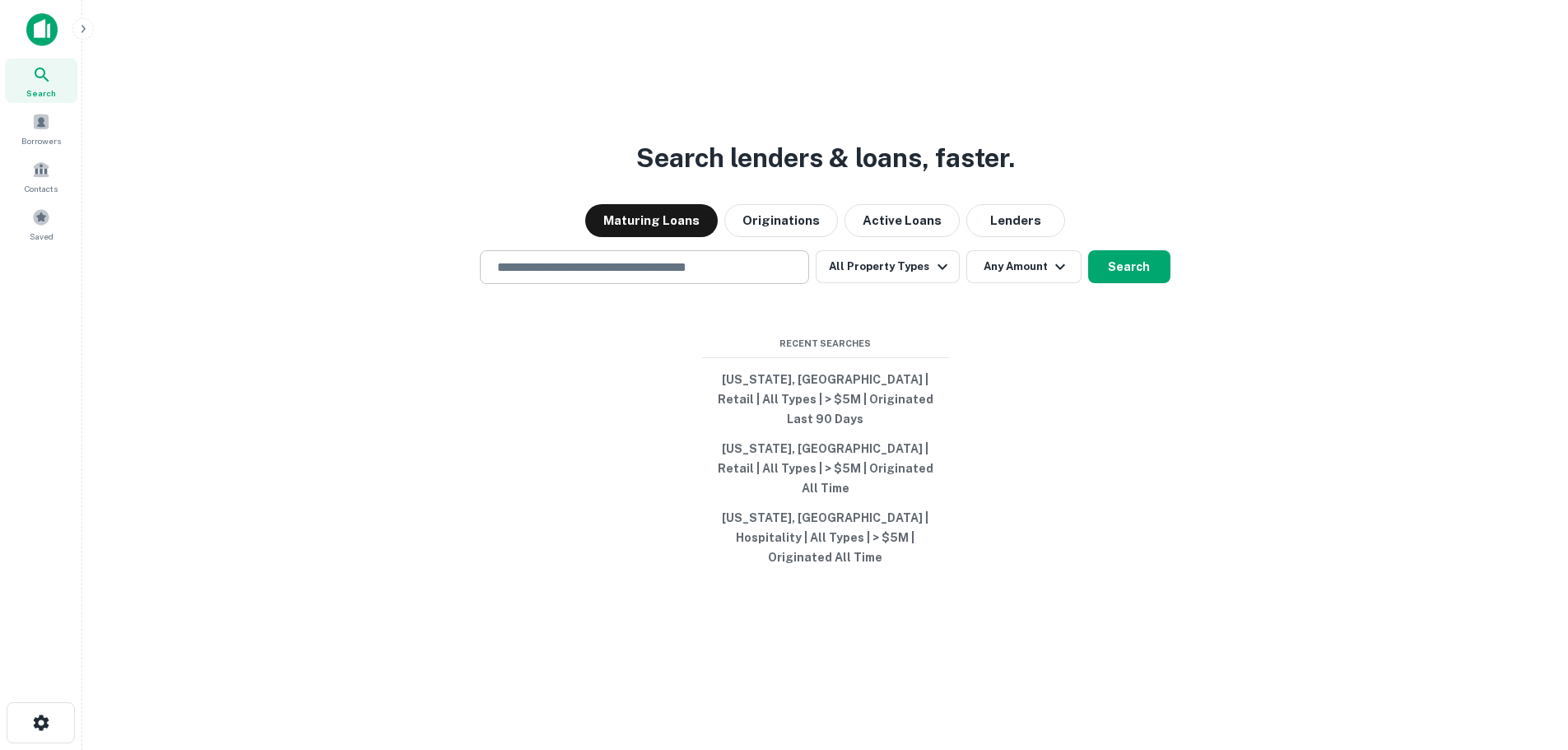
click at [552, 277] on input "text" at bounding box center [644, 267] width 315 height 19
paste input "**********"
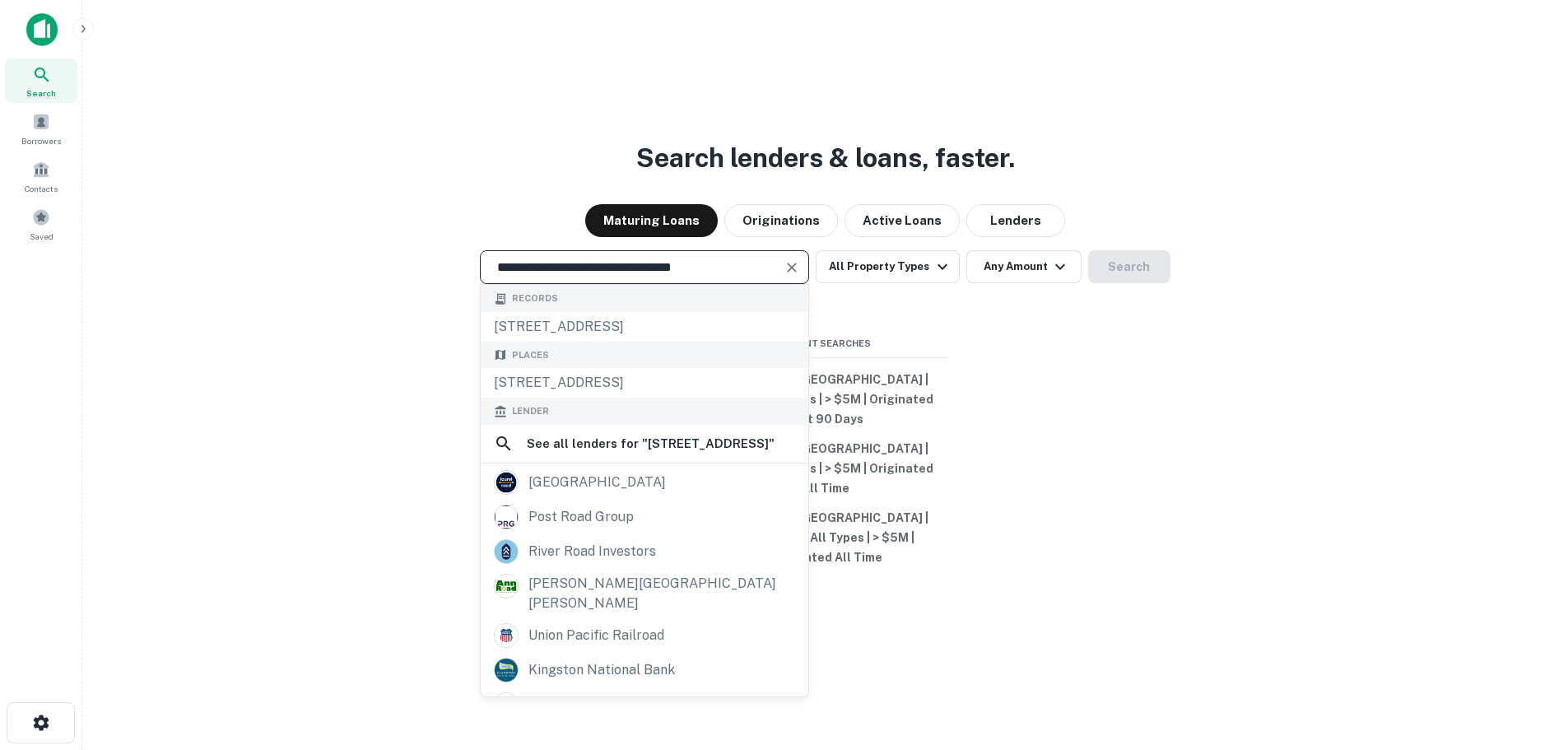
click at [152, 203] on div "**********" at bounding box center [825, 414] width 1460 height 750
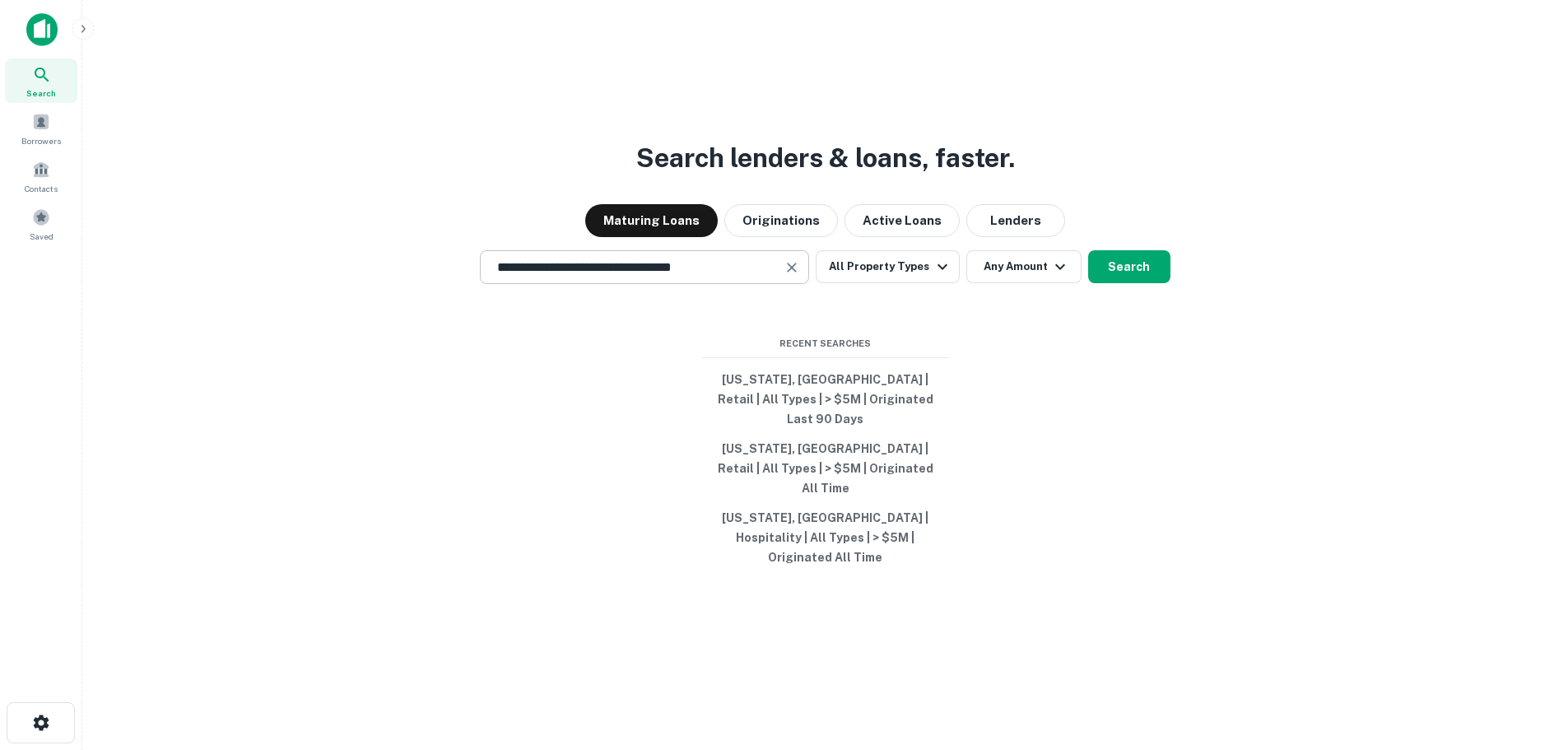
click at [551, 284] on div "**********" at bounding box center [644, 266] width 329 height 34
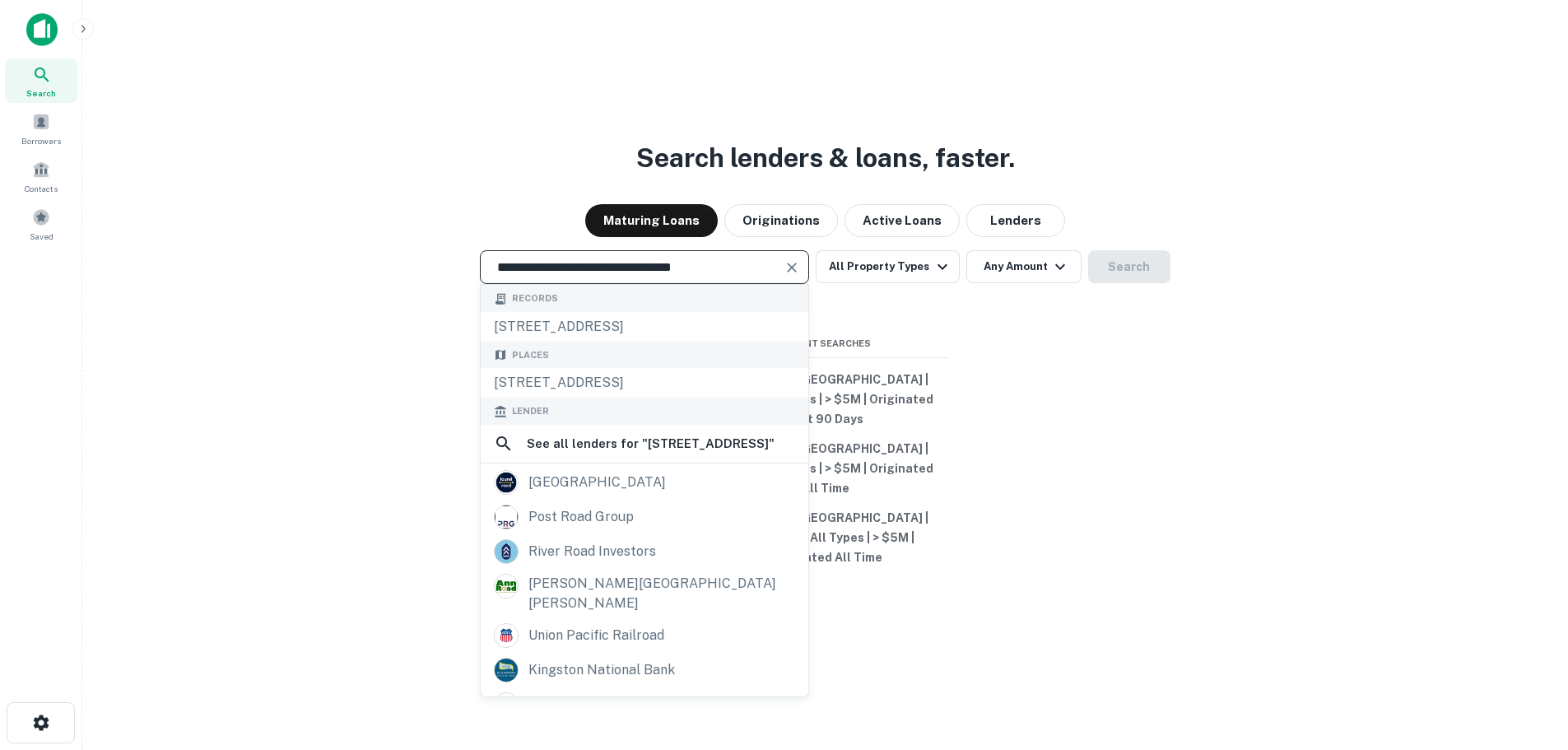
click at [556, 277] on input "**********" at bounding box center [632, 267] width 290 height 19
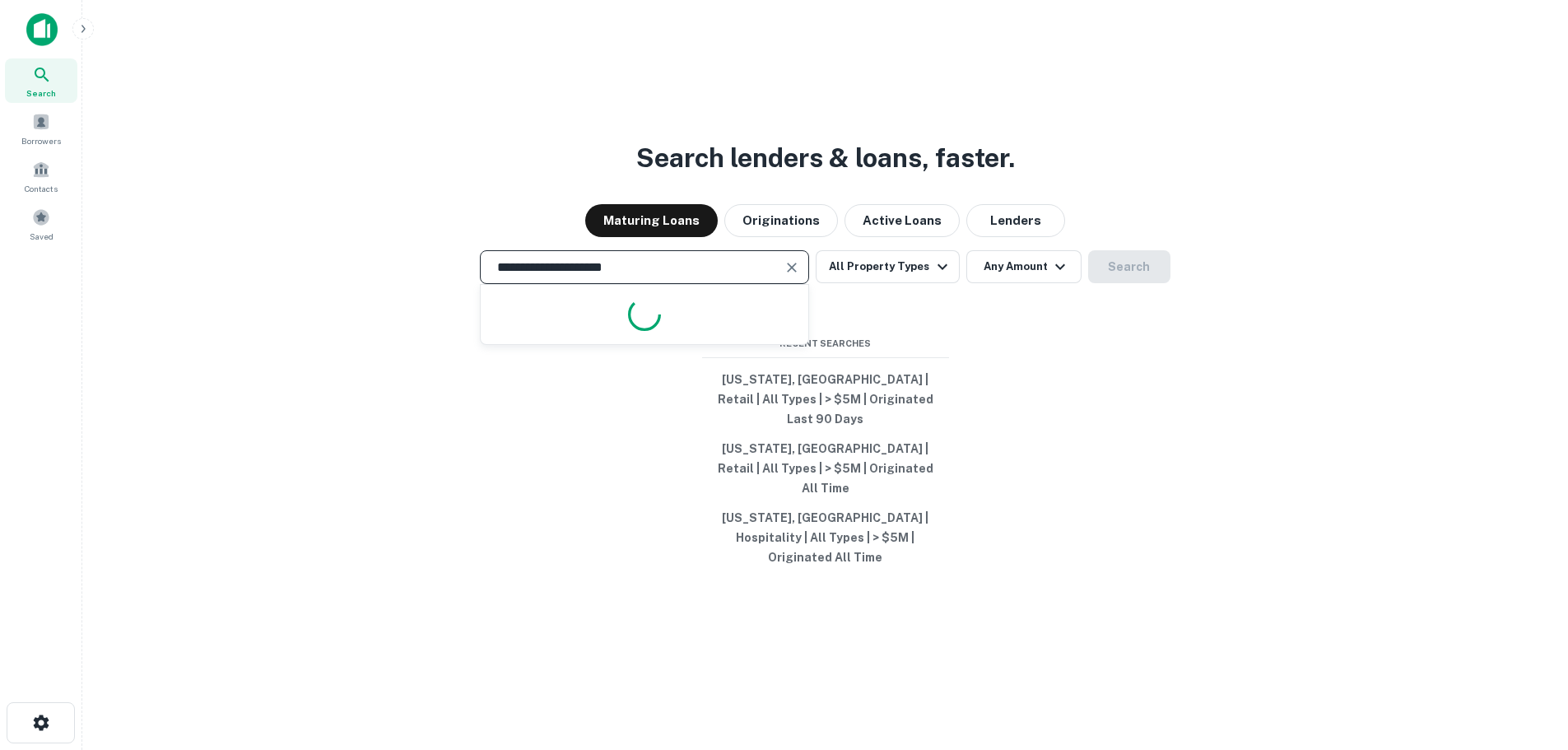
type input "**********"
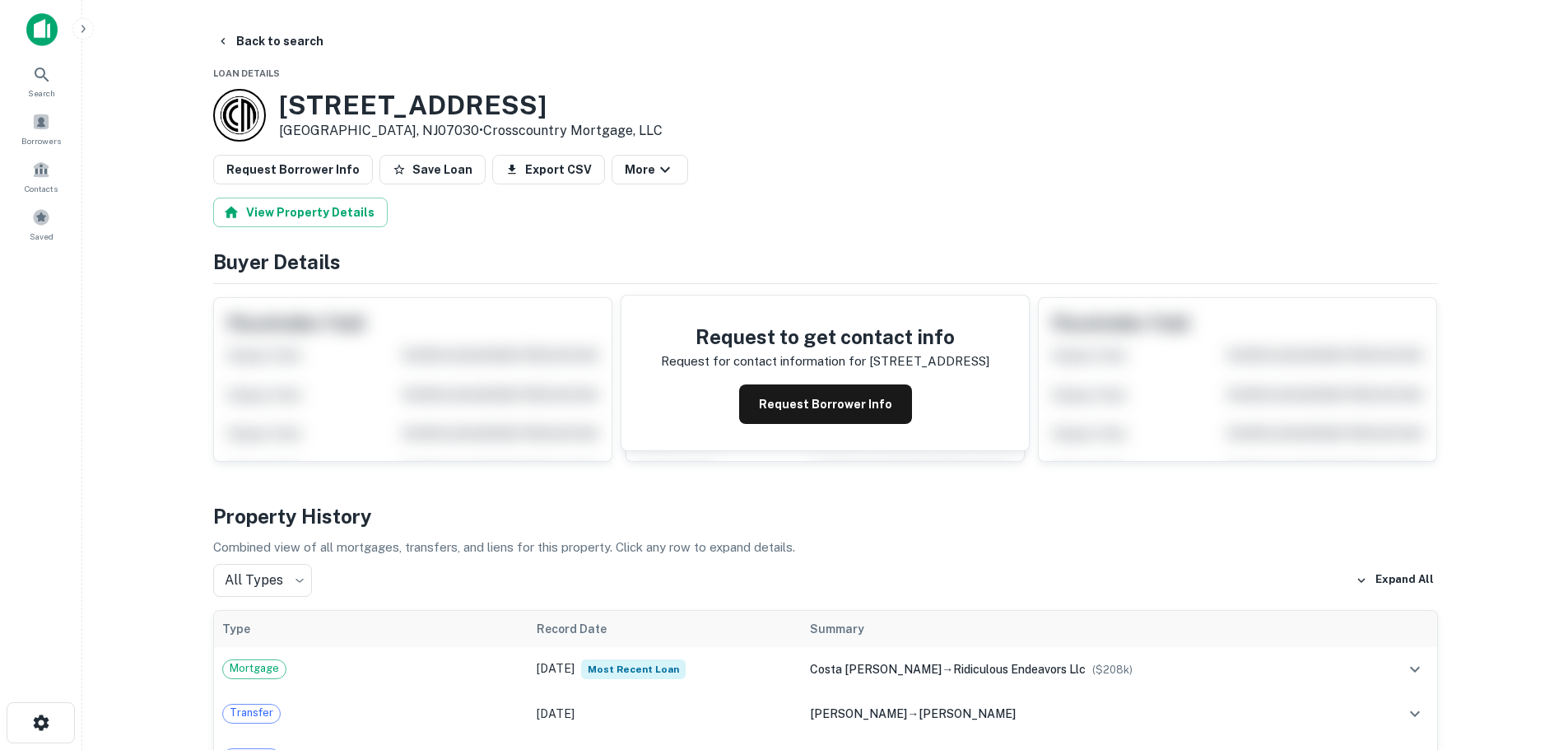
click at [738, 99] on div "[STREET_ADDRESS] • Crosscountry Mortgage, LLC" at bounding box center [826, 115] width 1225 height 53
click at [65, 81] on div "Search" at bounding box center [41, 80] width 73 height 44
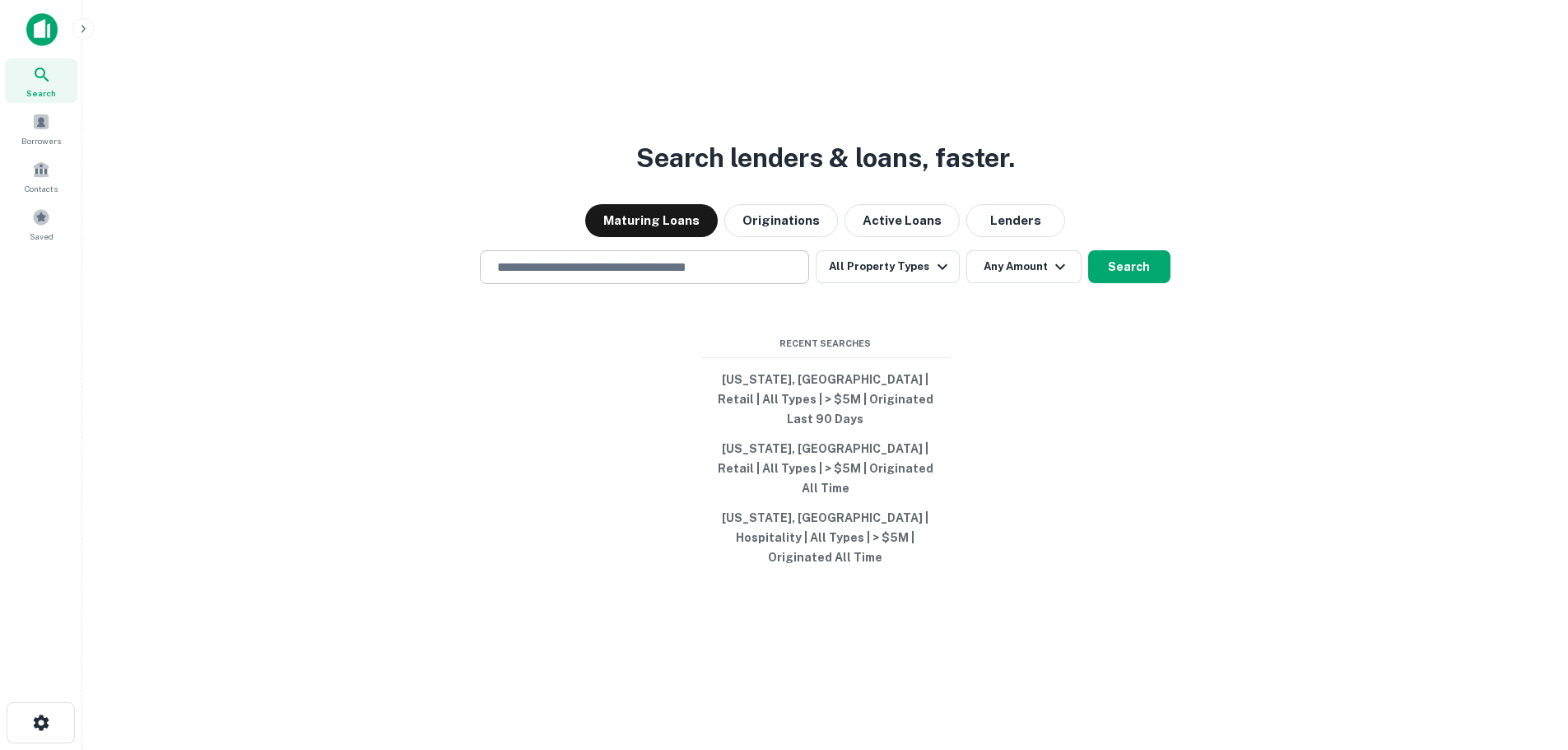
click at [714, 284] on div "​" at bounding box center [644, 266] width 329 height 34
type input "**********"
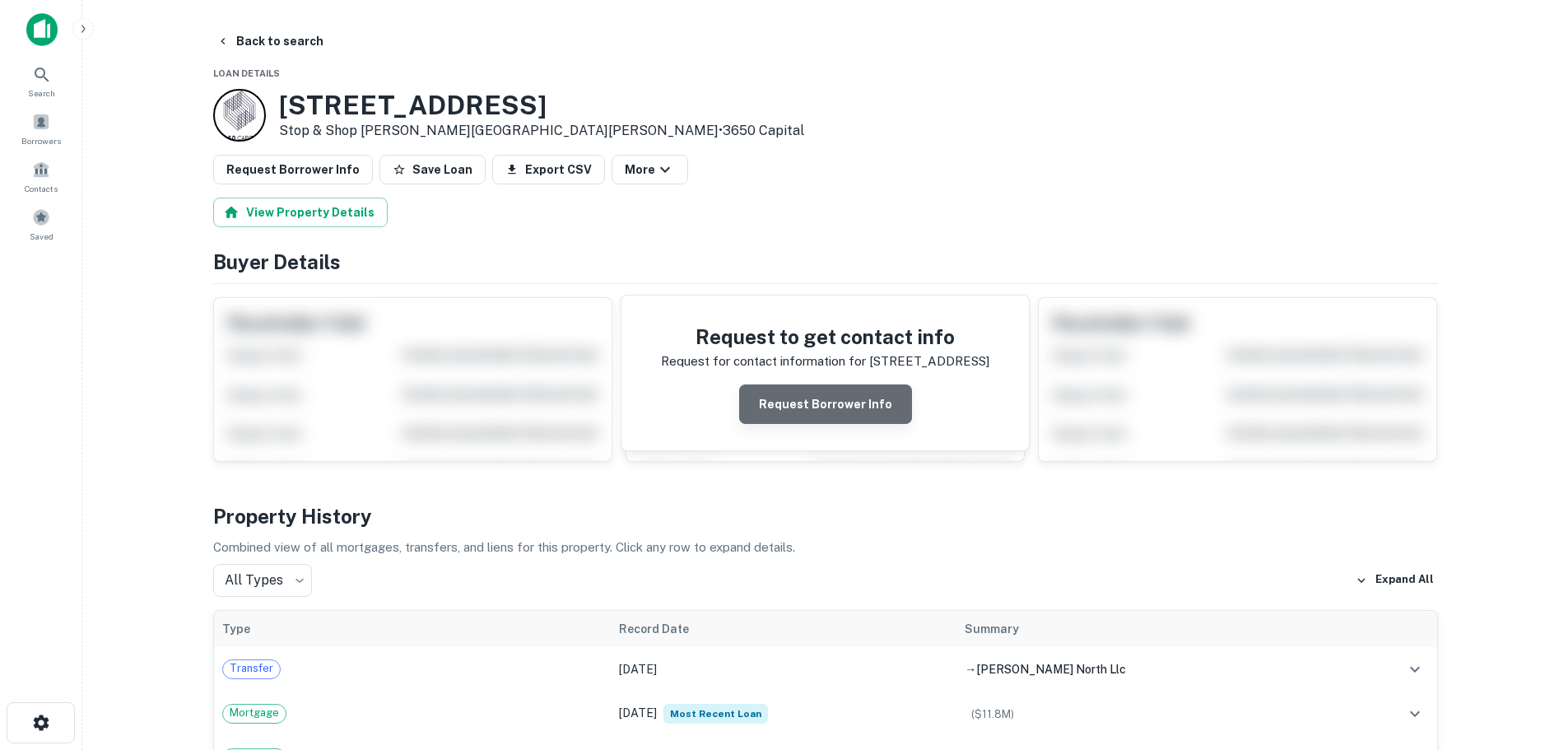
click at [879, 403] on button "Request Borrower Info" at bounding box center [825, 404] width 173 height 39
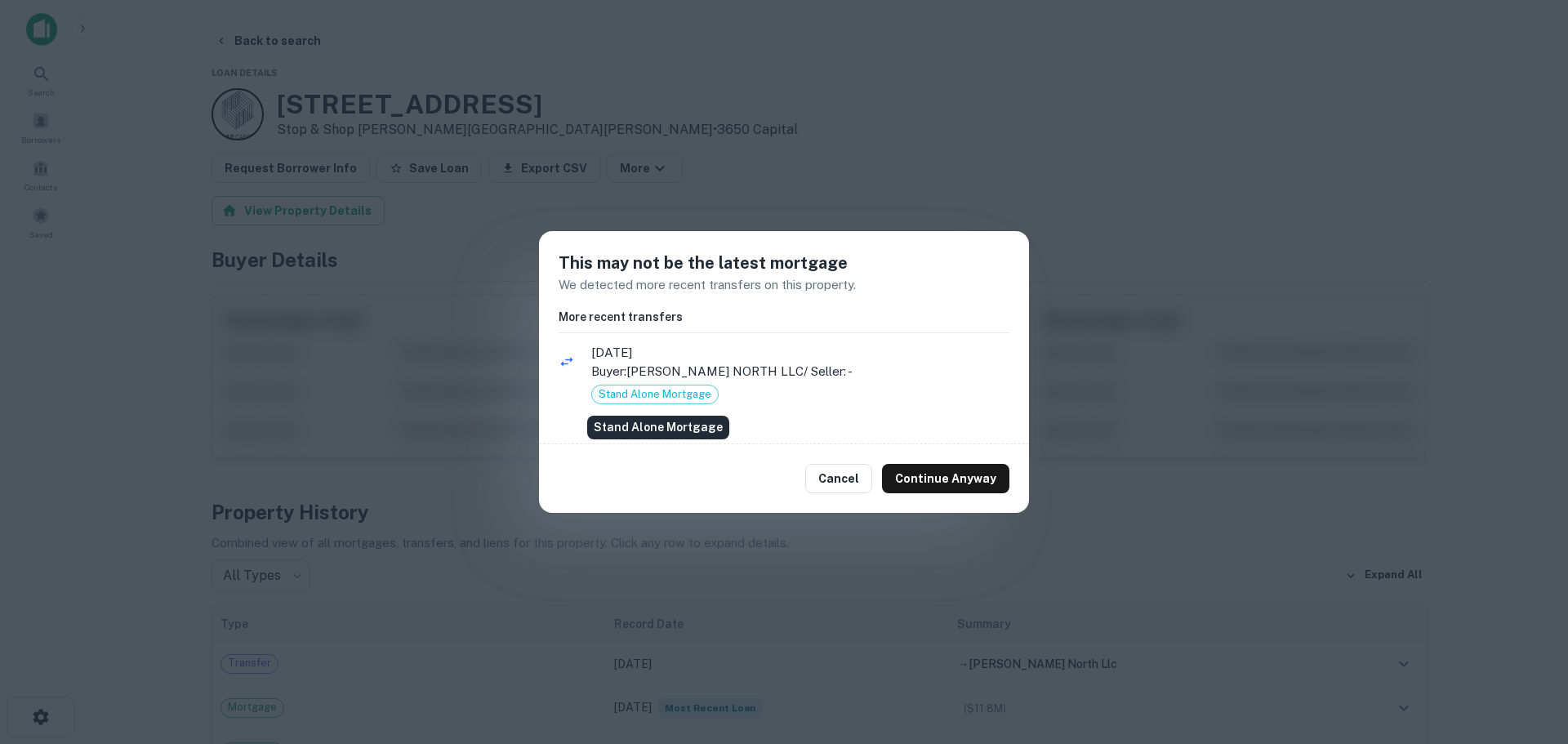
click at [690, 394] on span "Stand Alone Mortgage" at bounding box center [655, 394] width 125 height 16
drag, startPoint x: 940, startPoint y: 473, endPoint x: 931, endPoint y: 473, distance: 9.0
click at [937, 473] on button "Continue Anyway" at bounding box center [946, 478] width 127 height 29
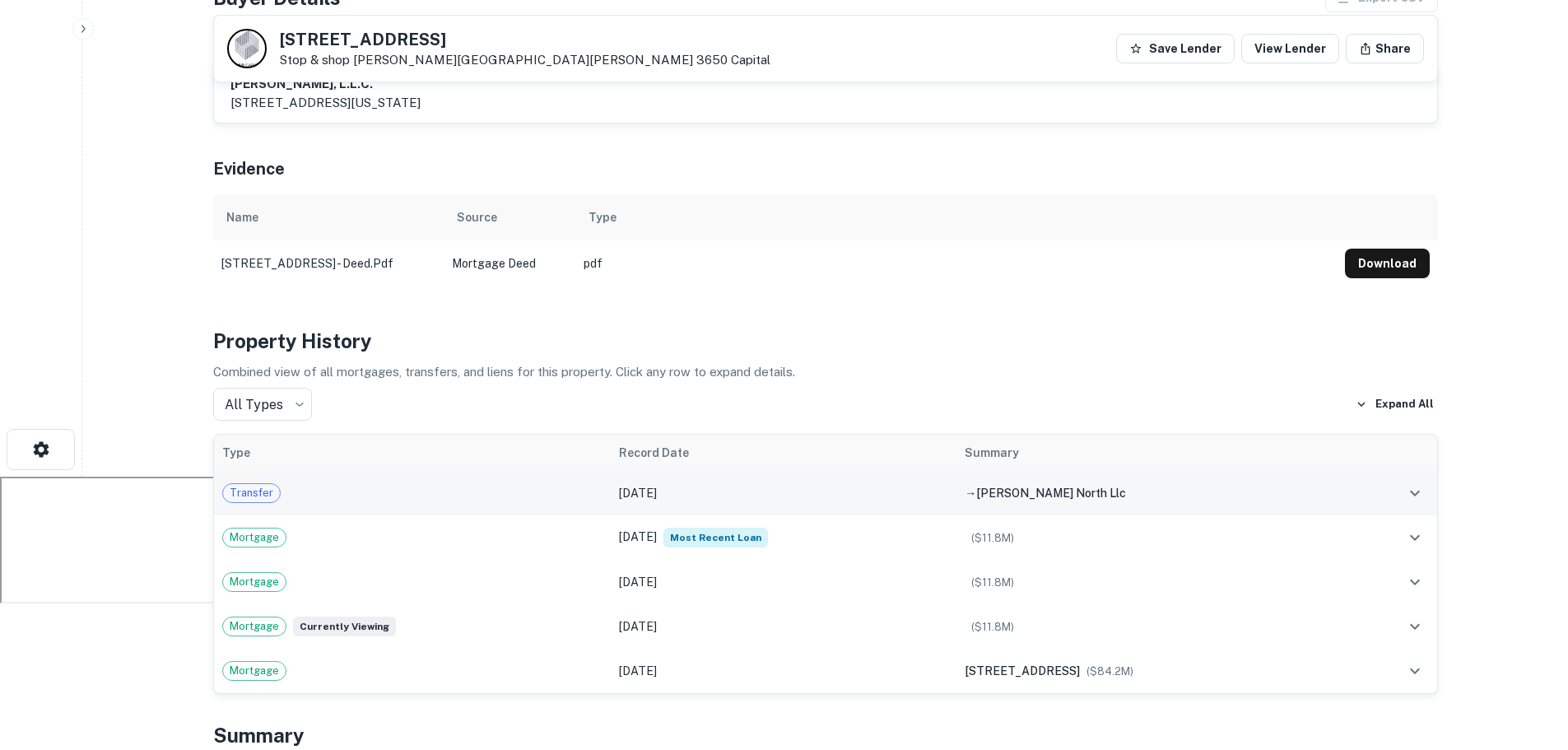
scroll to position [27, 0]
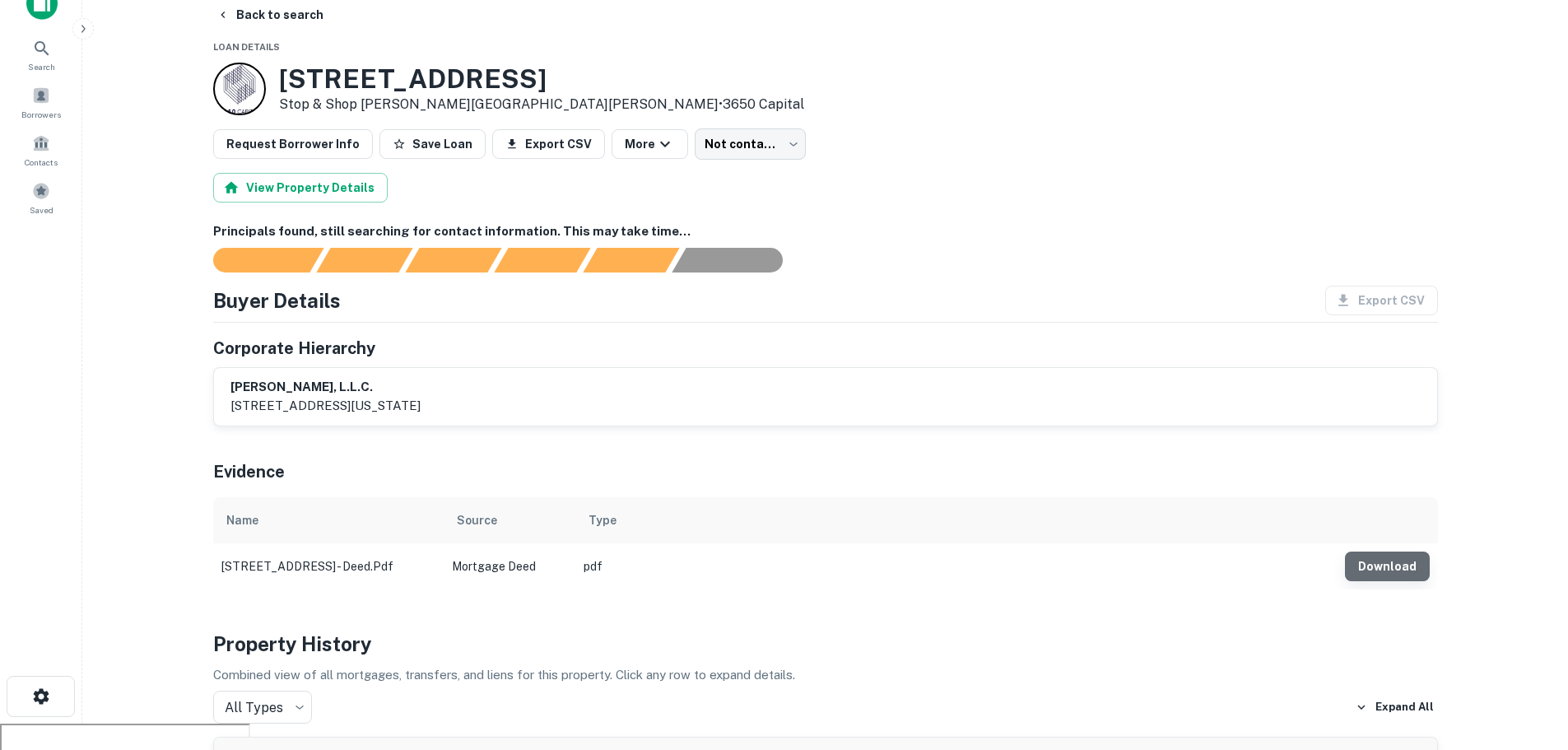
click at [1394, 565] on button "Download" at bounding box center [1387, 566] width 85 height 30
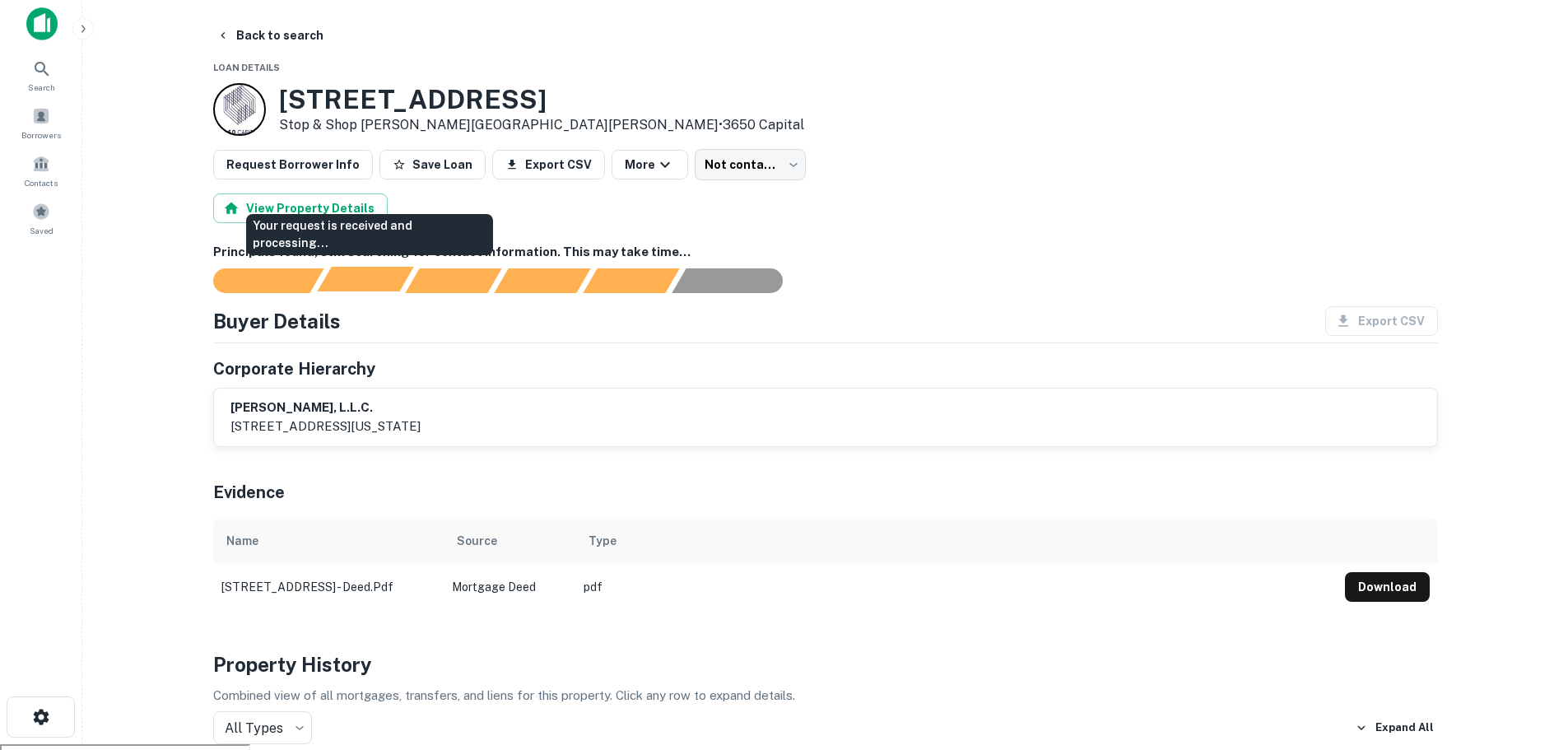
scroll to position [0, 0]
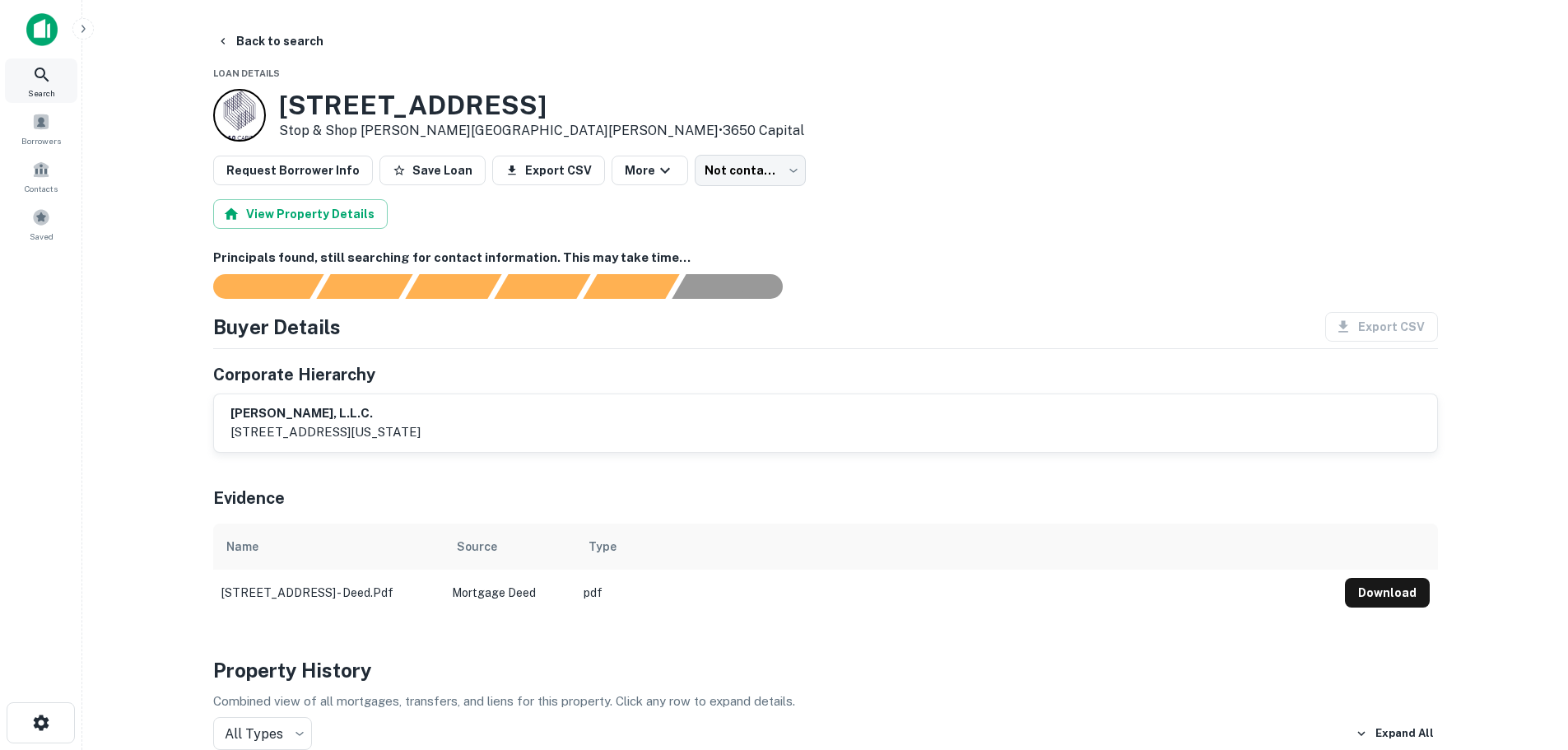
click at [52, 84] on div "Search" at bounding box center [41, 80] width 73 height 44
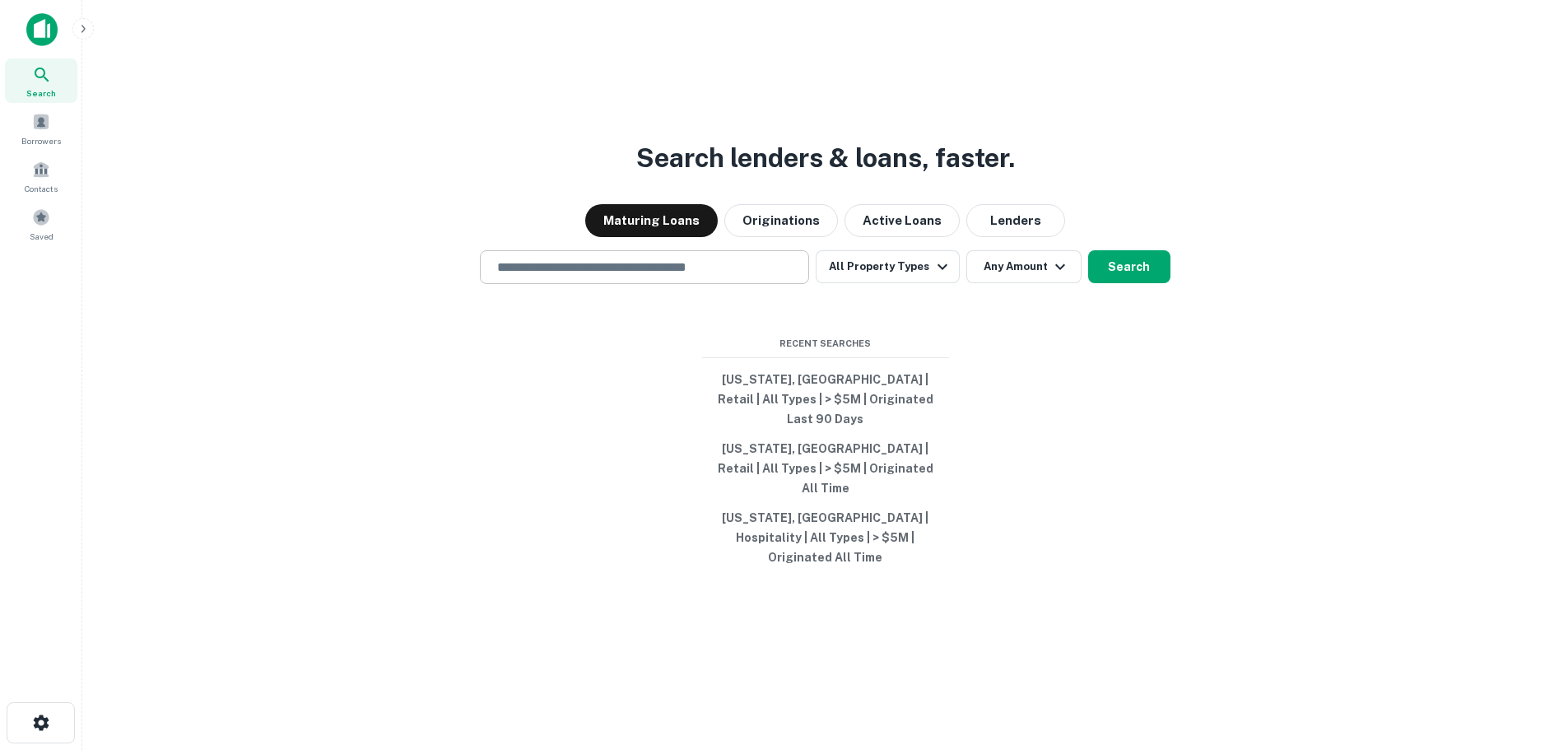
click at [602, 277] on input "text" at bounding box center [644, 267] width 315 height 19
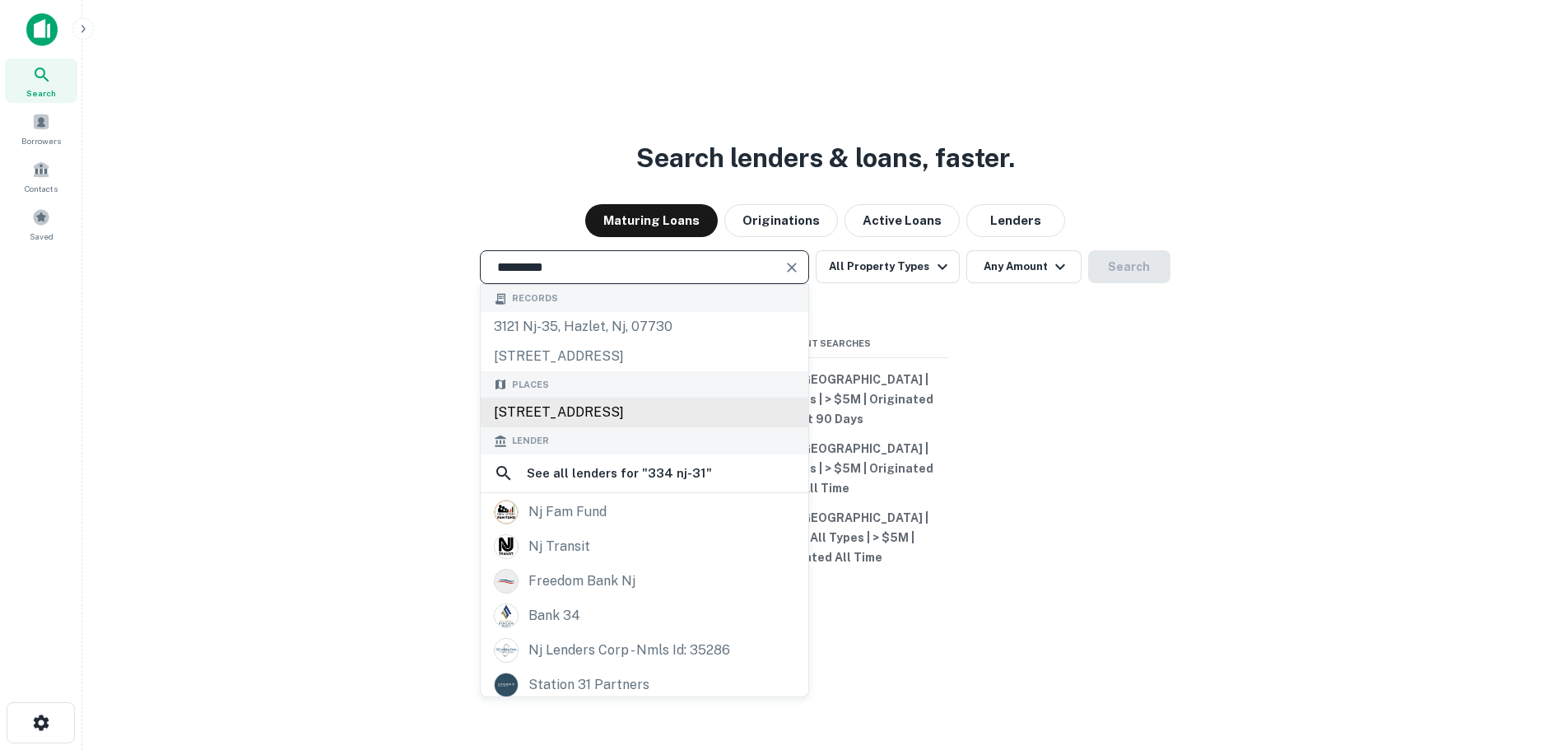
click at [594, 427] on div "[STREET_ADDRESS]" at bounding box center [644, 412] width 327 height 30
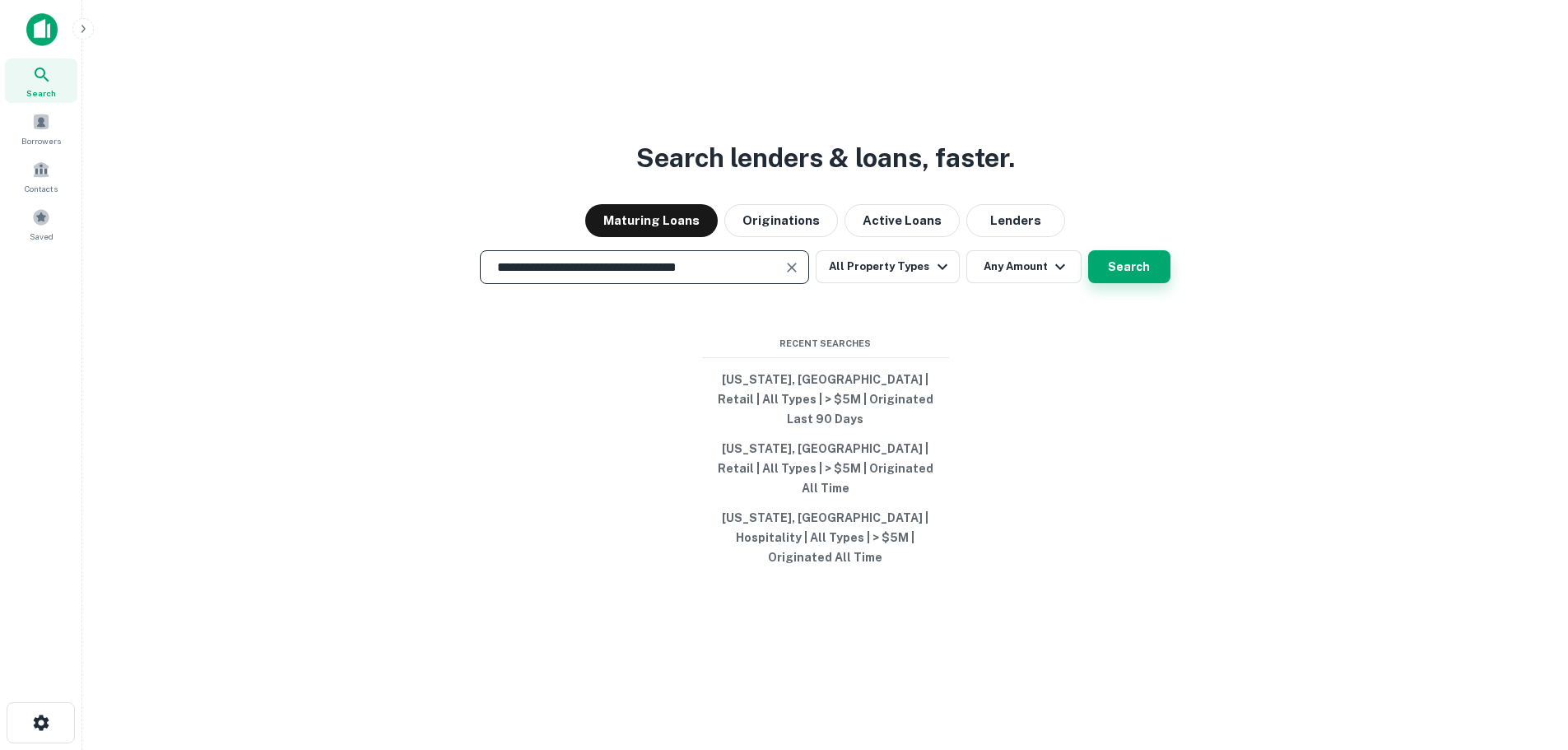
type input "**********"
click at [1132, 284] on button "Search" at bounding box center [1130, 266] width 82 height 33
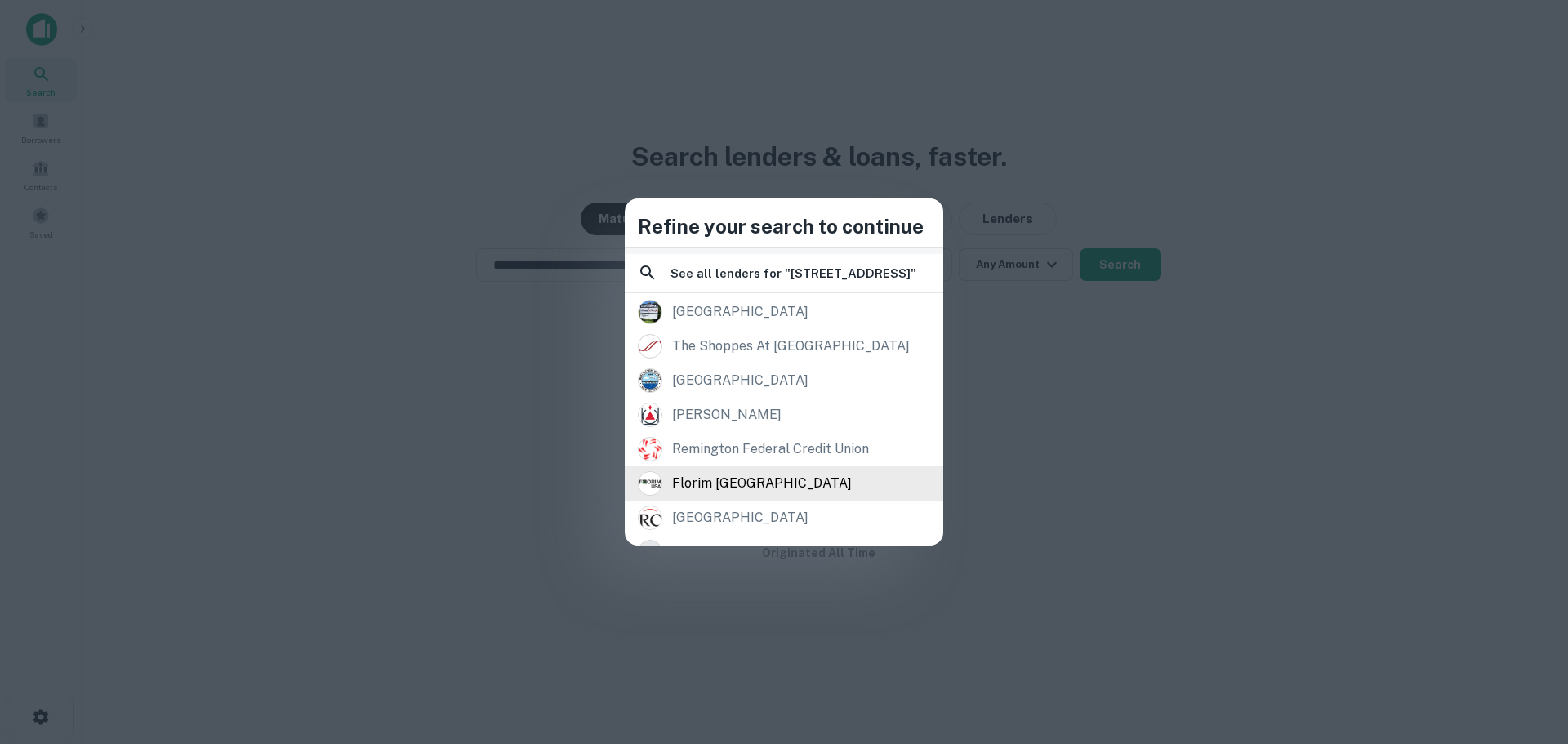
scroll to position [163, 0]
click at [477, 450] on div "Refine your search to continue Records nj12 at [GEOGRAPHIC_DATA] [STREET_ADDRES…" at bounding box center [784, 372] width 1568 height 744
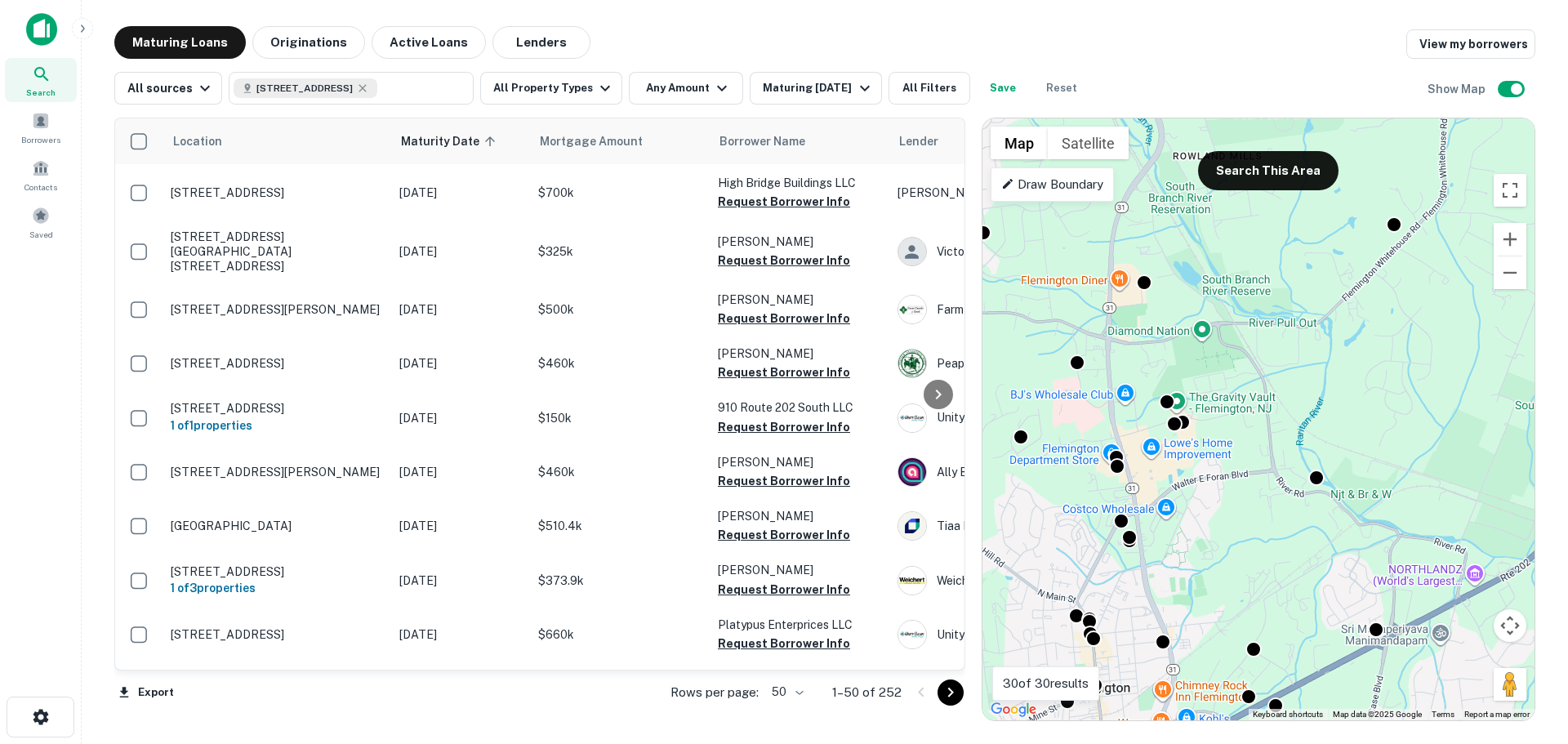
drag, startPoint x: 1135, startPoint y: 528, endPoint x: 1270, endPoint y: 462, distance: 150.3
click at [1270, 462] on div "To activate drag with keyboard, press Alt + Enter. Once in keyboard drag state,…" at bounding box center [1258, 420] width 552 height 602
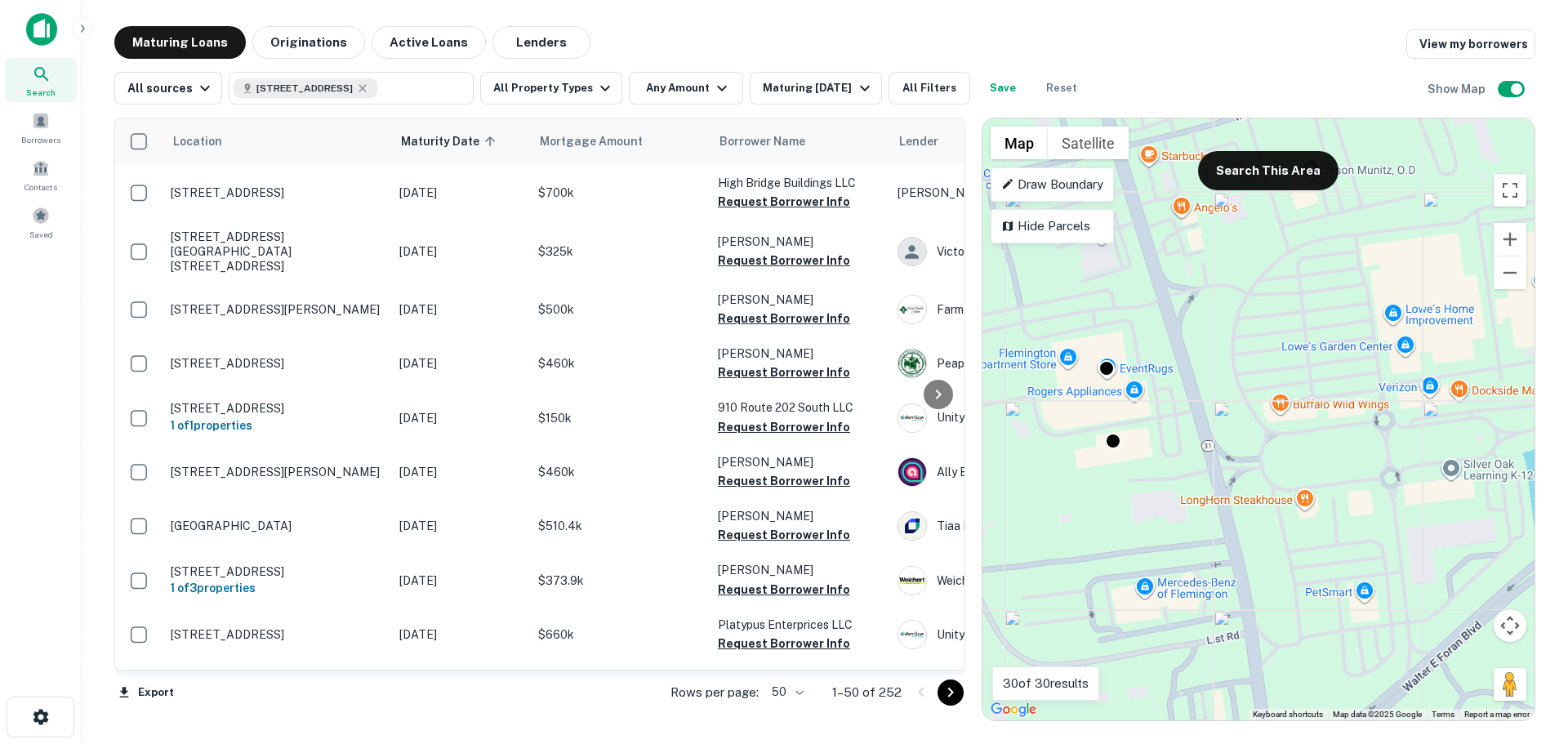
drag, startPoint x: 1211, startPoint y: 469, endPoint x: 1017, endPoint y: 445, distance: 195.5
click at [998, 450] on div "To activate drag with keyboard, press Alt + Enter. Once in keyboard drag state,…" at bounding box center [1258, 420] width 552 height 602
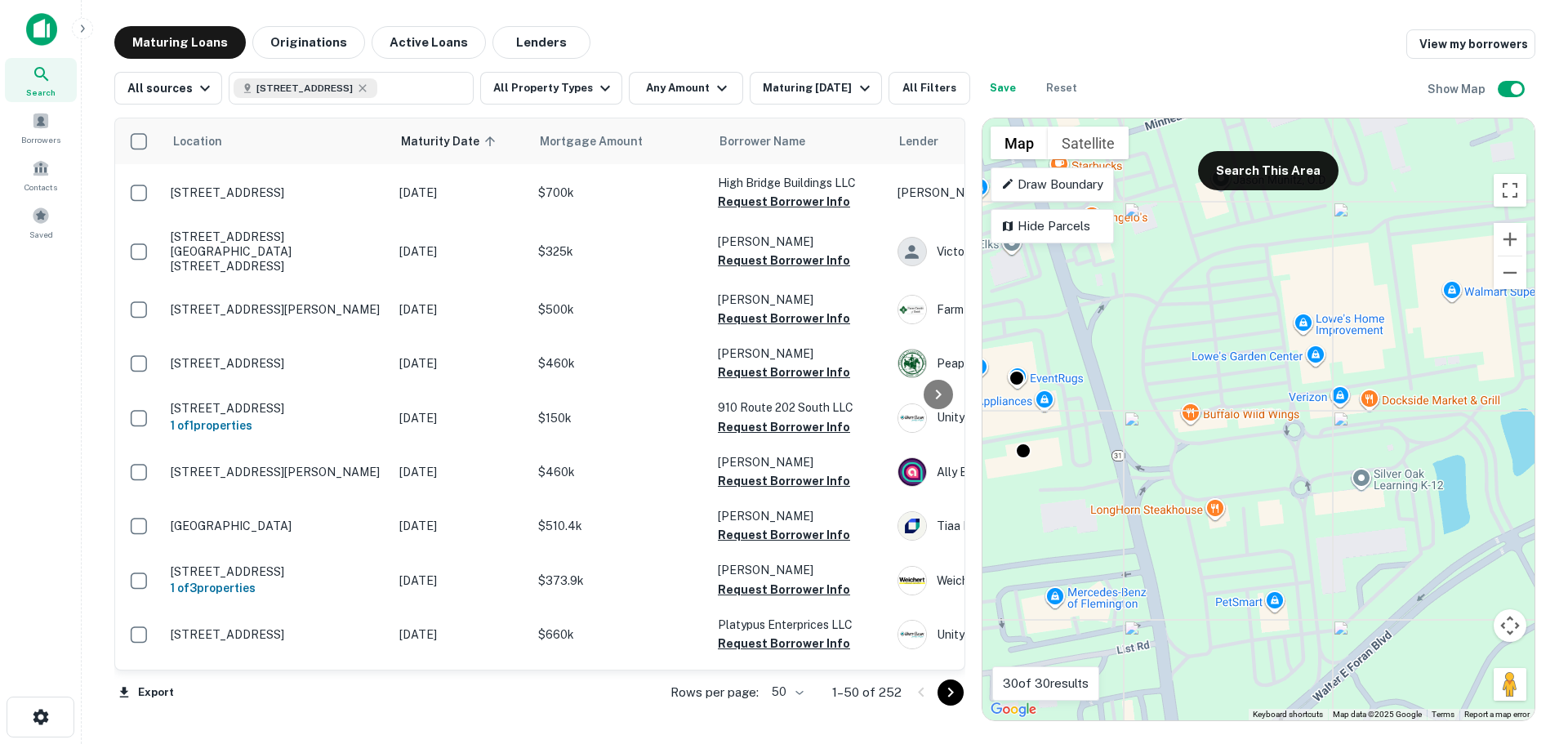
drag, startPoint x: 1248, startPoint y: 438, endPoint x: 1154, endPoint y: 449, distance: 94.6
click at [1154, 449] on div "To activate drag with keyboard, press Alt + Enter. Once in keyboard drag state,…" at bounding box center [1258, 420] width 552 height 602
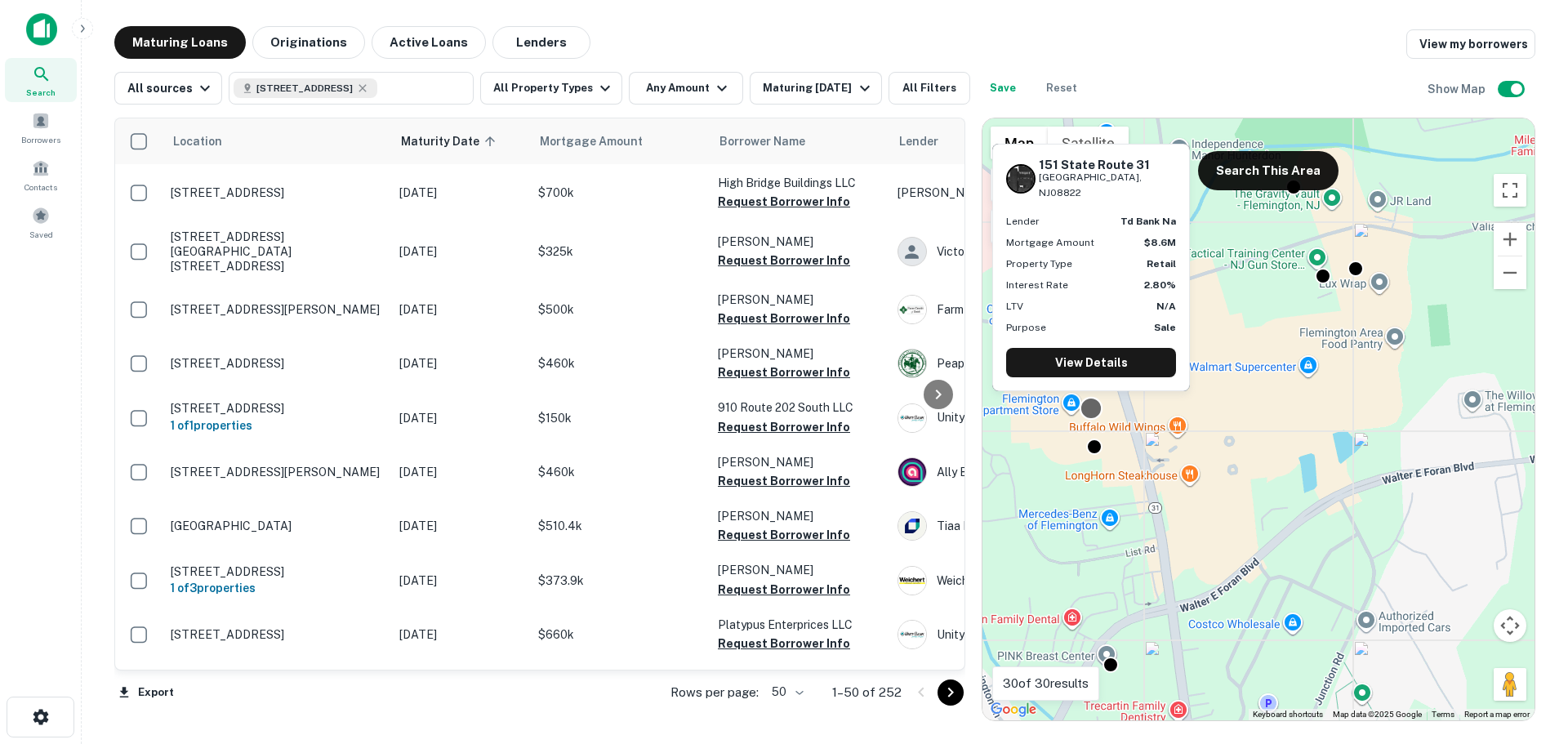
click at [1085, 410] on div at bounding box center [1091, 408] width 24 height 24
click at [1102, 370] on link "View Details" at bounding box center [1091, 362] width 170 height 29
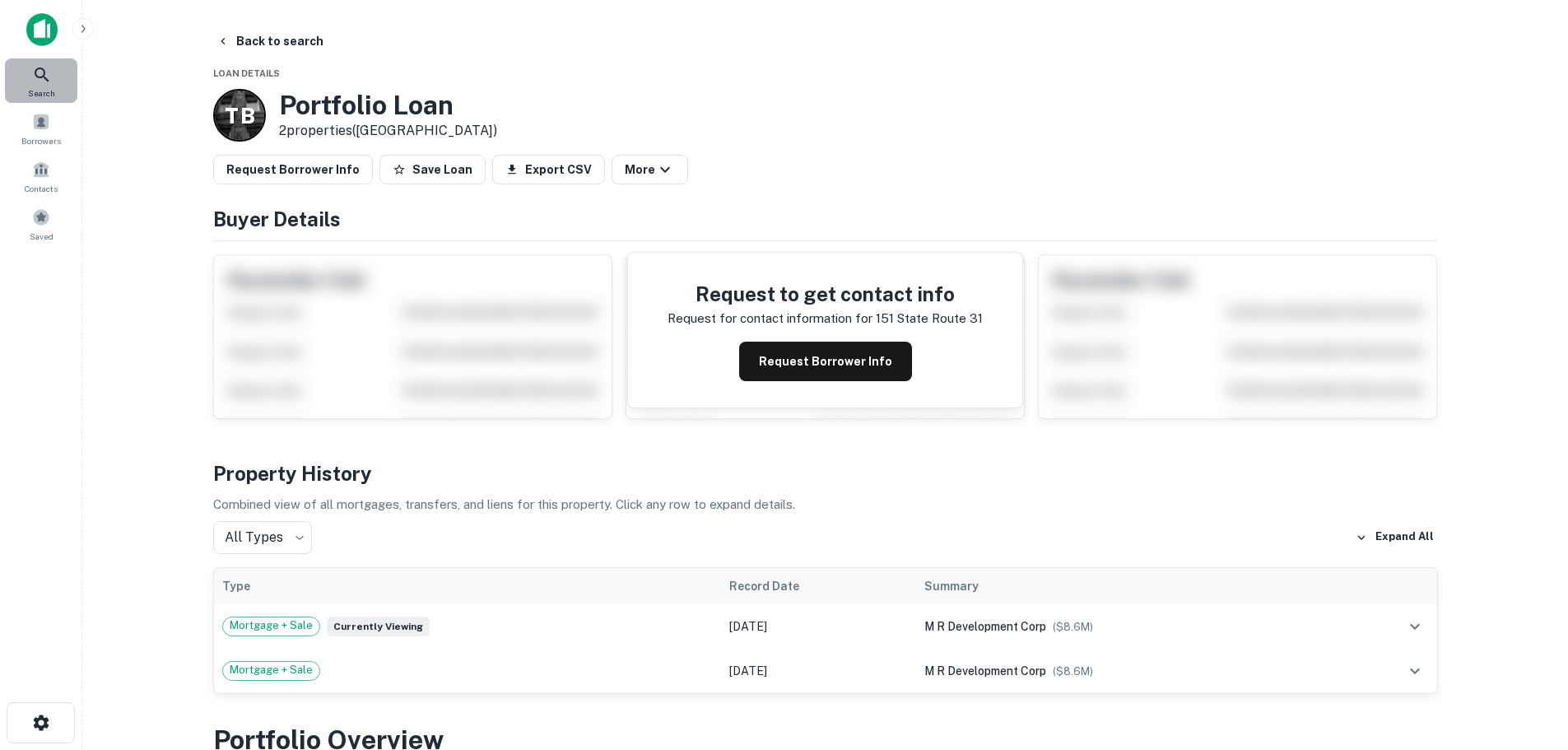
click at [44, 72] on icon at bounding box center [41, 75] width 14 height 14
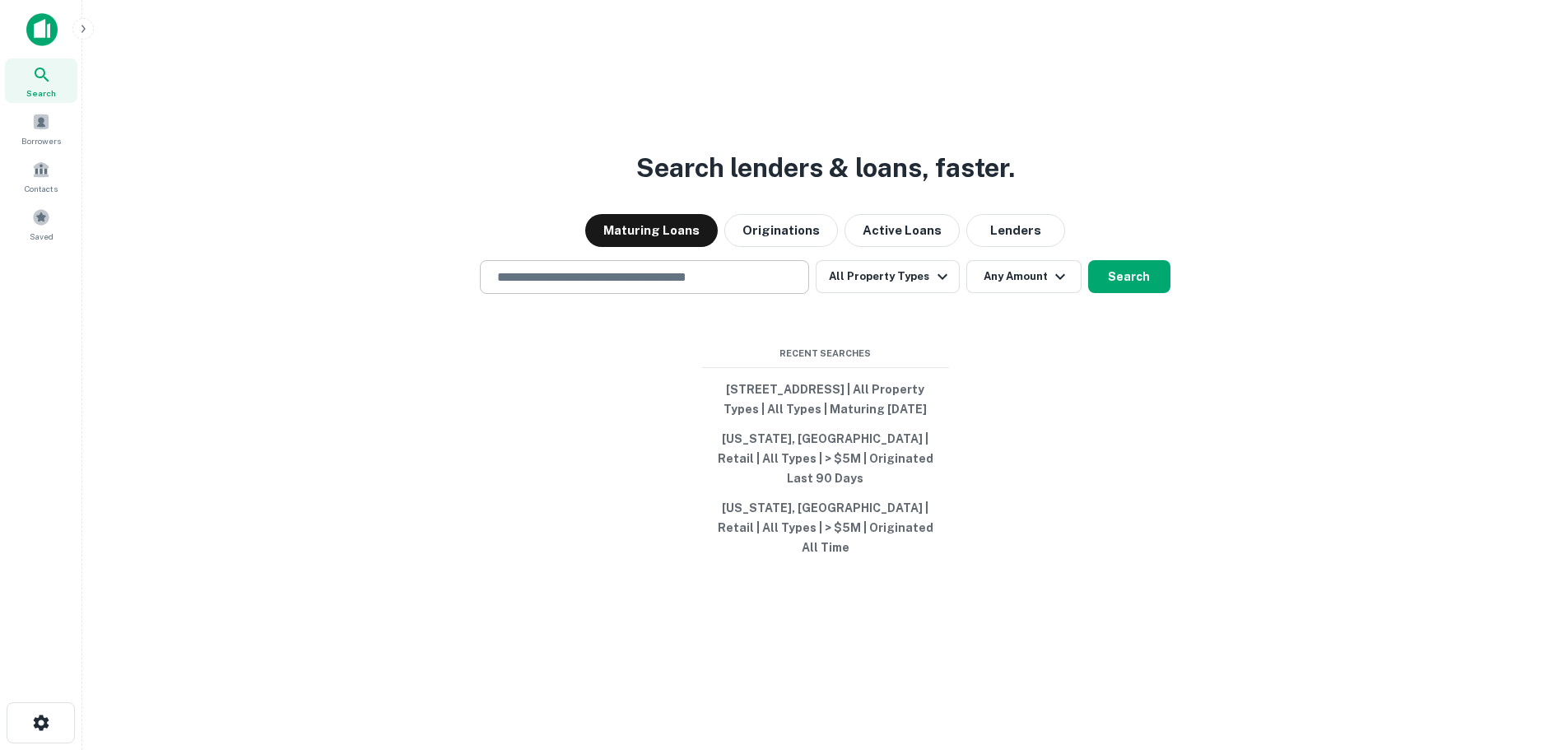
click at [656, 281] on input "text" at bounding box center [644, 278] width 315 height 19
paste input "**********"
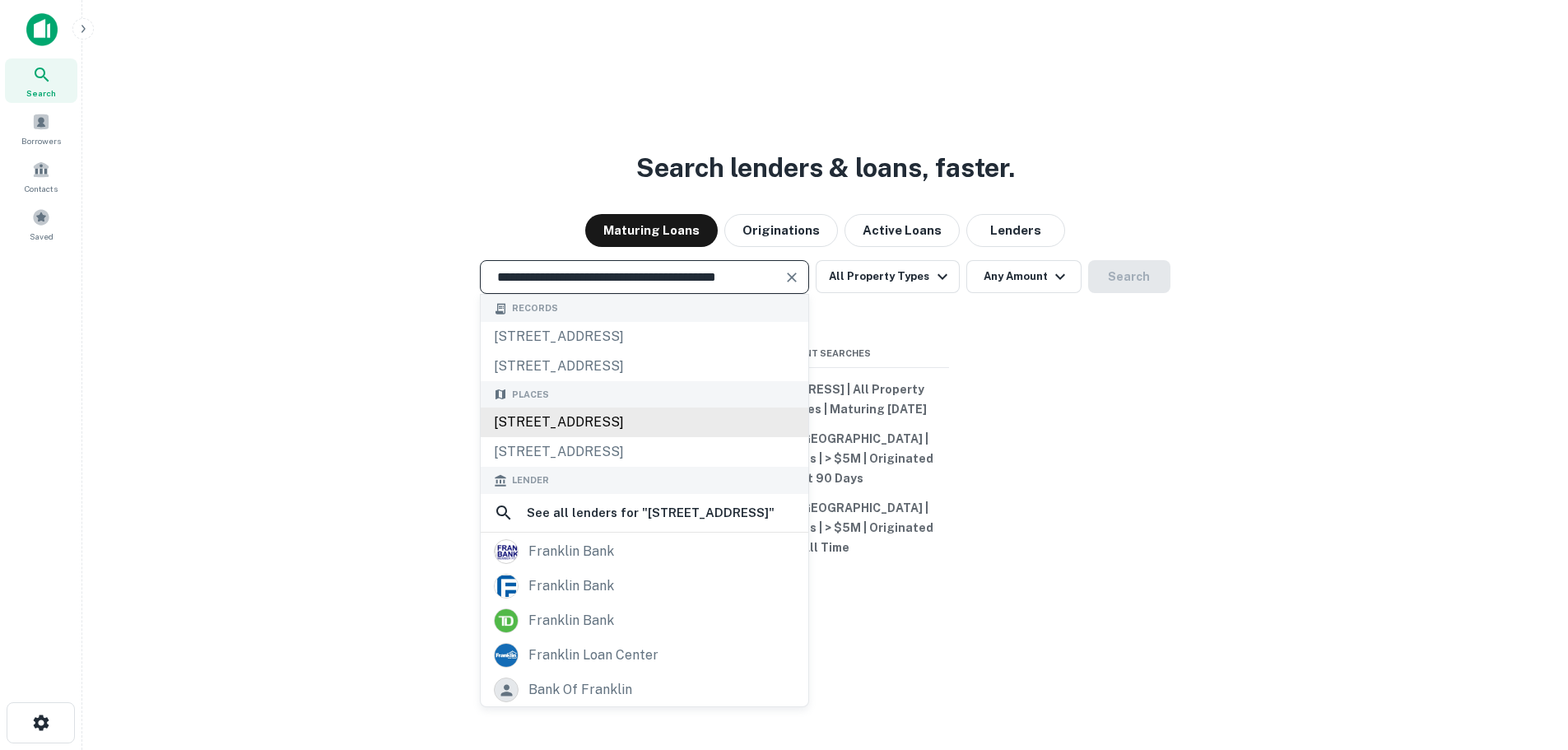
click at [607, 438] on div "[STREET_ADDRESS]" at bounding box center [644, 422] width 327 height 30
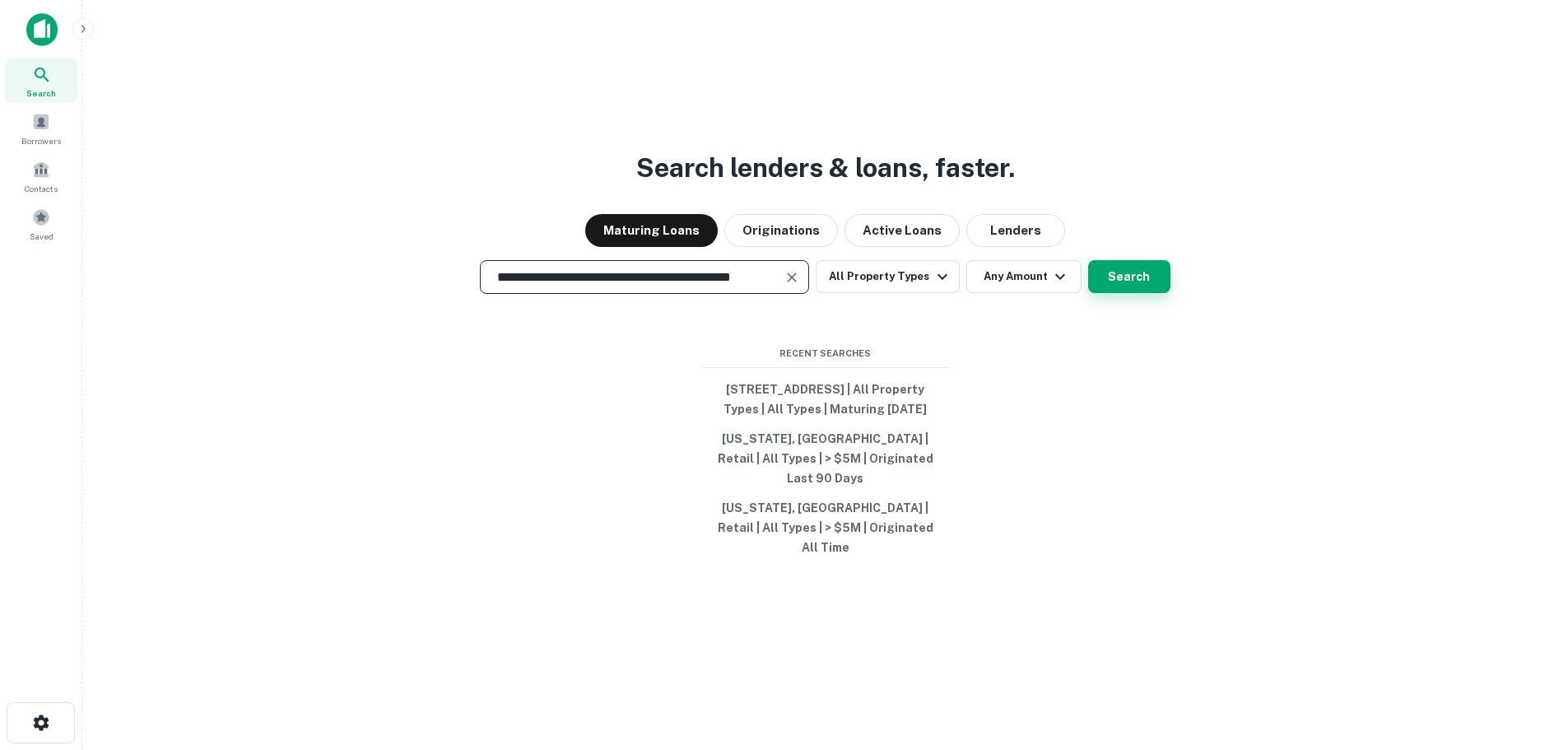
type input "**********"
click at [1114, 290] on button "Search" at bounding box center [1130, 277] width 82 height 33
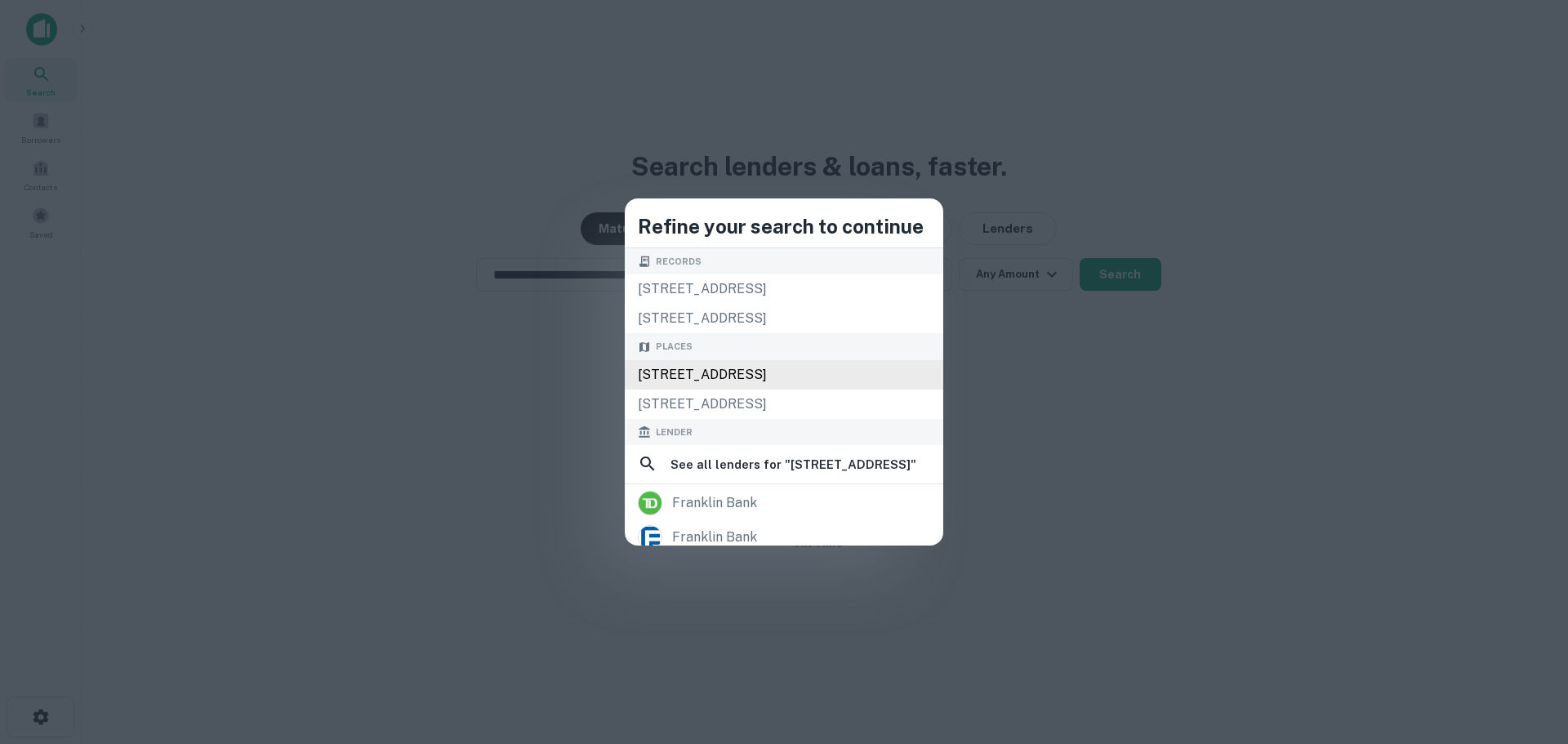
click at [625, 375] on div "[STREET_ADDRESS]" at bounding box center [784, 374] width 318 height 29
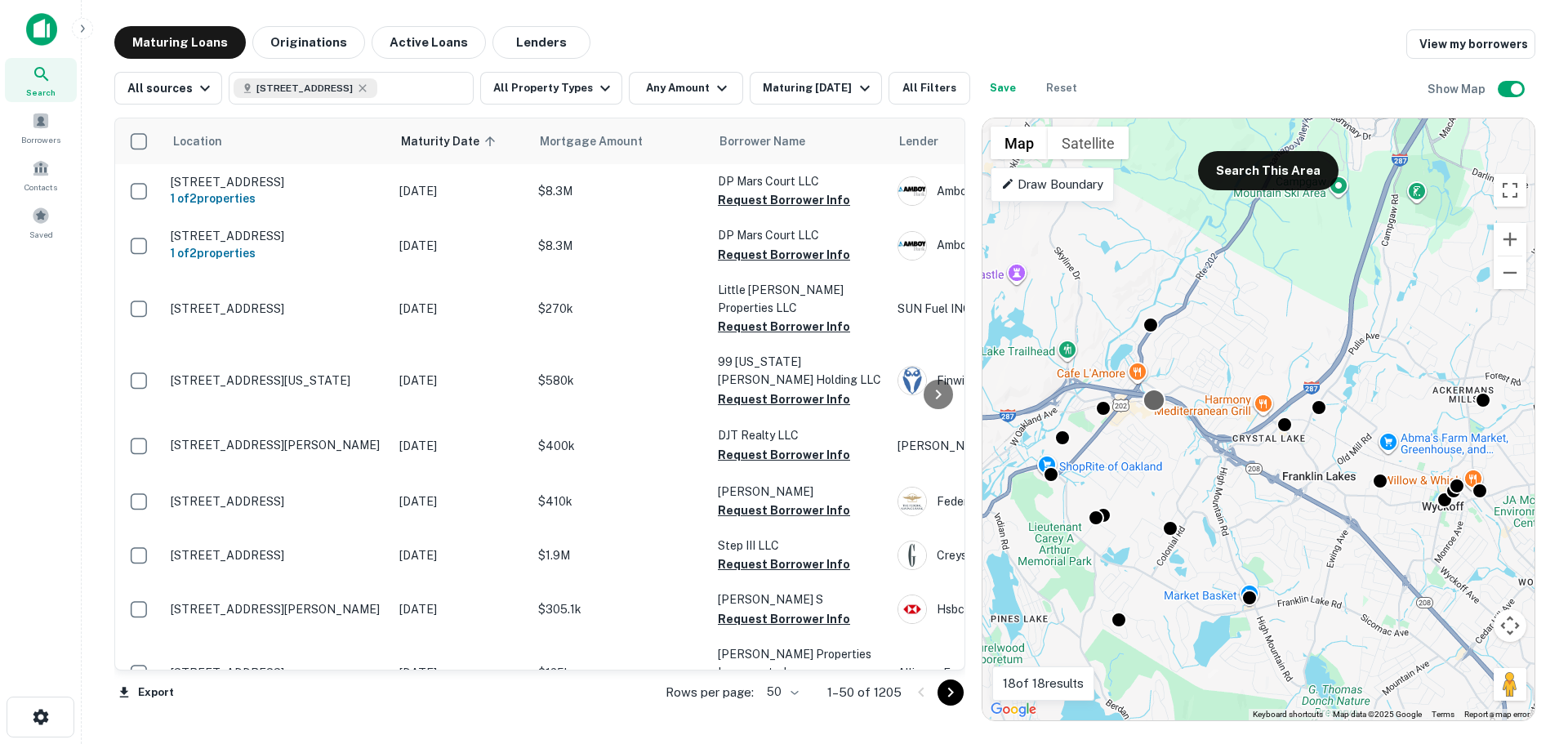
click at [1160, 401] on div at bounding box center [1154, 400] width 24 height 24
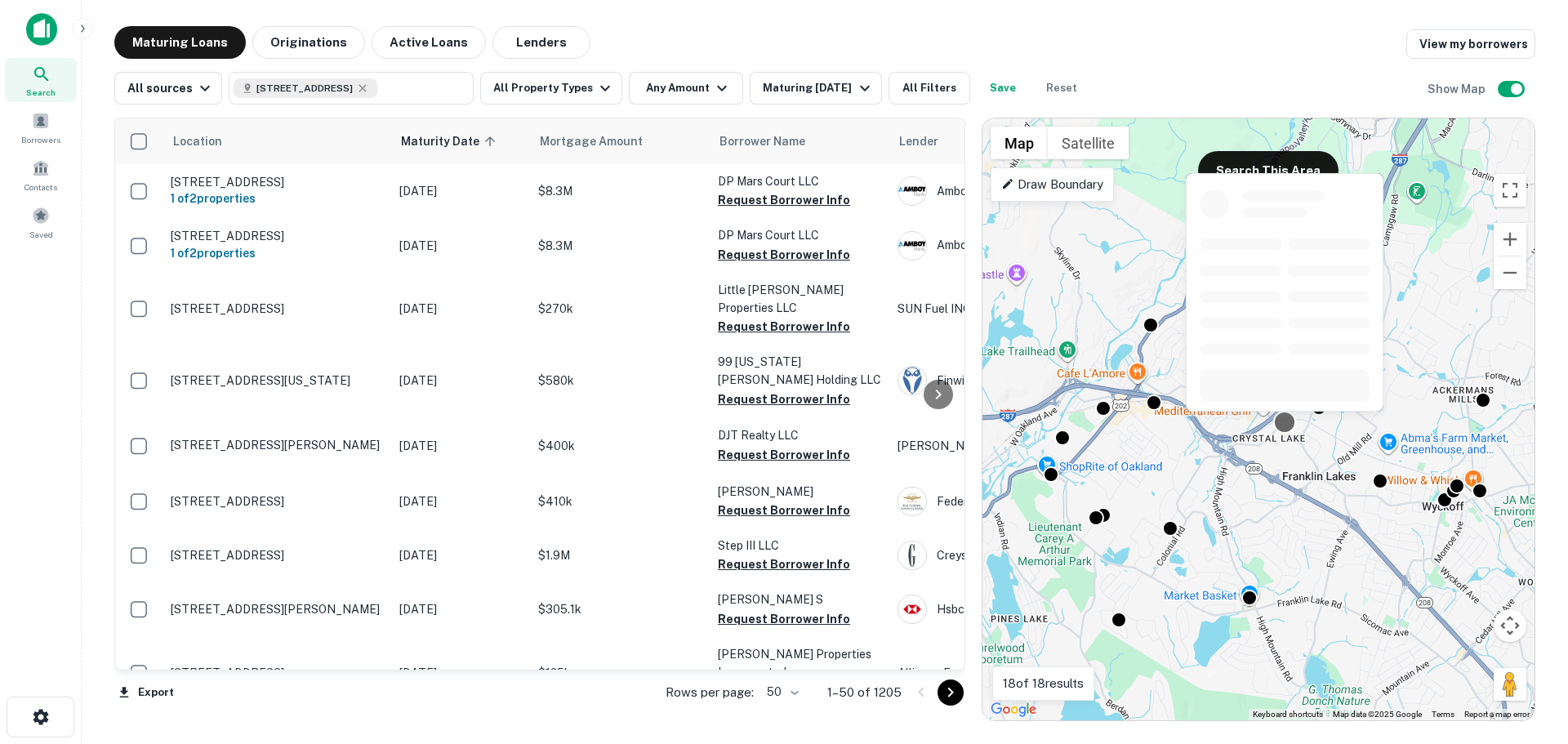
click at [1288, 425] on div at bounding box center [1285, 422] width 24 height 24
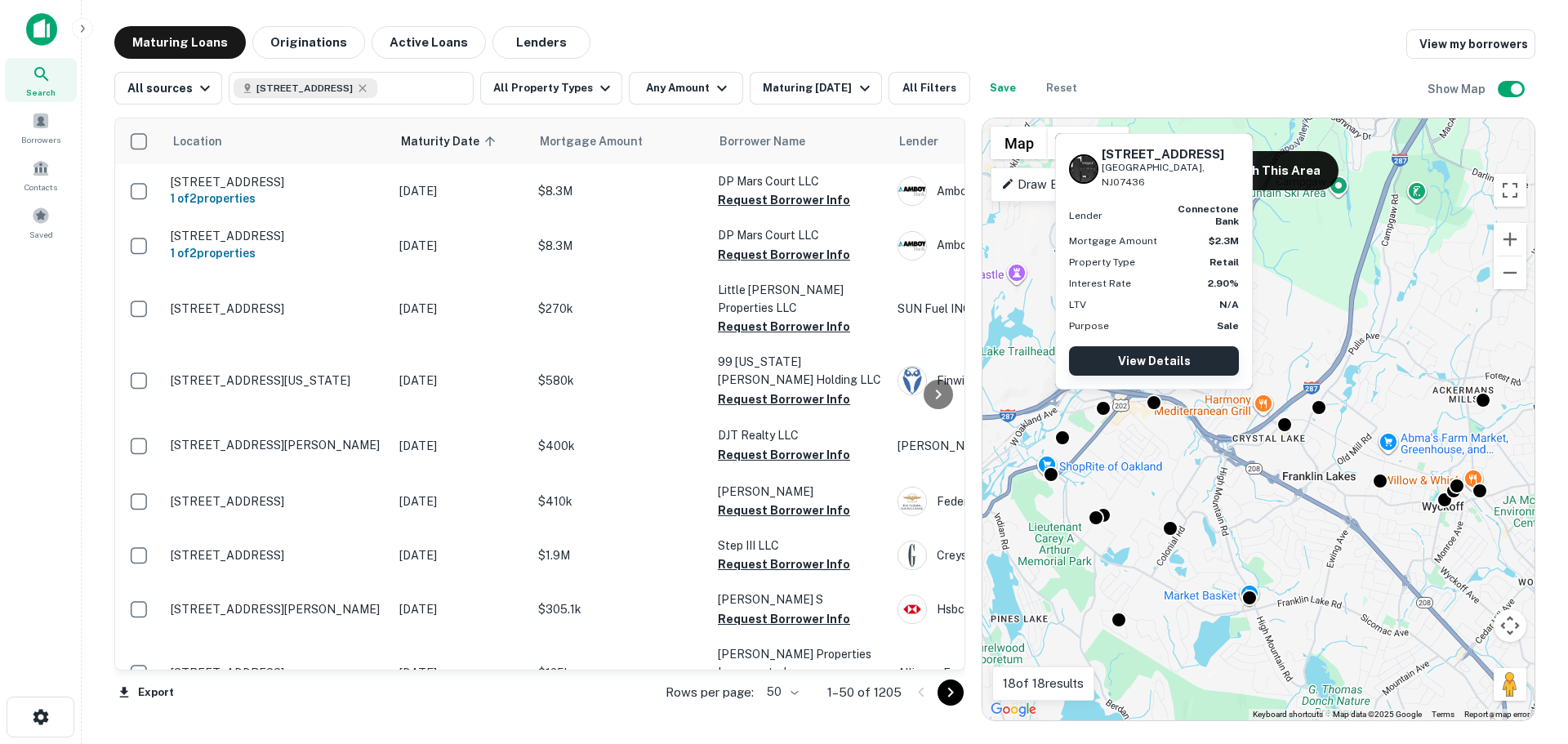
click at [1157, 359] on link "View Details" at bounding box center [1154, 361] width 170 height 29
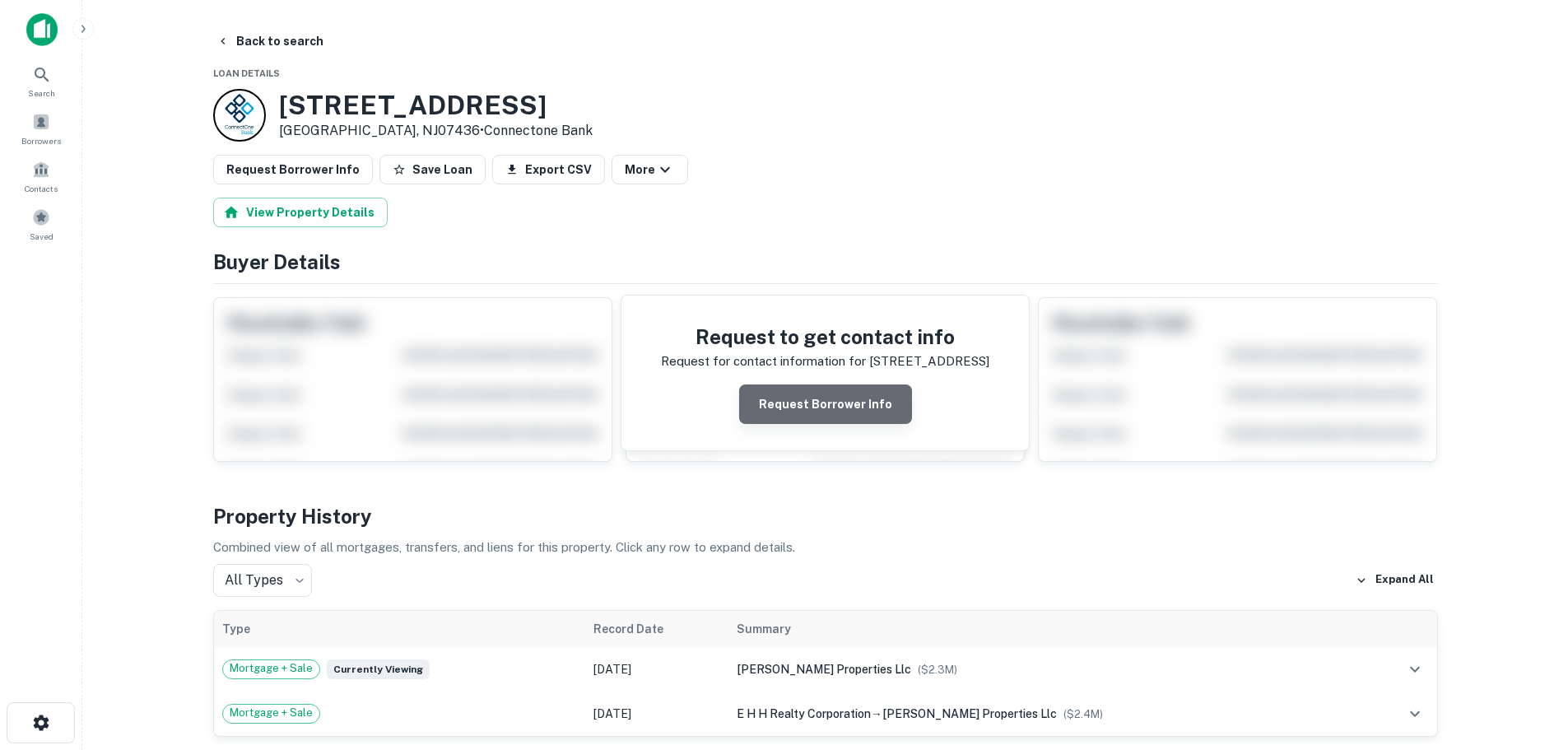
click at [873, 397] on button "Request Borrower Info" at bounding box center [825, 404] width 173 height 39
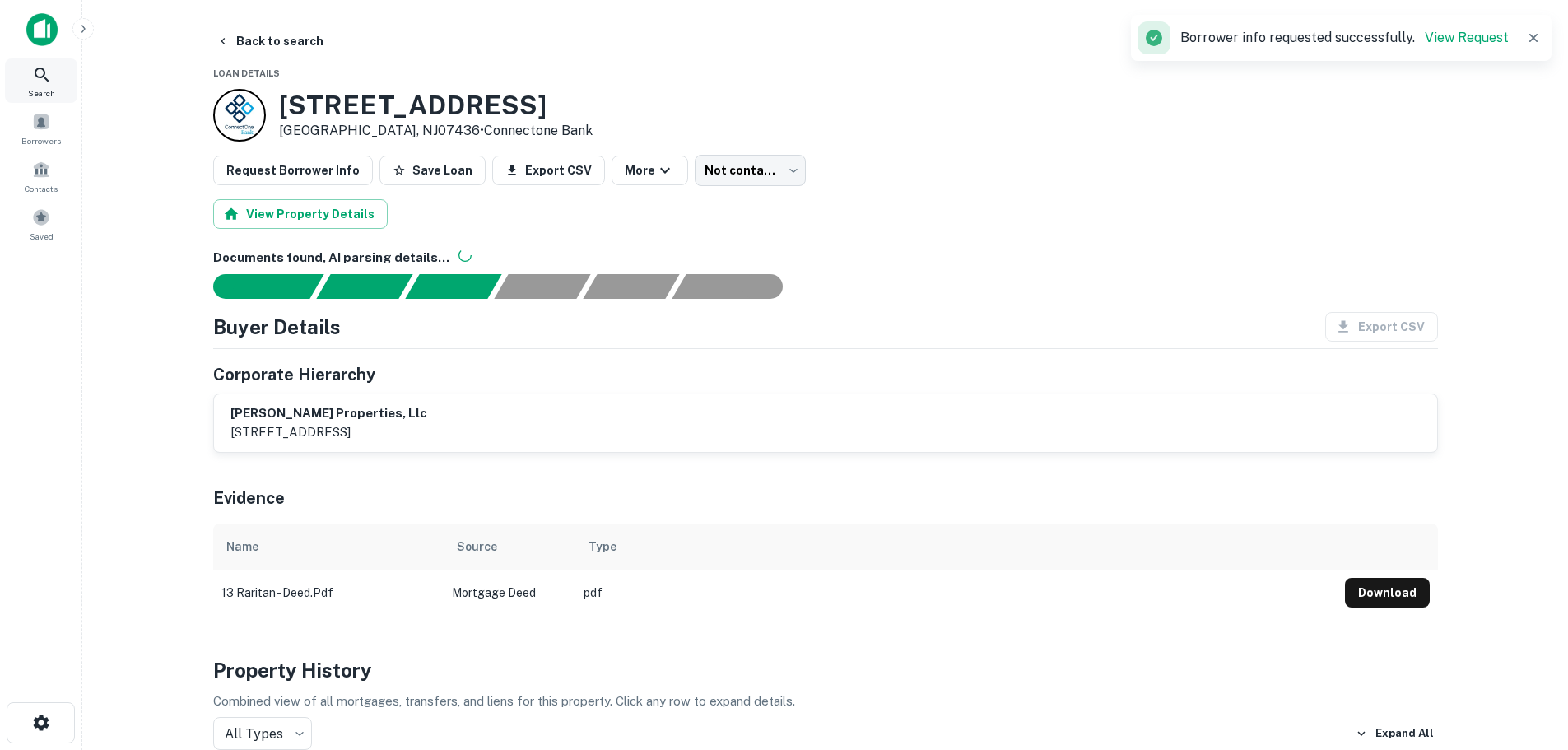
click at [50, 80] on icon at bounding box center [42, 75] width 20 height 20
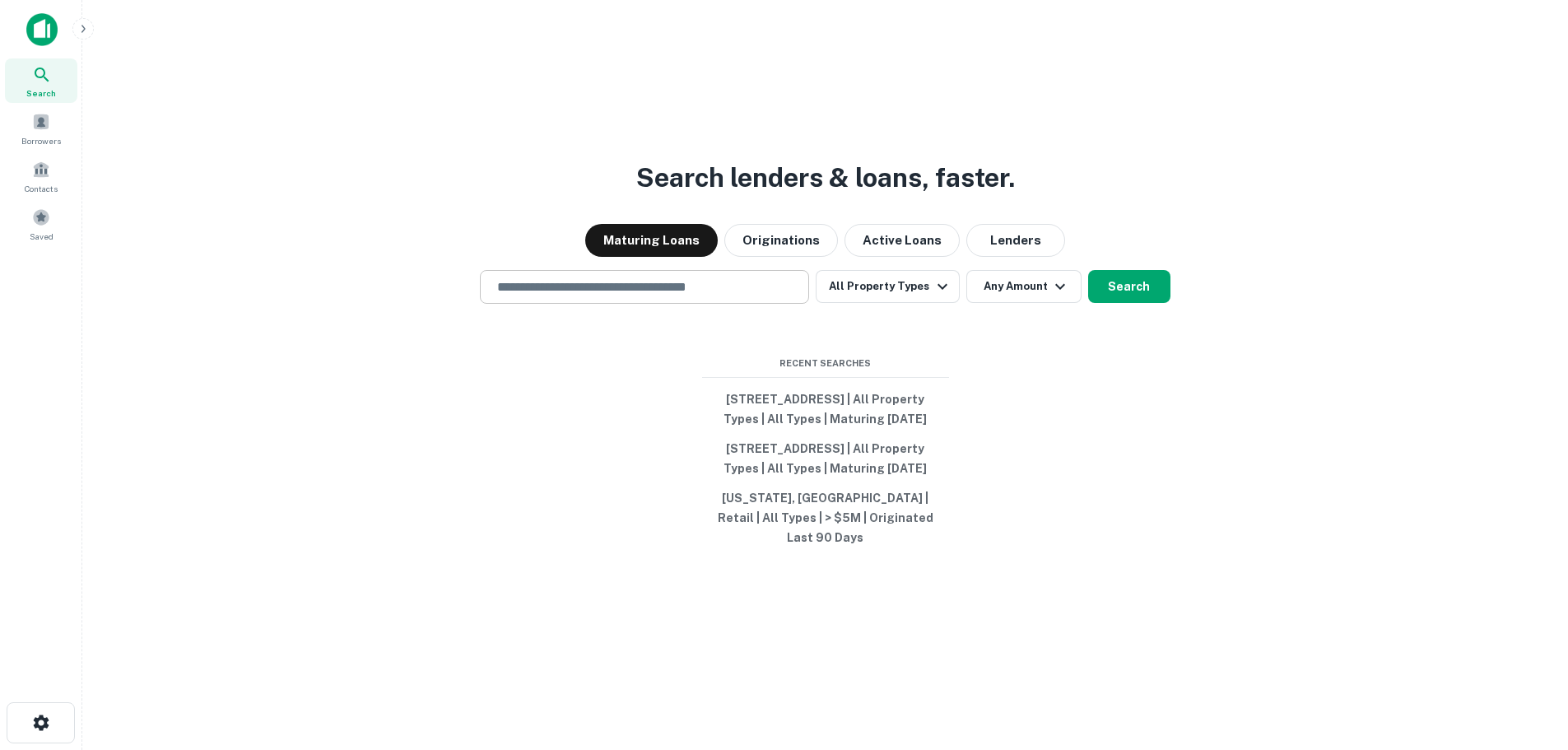
click at [651, 270] on div "​" at bounding box center [644, 286] width 329 height 34
paste input "**********"
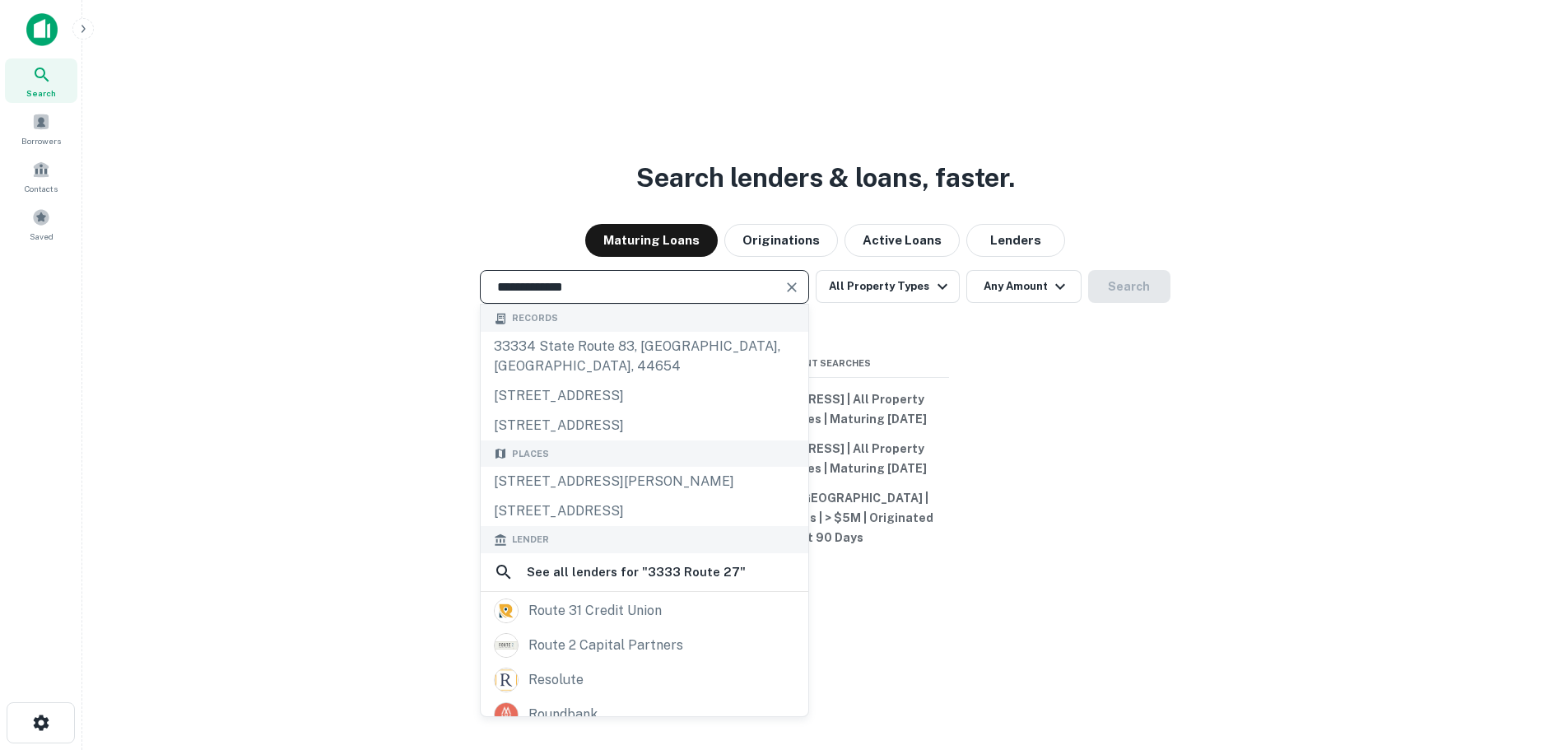
type input "**********"
